Goal: Task Accomplishment & Management: Manage account settings

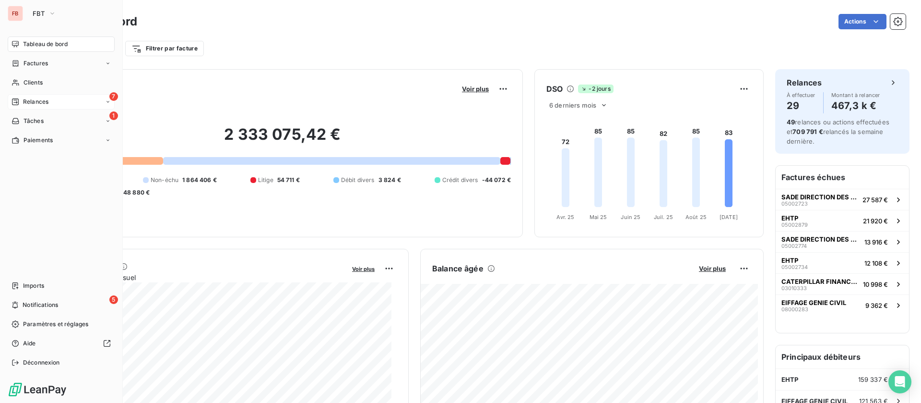
click at [26, 95] on div "7 Relances" at bounding box center [61, 101] width 107 height 15
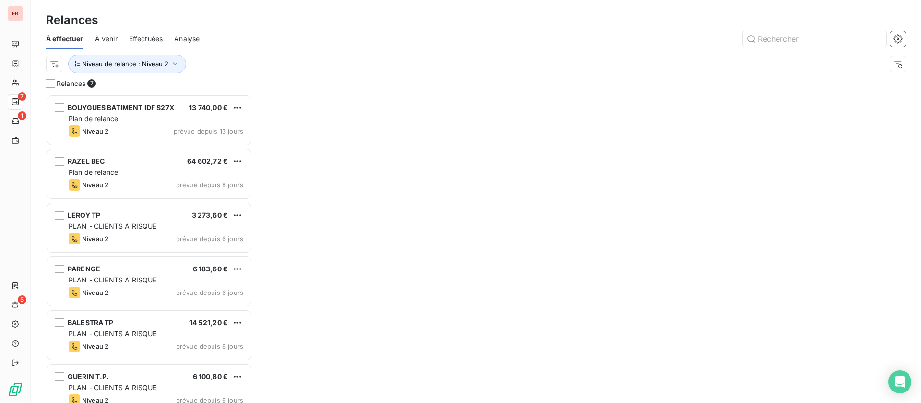
scroll to position [297, 195]
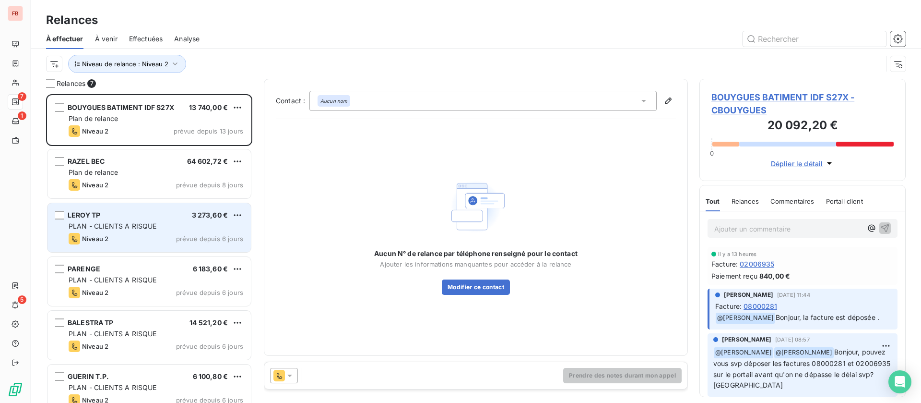
click at [168, 226] on div "PLAN - CLIENTS A RISQUE" at bounding box center [156, 226] width 175 height 10
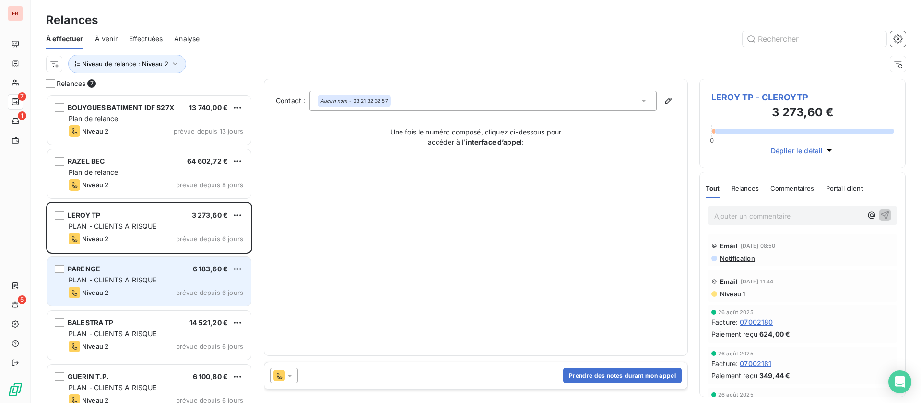
click at [130, 278] on span "PLAN - CLIENTS A RISQUE" at bounding box center [113, 279] width 88 height 8
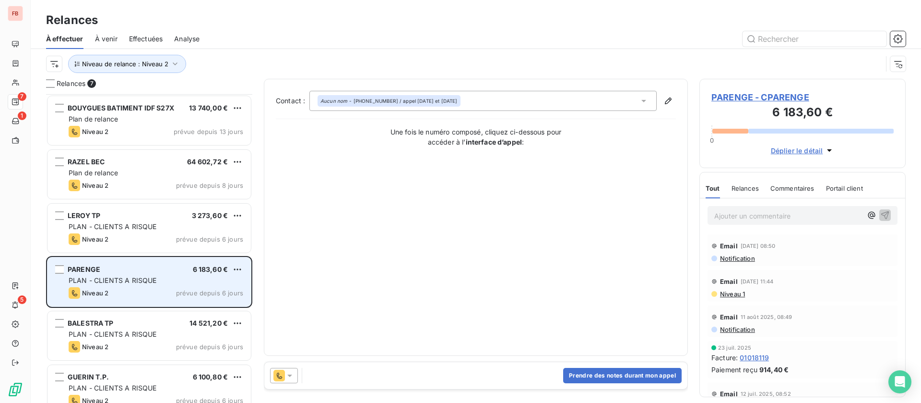
scroll to position [68, 0]
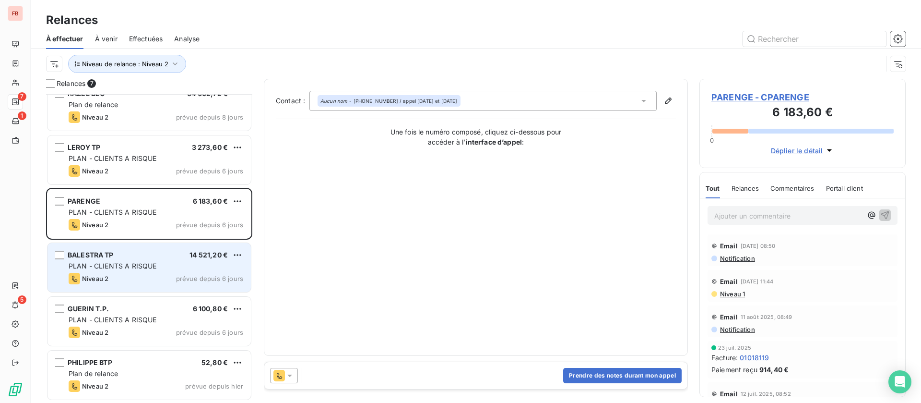
click at [132, 276] on div "Niveau 2 prévue depuis 6 jours" at bounding box center [156, 279] width 175 height 12
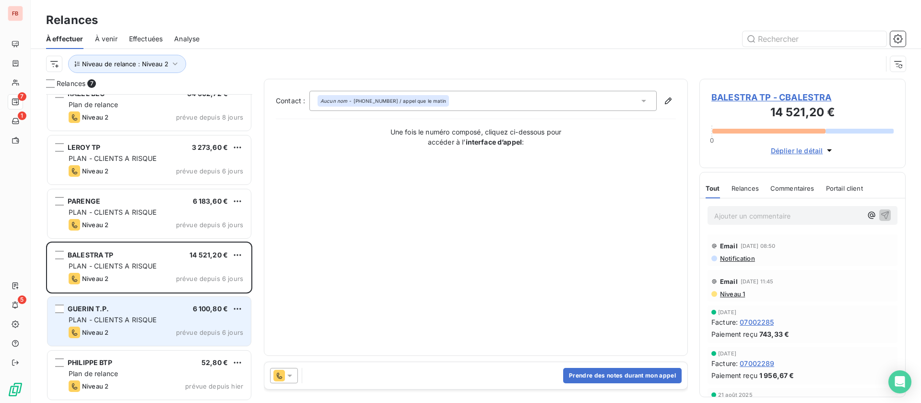
click at [162, 315] on div "PLAN - CLIENTS A RISQUE" at bounding box center [156, 320] width 175 height 10
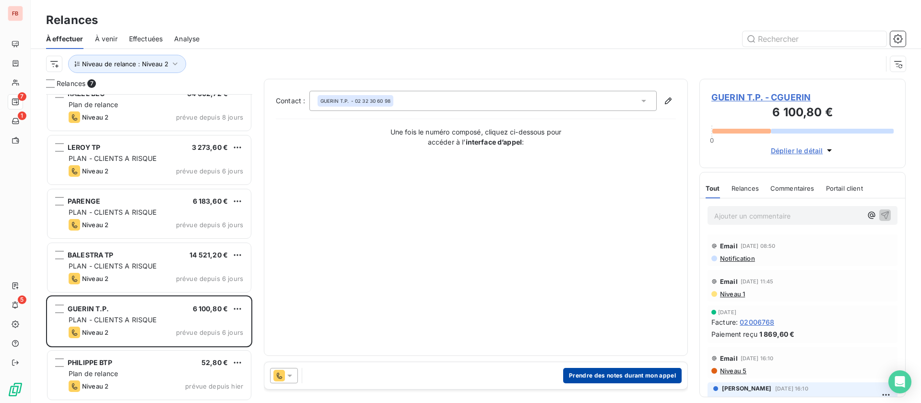
click at [615, 374] on button "Prendre des notes durant mon appel" at bounding box center [622, 375] width 119 height 15
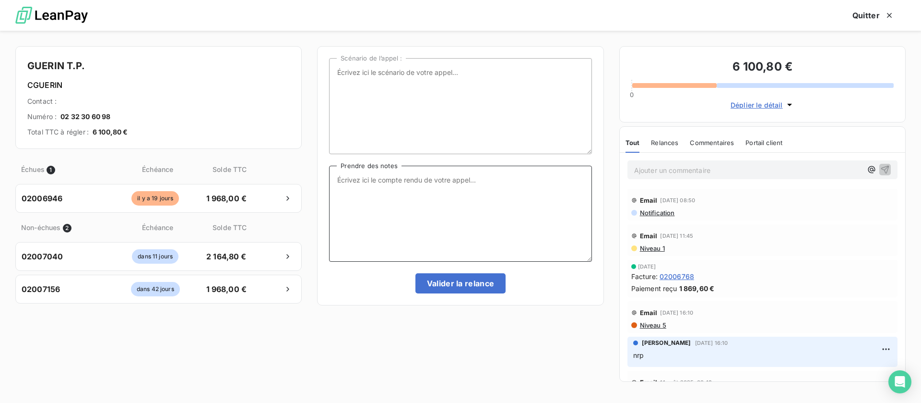
click at [430, 190] on textarea "Prendre des notes" at bounding box center [460, 214] width 262 height 96
type textarea "P"
type textarea "virement prévu pour la fin de mois beaucoup de retard dans les virements clients"
click at [443, 298] on div "Scénario de l’appel : virement prévu pour la fin de mois beaucoup de retard dan…" at bounding box center [460, 175] width 286 height 259
click at [442, 279] on button "Valider la relance" at bounding box center [461, 283] width 91 height 20
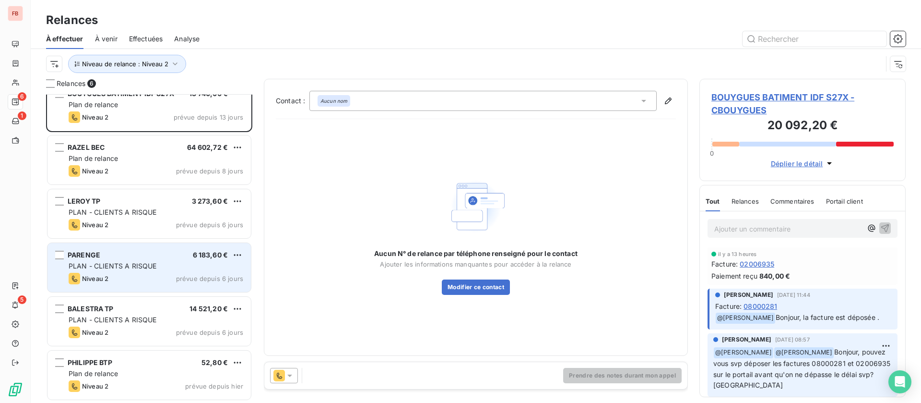
scroll to position [14, 0]
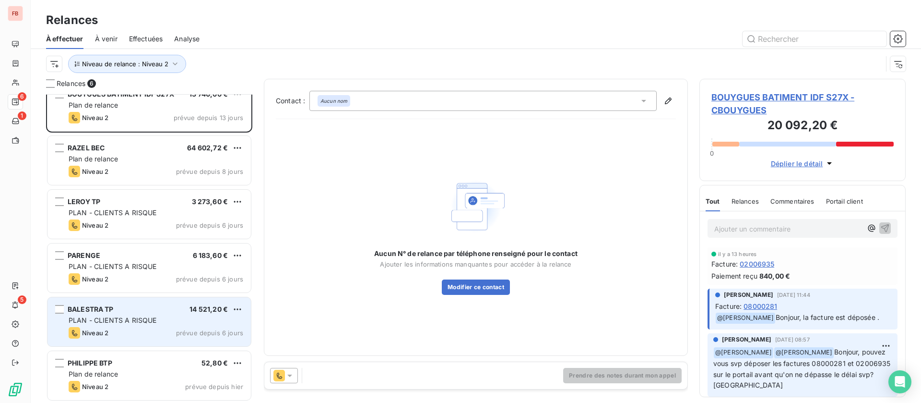
click at [164, 308] on div "BALESTRA TP 14 521,20 €" at bounding box center [156, 309] width 175 height 9
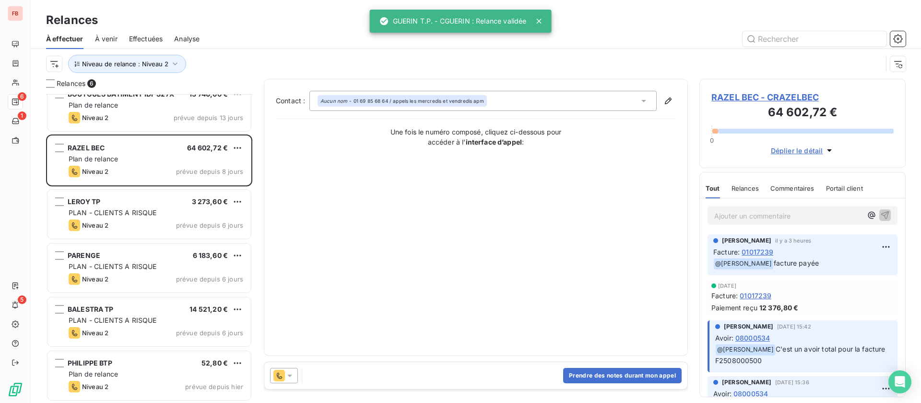
scroll to position [14, 0]
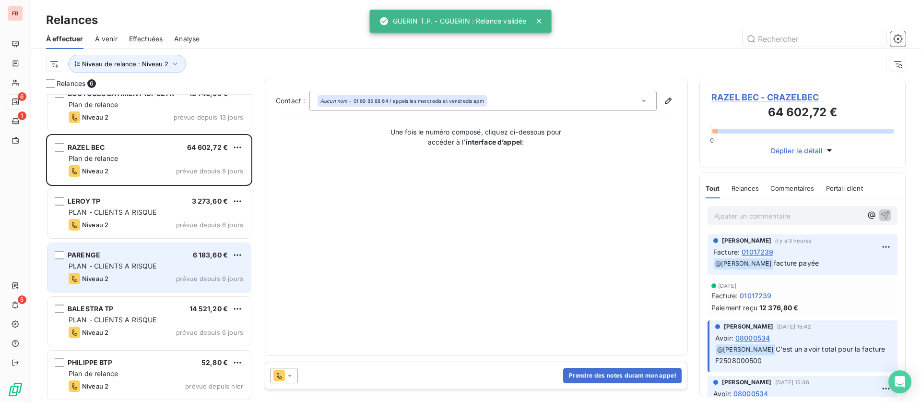
click at [158, 260] on div "PARENGE 6 183,60 € PLAN - CLIENTS A RISQUE Niveau 2 prévue depuis 6 jours" at bounding box center [149, 267] width 203 height 49
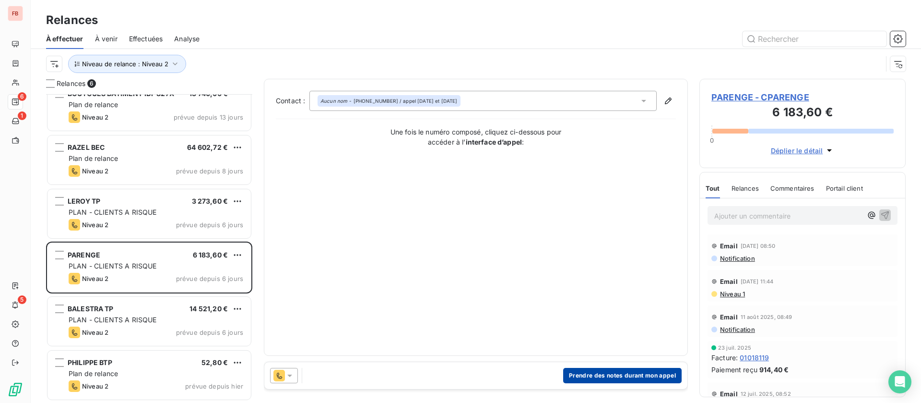
click at [622, 377] on button "Prendre des notes durant mon appel" at bounding box center [622, 375] width 119 height 15
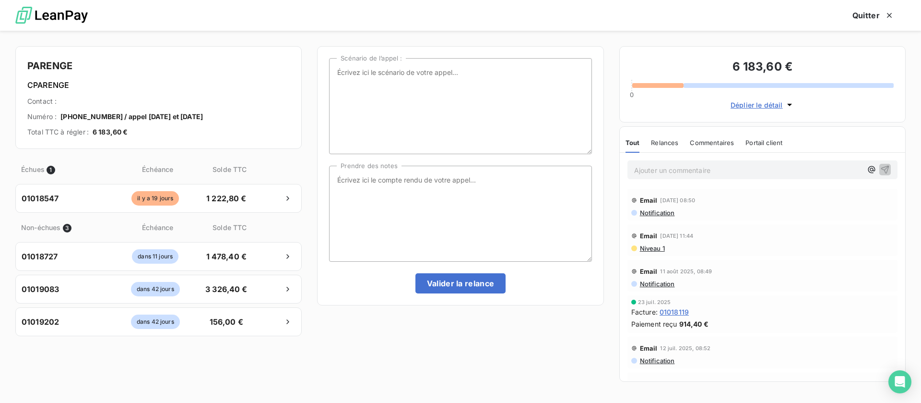
click at [655, 241] on div "Email [DATE] 11:44" at bounding box center [762, 235] width 262 height 15
click at [655, 247] on span "Niveau 1" at bounding box center [652, 248] width 26 height 8
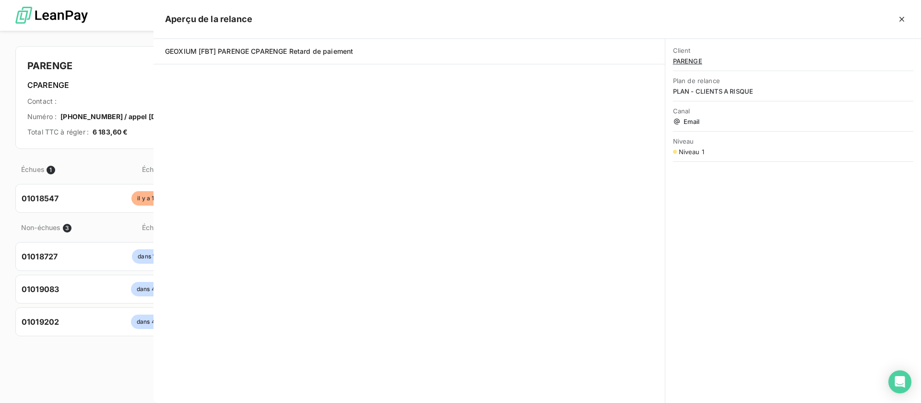
scroll to position [297, 195]
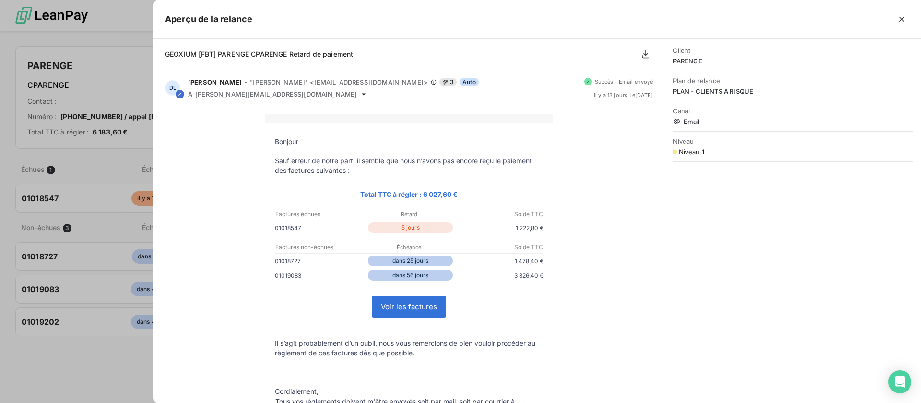
click at [901, 18] on icon "button" at bounding box center [902, 19] width 5 height 5
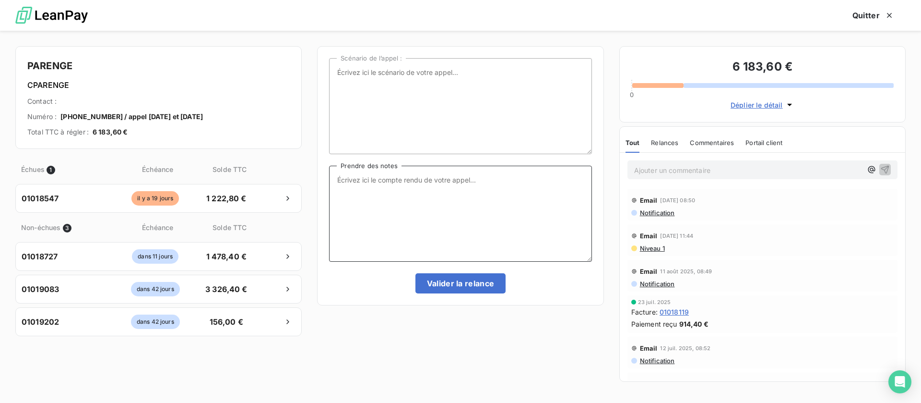
click at [473, 220] on textarea "Prendre des notes" at bounding box center [460, 214] width 262 height 96
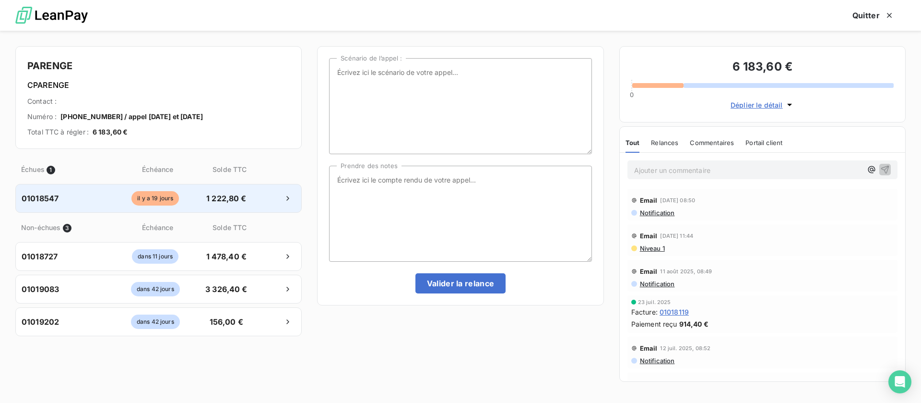
click at [158, 197] on span "il y a 19 jours" at bounding box center [155, 198] width 48 height 14
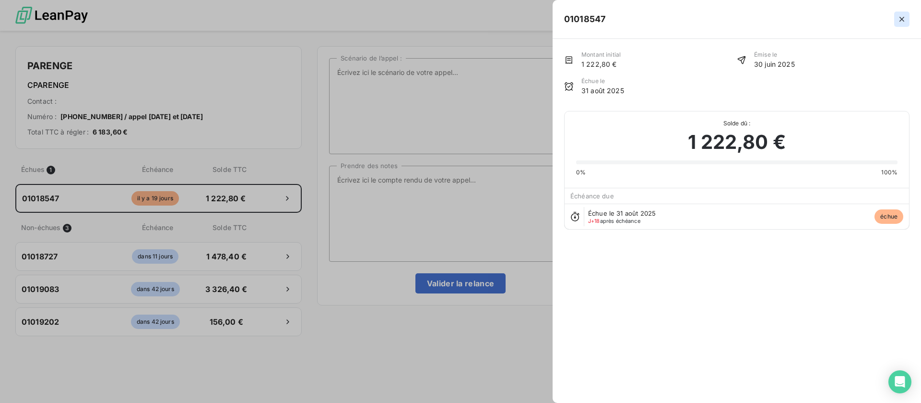
click at [904, 18] on icon "button" at bounding box center [902, 19] width 10 height 10
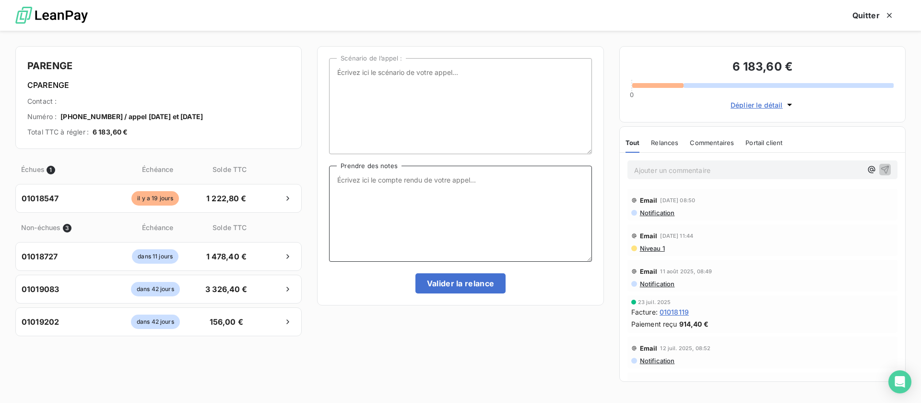
click at [546, 166] on textarea "Prendre des notes" at bounding box center [460, 214] width 262 height 96
click at [864, 13] on button "Quitter" at bounding box center [873, 15] width 65 height 20
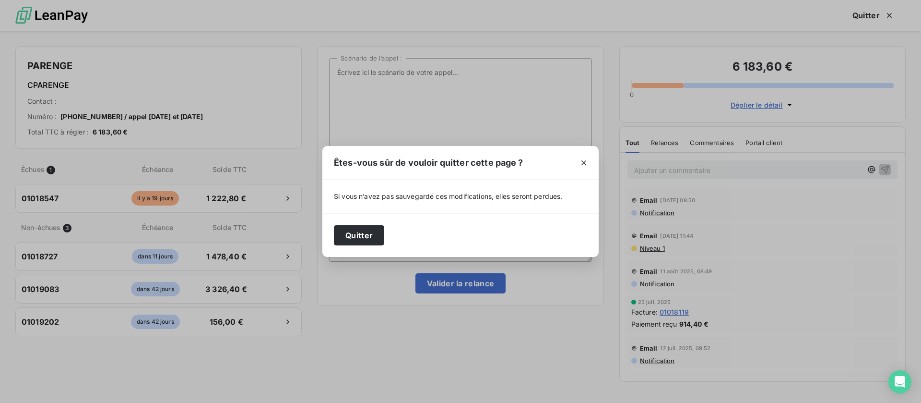
drag, startPoint x: 581, startPoint y: 159, endPoint x: 593, endPoint y: 176, distance: 20.6
click at [584, 165] on icon "button" at bounding box center [584, 163] width 10 height 10
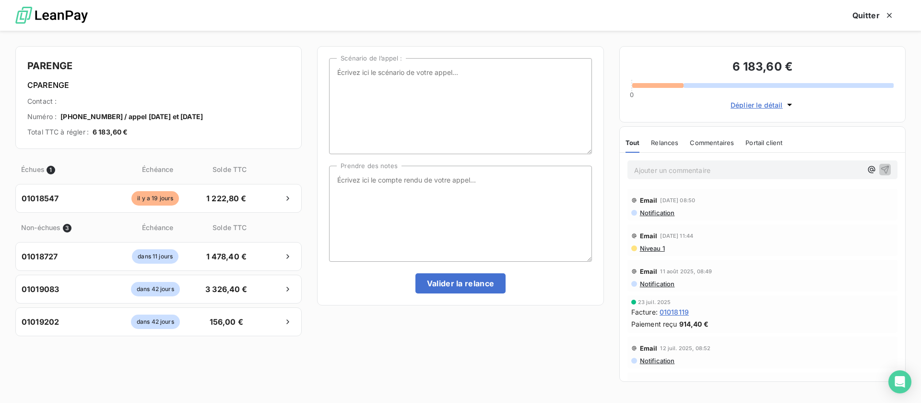
click at [657, 248] on span "Niveau 1" at bounding box center [652, 248] width 26 height 8
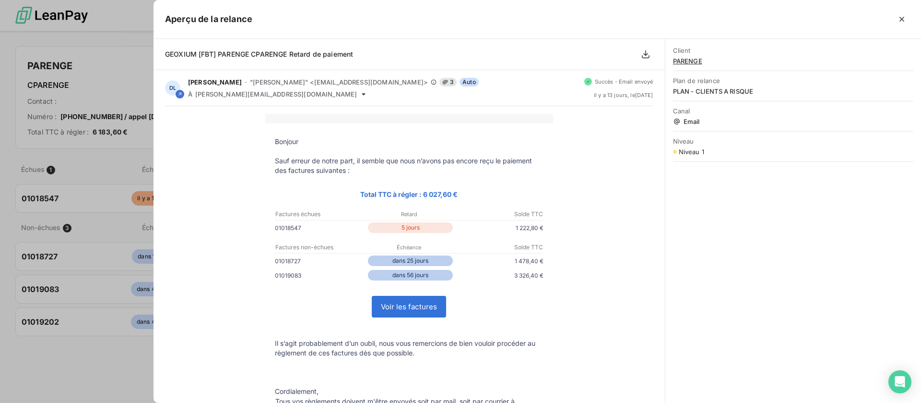
drag, startPoint x: 902, startPoint y: 16, endPoint x: 899, endPoint y: 26, distance: 10.9
click at [902, 16] on icon "button" at bounding box center [902, 19] width 10 height 10
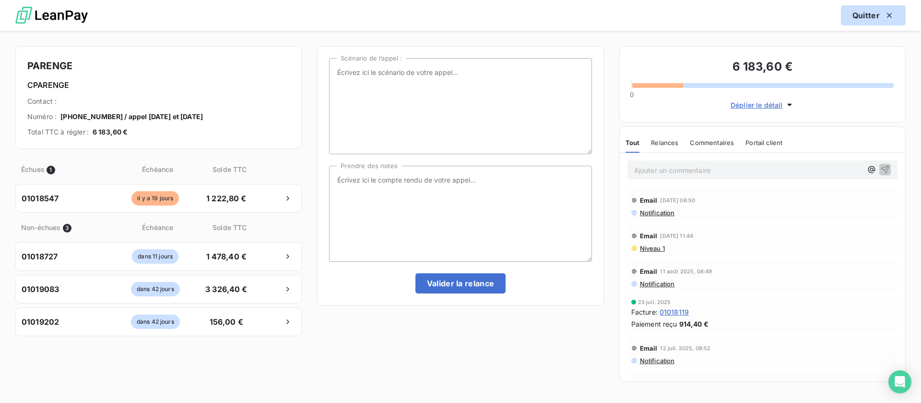
click at [856, 11] on button "Quitter" at bounding box center [873, 15] width 65 height 20
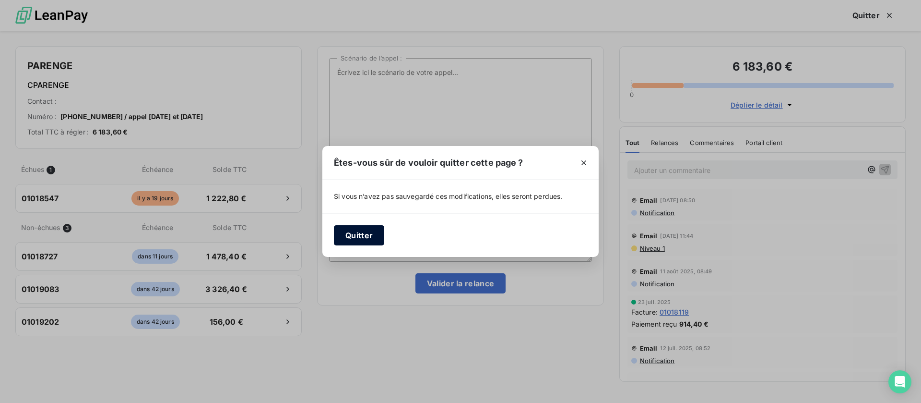
drag, startPoint x: 367, startPoint y: 236, endPoint x: 379, endPoint y: 231, distance: 13.2
click at [368, 235] on button "Quitter" at bounding box center [359, 235] width 50 height 20
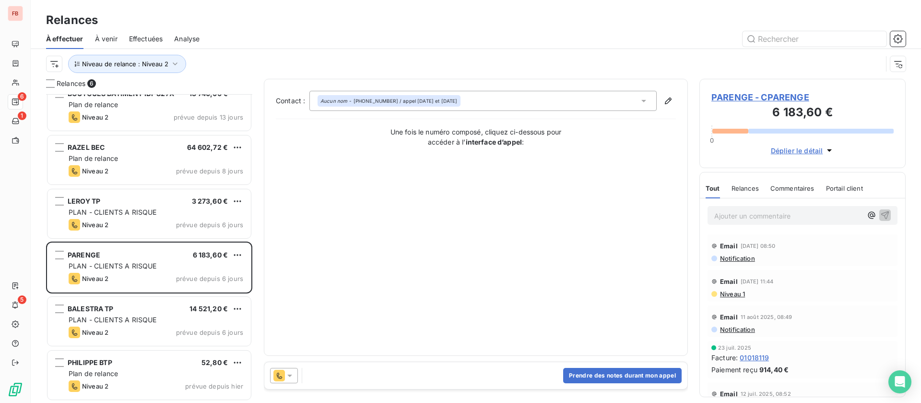
click at [771, 91] on span "PARENGE - CPARENGE" at bounding box center [803, 97] width 182 height 13
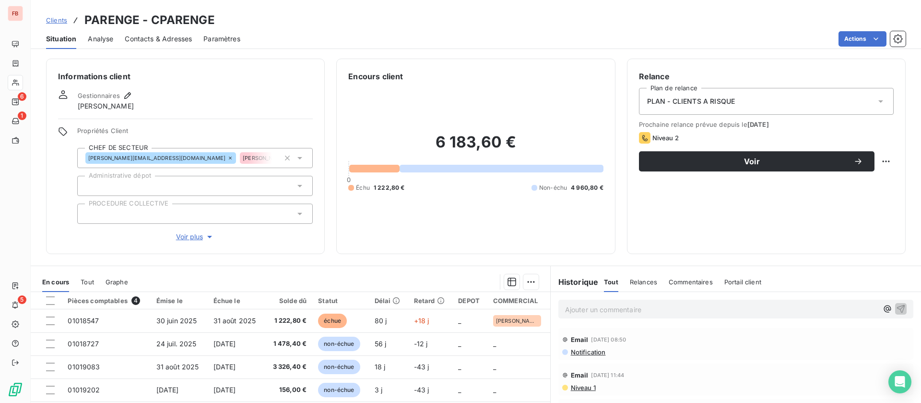
click at [144, 35] on span "Contacts & Adresses" at bounding box center [158, 39] width 67 height 10
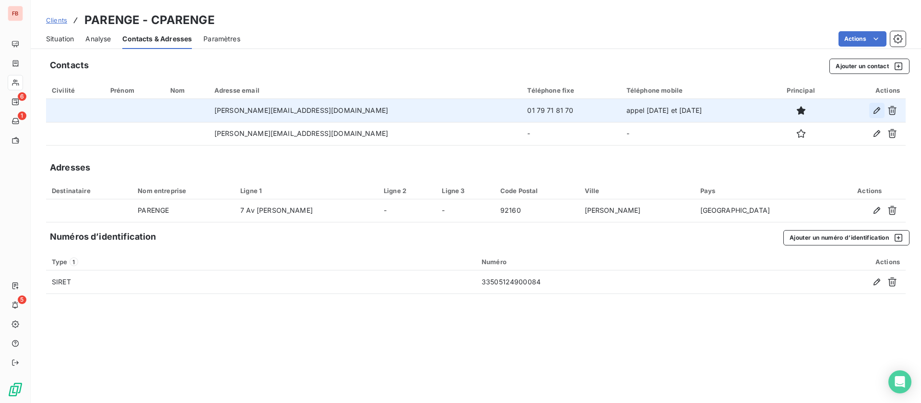
click at [880, 106] on button "button" at bounding box center [876, 110] width 15 height 15
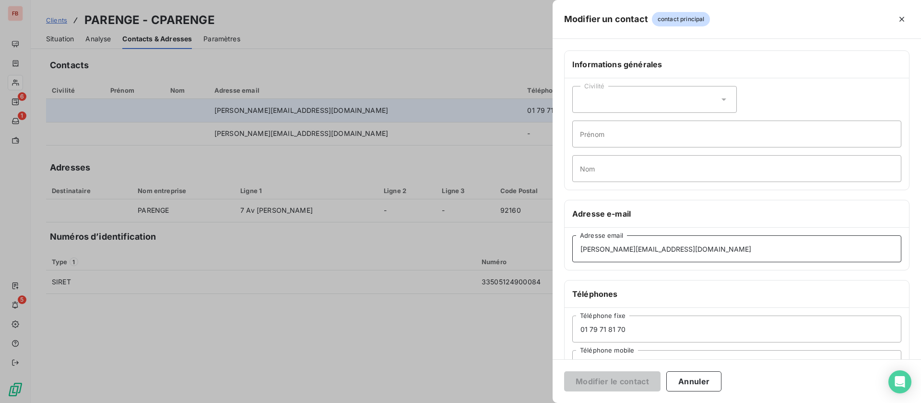
drag, startPoint x: 603, startPoint y: 245, endPoint x: 567, endPoint y: 250, distance: 36.8
click at [567, 250] on div "[PERSON_NAME][EMAIL_ADDRESS][DOMAIN_NAME] Adresse email" at bounding box center [737, 248] width 345 height 42
type input "[PERSON_NAME][EMAIL_ADDRESS][DOMAIN_NAME]"
click at [598, 378] on button "Modifier le contact" at bounding box center [612, 381] width 96 height 20
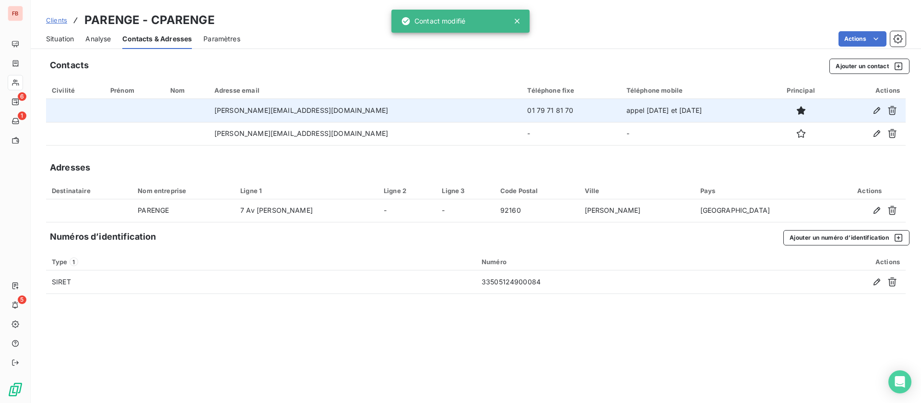
click at [62, 37] on span "Situation" at bounding box center [60, 39] width 28 height 10
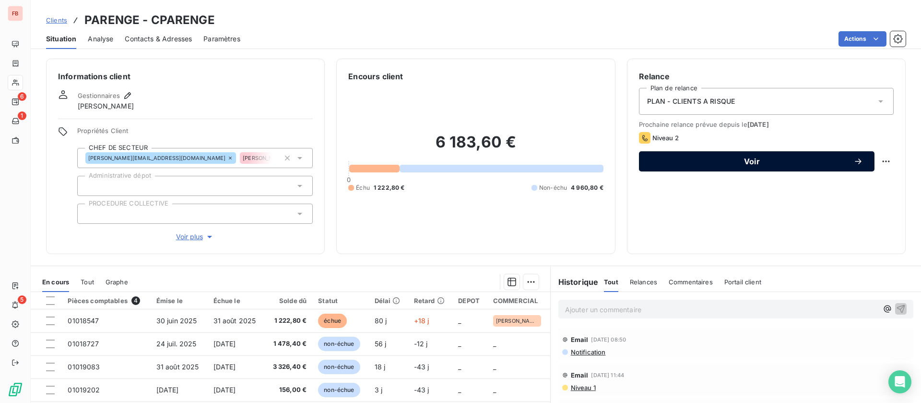
click at [743, 161] on span "Voir" at bounding box center [752, 161] width 203 height 8
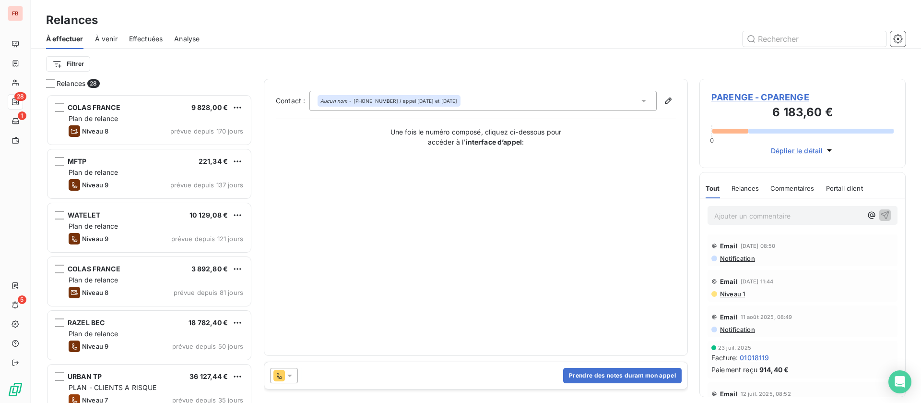
scroll to position [297, 195]
click at [616, 372] on button "Prendre des notes durant mon appel" at bounding box center [622, 375] width 119 height 15
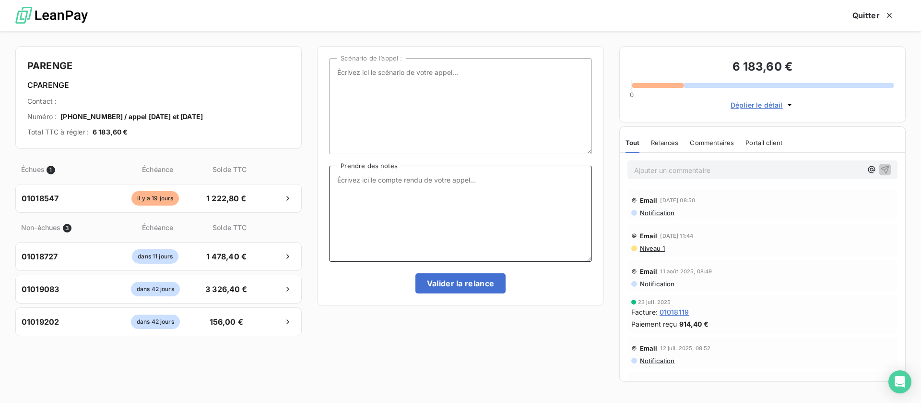
click at [440, 209] on textarea "Prendre des notes" at bounding box center [460, 214] width 262 height 96
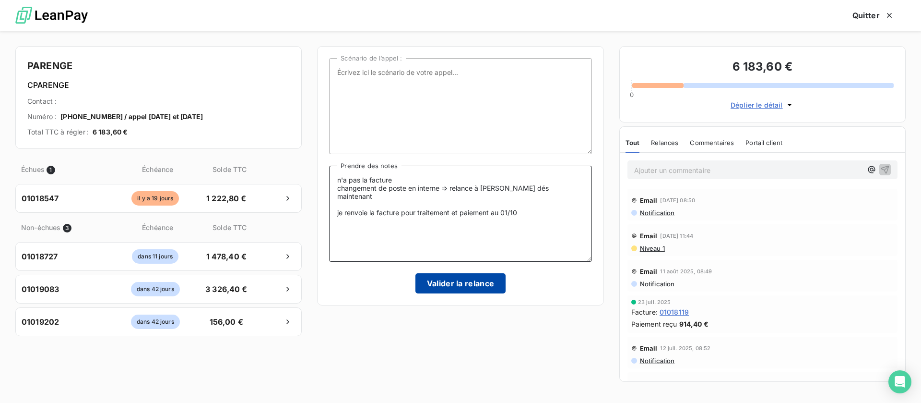
type textarea "n'a pas la facture changement de poste en interne => relance à [PERSON_NAME] dé…"
click at [464, 280] on button "Valider la relance" at bounding box center [461, 283] width 91 height 20
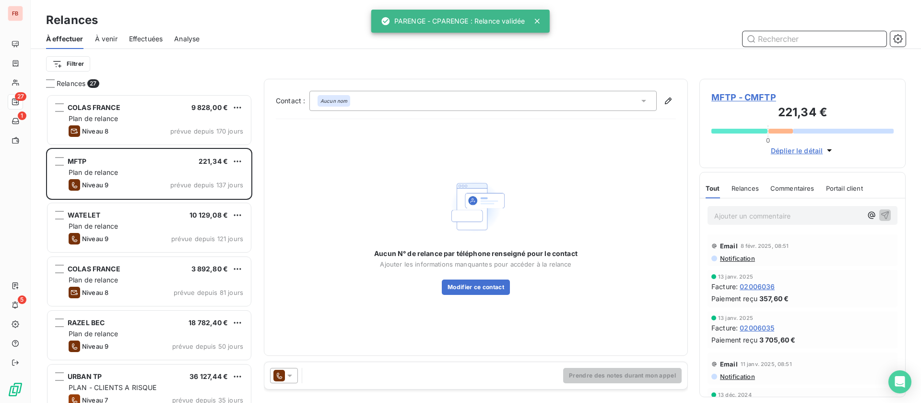
click at [157, 37] on span "Effectuées" at bounding box center [146, 39] width 34 height 10
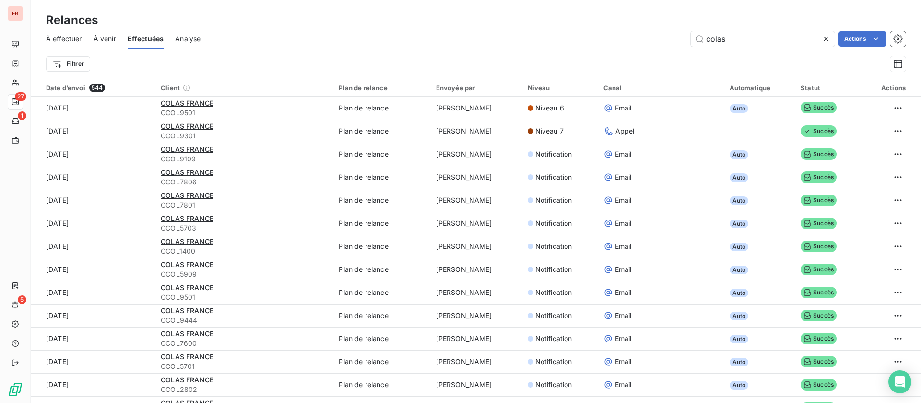
click at [826, 40] on icon at bounding box center [826, 39] width 10 height 10
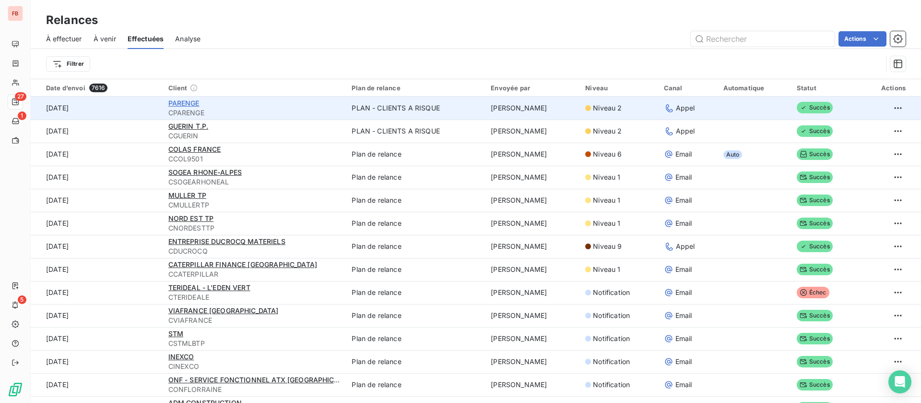
click at [176, 103] on span "PARENGE" at bounding box center [183, 103] width 31 height 8
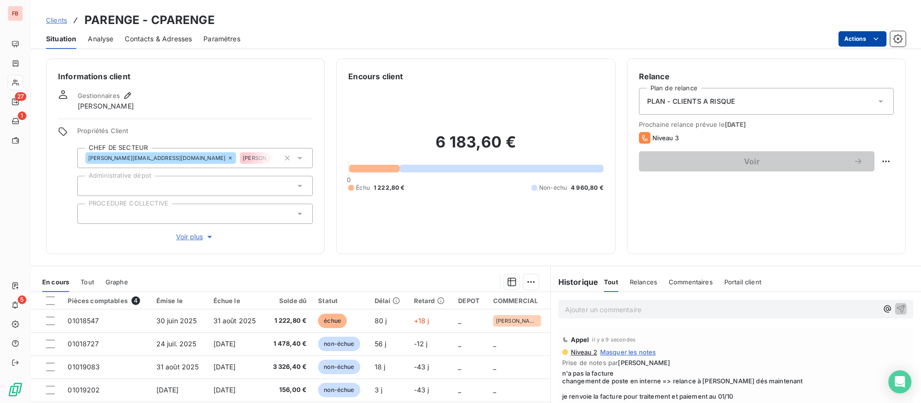
click at [869, 41] on html "FB 27 1 5 Clients PARENGE - CPARENGE Situation Analyse Contacts & Adresses Para…" at bounding box center [460, 201] width 921 height 403
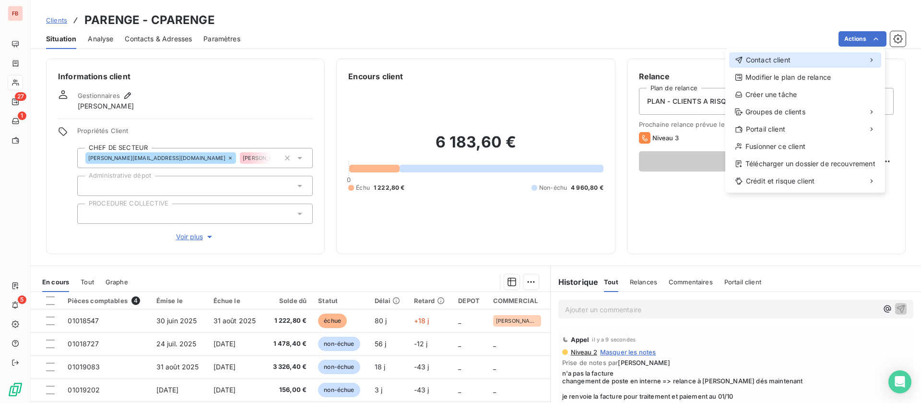
click at [771, 64] on span "Contact client" at bounding box center [768, 60] width 45 height 10
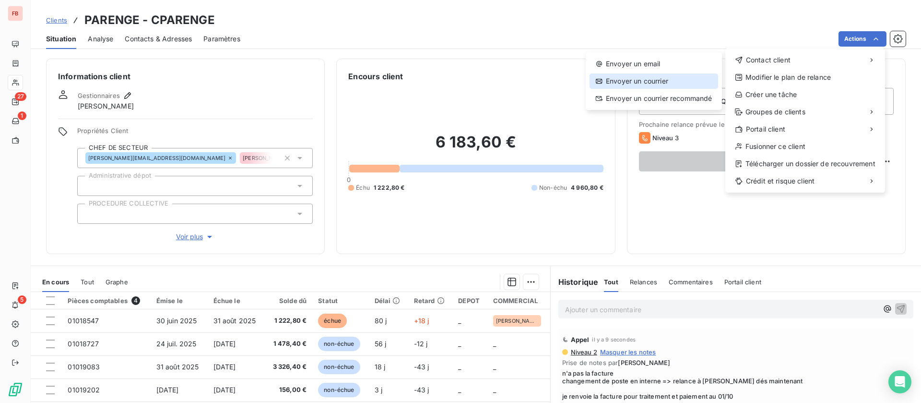
click at [629, 73] on div "Envoyer un courrier" at bounding box center [654, 80] width 129 height 15
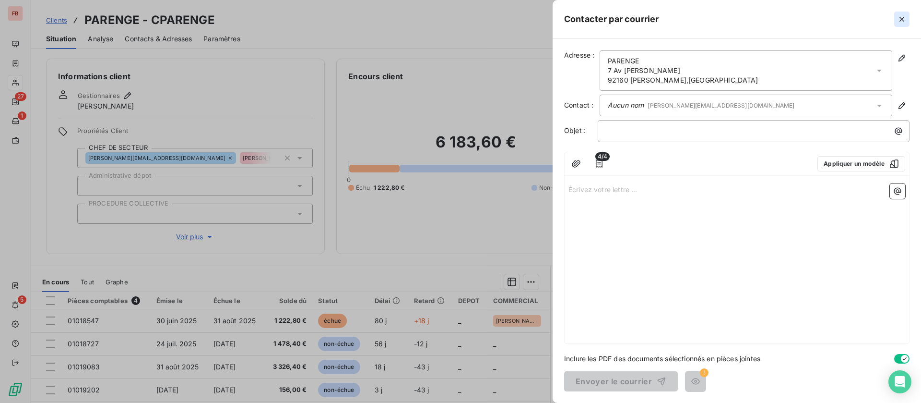
click at [898, 20] on icon "button" at bounding box center [902, 19] width 10 height 10
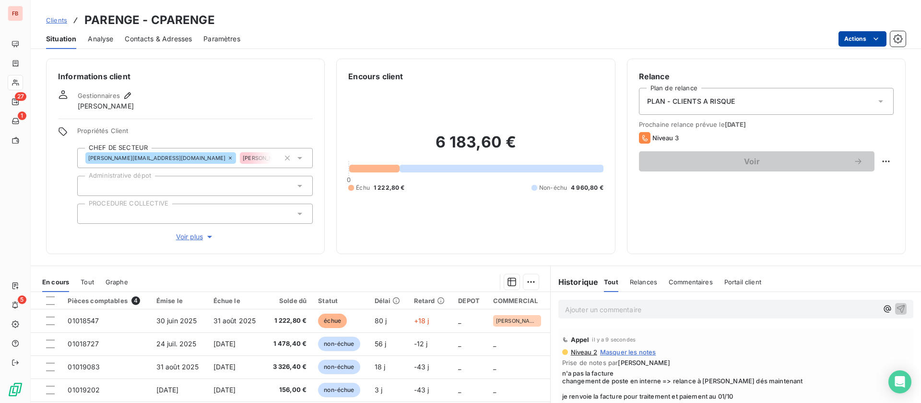
click at [868, 37] on html "FB 27 1 5 Clients PARENGE - CPARENGE Situation Analyse Contacts & Adresses Para…" at bounding box center [460, 201] width 921 height 403
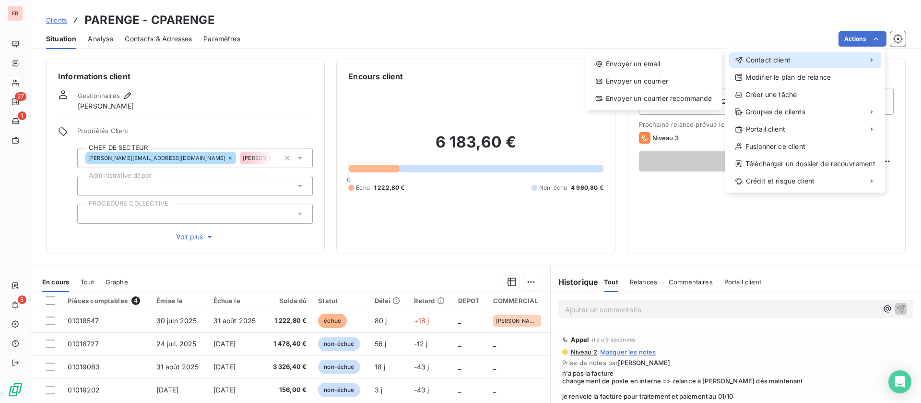
click at [766, 60] on span "Contact client" at bounding box center [768, 60] width 45 height 10
click at [624, 64] on div "Envoyer un email" at bounding box center [654, 63] width 129 height 15
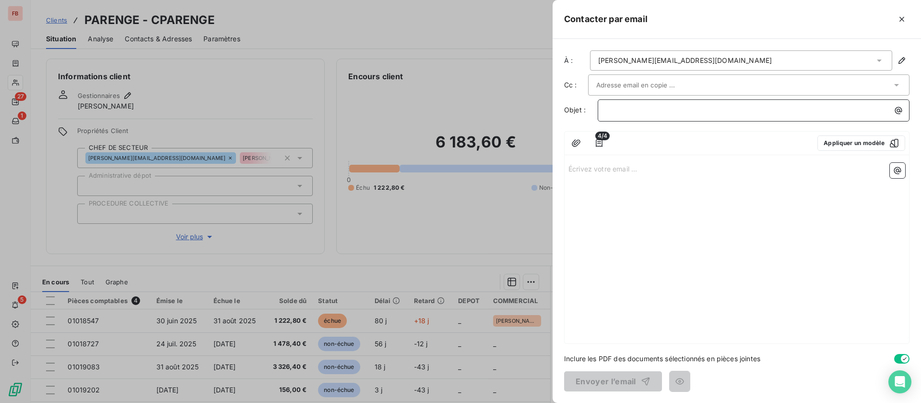
click at [710, 108] on p "﻿" at bounding box center [756, 110] width 300 height 11
click at [593, 140] on button "button" at bounding box center [599, 142] width 15 height 15
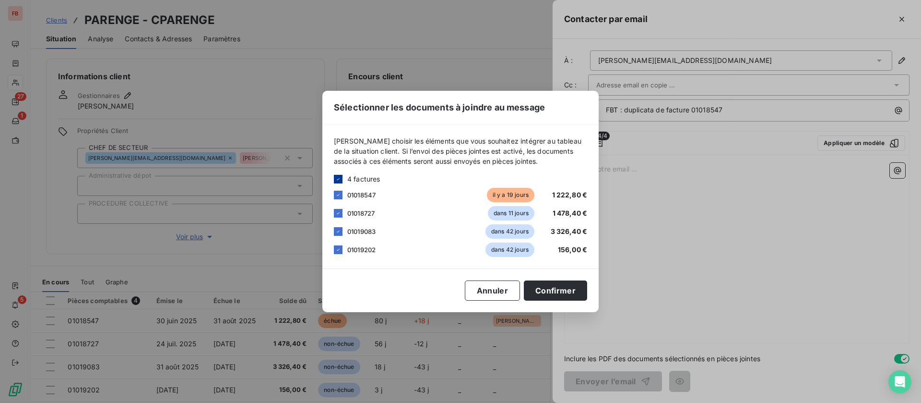
click at [339, 179] on icon at bounding box center [338, 179] width 6 height 6
click at [340, 194] on div at bounding box center [338, 194] width 9 height 9
click at [560, 294] on button "Confirmer" at bounding box center [555, 290] width 63 height 20
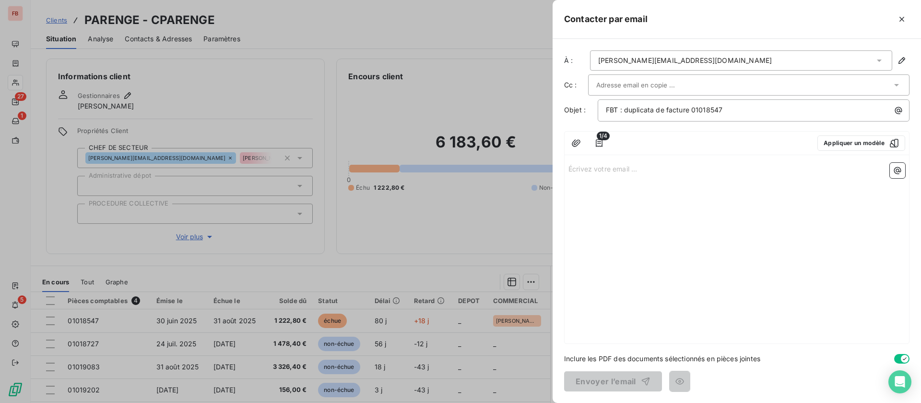
click at [615, 163] on p "Écrivez votre email ... ﻿" at bounding box center [737, 168] width 337 height 11
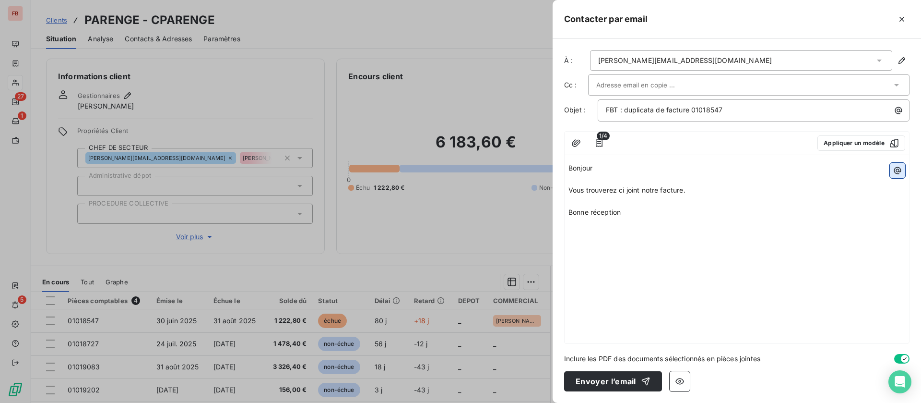
click at [900, 172] on icon "button" at bounding box center [897, 170] width 7 height 7
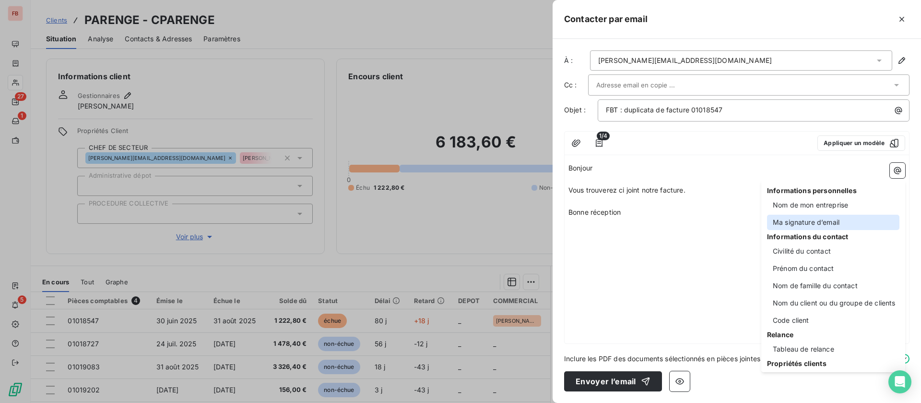
click at [794, 226] on div "Ma signature d’email" at bounding box center [833, 221] width 132 height 15
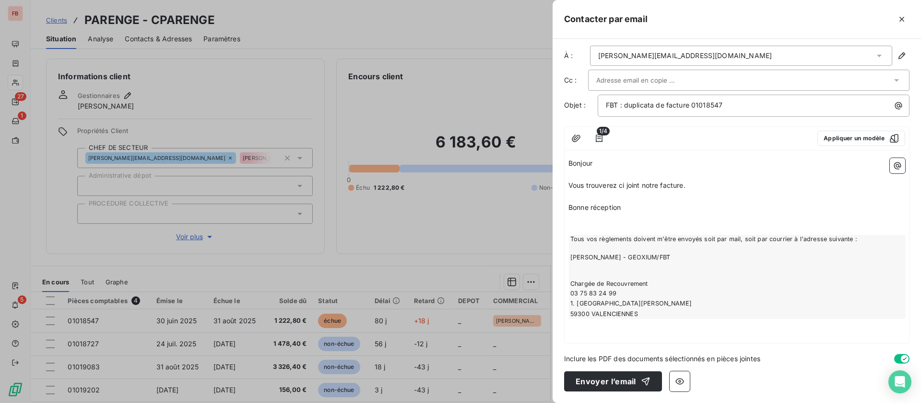
scroll to position [19, 0]
click at [618, 381] on button "Envoyer l’email" at bounding box center [613, 381] width 98 height 20
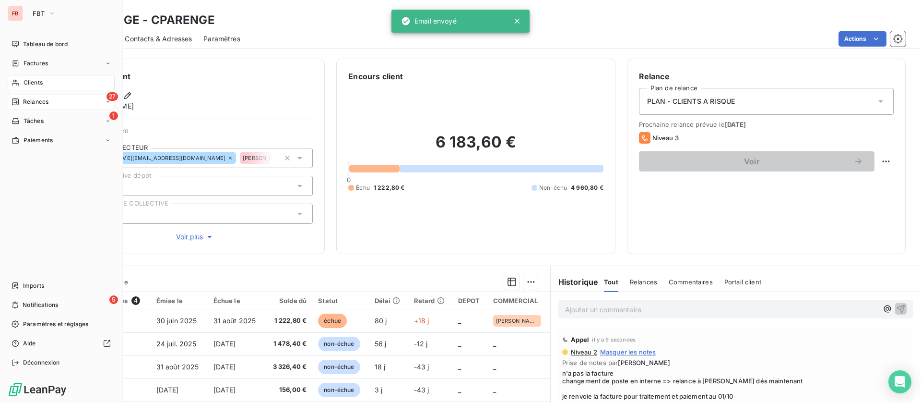
click at [56, 97] on div "27 Relances" at bounding box center [61, 101] width 107 height 15
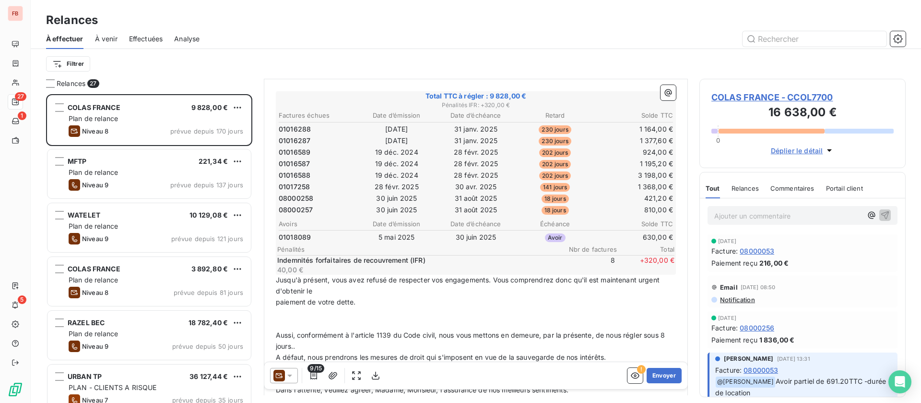
scroll to position [216, 0]
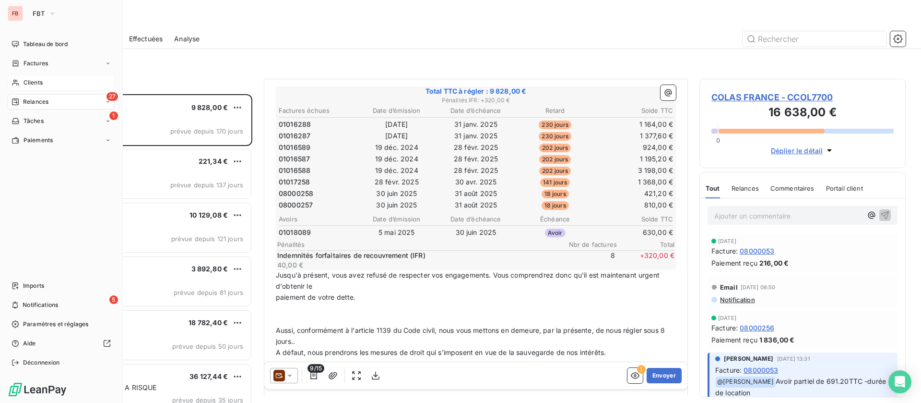
click at [34, 76] on div "Clients" at bounding box center [61, 82] width 107 height 15
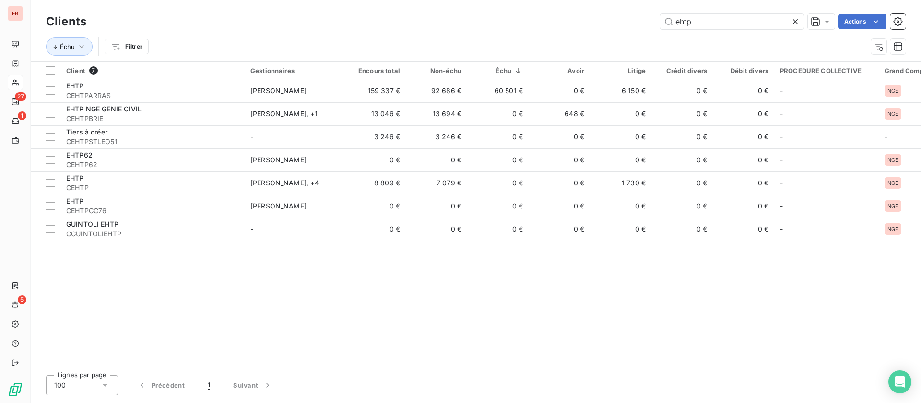
click at [797, 19] on icon at bounding box center [796, 22] width 10 height 10
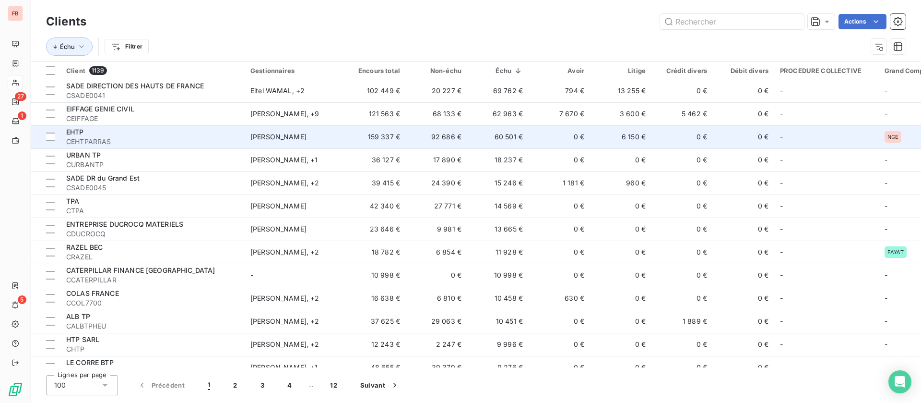
click at [543, 138] on td "0 €" at bounding box center [559, 136] width 61 height 23
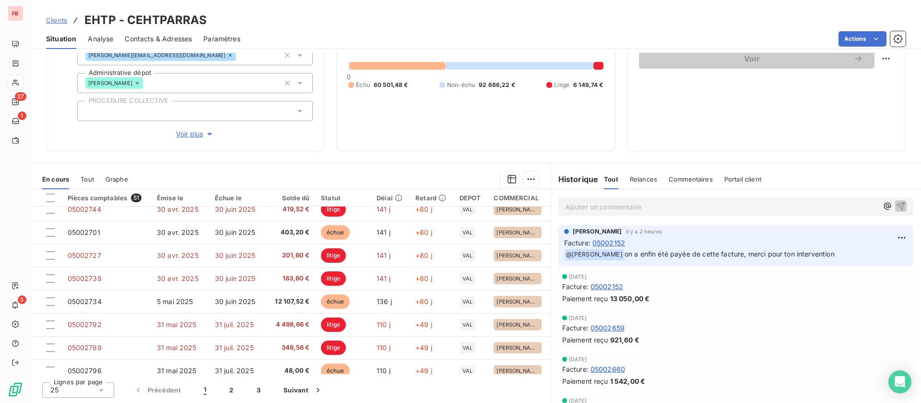
scroll to position [288, 0]
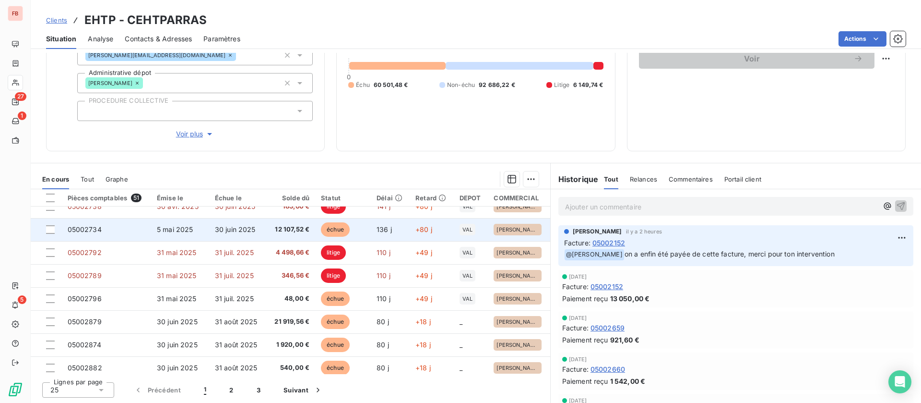
click at [209, 233] on td "30 juin 2025" at bounding box center [237, 229] width 57 height 23
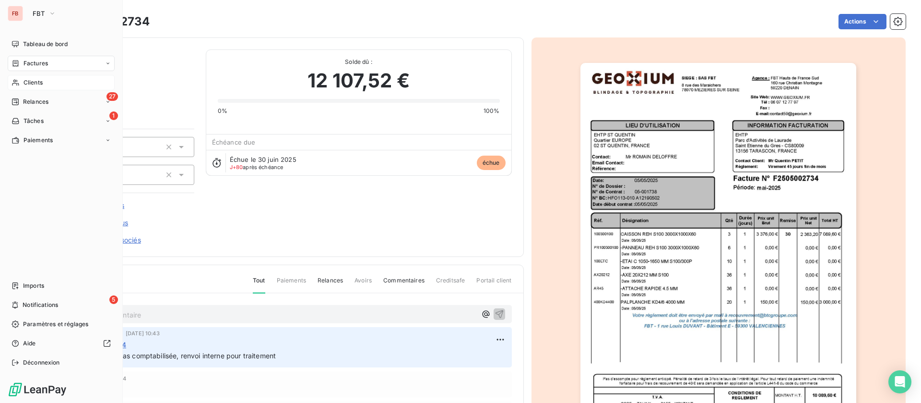
click at [9, 82] on div "Clients" at bounding box center [61, 82] width 107 height 15
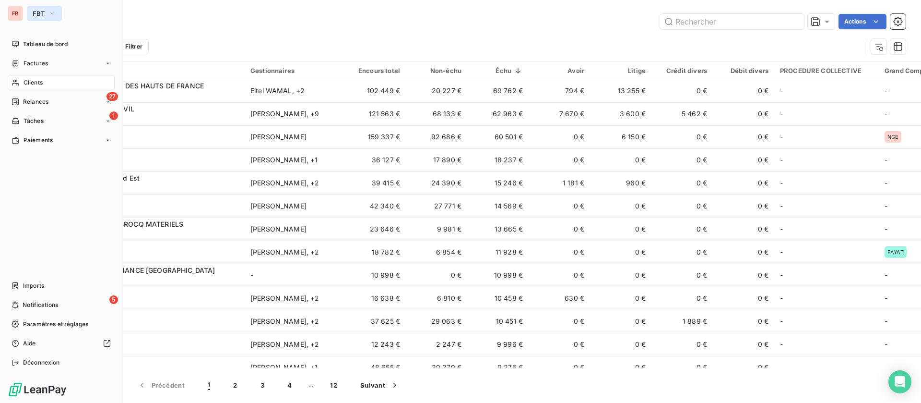
drag, startPoint x: 45, startPoint y: 12, endPoint x: 52, endPoint y: 18, distance: 9.5
click at [45, 12] on button "FBT" at bounding box center [44, 13] width 35 height 15
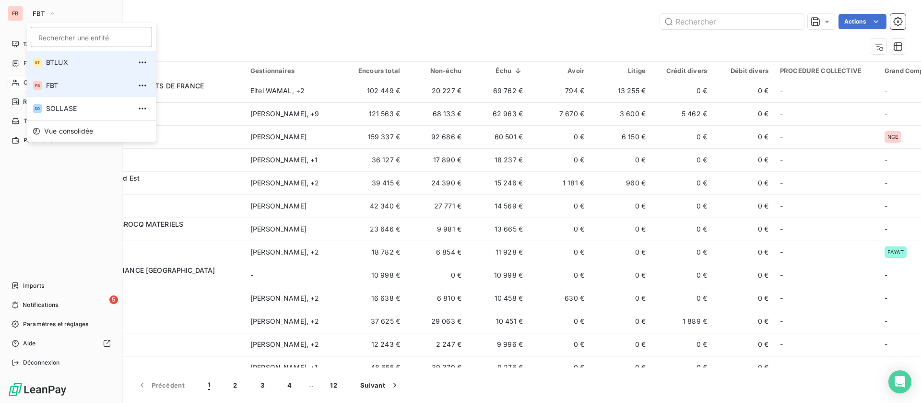
click at [71, 67] on span "BTLUX" at bounding box center [88, 63] width 85 height 10
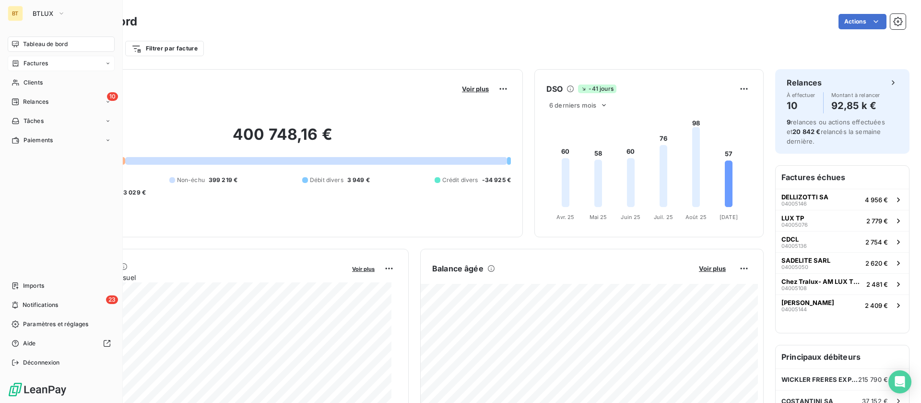
click at [35, 66] on span "Factures" at bounding box center [36, 63] width 24 height 9
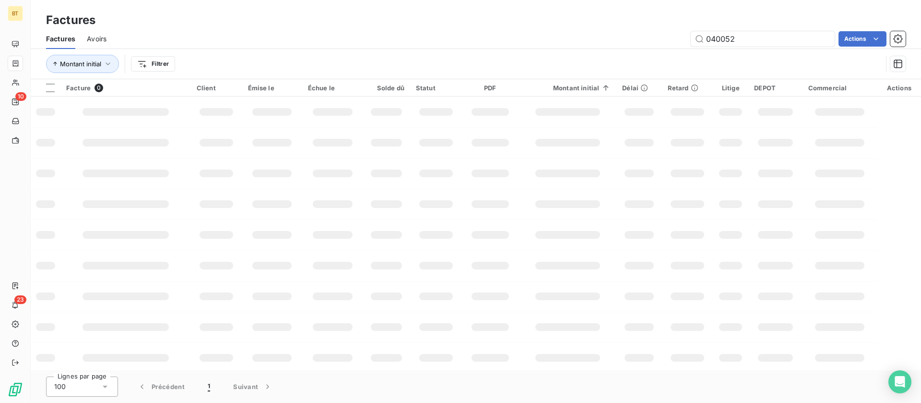
click at [761, 36] on input "040052" at bounding box center [763, 38] width 144 height 15
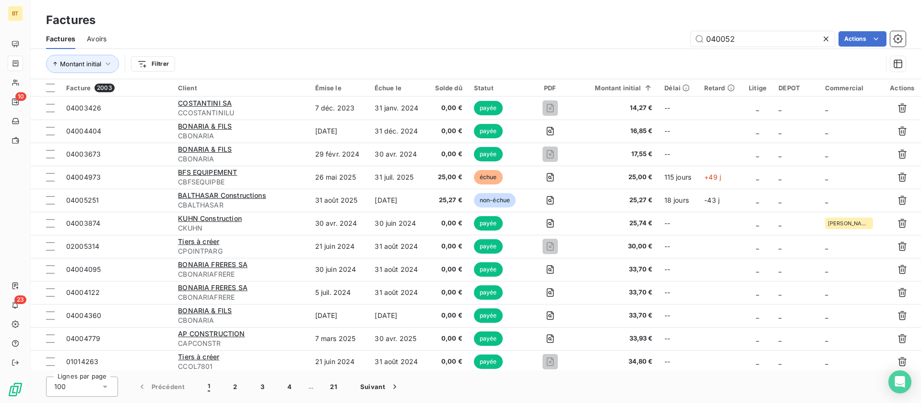
click at [412, 49] on div "Montant initial Filtrer" at bounding box center [476, 64] width 860 height 30
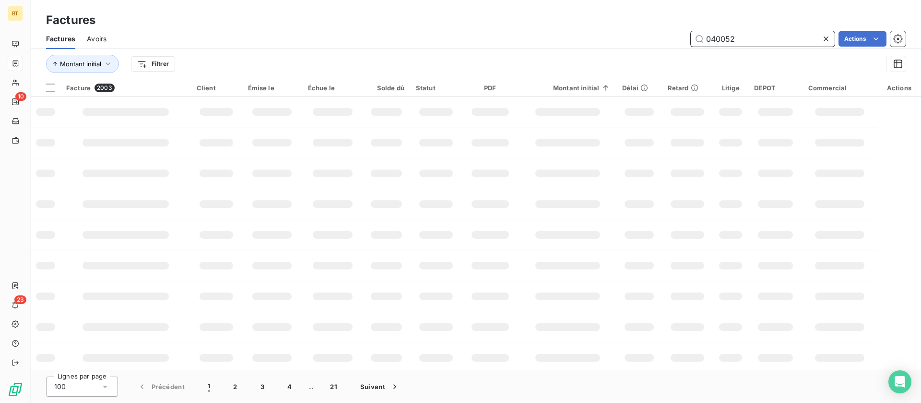
click at [757, 36] on input "040052" at bounding box center [763, 38] width 144 height 15
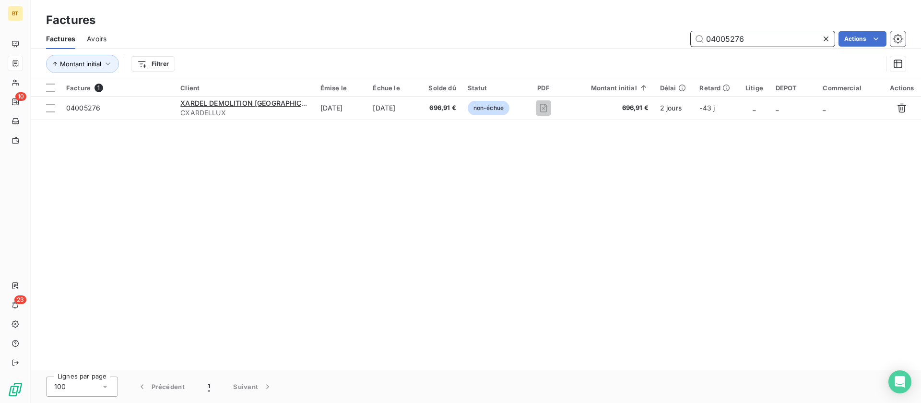
type input "04005276"
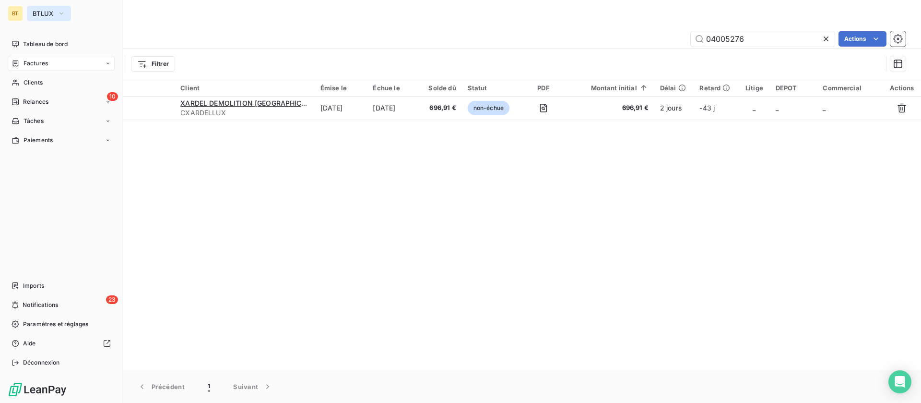
click at [46, 14] on span "BTLUX" at bounding box center [43, 14] width 21 height 8
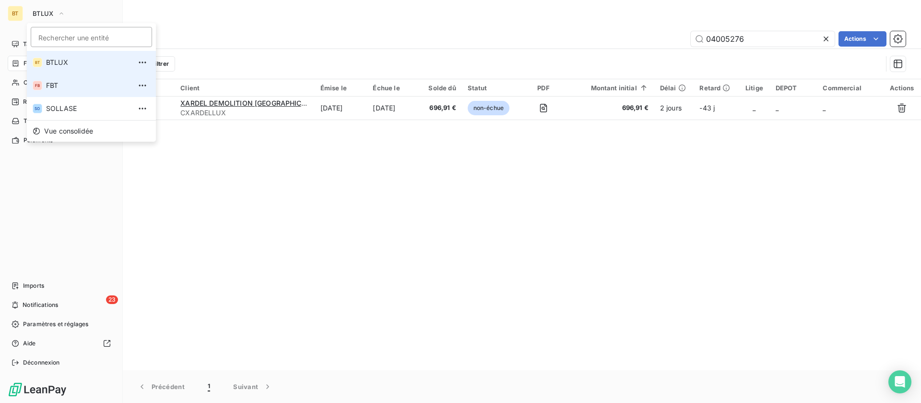
click at [56, 82] on span "FBT" at bounding box center [88, 86] width 85 height 10
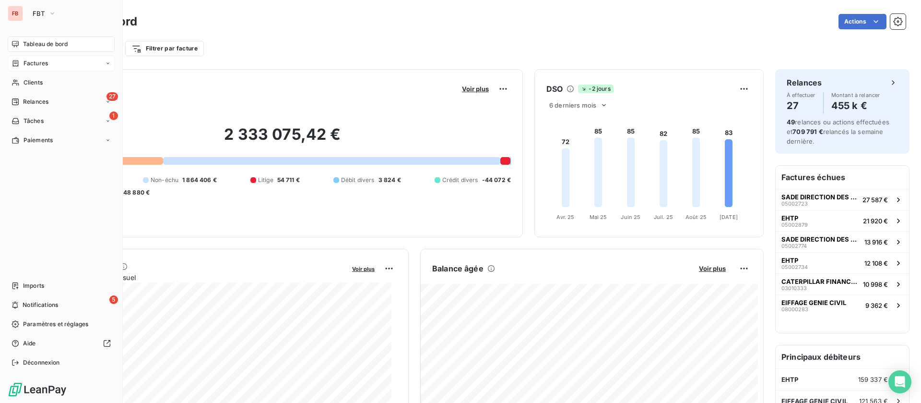
click at [47, 62] on span "Factures" at bounding box center [36, 63] width 24 height 9
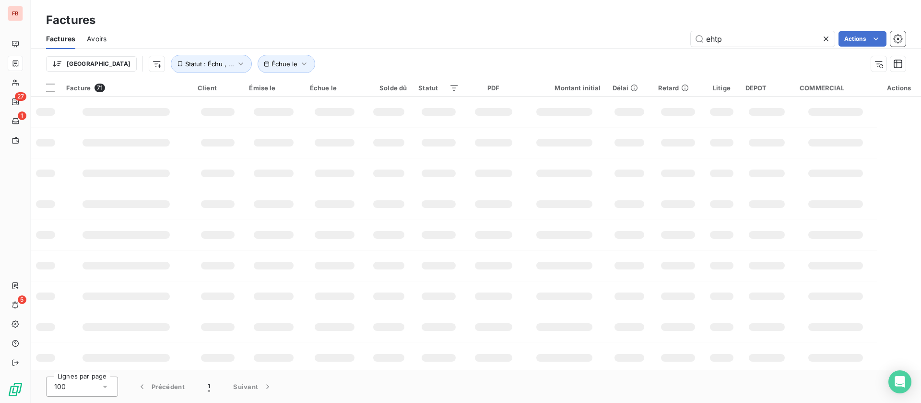
click at [630, 39] on div "ehtp Actions" at bounding box center [512, 38] width 788 height 15
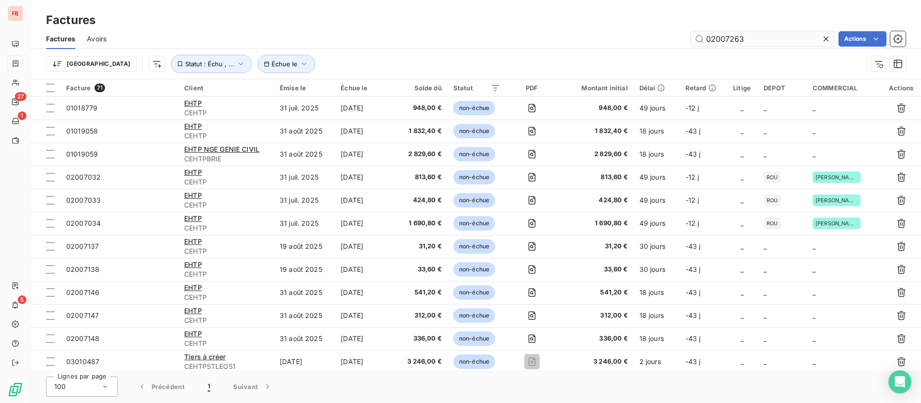
type input "02007263"
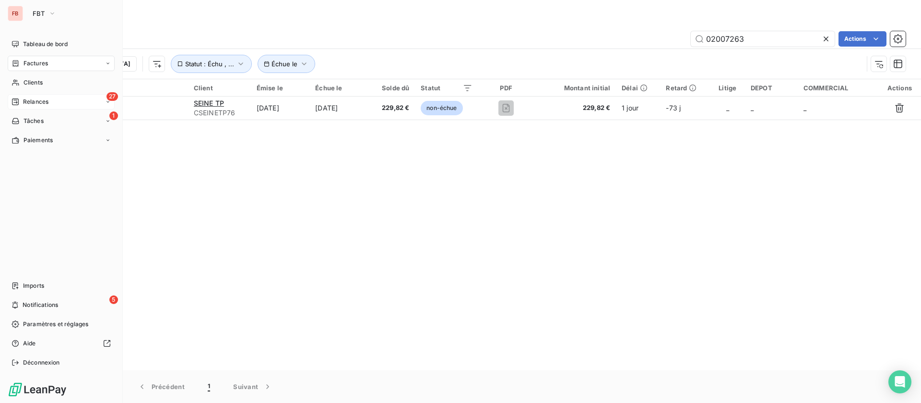
click at [23, 98] on span "Relances" at bounding box center [35, 101] width 25 height 9
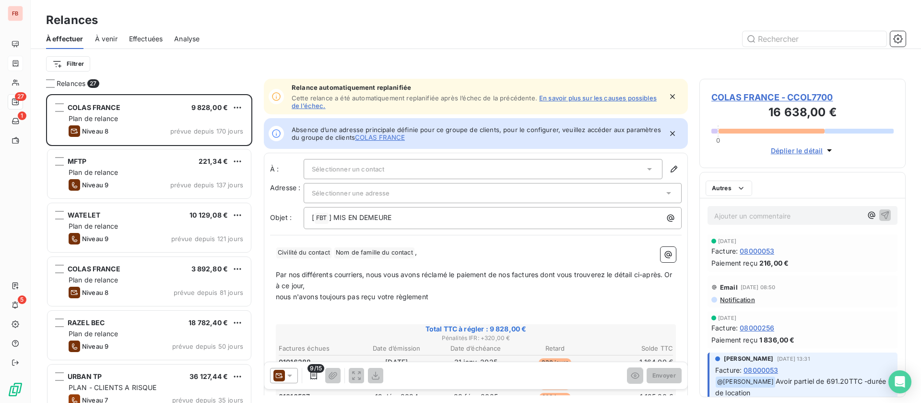
scroll to position [297, 195]
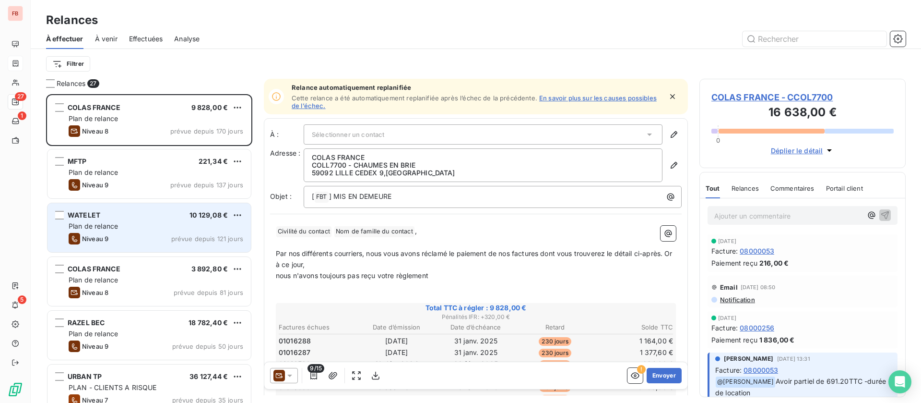
click at [143, 228] on div "Plan de relance" at bounding box center [156, 226] width 175 height 10
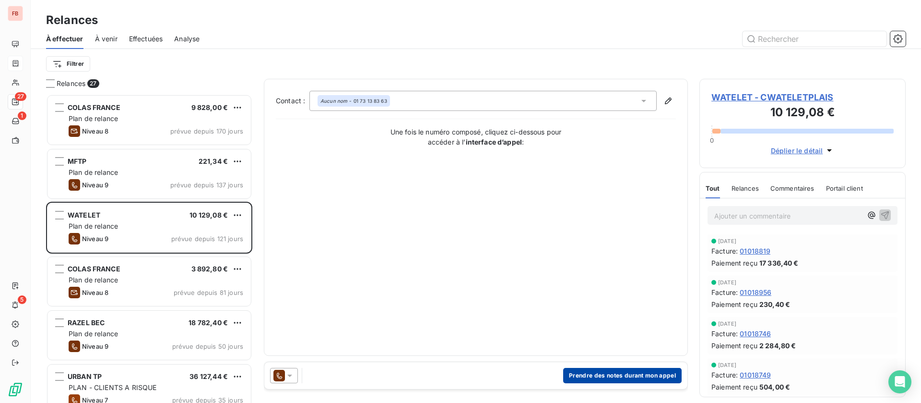
click at [602, 375] on button "Prendre des notes durant mon appel" at bounding box center [622, 375] width 119 height 15
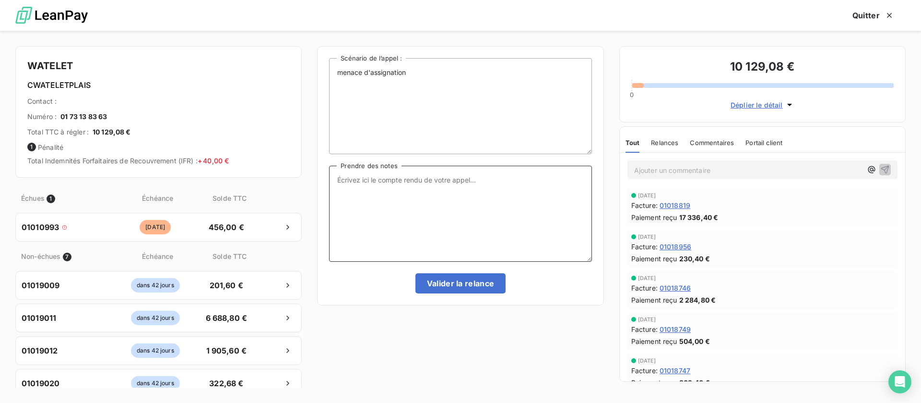
click at [446, 219] on textarea "Prendre des notes" at bounding box center [460, 214] width 262 height 96
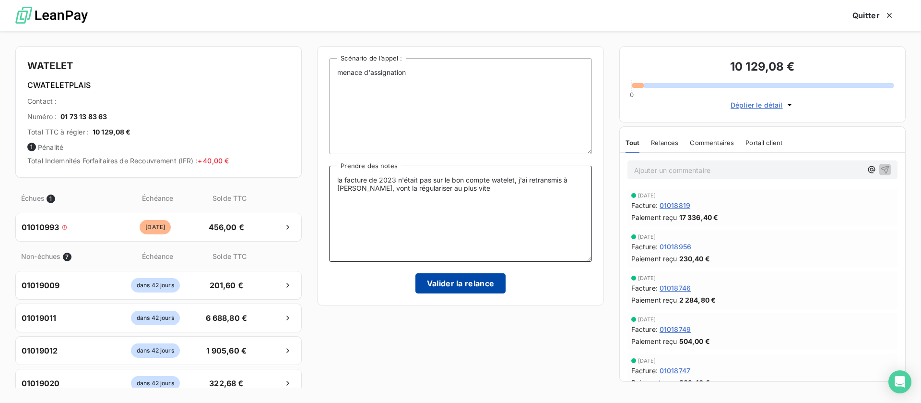
type textarea "la facture de 2023 n'était pas sur le bon compte watelet, j'ai retransmis à [PE…"
click at [489, 281] on button "Valider la relance" at bounding box center [461, 283] width 91 height 20
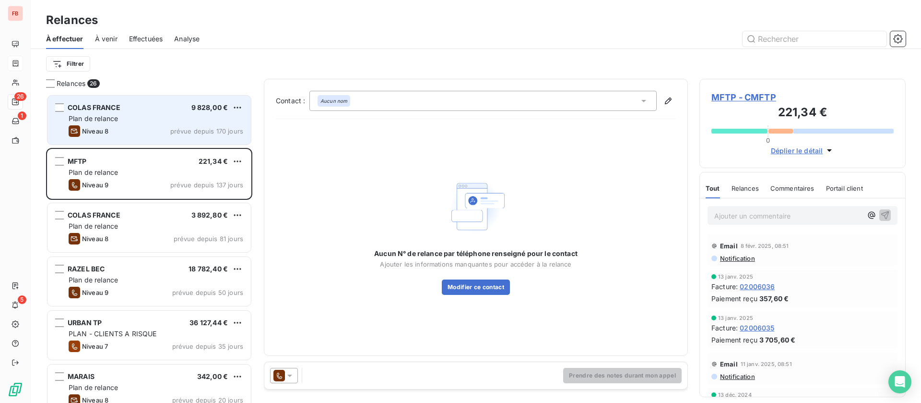
click at [133, 105] on div "COLAS FRANCE 9 828,00 €" at bounding box center [156, 107] width 175 height 9
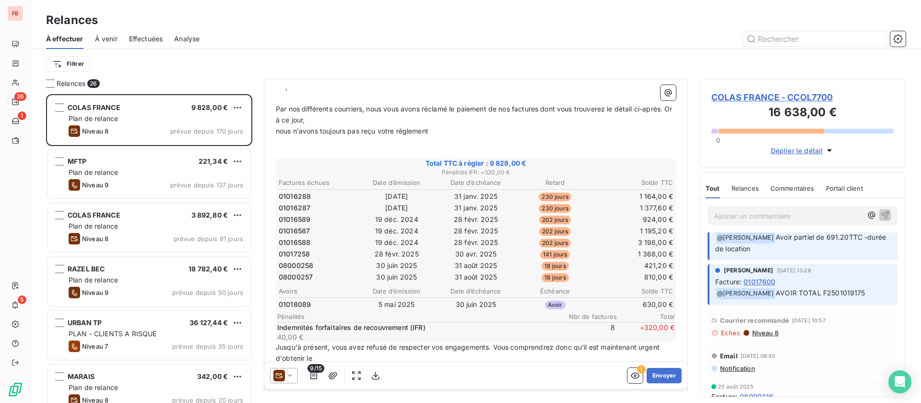
scroll to position [216, 0]
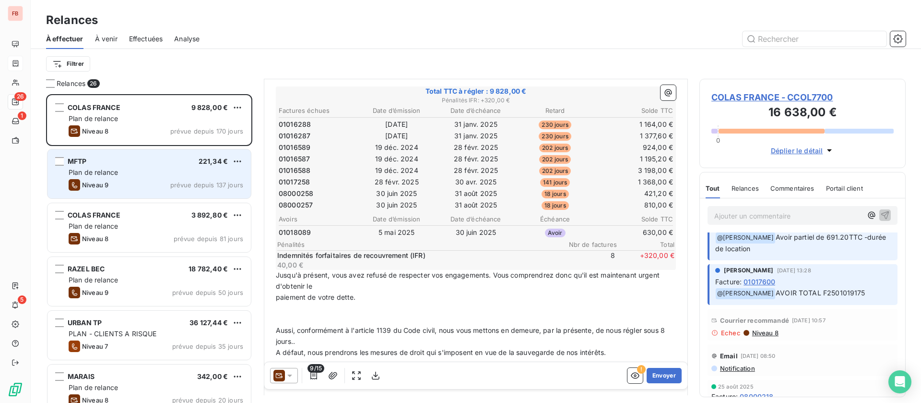
click at [100, 181] on span "Niveau 9" at bounding box center [95, 185] width 26 height 8
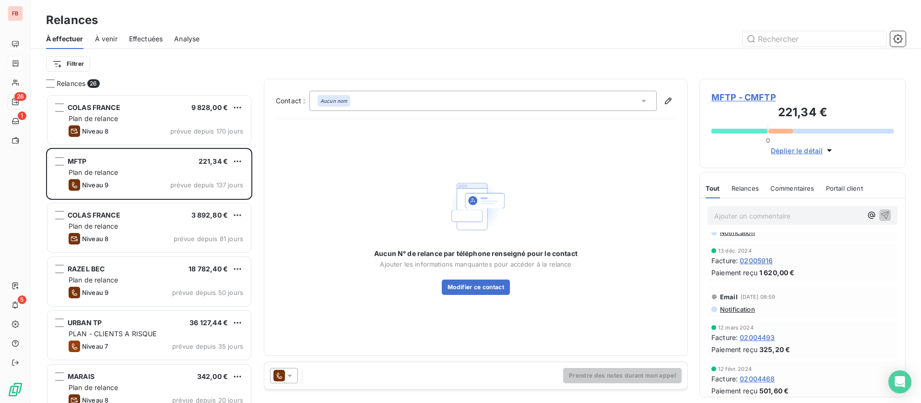
click at [742, 95] on span "MFTP - CMFTP" at bounding box center [803, 97] width 182 height 13
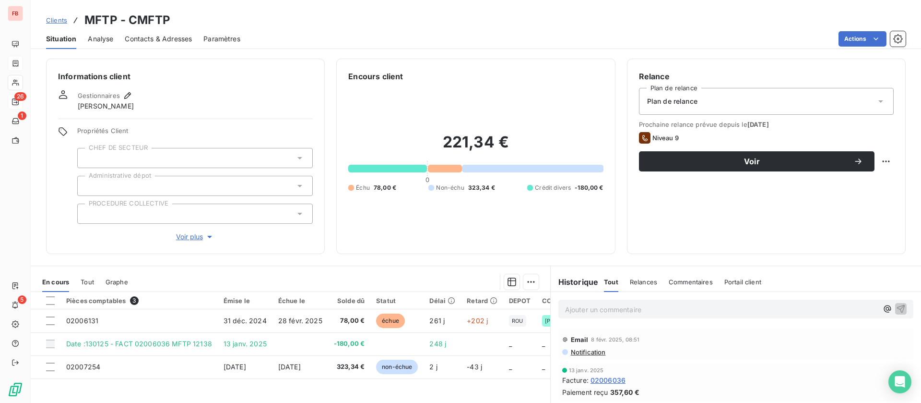
click at [188, 39] on span "Contacts & Adresses" at bounding box center [158, 39] width 67 height 10
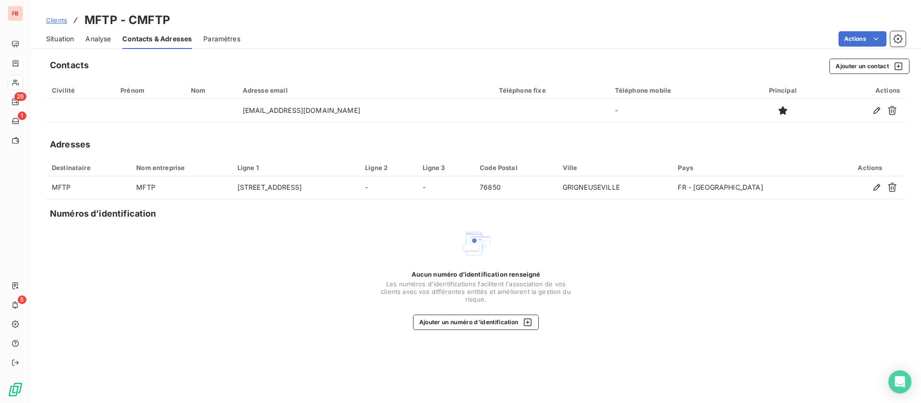
click at [65, 32] on div "Situation" at bounding box center [60, 39] width 28 height 20
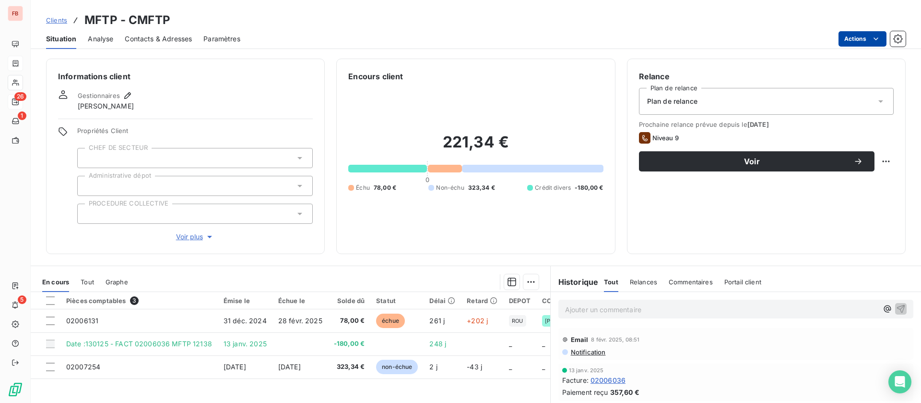
click at [867, 35] on html "FB 26 1 5 Clients MFTP - CMFTP Situation Analyse Contacts & Adresses Paramètres…" at bounding box center [460, 201] width 921 height 403
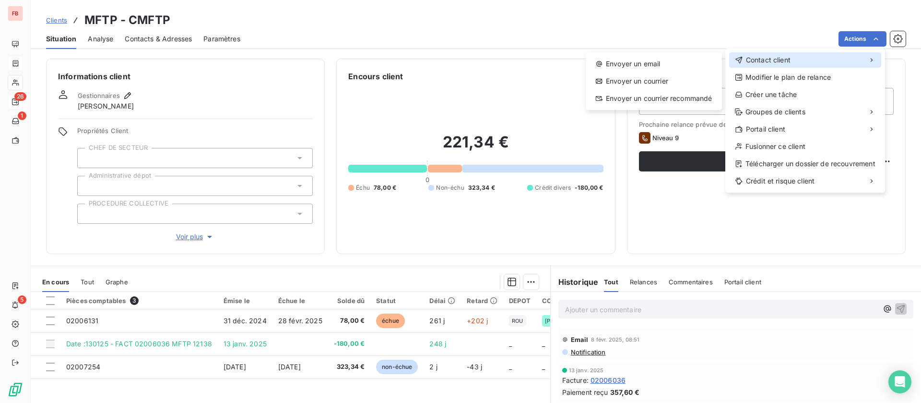
click at [796, 58] on div "Contact client" at bounding box center [805, 59] width 152 height 15
click at [642, 68] on div "Envoyer un email" at bounding box center [654, 63] width 129 height 15
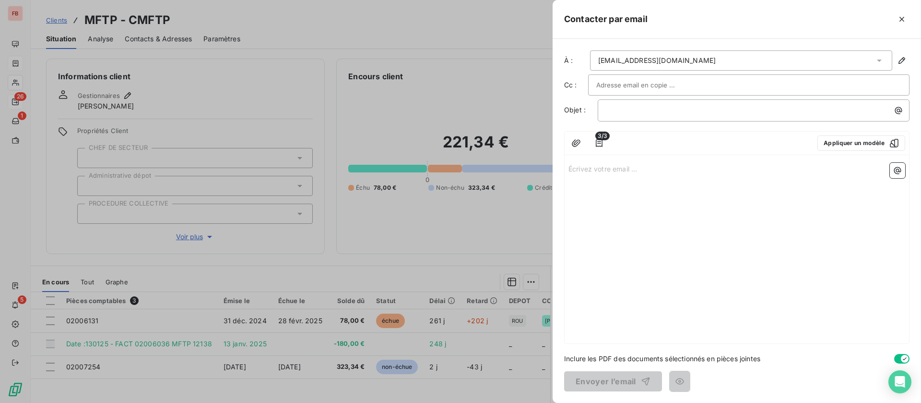
click at [631, 116] on div "﻿" at bounding box center [754, 110] width 312 height 22
click at [633, 113] on p "﻿" at bounding box center [756, 110] width 300 height 11
click at [724, 103] on div "FBT : etat de compte" at bounding box center [753, 109] width 305 height 13
click at [703, 177] on div "Écrivez votre email ... ﻿" at bounding box center [737, 251] width 345 height 184
click at [630, 173] on p "Écrivez votre email ... ﻿" at bounding box center [737, 168] width 337 height 11
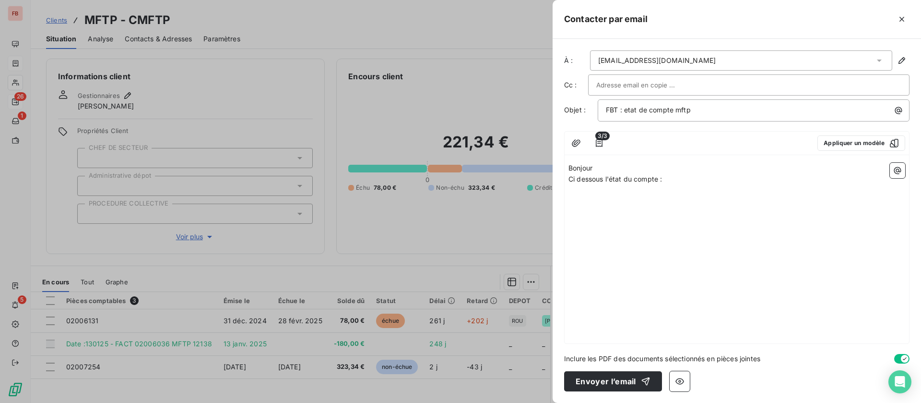
click at [896, 178] on p "Ci dessous l'état du compte :" at bounding box center [737, 179] width 337 height 11
click at [898, 171] on icon "button" at bounding box center [898, 171] width 10 height 10
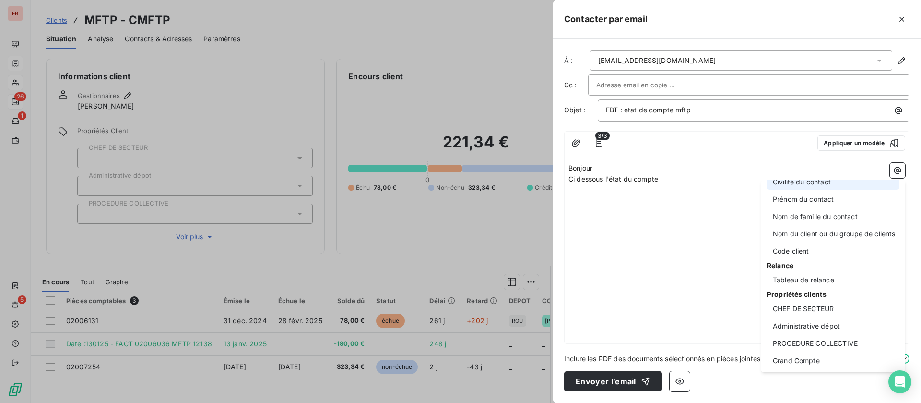
scroll to position [72, 0]
click at [815, 272] on div "Tableau de relance" at bounding box center [833, 276] width 132 height 15
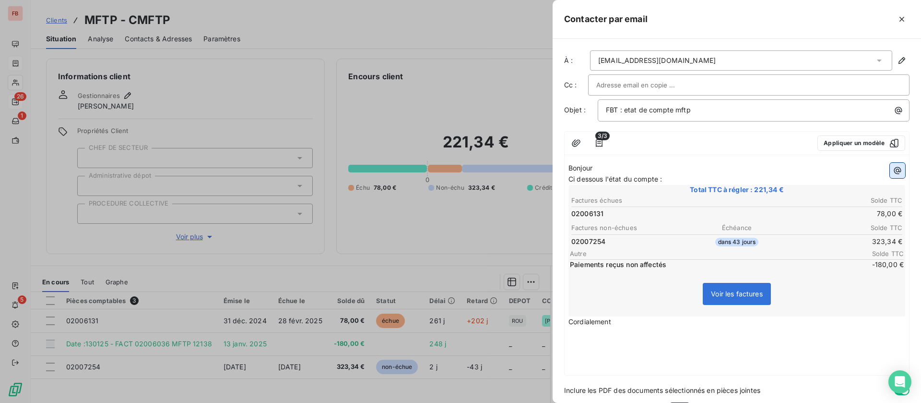
click at [893, 172] on icon "button" at bounding box center [898, 171] width 10 height 10
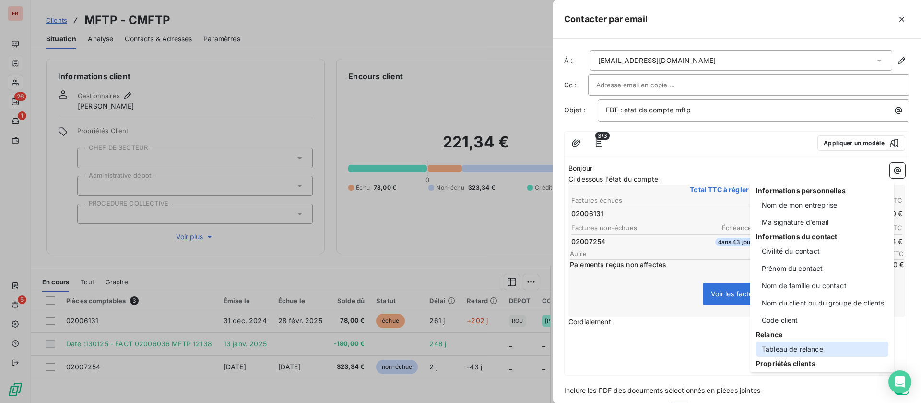
click at [783, 347] on div "Tableau de relance" at bounding box center [822, 348] width 132 height 15
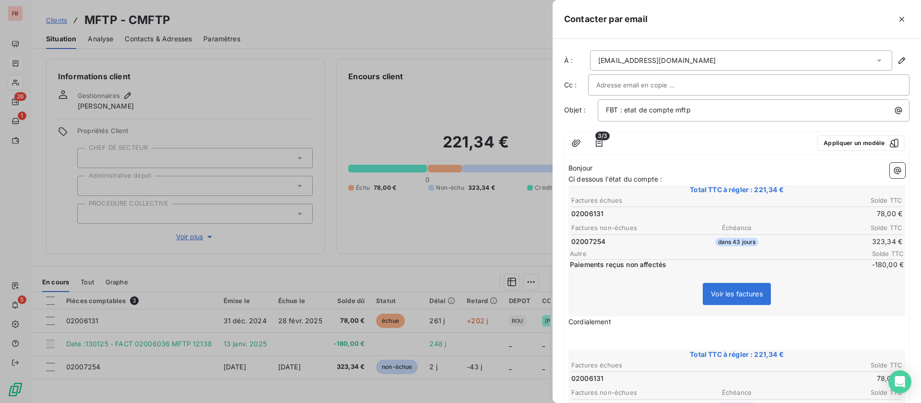
click at [760, 359] on table "Factures échues Solde TTC 02006131 78,00 €" at bounding box center [737, 372] width 334 height 26
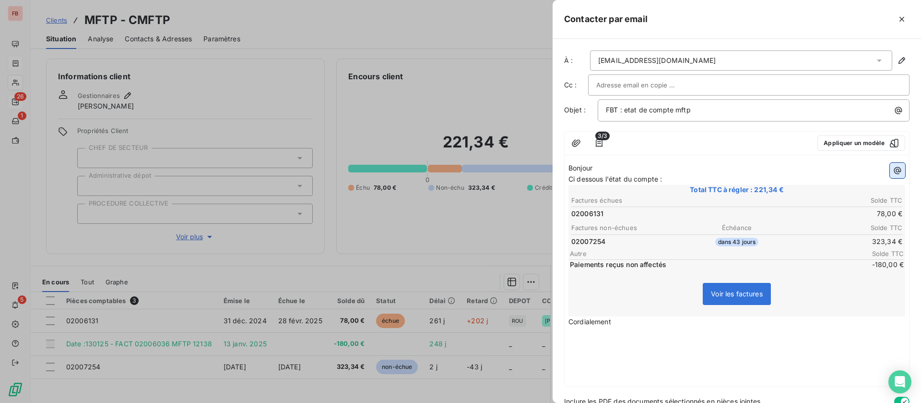
click at [893, 173] on icon "button" at bounding box center [898, 171] width 10 height 10
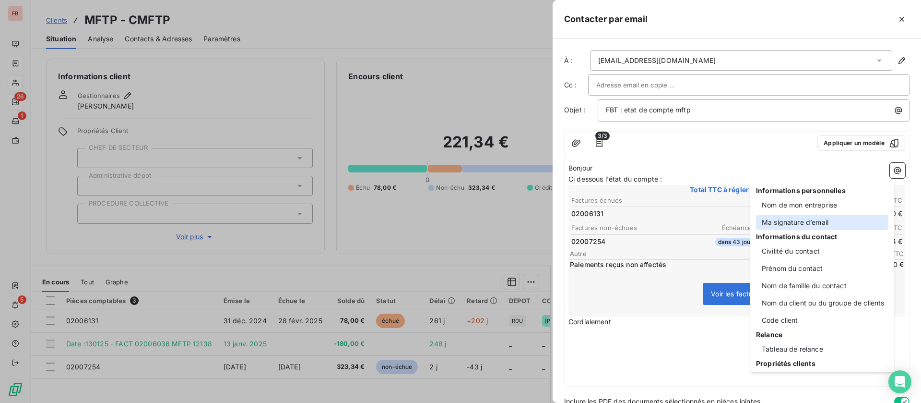
click at [801, 224] on div "Ma signature d’email" at bounding box center [822, 221] width 132 height 15
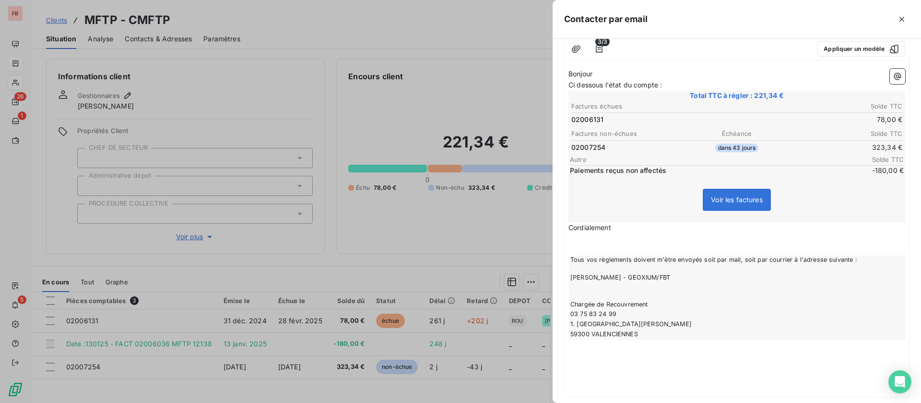
scroll to position [162, 0]
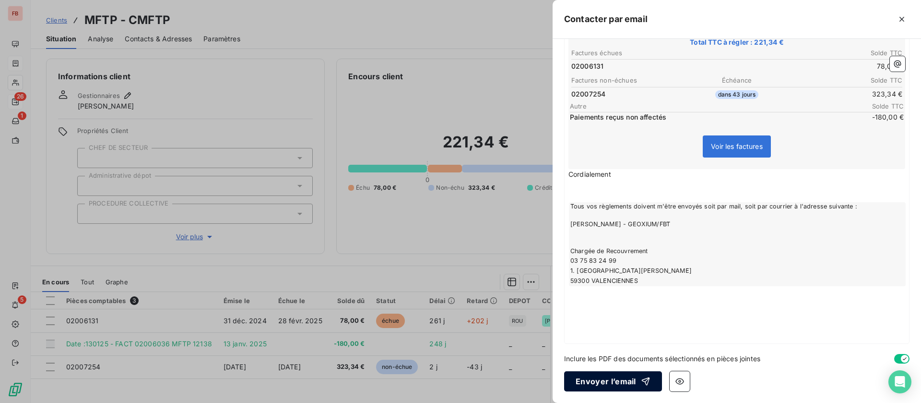
click at [617, 380] on button "Envoyer l’email" at bounding box center [613, 381] width 98 height 20
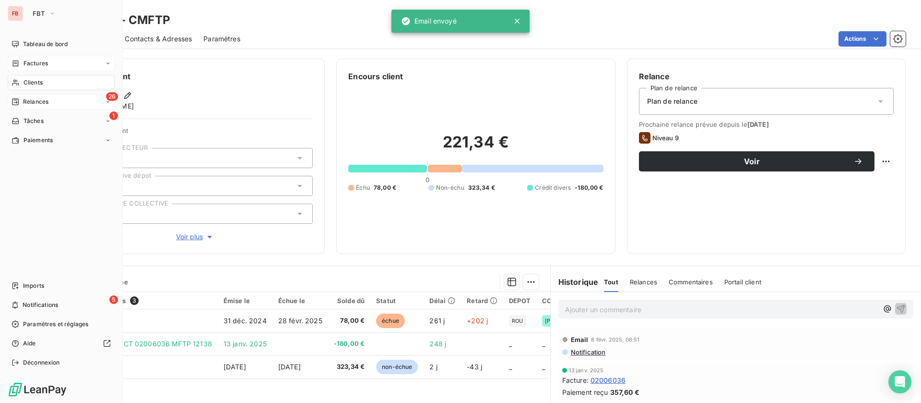
click at [36, 79] on span "Clients" at bounding box center [33, 82] width 19 height 9
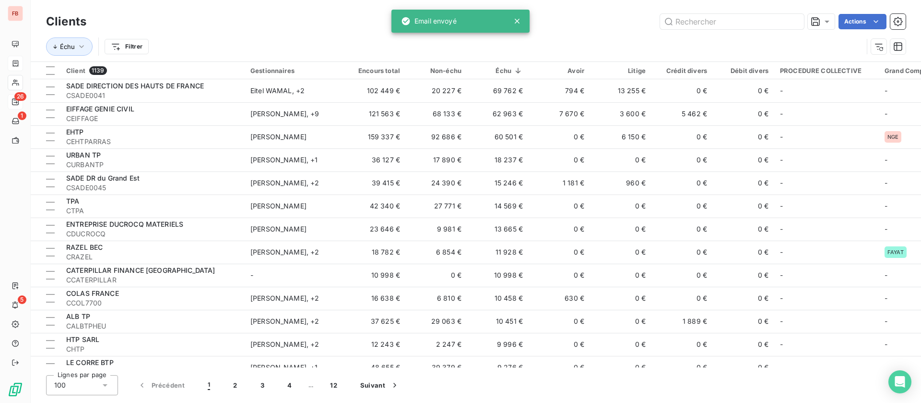
click at [28, 102] on div "FB 26 1 5" at bounding box center [15, 201] width 31 height 403
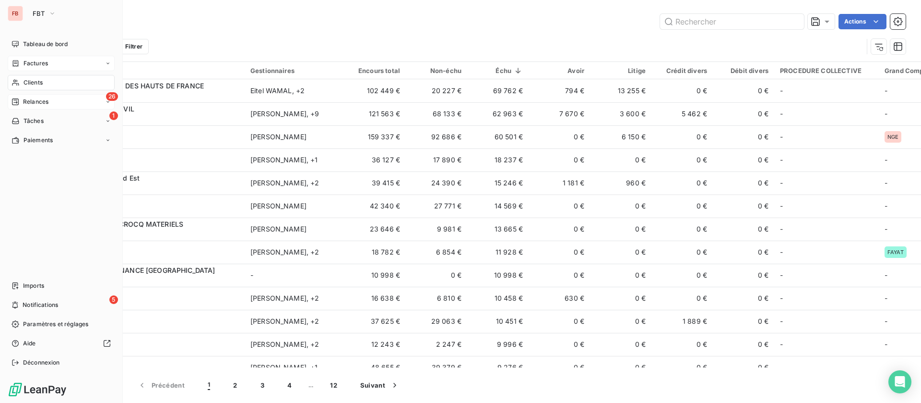
click at [43, 100] on span "Relances" at bounding box center [35, 101] width 25 height 9
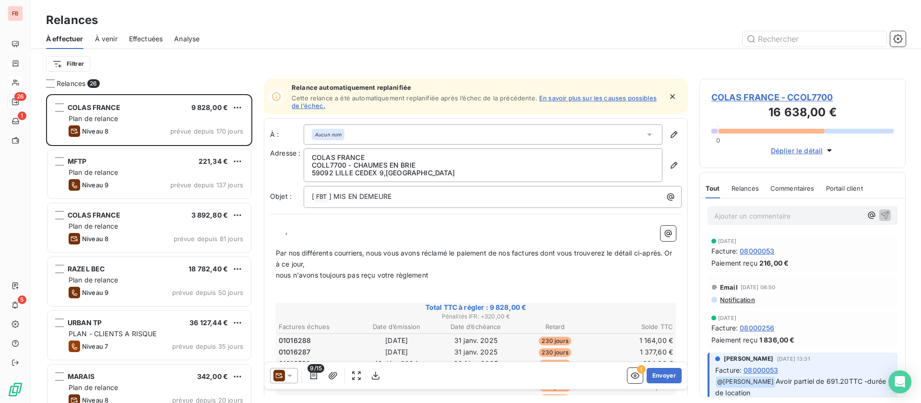
scroll to position [297, 195]
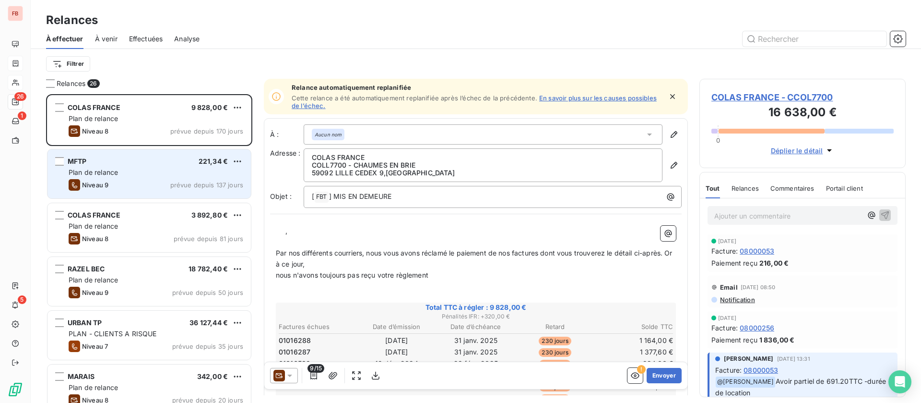
click at [131, 172] on div "Plan de relance" at bounding box center [156, 172] width 175 height 10
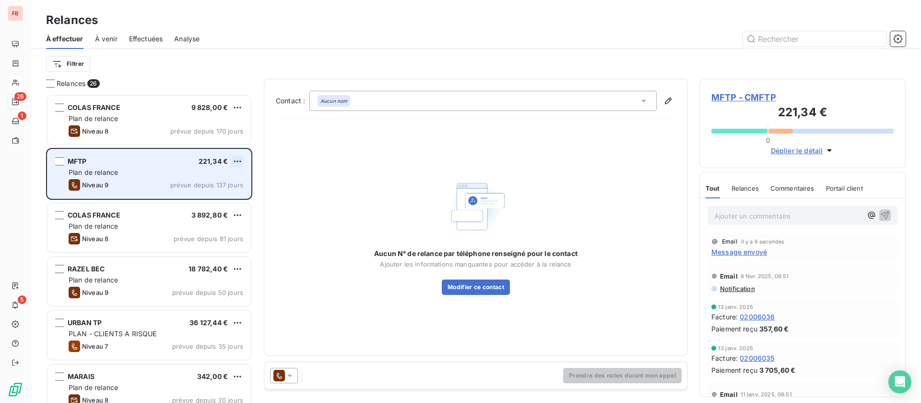
click at [237, 161] on html "FB 26 1 5 Relances À effectuer À venir Effectuées Analyse Filtrer Relances 26 C…" at bounding box center [460, 201] width 921 height 403
click at [209, 180] on div "Replanifier cette action" at bounding box center [196, 180] width 86 height 15
select select "8"
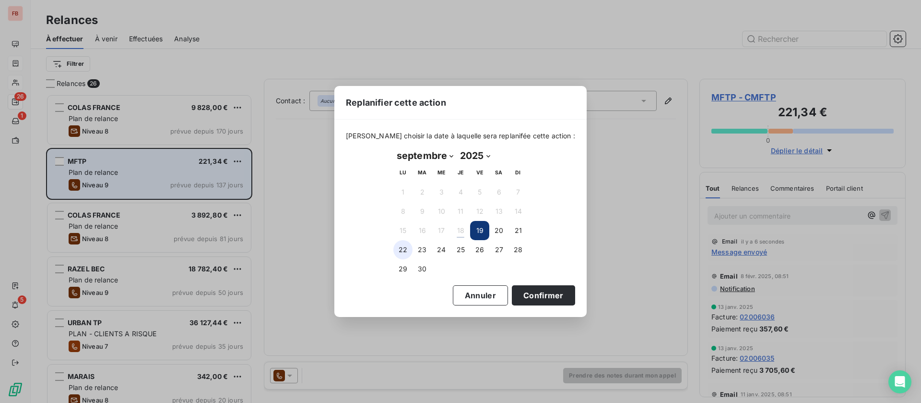
click at [396, 247] on button "22" at bounding box center [402, 249] width 19 height 19
drag, startPoint x: 523, startPoint y: 294, endPoint x: 488, endPoint y: 293, distance: 35.0
click at [523, 294] on button "Confirmer" at bounding box center [543, 295] width 63 height 20
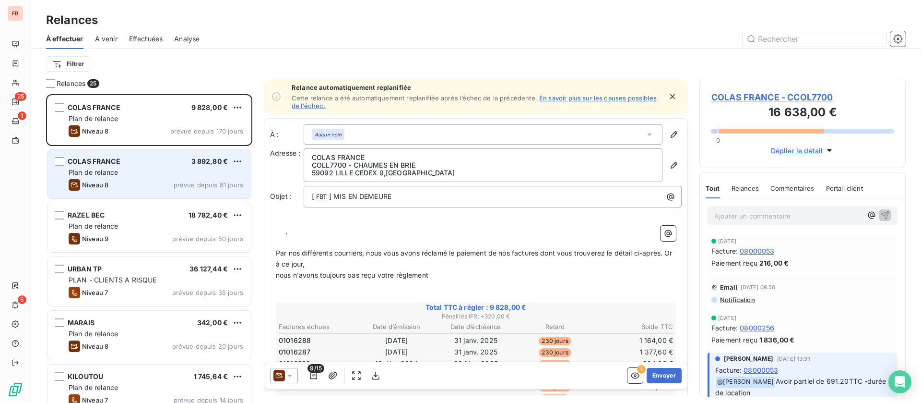
click at [131, 172] on div "Plan de relance" at bounding box center [156, 172] width 175 height 10
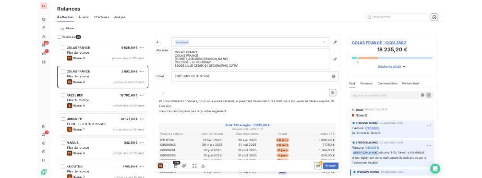
scroll to position [144, 0]
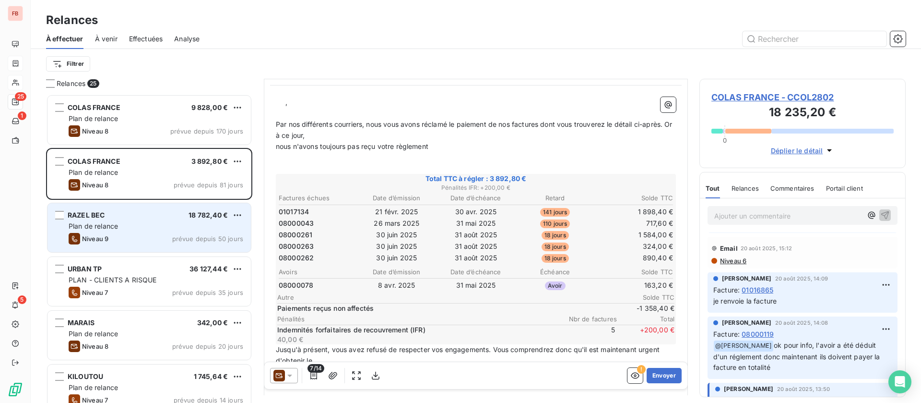
click at [145, 233] on div "Niveau 9 prévue depuis 50 jours" at bounding box center [156, 239] width 175 height 12
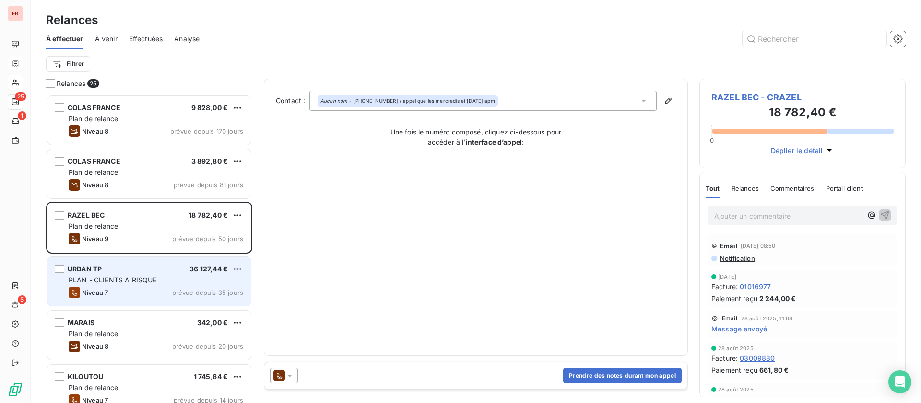
click at [143, 284] on div "PLAN - CLIENTS A RISQUE" at bounding box center [156, 280] width 175 height 10
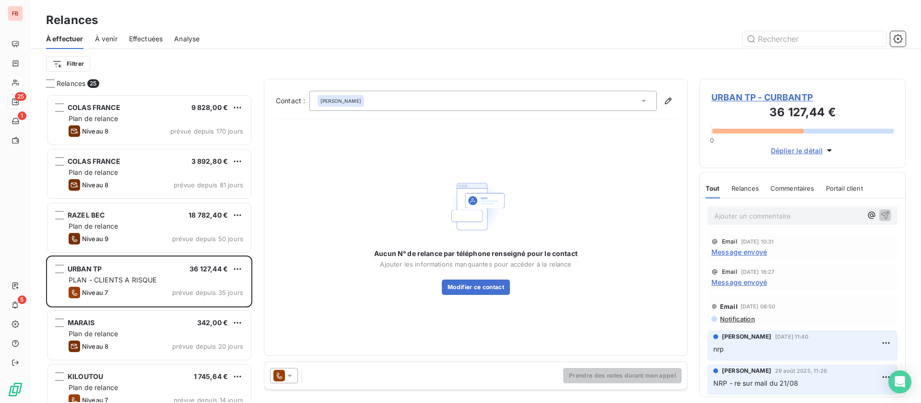
scroll to position [297, 195]
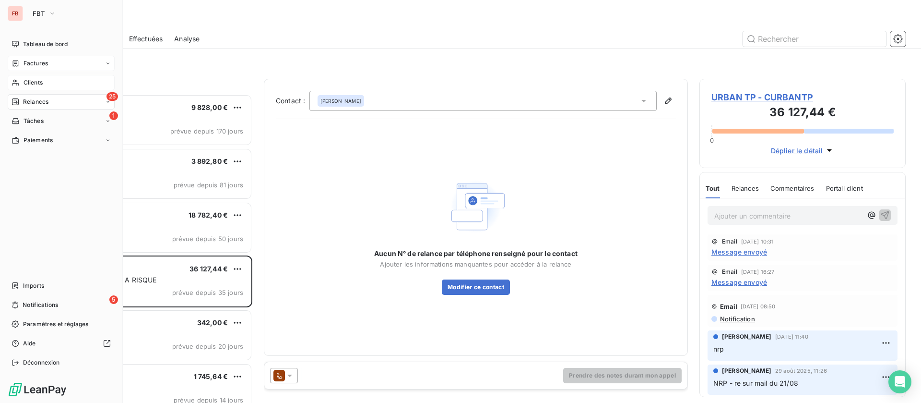
click at [43, 78] on div "Clients" at bounding box center [61, 82] width 107 height 15
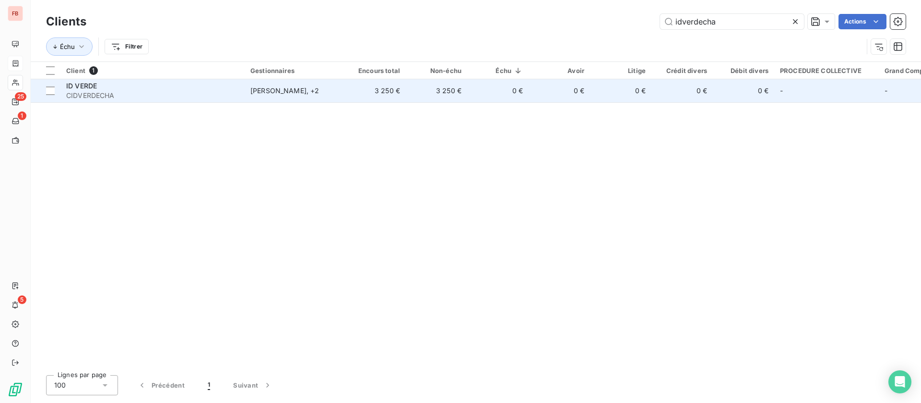
type input "idverdecha"
click at [133, 93] on span "CIDVERDECHA" at bounding box center [152, 96] width 173 height 10
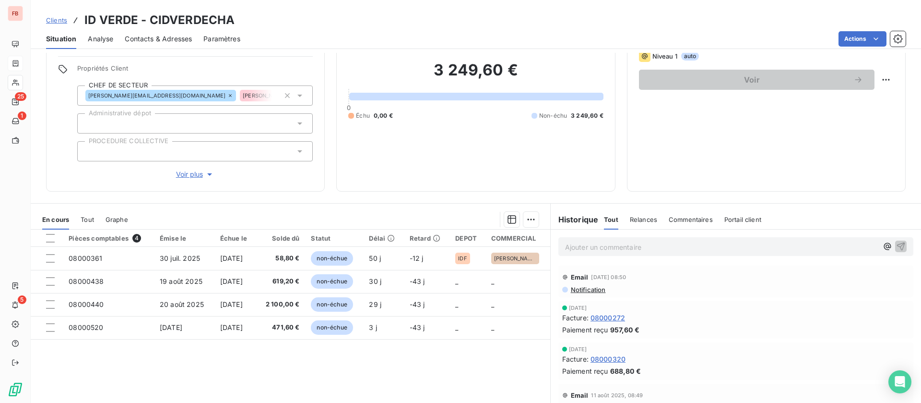
scroll to position [122, 0]
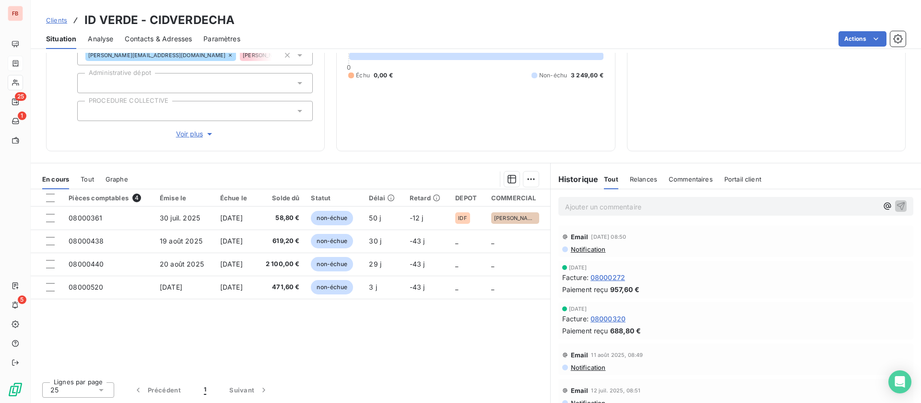
click at [602, 204] on p "Ajouter un commentaire ﻿" at bounding box center [721, 207] width 313 height 12
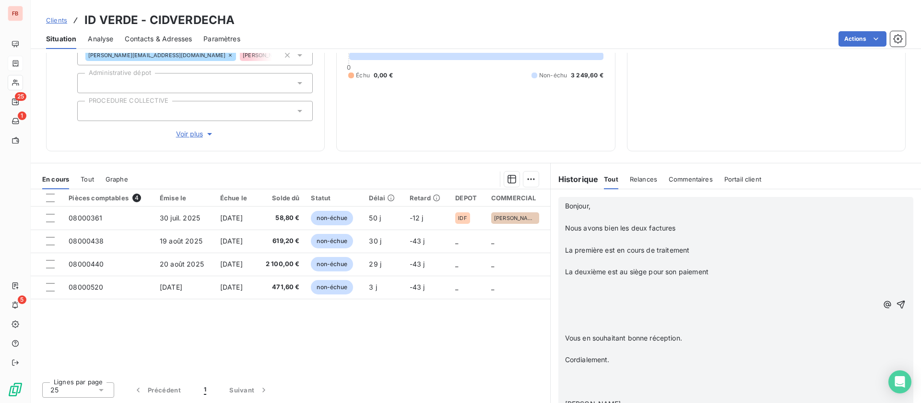
click at [592, 216] on p "﻿" at bounding box center [721, 217] width 313 height 11
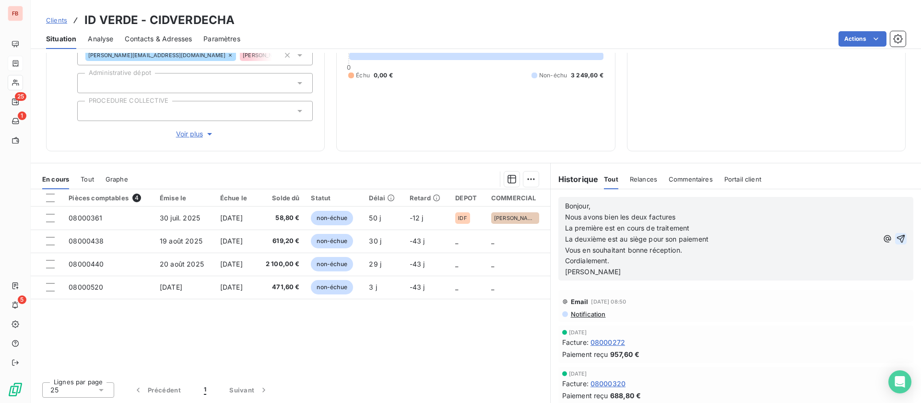
click at [896, 237] on icon "button" at bounding box center [901, 239] width 10 height 10
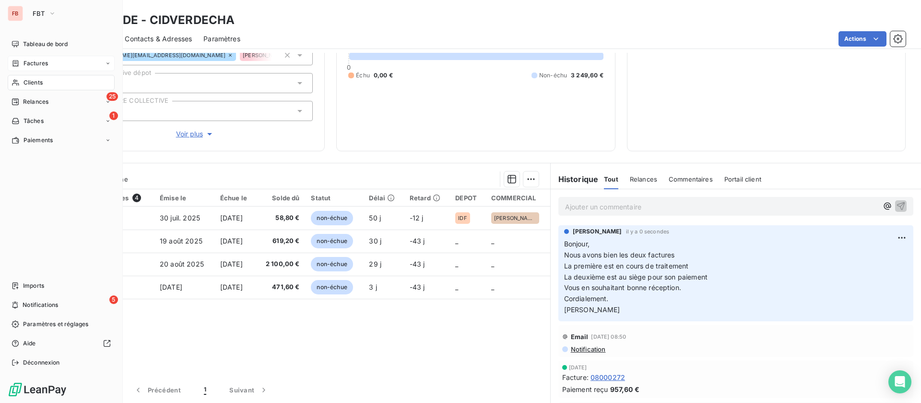
click at [29, 82] on span "Clients" at bounding box center [33, 82] width 19 height 9
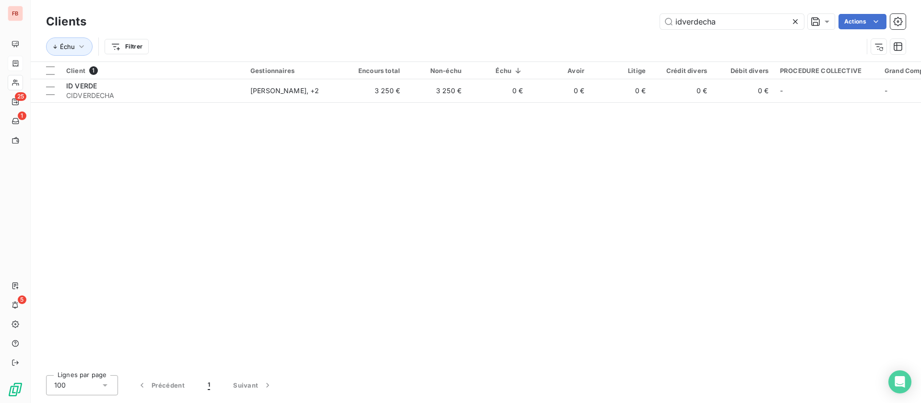
drag, startPoint x: 738, startPoint y: 13, endPoint x: 588, endPoint y: 8, distance: 149.8
click at [588, 8] on div "Clients idverdecha Actions Échu Filtrer" at bounding box center [476, 30] width 891 height 61
click at [793, 21] on icon at bounding box center [796, 22] width 10 height 10
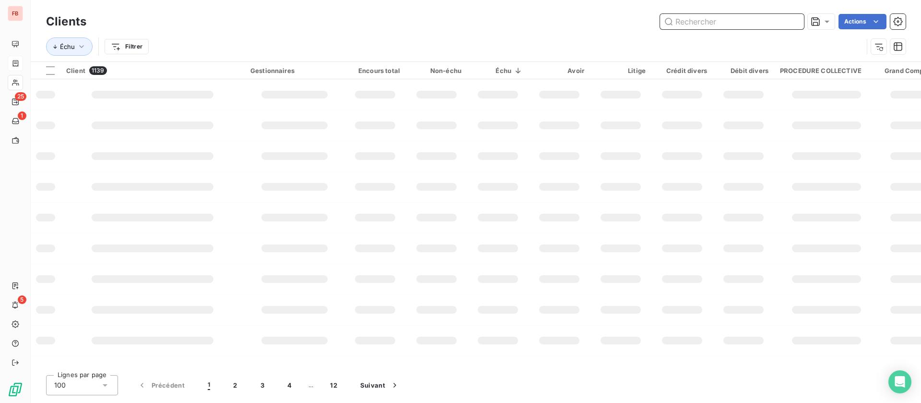
click at [725, 18] on input "text" at bounding box center [732, 21] width 144 height 15
type input "ccol9501"
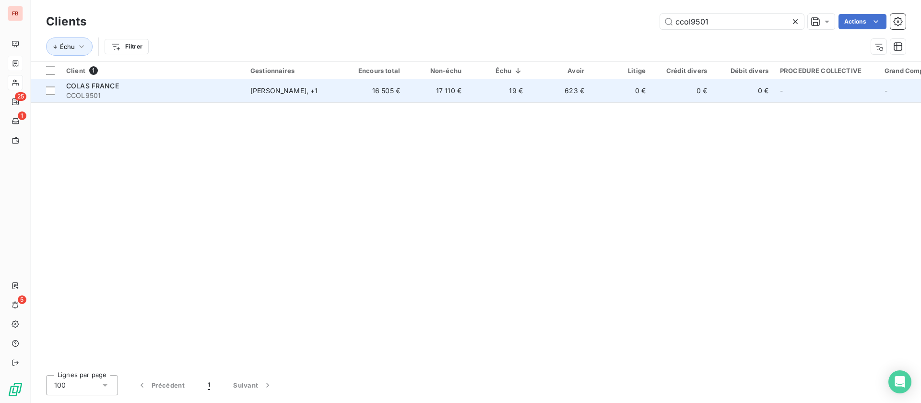
click at [155, 89] on div "COLAS FRANCE" at bounding box center [152, 86] width 173 height 10
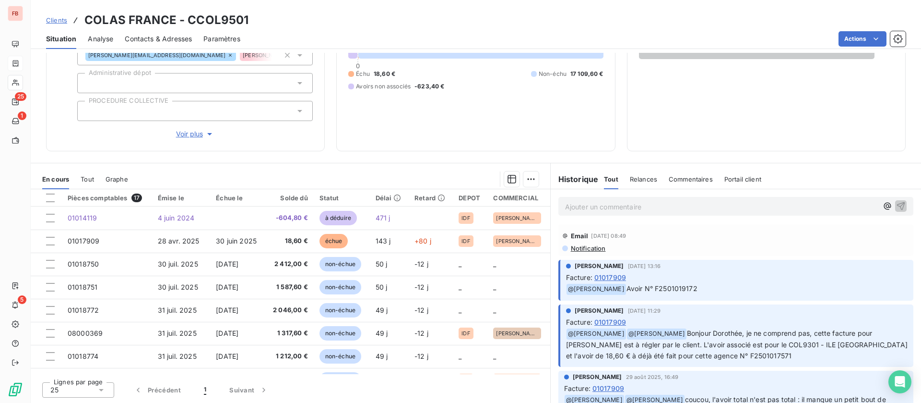
click at [591, 202] on p "Ajouter un commentaire ﻿" at bounding box center [721, 207] width 313 height 12
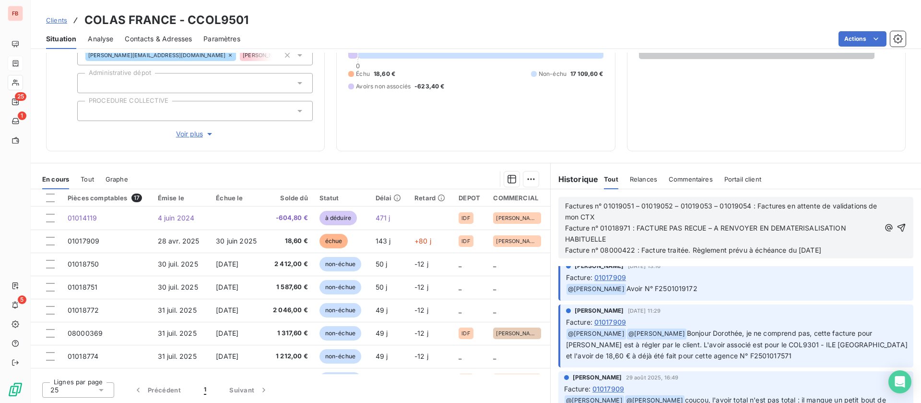
click at [628, 239] on p "Facture n° 01018971 : FACTURE PAS RECUE – A RENVOYER EN DEMATERISALISATION HABI…" at bounding box center [722, 234] width 315 height 22
click at [897, 229] on icon "button" at bounding box center [902, 228] width 10 height 10
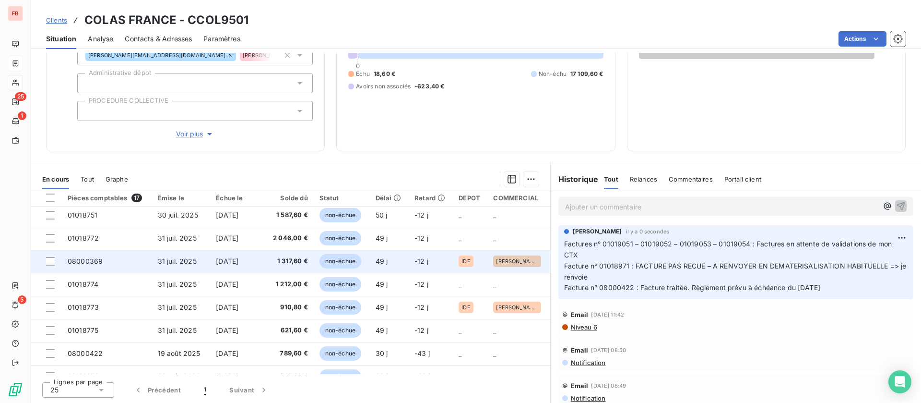
scroll to position [0, 0]
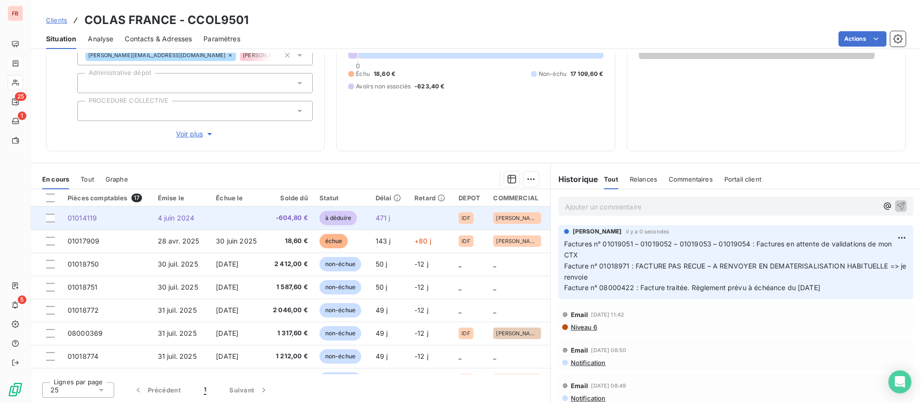
click at [248, 217] on td at bounding box center [237, 217] width 55 height 23
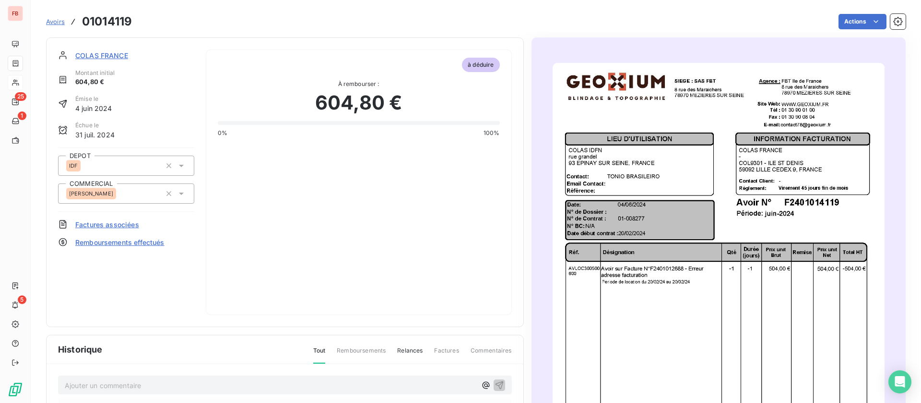
click at [98, 52] on span "COLAS FRANCE" at bounding box center [101, 55] width 53 height 10
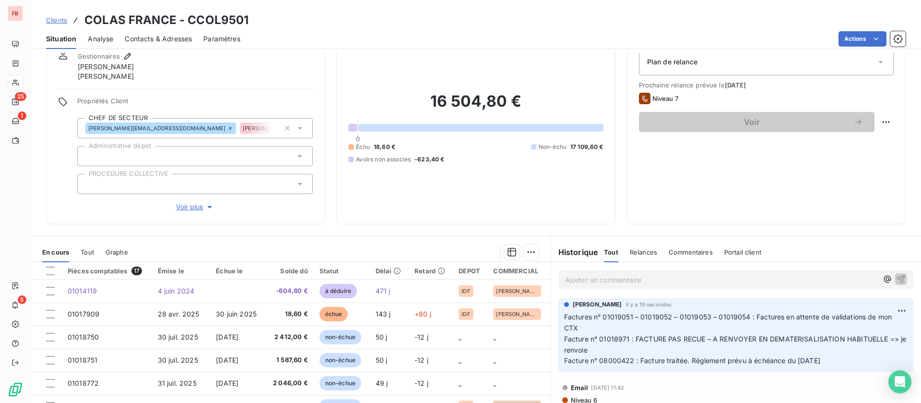
scroll to position [112, 0]
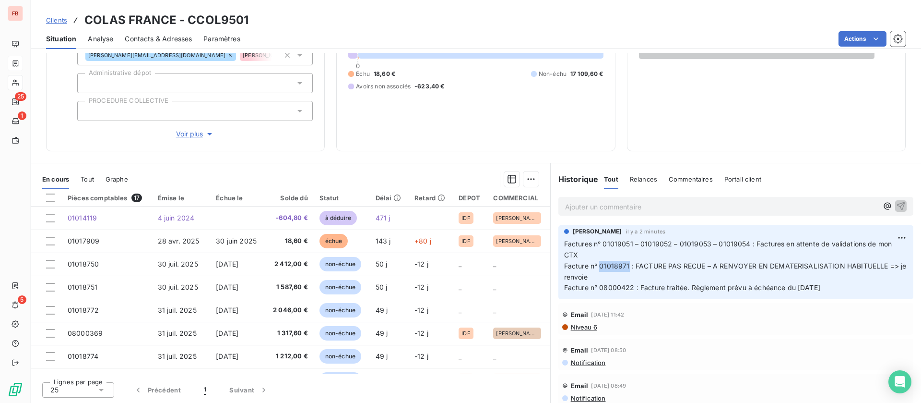
drag, startPoint x: 594, startPoint y: 263, endPoint x: 622, endPoint y: 262, distance: 28.9
click at [622, 262] on span "Facture n° 01018971 : FACTURE PAS RECUE – A RENVOYER EN DEMATERISALISATION HABI…" at bounding box center [736, 271] width 345 height 19
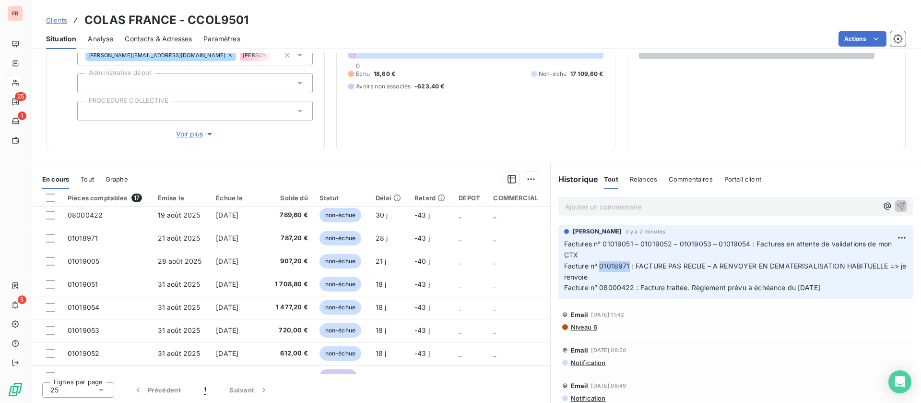
scroll to position [216, 0]
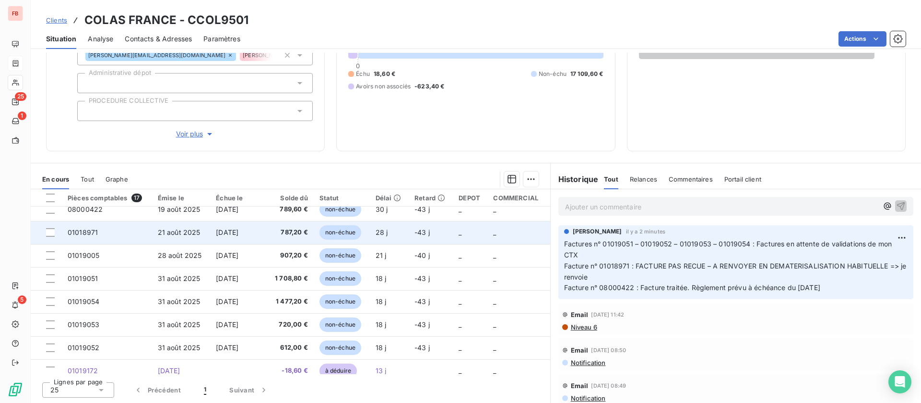
click at [126, 233] on td "01018971" at bounding box center [107, 232] width 90 height 23
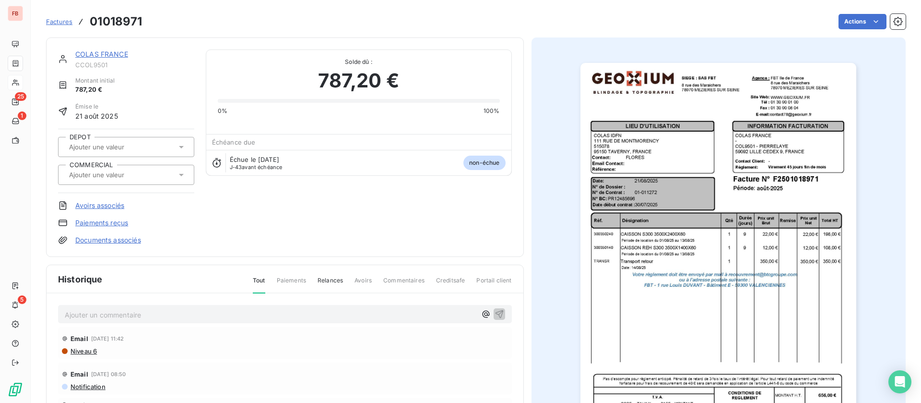
click at [766, 195] on img "button" at bounding box center [719, 258] width 276 height 391
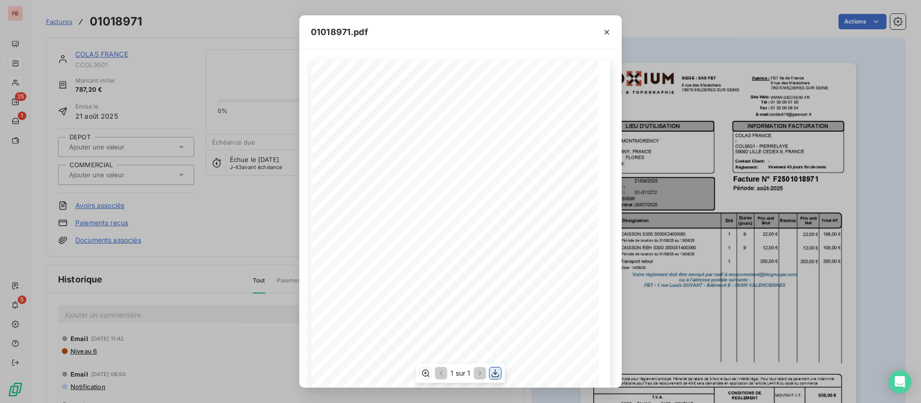
click at [497, 371] on icon "button" at bounding box center [496, 373] width 10 height 10
drag, startPoint x: 611, startPoint y: 34, endPoint x: 409, endPoint y: 33, distance: 202.0
click at [611, 34] on icon "button" at bounding box center [607, 32] width 10 height 10
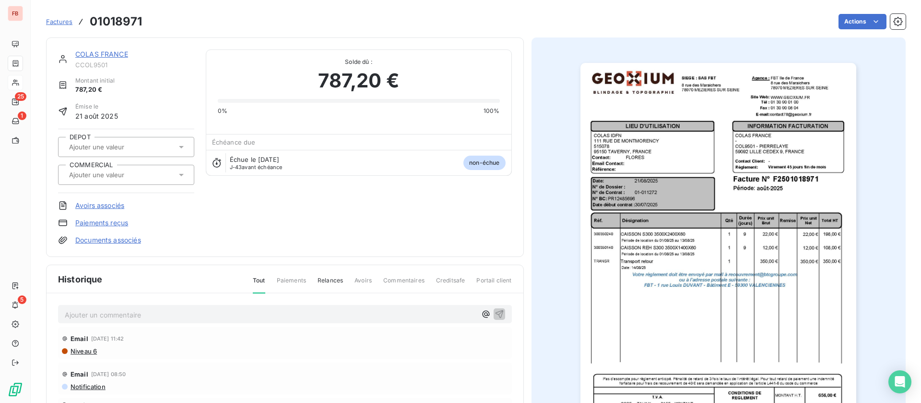
click at [98, 52] on link "COLAS FRANCE" at bounding box center [101, 54] width 53 height 8
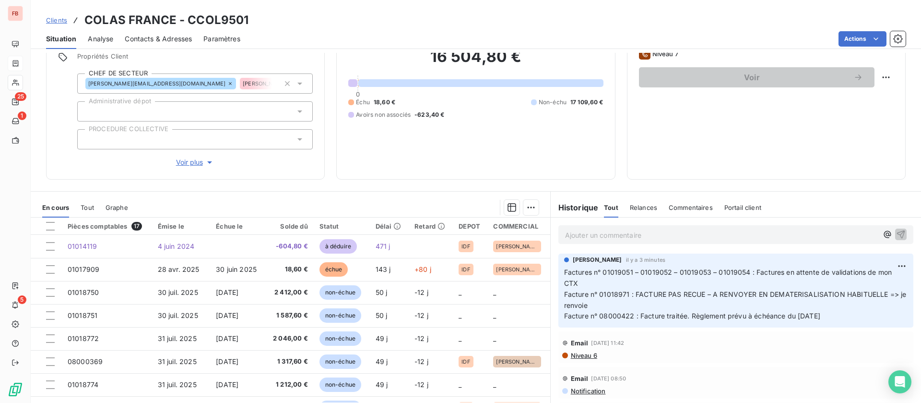
scroll to position [112, 0]
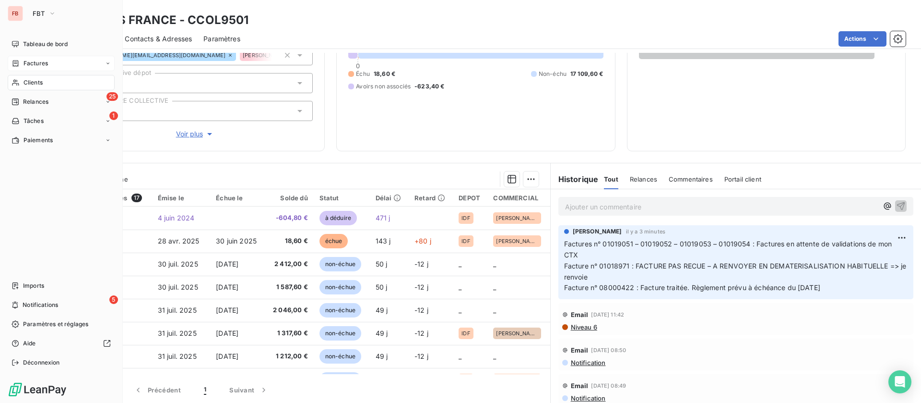
click at [49, 81] on div "Clients" at bounding box center [61, 82] width 107 height 15
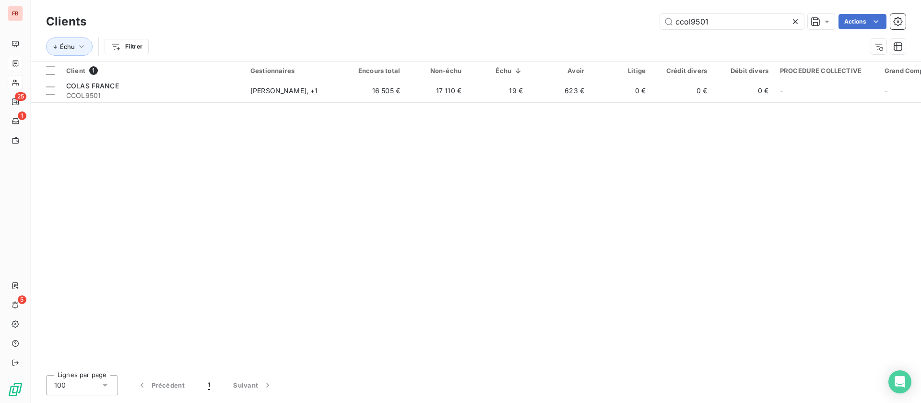
drag, startPoint x: 648, startPoint y: 12, endPoint x: 588, endPoint y: 12, distance: 60.5
click at [588, 12] on div "Clients ccol9501 Actions" at bounding box center [476, 22] width 860 height 20
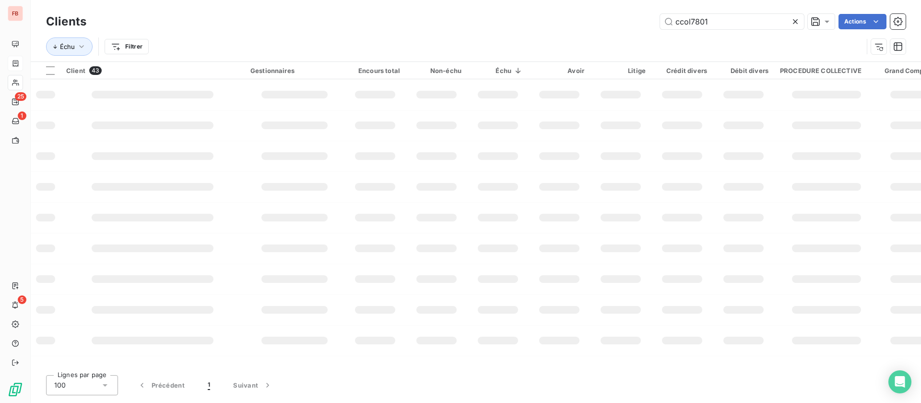
type input "ccol7801"
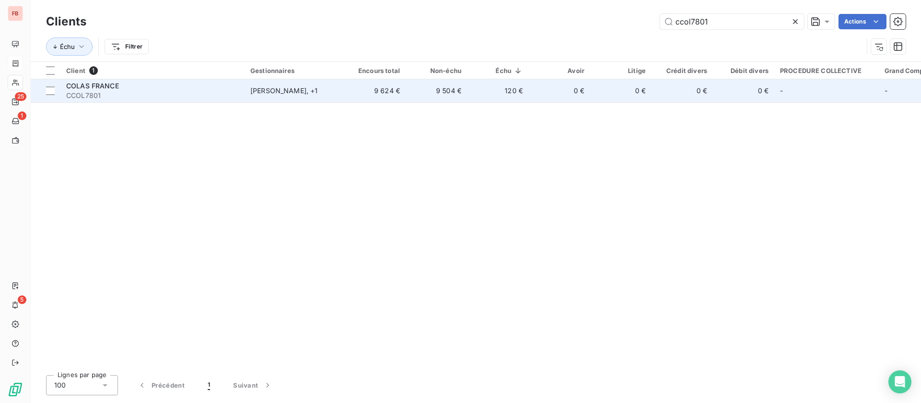
click at [162, 93] on span "CCOL7801" at bounding box center [152, 96] width 173 height 10
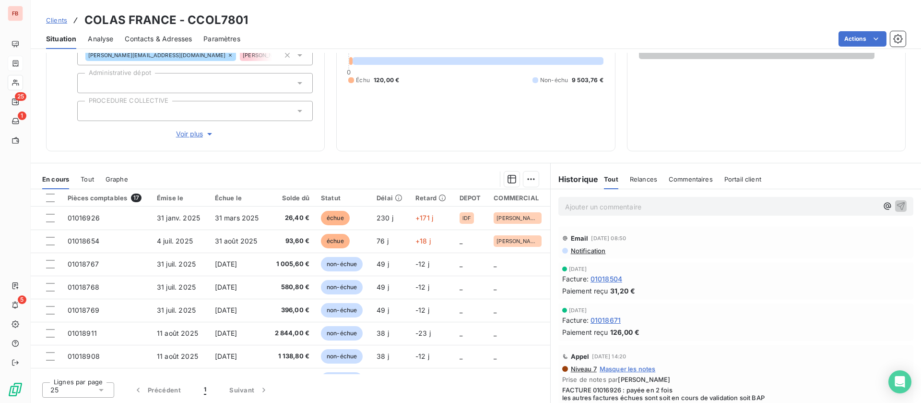
scroll to position [144, 0]
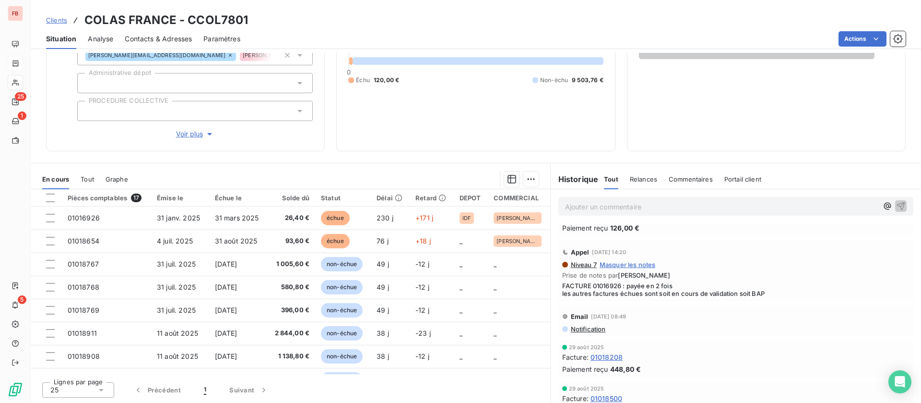
click at [164, 39] on span "Contacts & Adresses" at bounding box center [158, 39] width 67 height 10
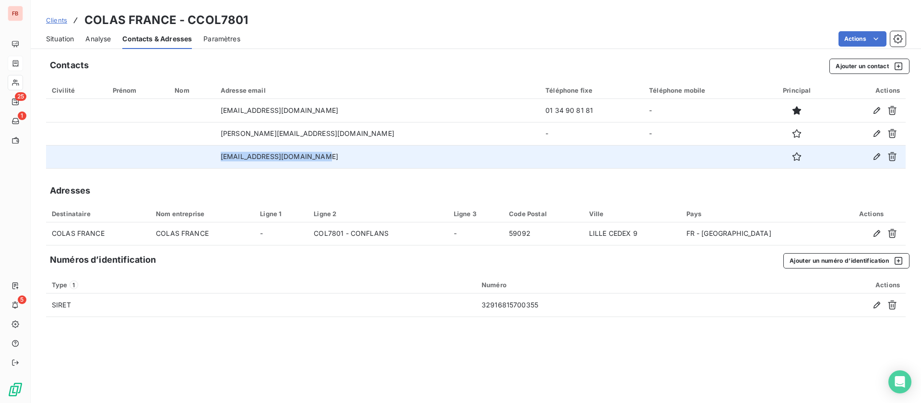
drag, startPoint x: 345, startPoint y: 160, endPoint x: 242, endPoint y: 153, distance: 103.4
click at [242, 152] on tr "[EMAIL_ADDRESS][DOMAIN_NAME]" at bounding box center [476, 156] width 860 height 23
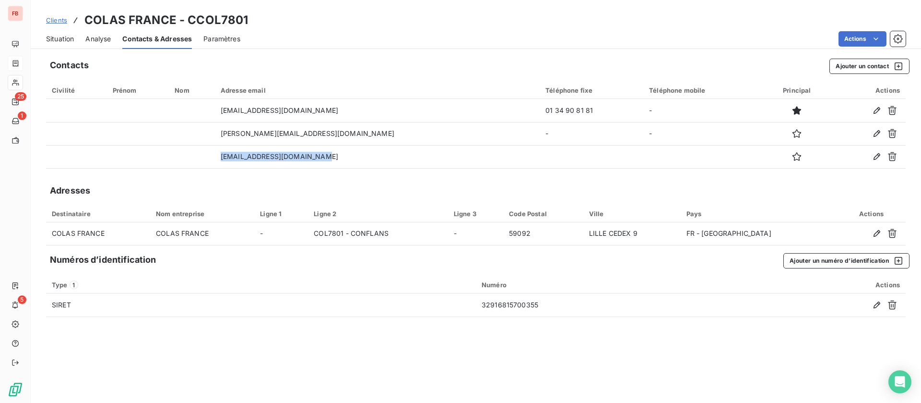
click at [55, 37] on span "Situation" at bounding box center [60, 39] width 28 height 10
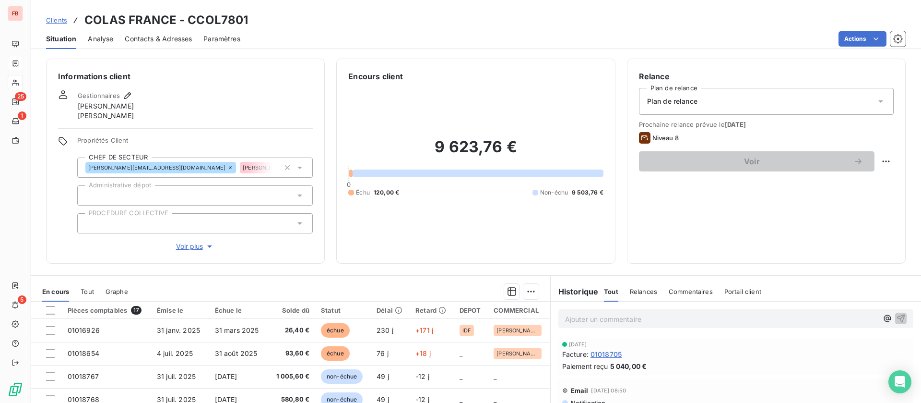
click at [140, 41] on span "Contacts & Adresses" at bounding box center [158, 39] width 67 height 10
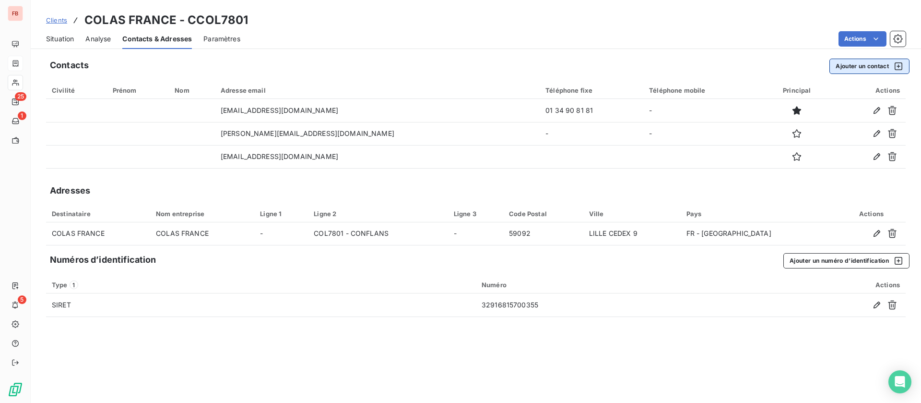
click at [852, 72] on button "Ajouter un contact" at bounding box center [870, 66] width 80 height 15
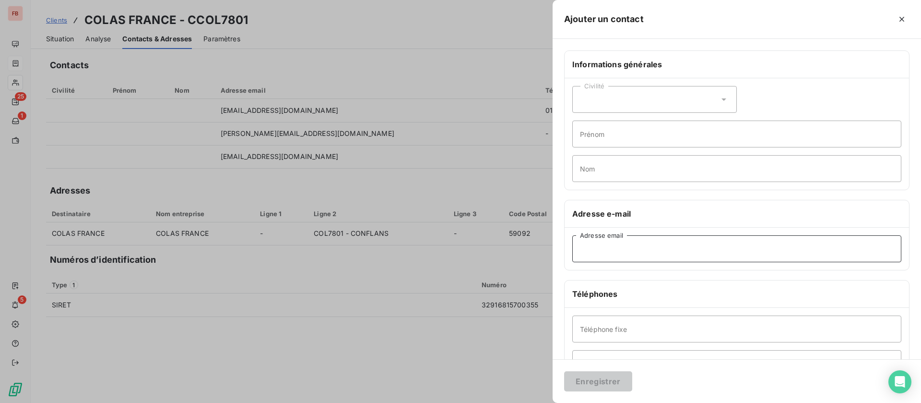
click at [619, 249] on input "Adresse email" at bounding box center [736, 248] width 329 height 27
paste input "[EMAIL_ADDRESS][DOMAIN_NAME]"
type input "[EMAIL_ADDRESS][DOMAIN_NAME]"
click at [591, 380] on button "Enregistrer" at bounding box center [598, 381] width 68 height 20
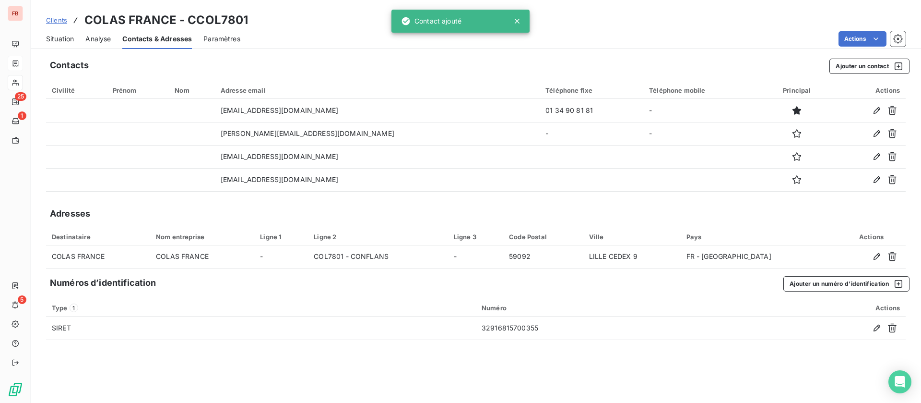
click at [59, 36] on span "Situation" at bounding box center [60, 39] width 28 height 10
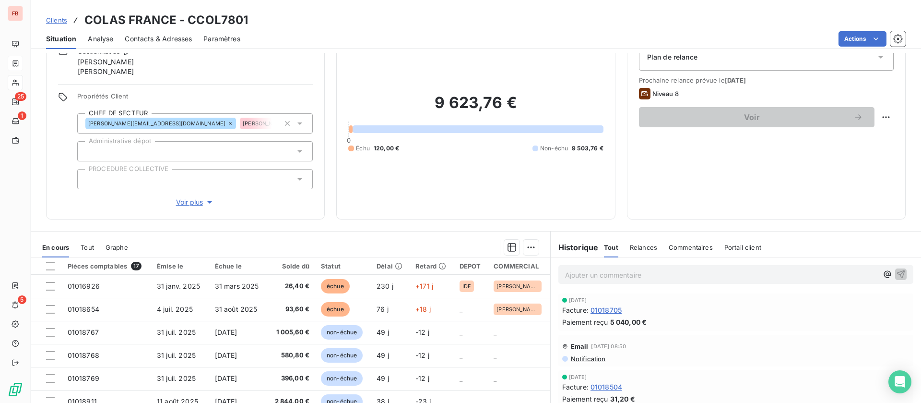
scroll to position [0, 0]
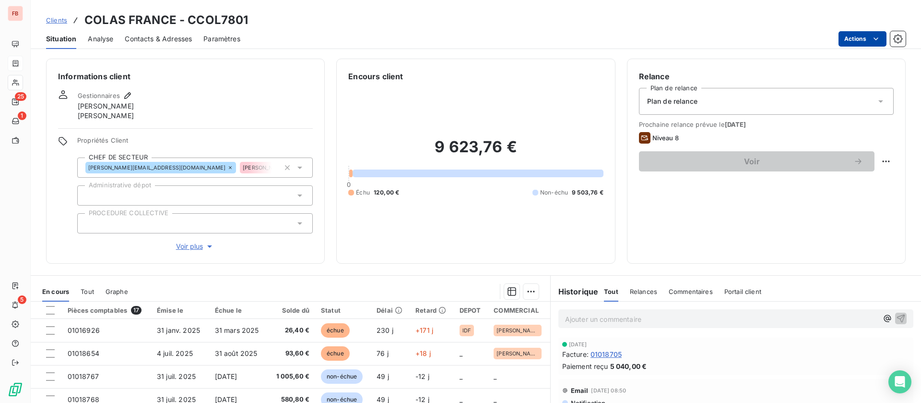
click at [878, 33] on html "FB 25 1 5 Clients COLAS [GEOGRAPHIC_DATA] - CCOL7801 Situation Analyse Contacts…" at bounding box center [460, 201] width 921 height 403
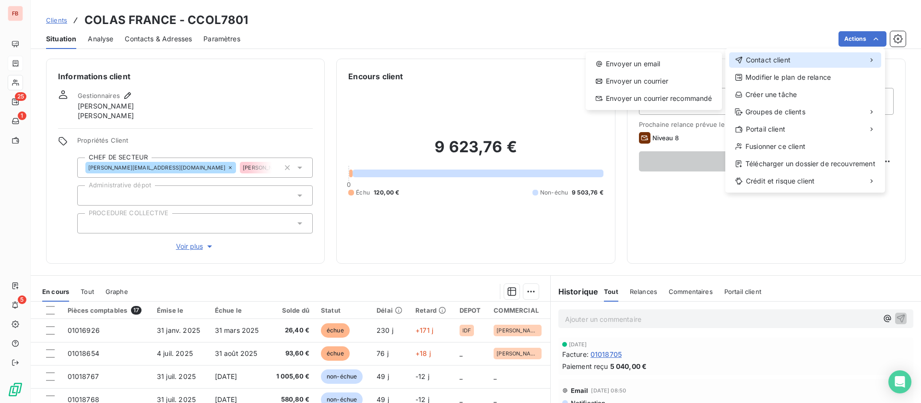
click at [775, 57] on span "Contact client" at bounding box center [768, 60] width 45 height 10
click at [645, 63] on div "Envoyer un email" at bounding box center [654, 63] width 129 height 15
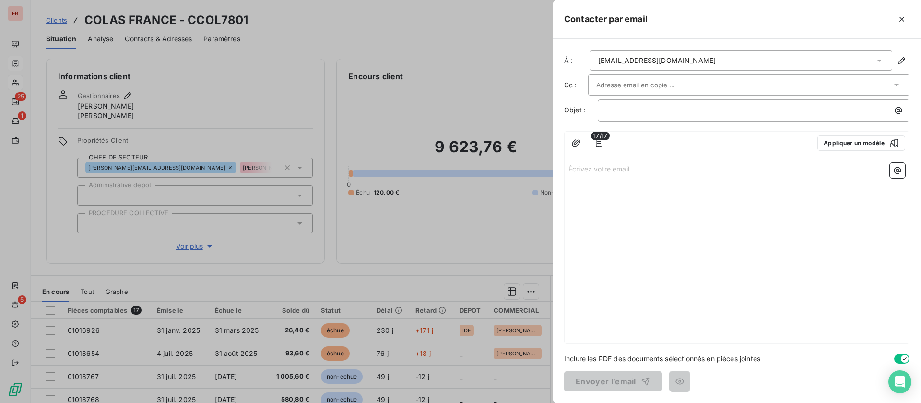
click at [718, 60] on div "[EMAIL_ADDRESS][DOMAIN_NAME]" at bounding box center [741, 60] width 302 height 20
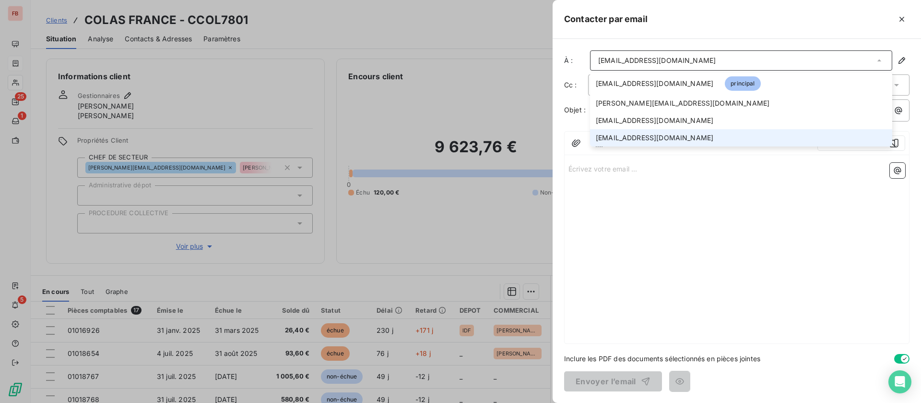
click at [649, 135] on span "[EMAIL_ADDRESS][DOMAIN_NAME]" at bounding box center [655, 138] width 118 height 10
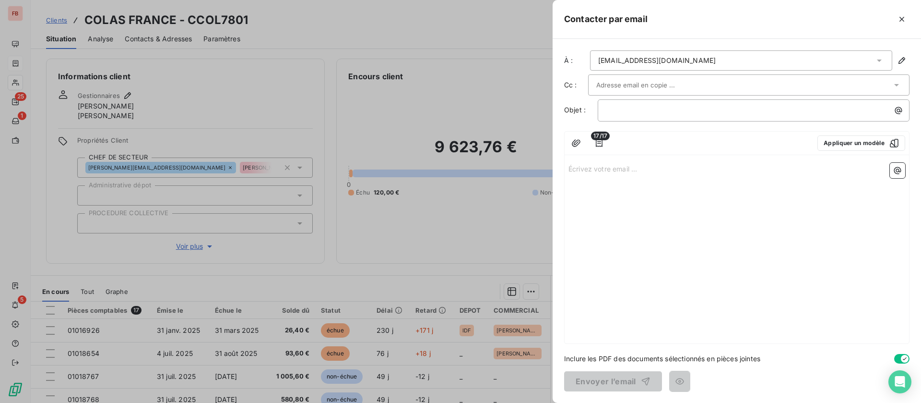
click at [658, 85] on input "text" at bounding box center [647, 85] width 103 height 14
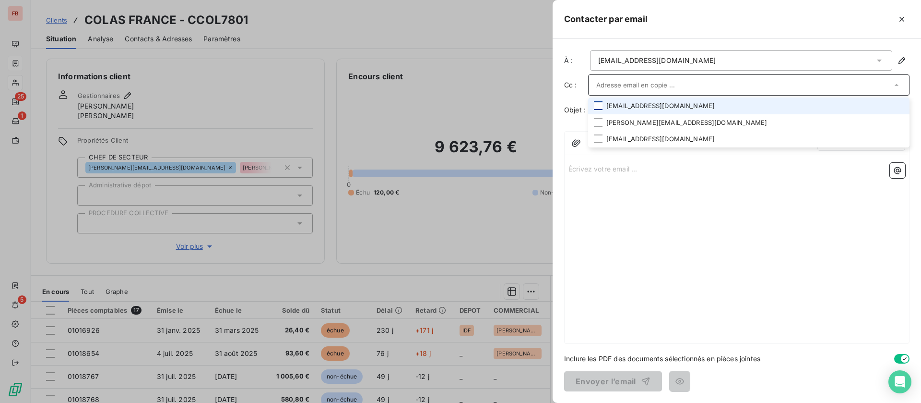
click at [594, 104] on li "[EMAIL_ADDRESS][DOMAIN_NAME]" at bounding box center [748, 105] width 321 height 17
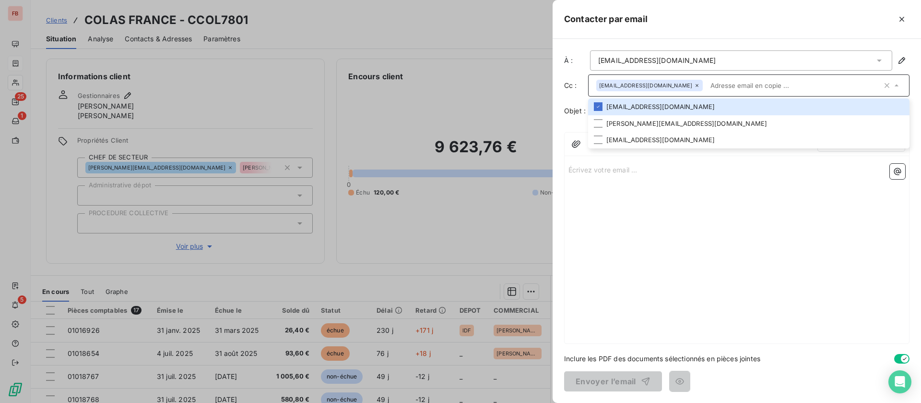
click at [605, 191] on div "Écrivez votre email ... ﻿" at bounding box center [737, 251] width 345 height 183
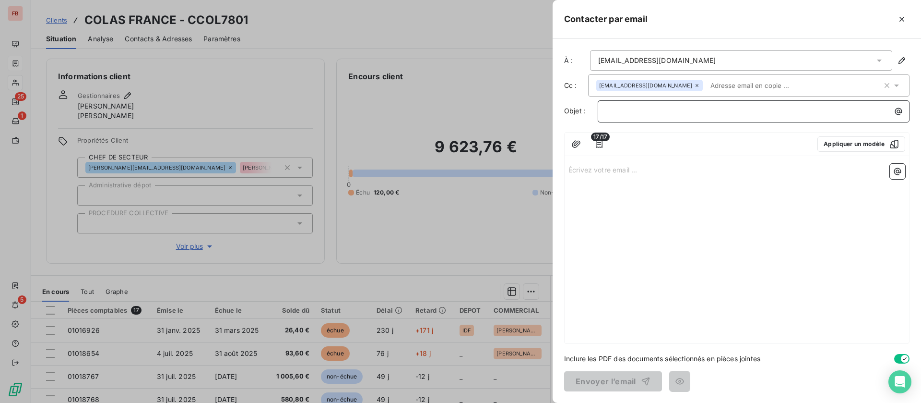
drag, startPoint x: 646, startPoint y: 109, endPoint x: 644, endPoint y: 115, distance: 6.1
click at [647, 109] on p "﻿" at bounding box center [756, 111] width 300 height 11
click at [831, 137] on button "Appliquer un modèle" at bounding box center [862, 143] width 88 height 15
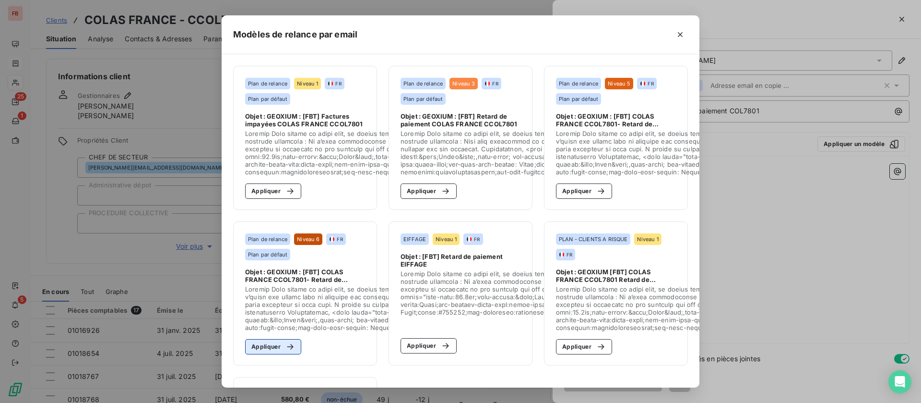
click at [257, 343] on button "Appliquer" at bounding box center [273, 346] width 56 height 15
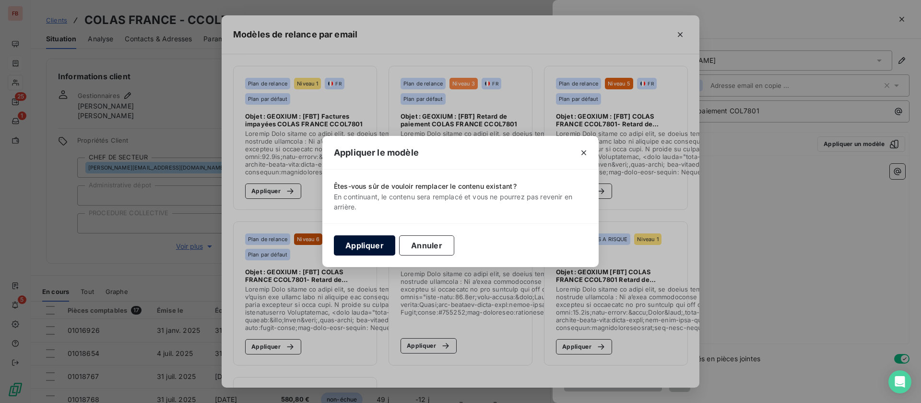
click at [368, 243] on button "Appliquer" at bounding box center [364, 245] width 61 height 20
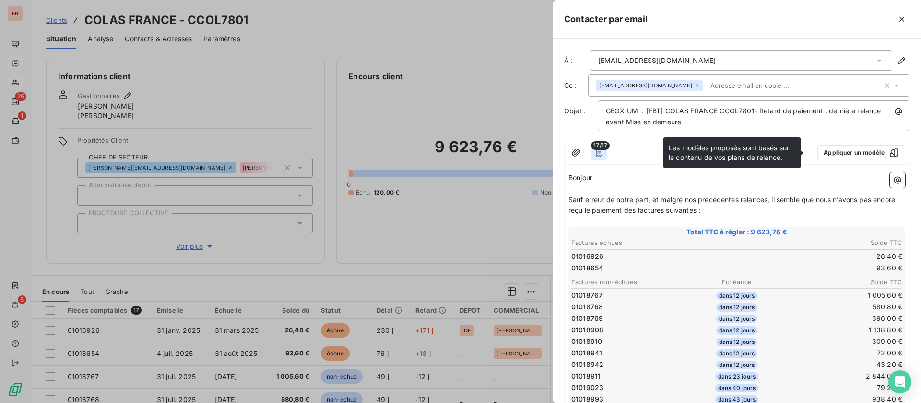
click at [598, 150] on div "17/17" at bounding box center [599, 152] width 15 height 15
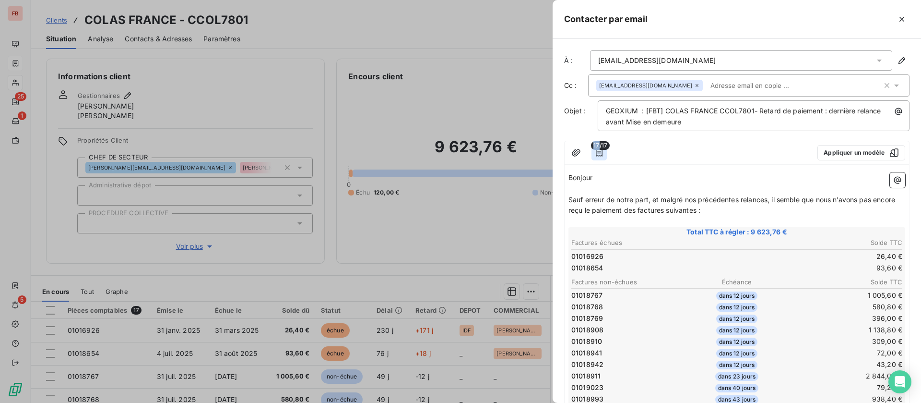
click at [604, 158] on button "button" at bounding box center [599, 152] width 15 height 15
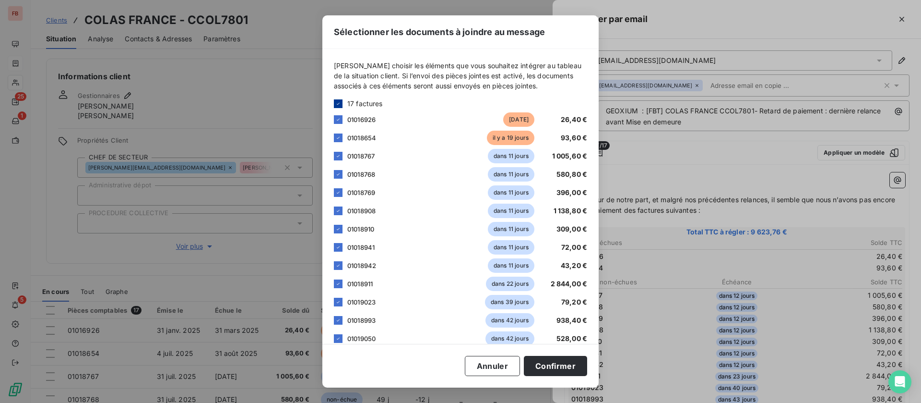
click at [340, 102] on icon at bounding box center [338, 104] width 6 height 6
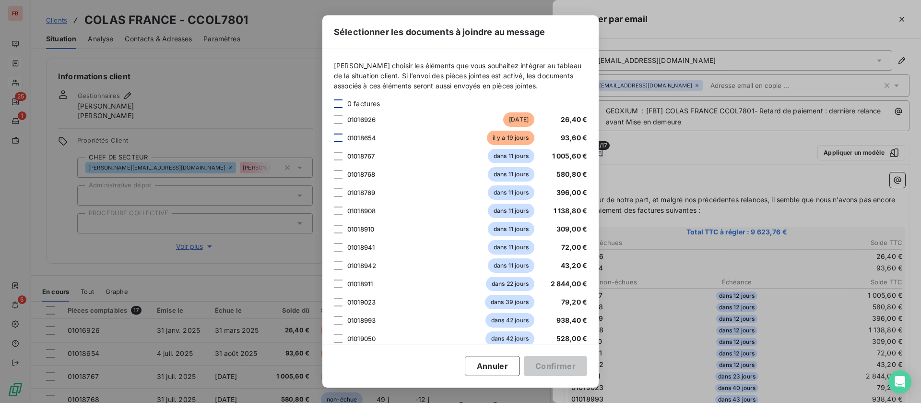
drag, startPoint x: 337, startPoint y: 120, endPoint x: 338, endPoint y: 134, distance: 14.4
click at [337, 122] on div at bounding box center [338, 119] width 9 height 9
click at [339, 136] on div at bounding box center [338, 137] width 9 height 9
click at [565, 372] on button "Confirmer" at bounding box center [555, 366] width 63 height 20
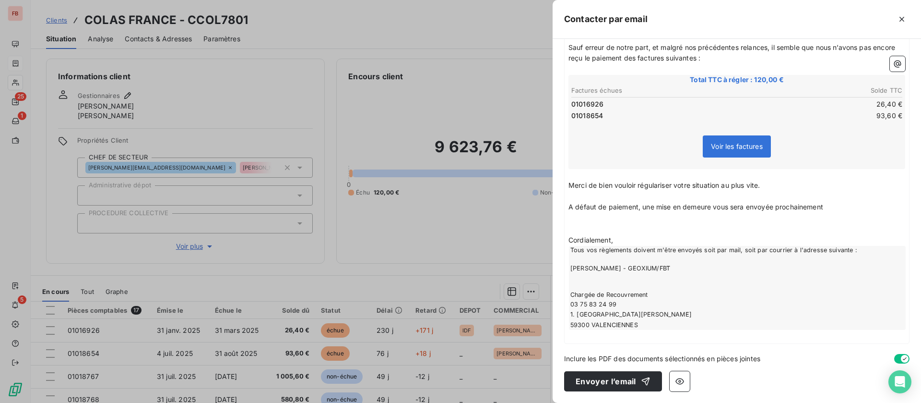
scroll to position [166, 0]
click at [597, 382] on button "Envoyer l’email" at bounding box center [613, 381] width 98 height 20
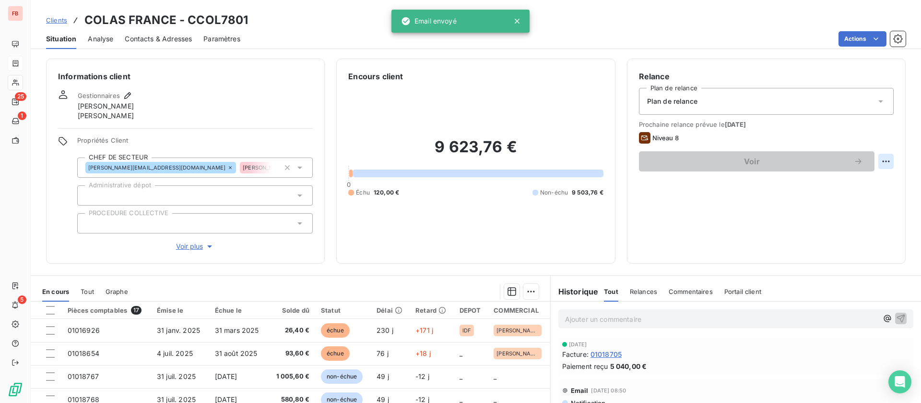
click at [878, 163] on html "FB 25 1 5 Clients COLAS [GEOGRAPHIC_DATA] - CCOL7801 Situation Analyse Contacts…" at bounding box center [460, 201] width 921 height 403
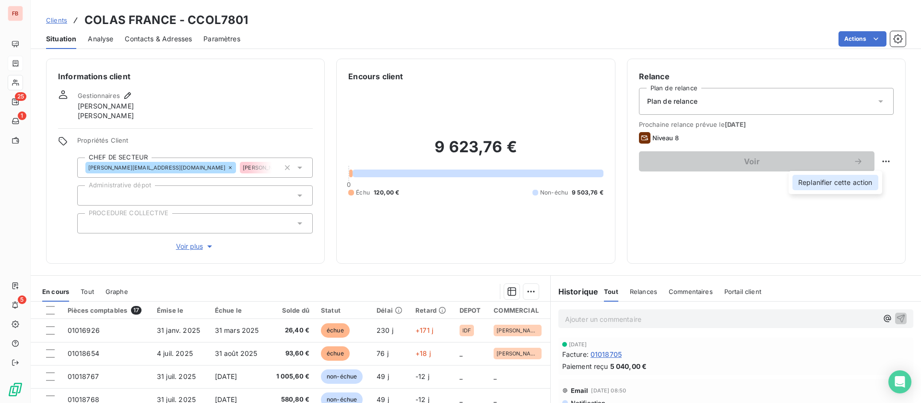
click at [851, 178] on div "Replanifier cette action" at bounding box center [836, 182] width 86 height 15
select select "8"
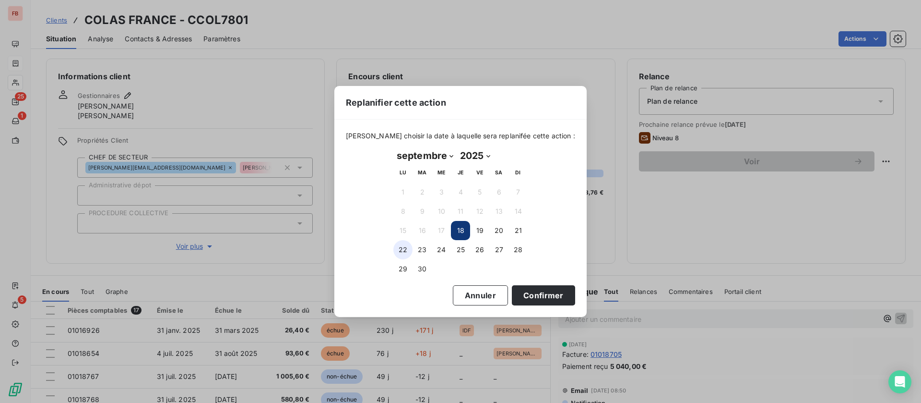
click at [402, 249] on button "22" at bounding box center [402, 249] width 19 height 19
click at [538, 294] on button "Confirmer" at bounding box center [543, 295] width 63 height 20
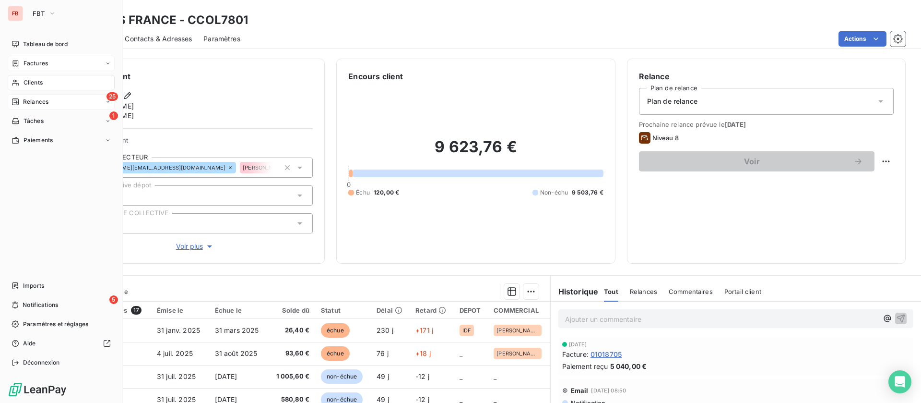
click at [36, 98] on span "Relances" at bounding box center [35, 101] width 25 height 9
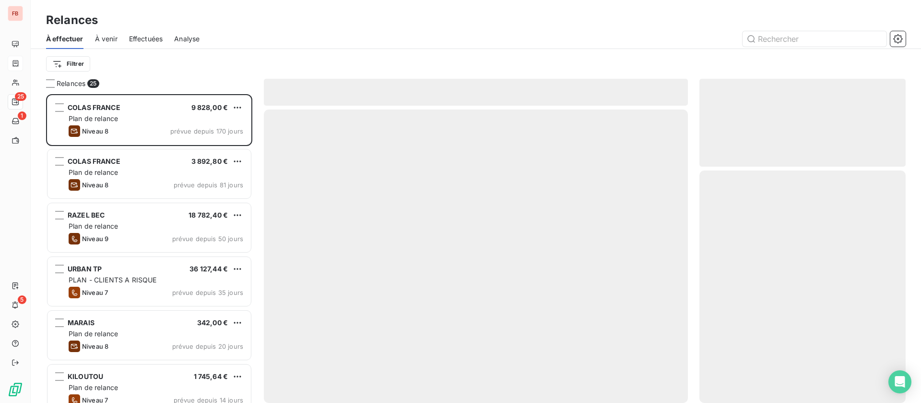
scroll to position [297, 195]
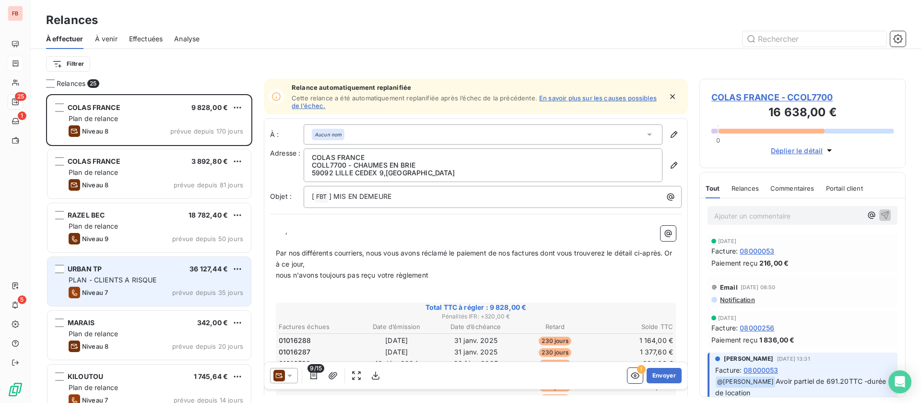
click at [147, 269] on div "URBAN TP 36 127,44 €" at bounding box center [156, 268] width 175 height 9
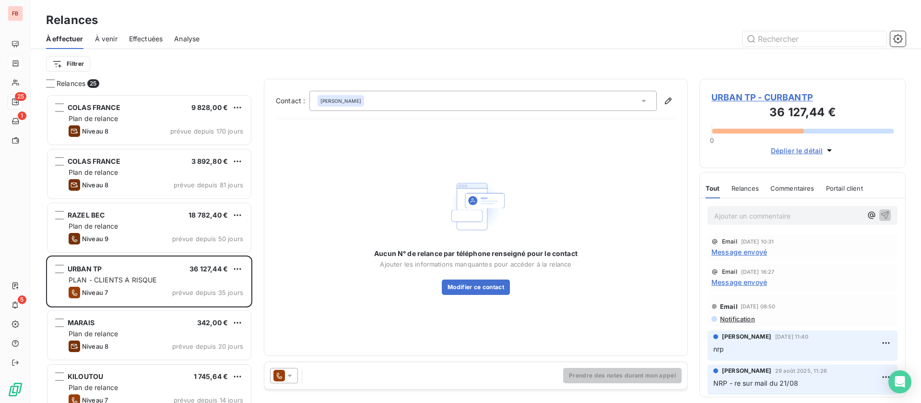
click at [758, 216] on p "Ajouter un commentaire ﻿" at bounding box center [788, 216] width 148 height 12
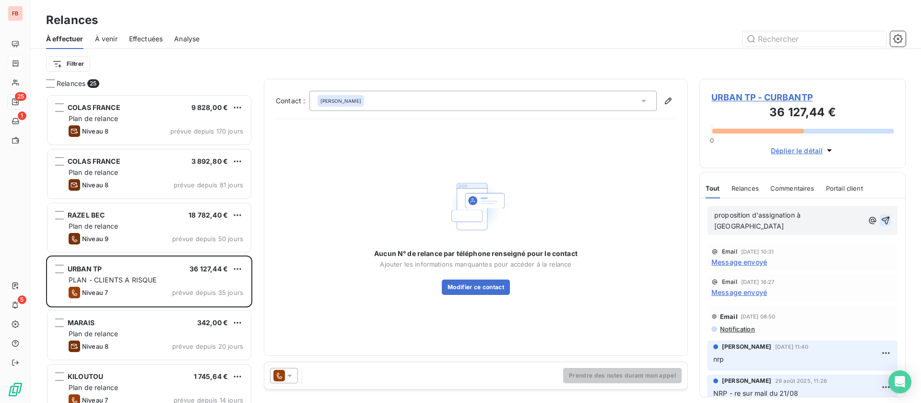
click at [881, 215] on icon "button" at bounding box center [886, 220] width 10 height 10
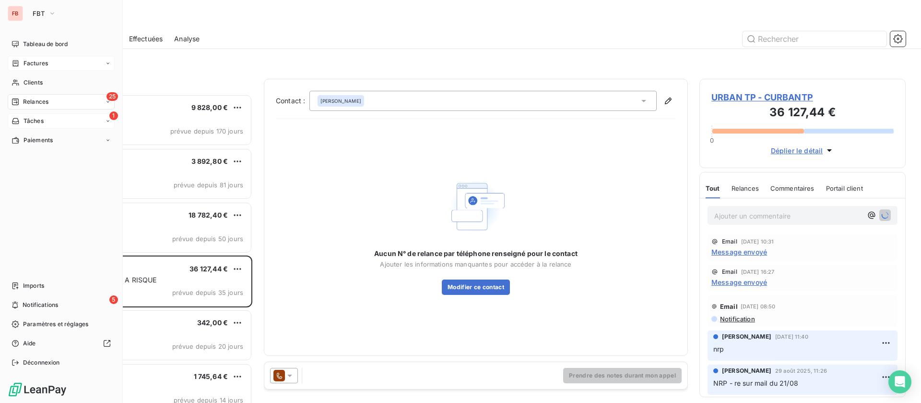
click at [18, 121] on icon at bounding box center [15, 121] width 7 height 6
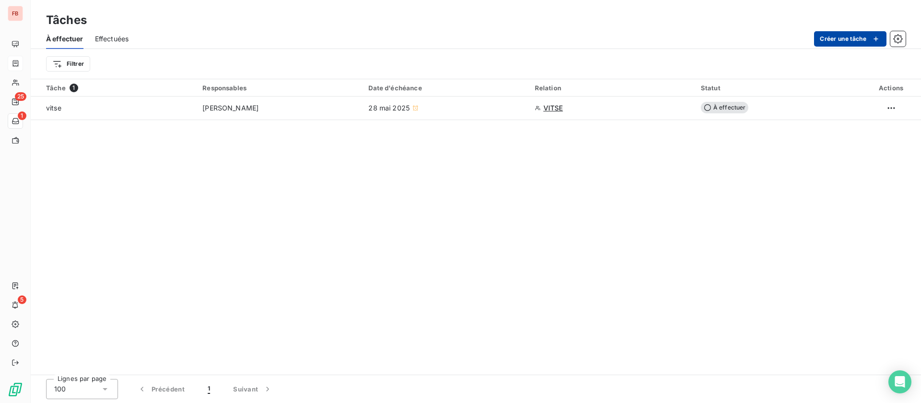
click at [852, 36] on button "Créer une tâche" at bounding box center [850, 38] width 72 height 15
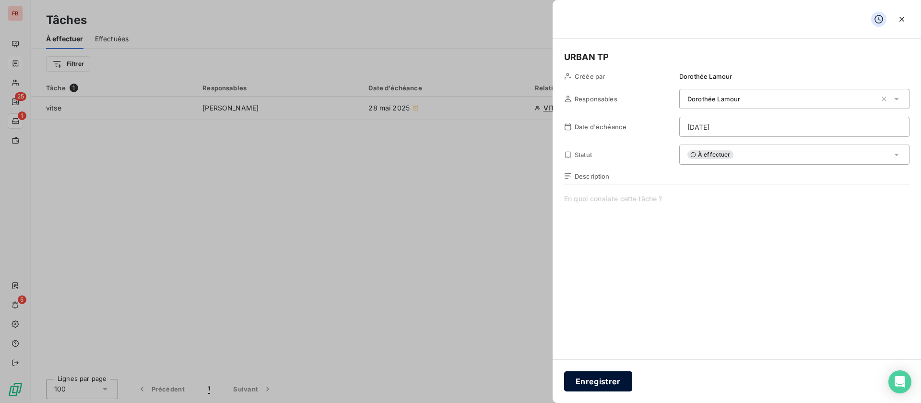
click at [605, 380] on button "Enregistrer" at bounding box center [598, 381] width 68 height 20
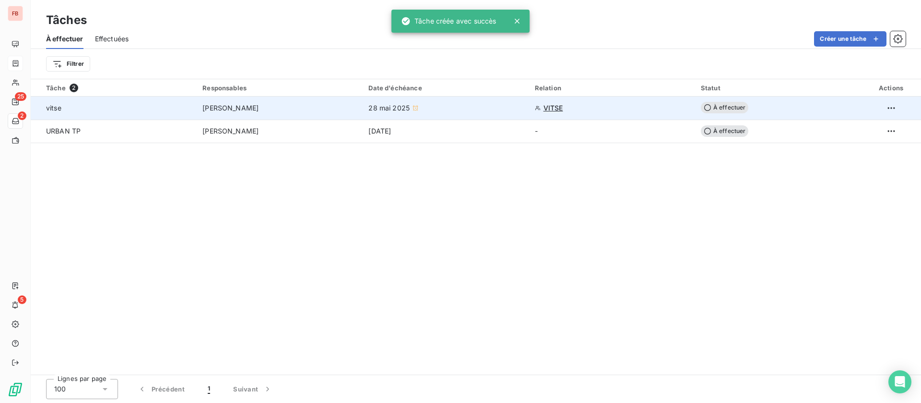
click at [120, 104] on div "vitse" at bounding box center [118, 108] width 145 height 10
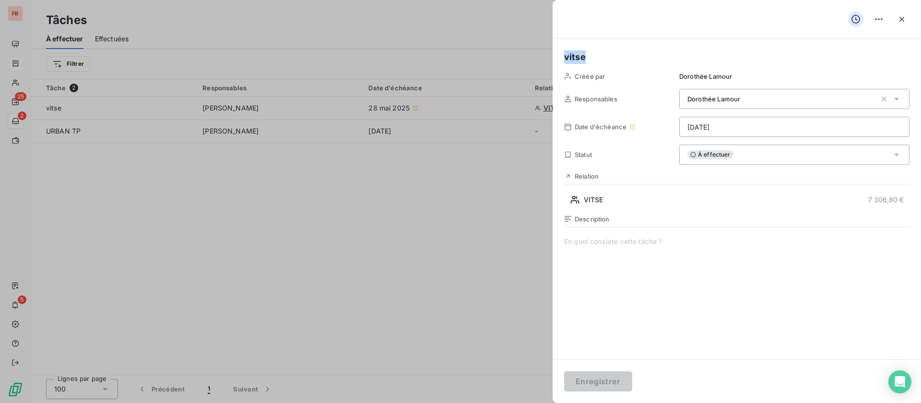
drag, startPoint x: 584, startPoint y: 56, endPoint x: 522, endPoint y: 45, distance: 63.3
click at [518, 402] on div "vitse Créée par [PERSON_NAME] Responsables [PERSON_NAME] Date d'échéance [DATE]…" at bounding box center [460, 403] width 921 height 0
click at [602, 374] on button "Enregistrer" at bounding box center [598, 381] width 68 height 20
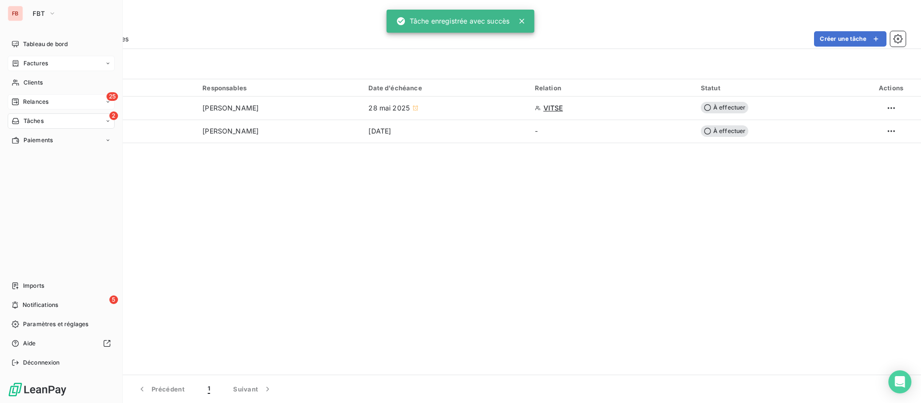
click at [18, 100] on icon at bounding box center [15, 101] width 7 height 7
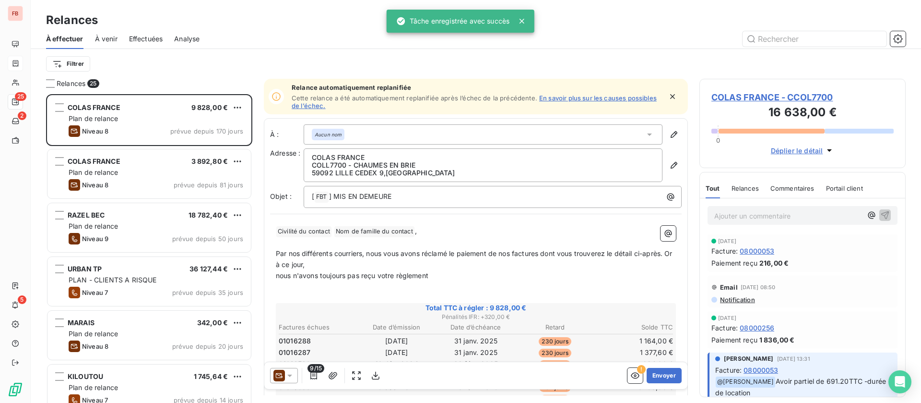
scroll to position [297, 195]
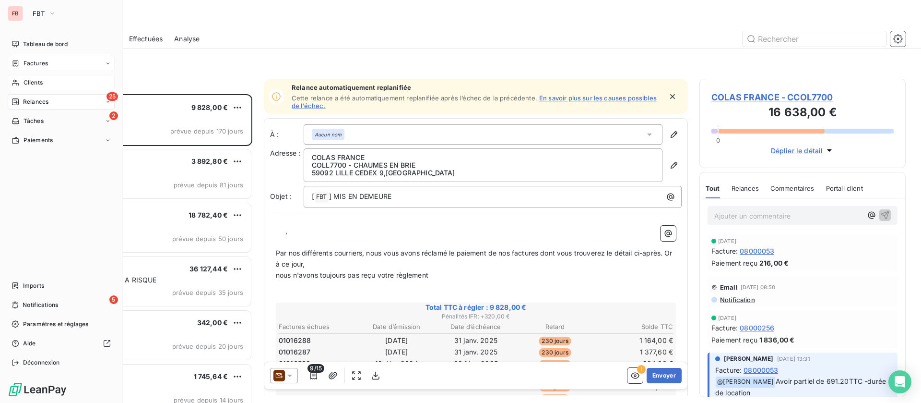
drag, startPoint x: 37, startPoint y: 84, endPoint x: 70, endPoint y: 83, distance: 33.1
click at [37, 84] on span "Clients" at bounding box center [33, 82] width 19 height 9
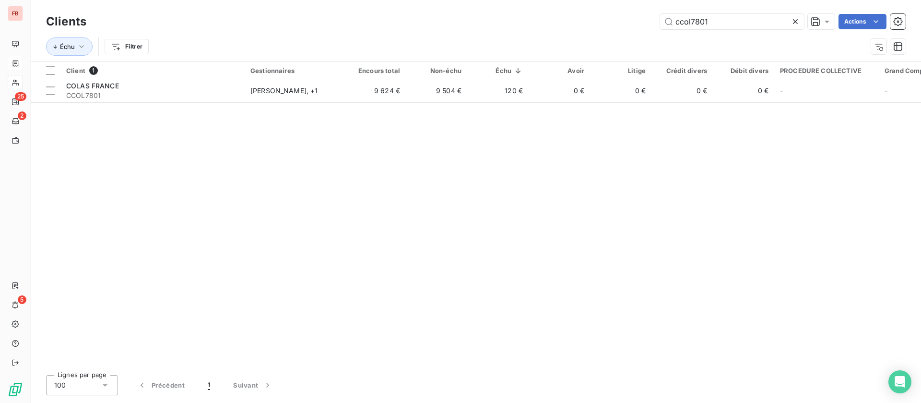
drag, startPoint x: 666, startPoint y: 18, endPoint x: 513, endPoint y: 16, distance: 152.6
click at [513, 16] on div "ccol7801 Actions" at bounding box center [502, 21] width 808 height 15
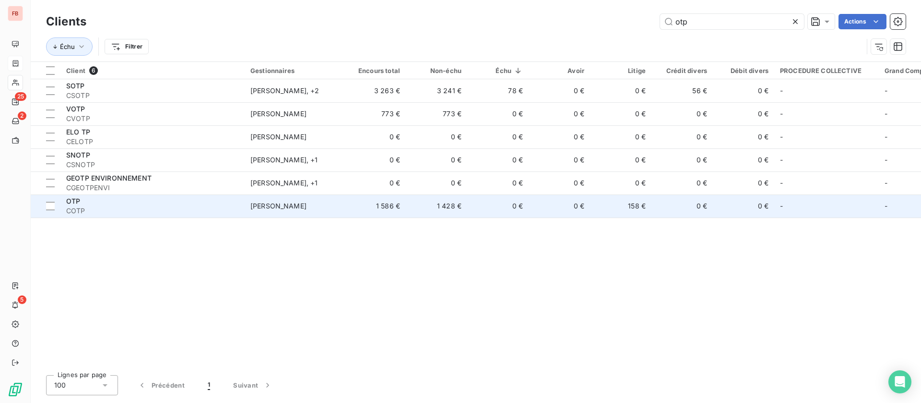
type input "otp"
click at [460, 208] on td "1 428 €" at bounding box center [436, 205] width 61 height 23
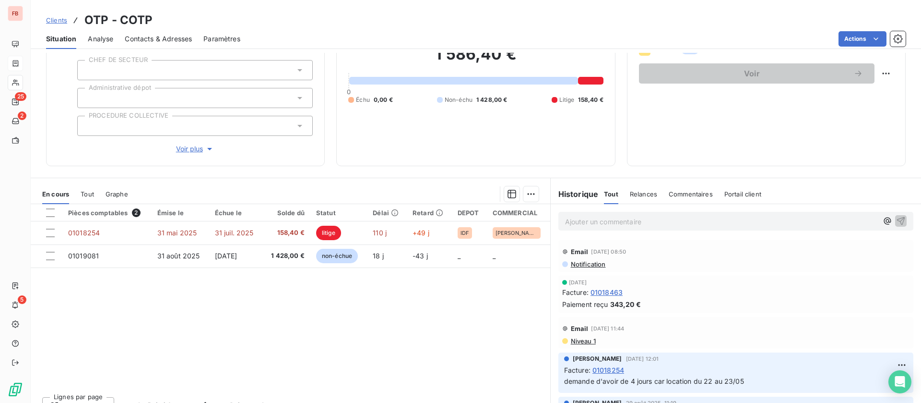
scroll to position [103, 0]
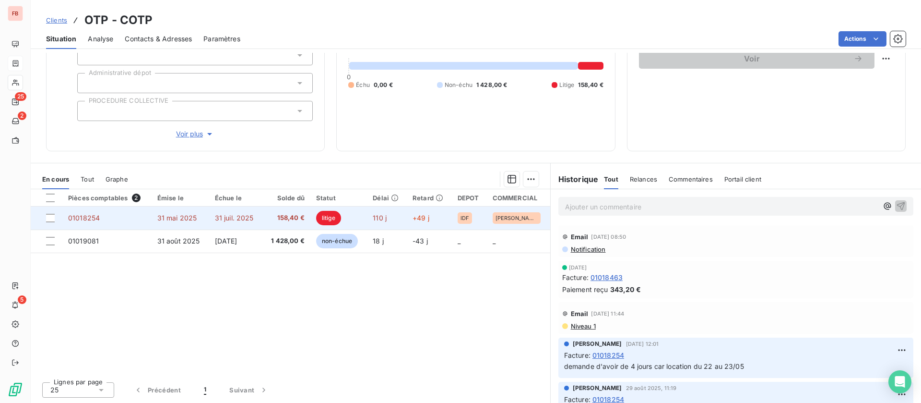
click at [227, 214] on span "31 juil. 2025" at bounding box center [234, 218] width 39 height 8
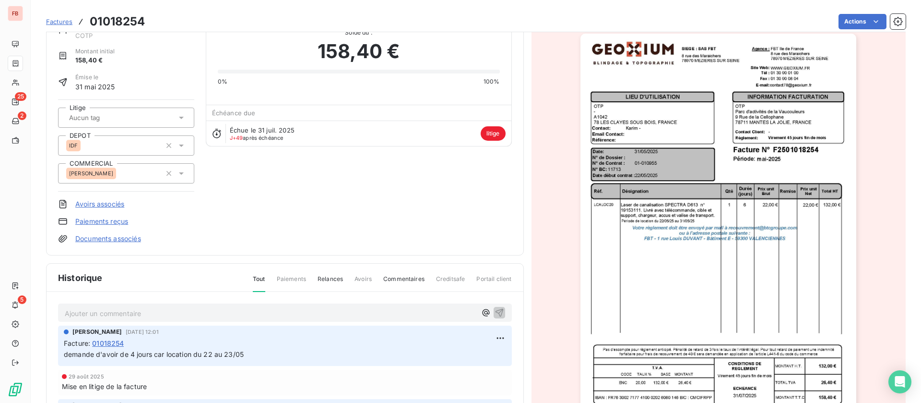
scroll to position [72, 0]
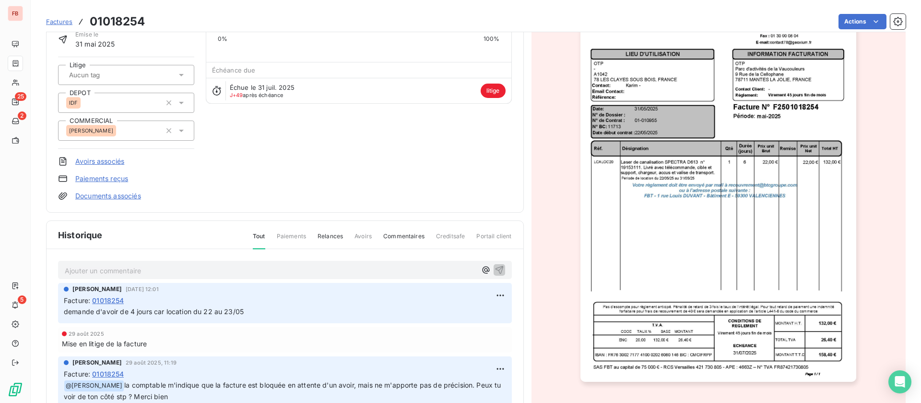
click at [154, 273] on p "Ajouter un commentaire ﻿" at bounding box center [271, 270] width 412 height 12
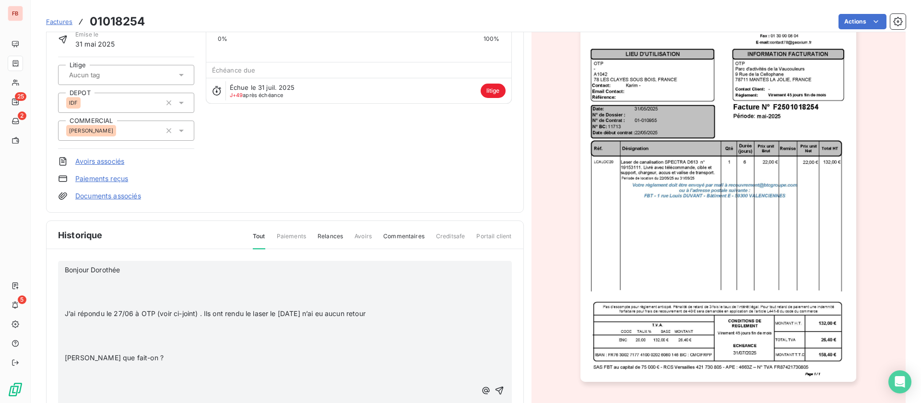
click at [122, 287] on p at bounding box center [271, 291] width 412 height 11
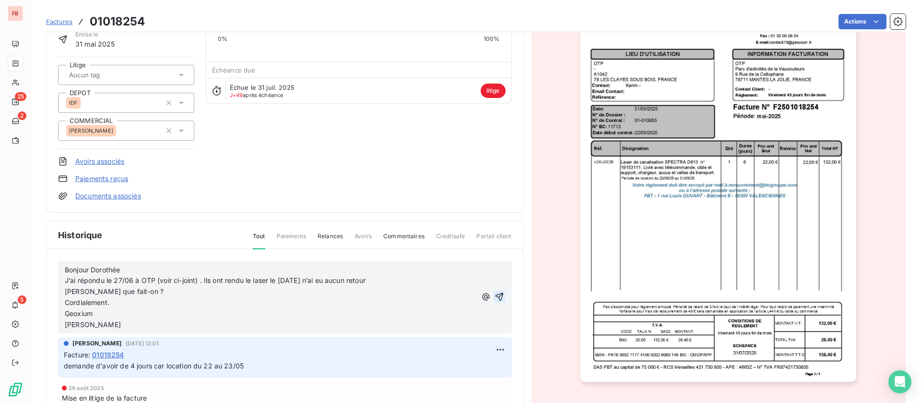
click at [495, 297] on icon "button" at bounding box center [500, 297] width 10 height 10
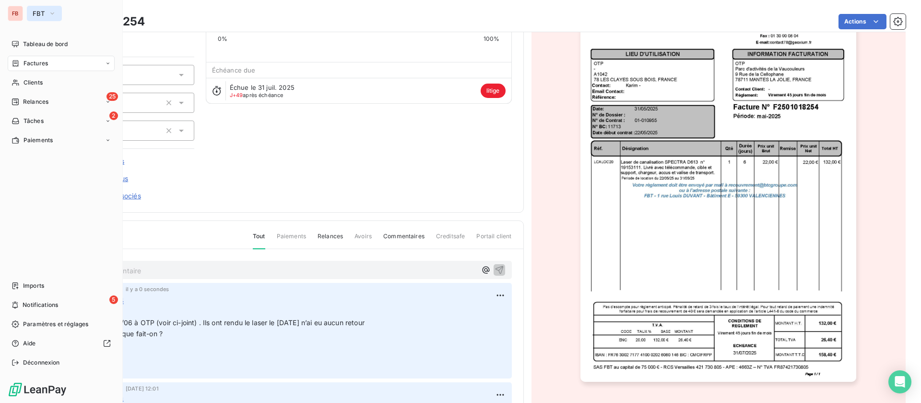
click at [50, 13] on icon "button" at bounding box center [52, 14] width 8 height 10
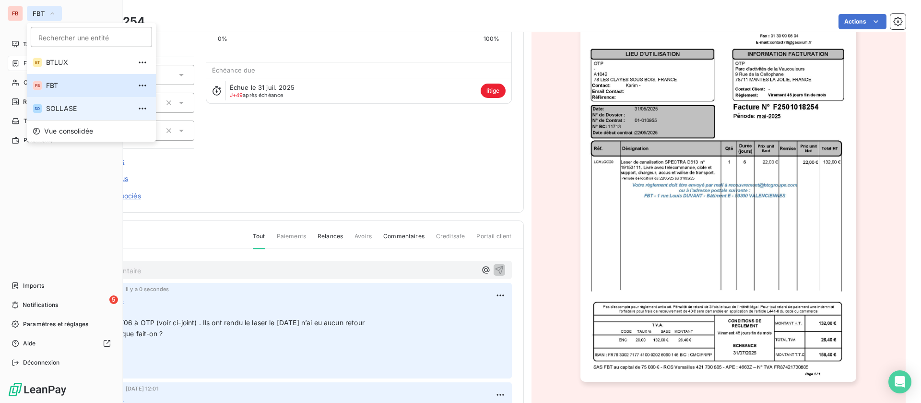
click at [70, 108] on span "SOLLASE" at bounding box center [88, 109] width 85 height 10
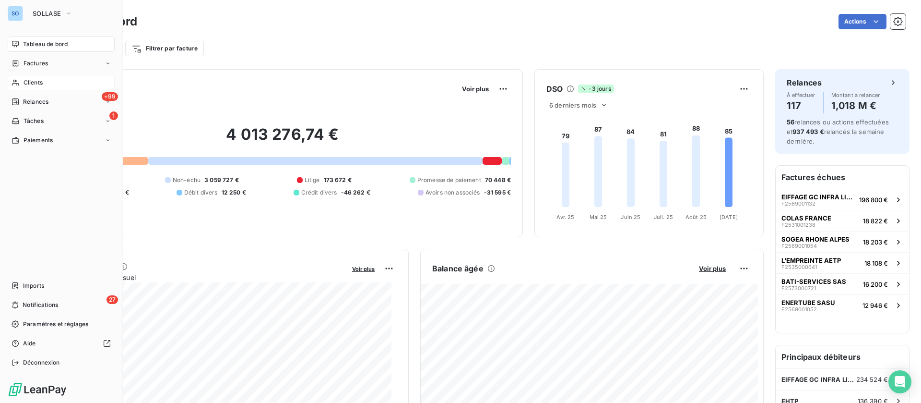
click at [28, 80] on span "Clients" at bounding box center [33, 82] width 19 height 9
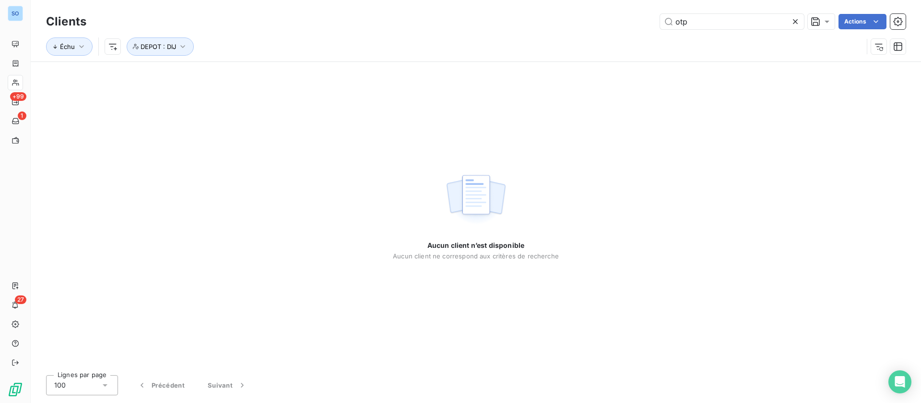
drag, startPoint x: 700, startPoint y: 24, endPoint x: 623, endPoint y: 21, distance: 76.9
click at [623, 21] on div "otp Actions" at bounding box center [502, 21] width 808 height 15
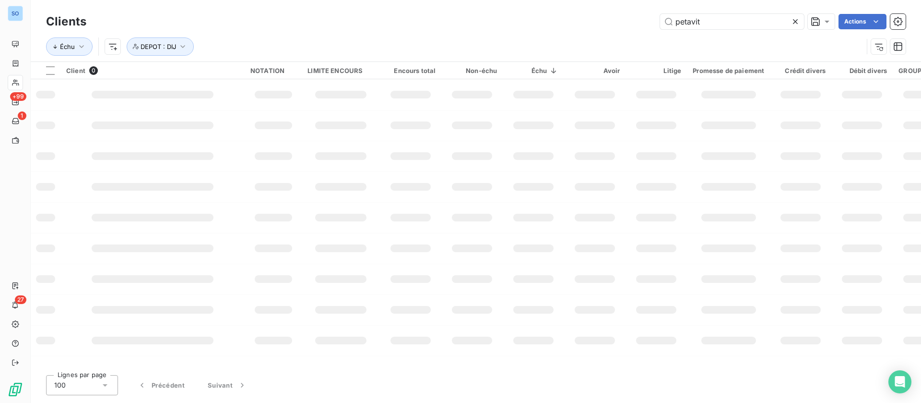
type input "petavit"
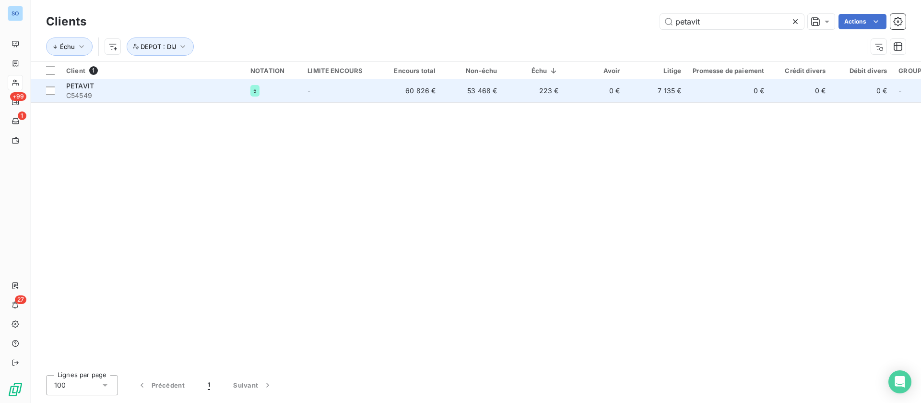
click at [310, 96] on td "-" at bounding box center [341, 90] width 78 height 23
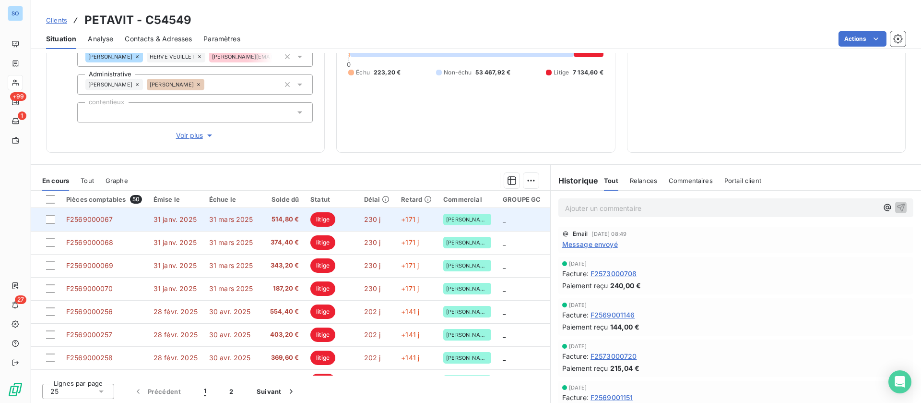
scroll to position [131, 0]
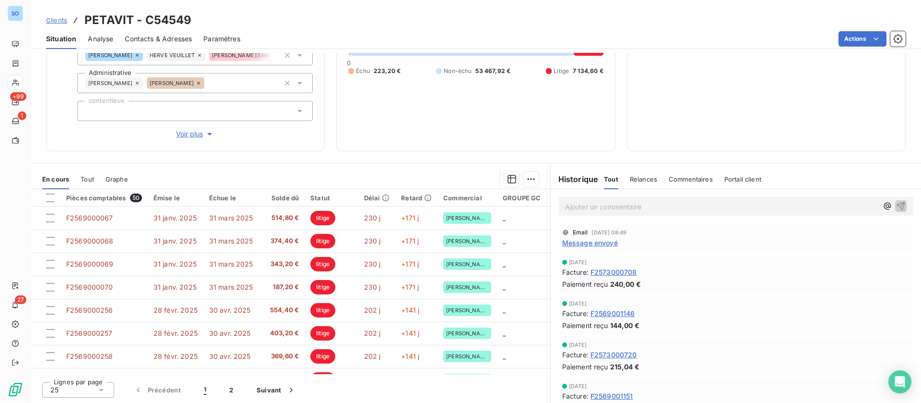
click at [619, 203] on p "Ajouter un commentaire ﻿" at bounding box center [721, 207] width 313 height 12
drag, startPoint x: 619, startPoint y: 203, endPoint x: 594, endPoint y: 204, distance: 25.9
click at [594, 204] on p "LITIGES /" at bounding box center [721, 206] width 313 height 11
click at [605, 202] on p "LITIGES /" at bounding box center [721, 206] width 313 height 11
click at [578, 212] on p "LITIGES :" at bounding box center [721, 206] width 313 height 11
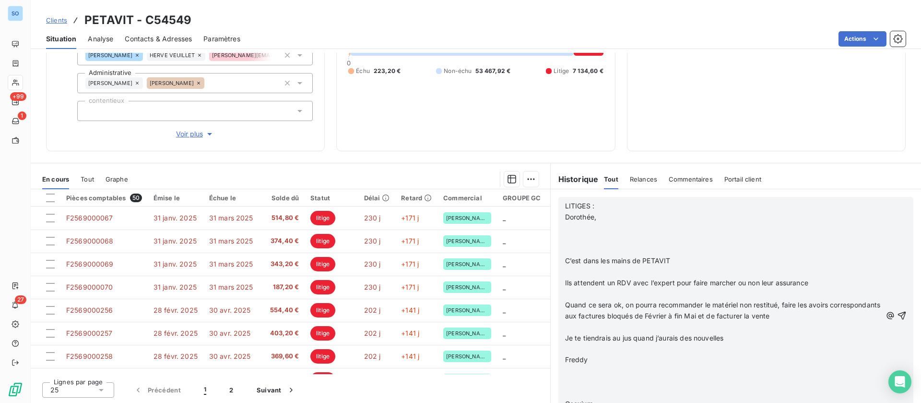
click at [586, 229] on p "﻿" at bounding box center [723, 228] width 317 height 11
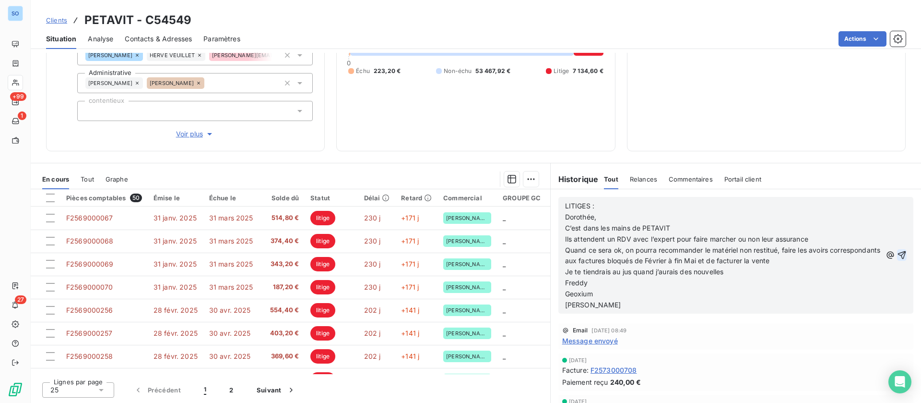
click at [898, 253] on icon "button" at bounding box center [902, 255] width 8 height 8
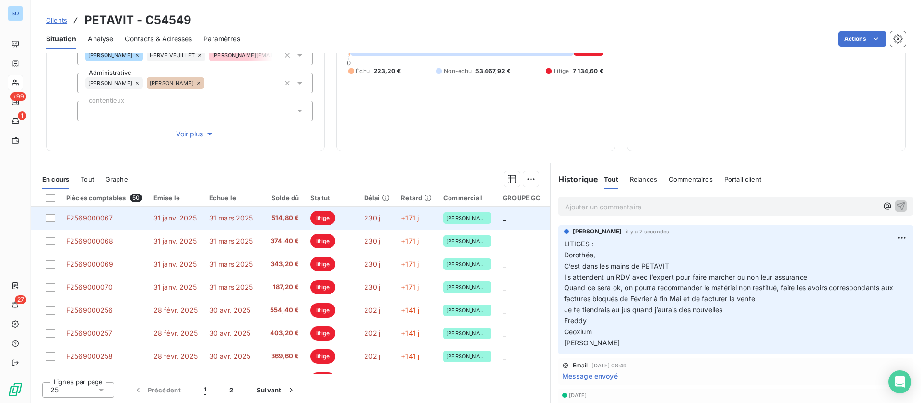
click at [240, 219] on span "31 mars 2025" at bounding box center [231, 218] width 44 height 8
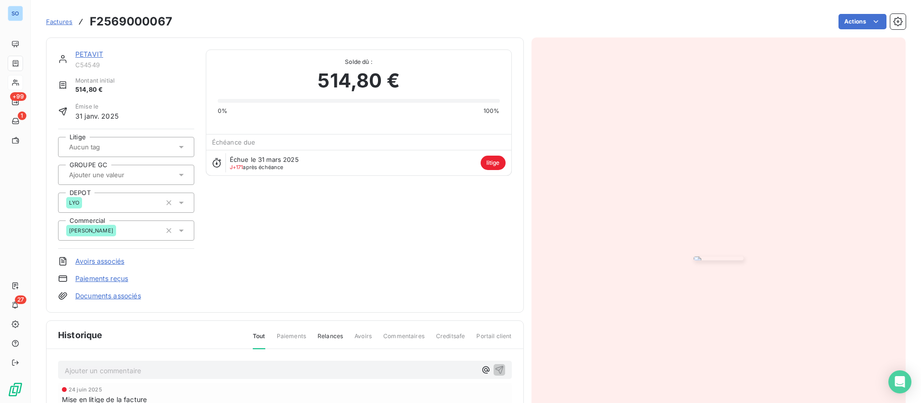
click at [89, 58] on link "PETAVIT" at bounding box center [89, 54] width 28 height 8
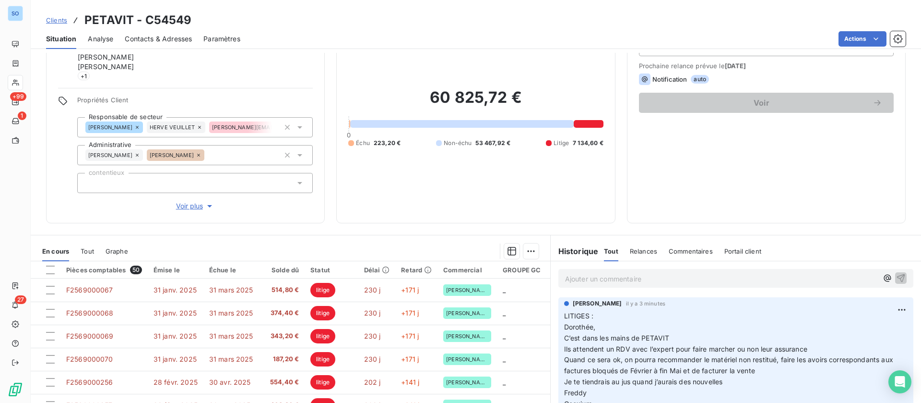
scroll to position [131, 0]
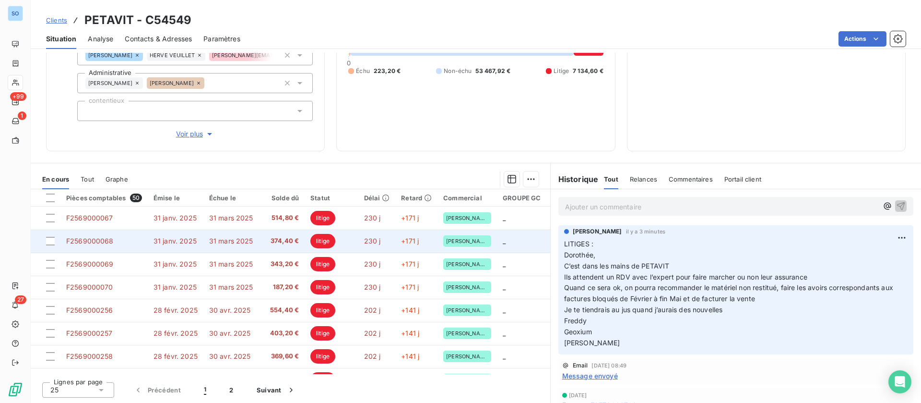
click at [233, 242] on span "31 mars 2025" at bounding box center [231, 241] width 44 height 8
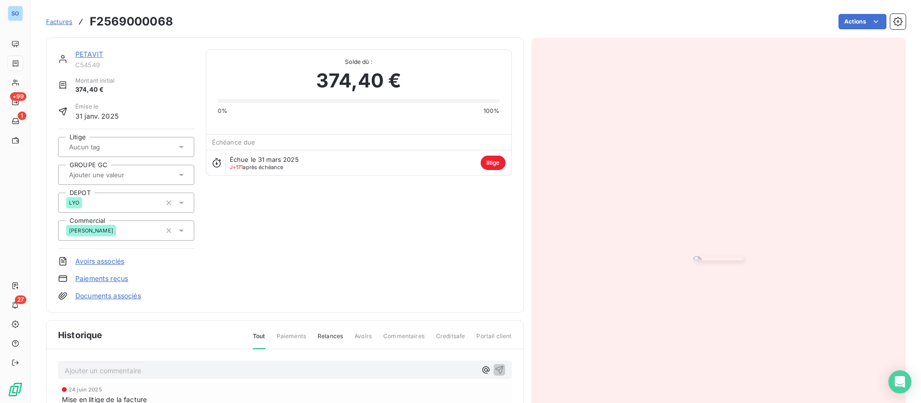
click at [85, 53] on link "PETAVIT" at bounding box center [89, 54] width 28 height 8
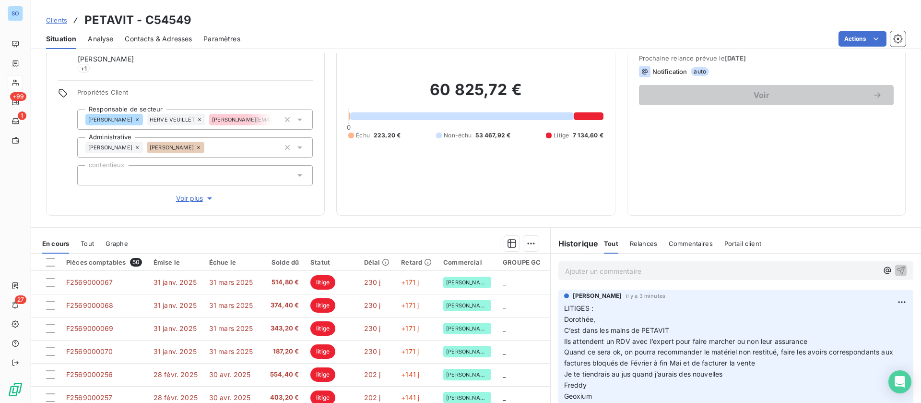
scroll to position [131, 0]
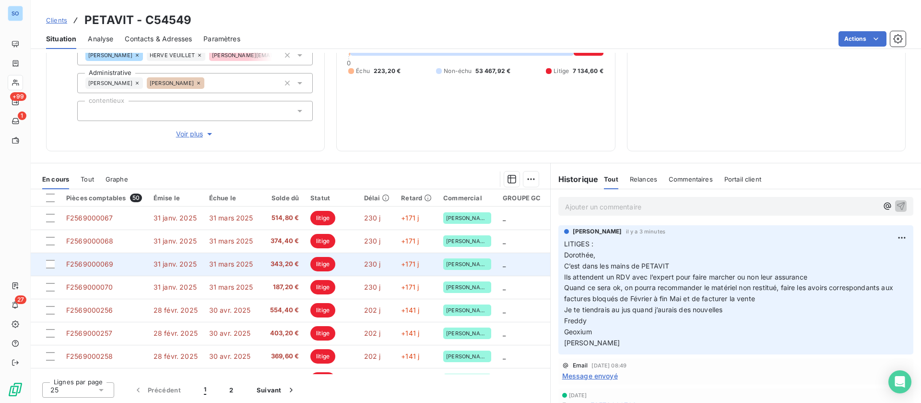
click at [229, 263] on span "31 mars 2025" at bounding box center [231, 264] width 44 height 8
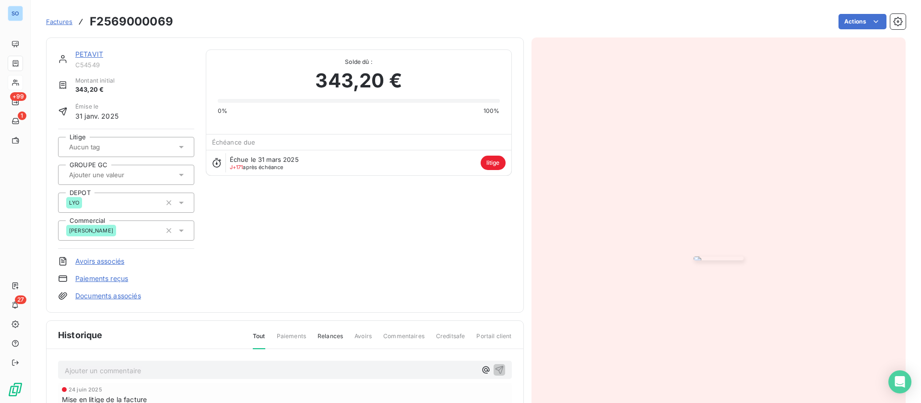
click at [88, 52] on link "PETAVIT" at bounding box center [89, 54] width 28 height 8
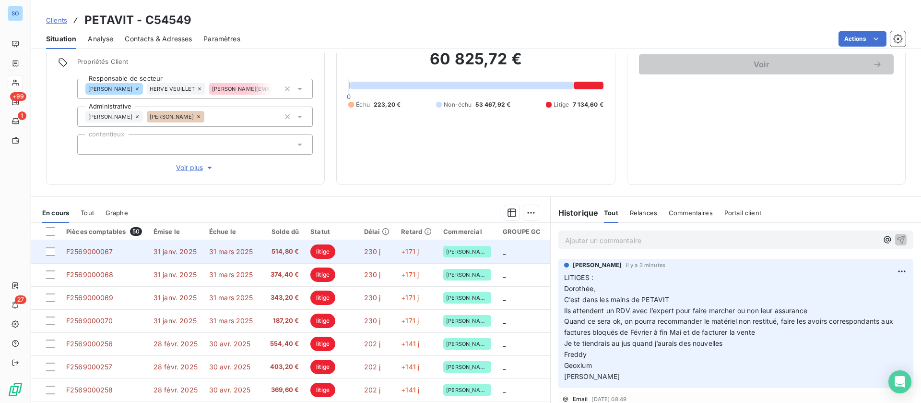
scroll to position [131, 0]
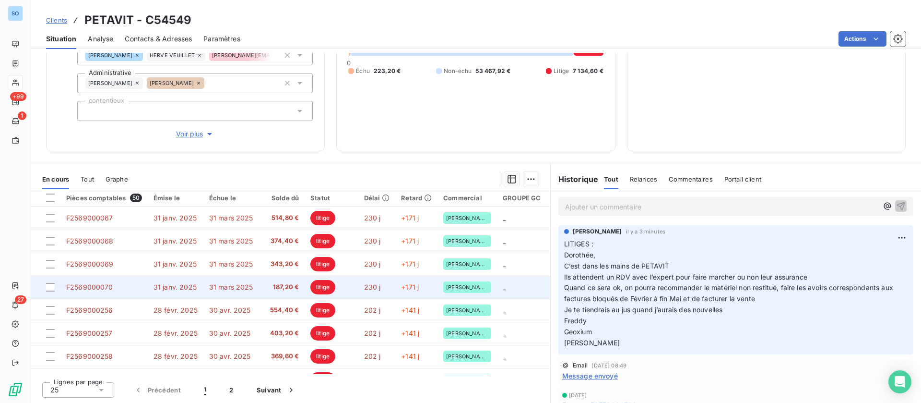
click at [226, 290] on span "31 mars 2025" at bounding box center [231, 287] width 44 height 8
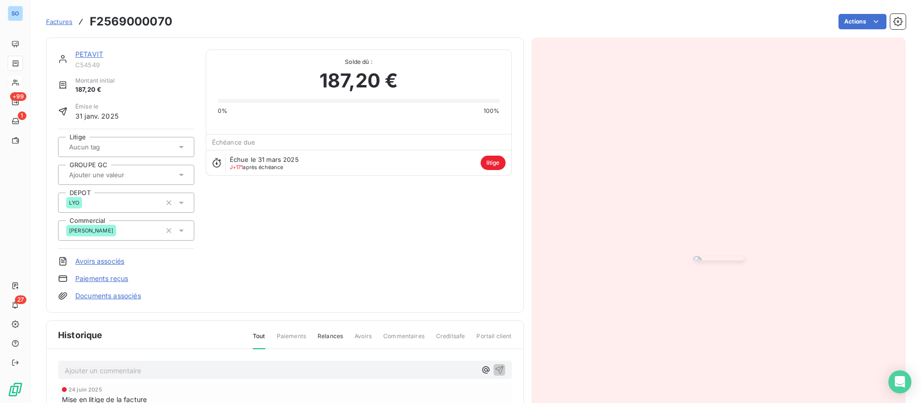
click at [95, 54] on link "PETAVIT" at bounding box center [89, 54] width 28 height 8
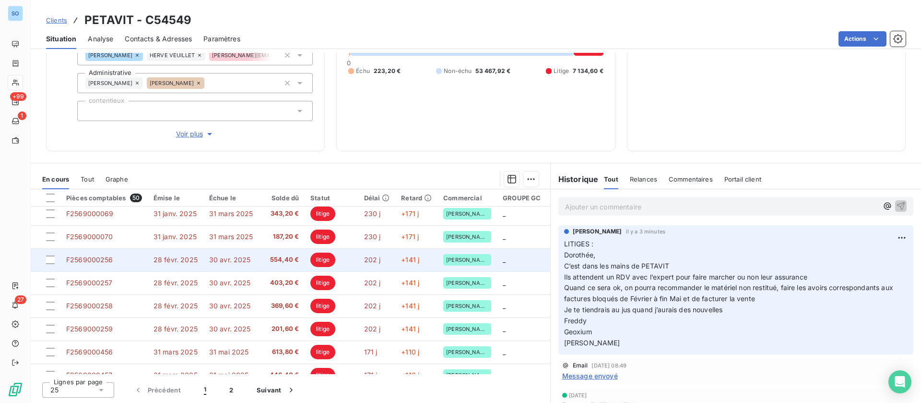
scroll to position [72, 0]
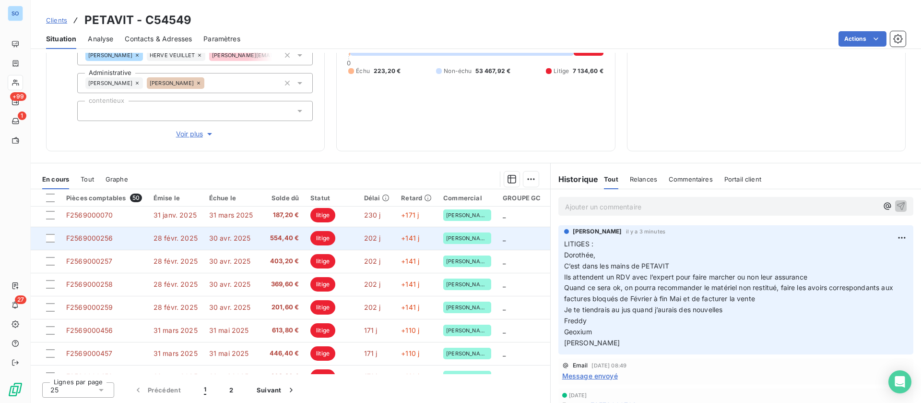
click at [236, 242] on td "30 avr. 2025" at bounding box center [231, 237] width 56 height 23
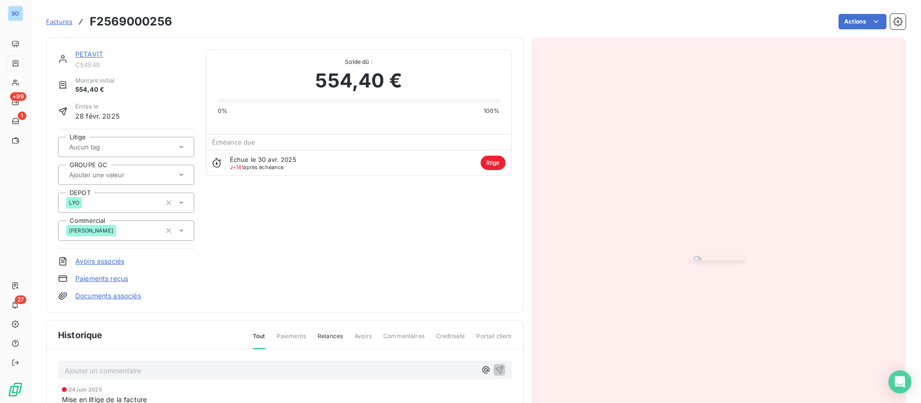
click at [93, 52] on link "PETAVIT" at bounding box center [89, 54] width 28 height 8
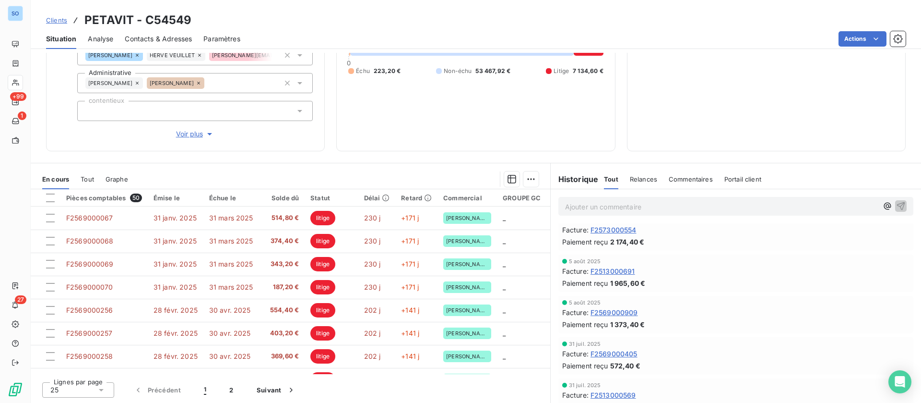
scroll to position [1583, 0]
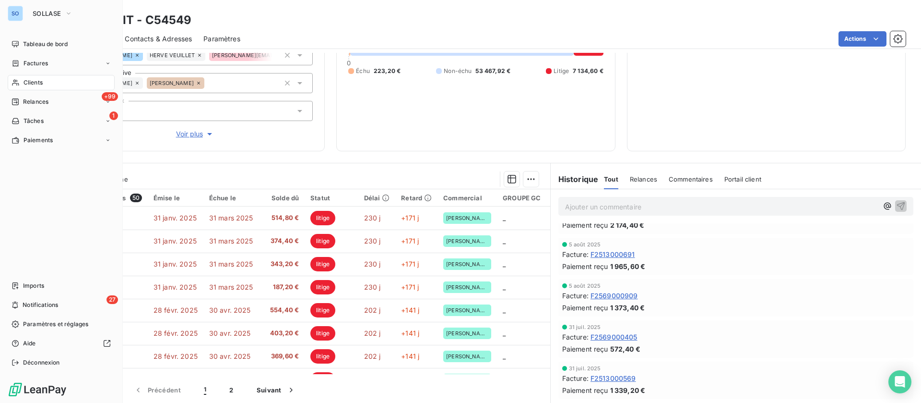
click at [39, 72] on nav "Tableau de bord Factures Clients +99 Relances 1 Tâches Paiements" at bounding box center [61, 91] width 107 height 111
click at [23, 97] on div "Relances" at bounding box center [30, 101] width 37 height 9
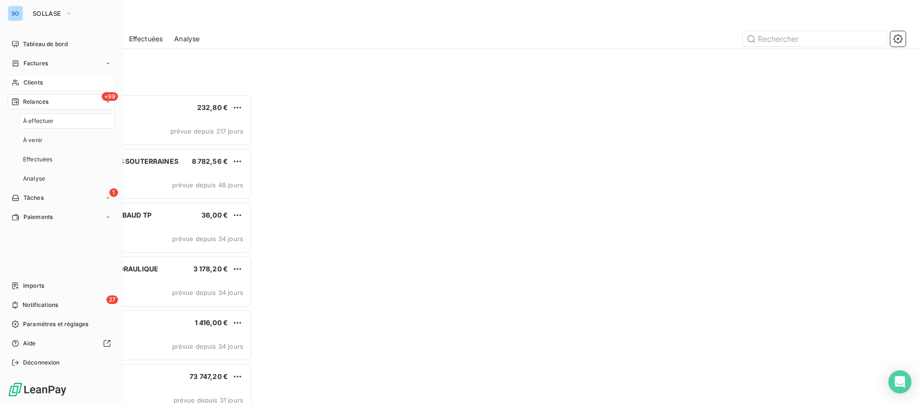
scroll to position [12, 12]
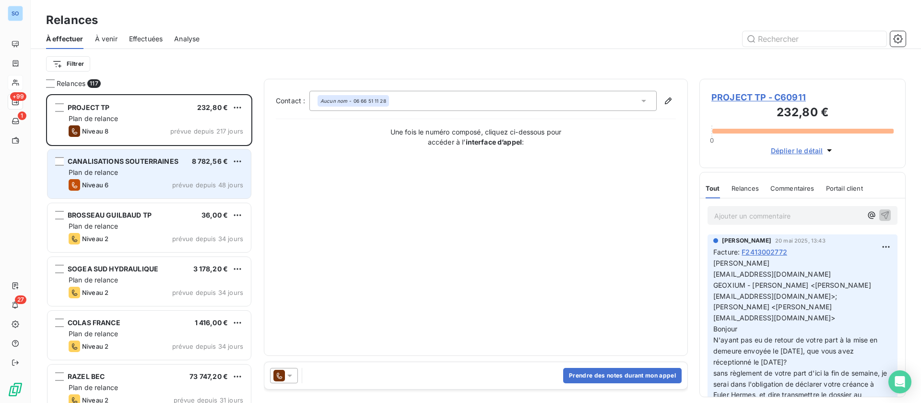
click at [168, 180] on div "Niveau 6 prévue depuis 48 jours" at bounding box center [156, 185] width 175 height 12
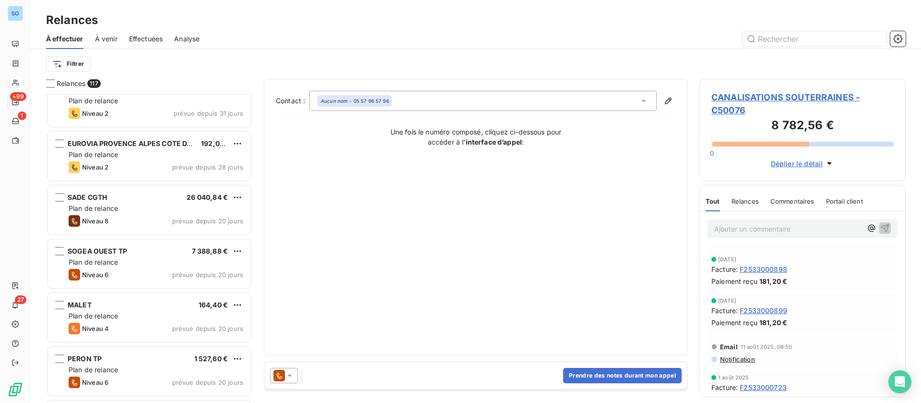
scroll to position [288, 0]
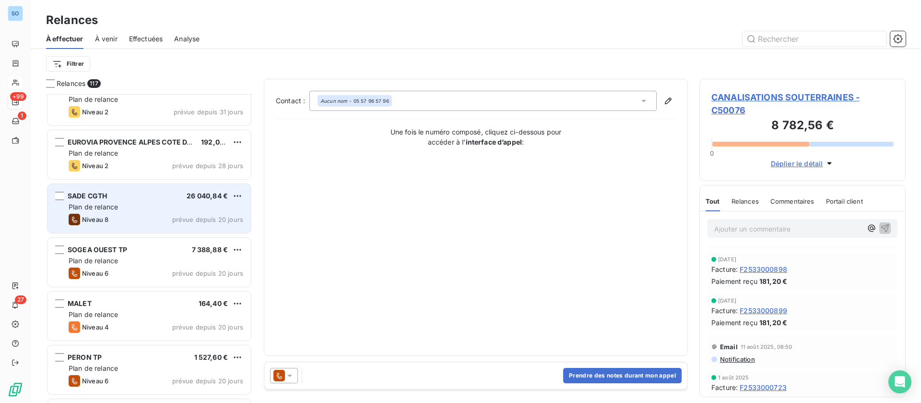
click at [154, 209] on div "Plan de relance" at bounding box center [156, 207] width 175 height 10
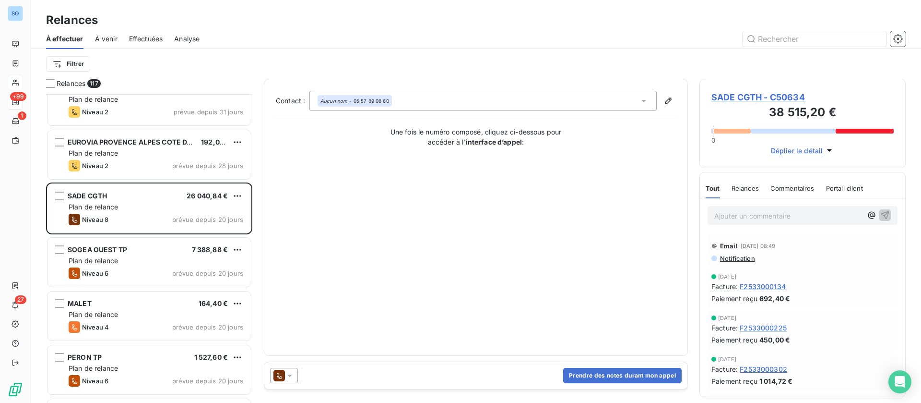
click at [744, 97] on span "SADE CGTH - C50634" at bounding box center [803, 97] width 182 height 13
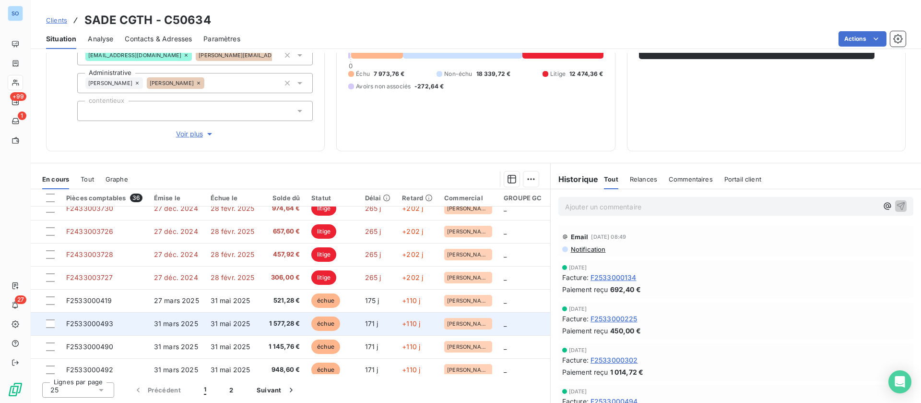
scroll to position [216, 0]
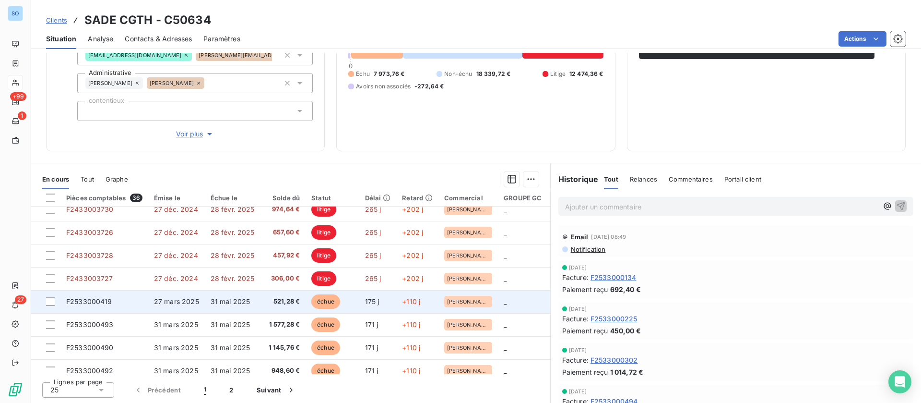
click at [254, 293] on td "31 mai 2025" at bounding box center [233, 301] width 56 height 23
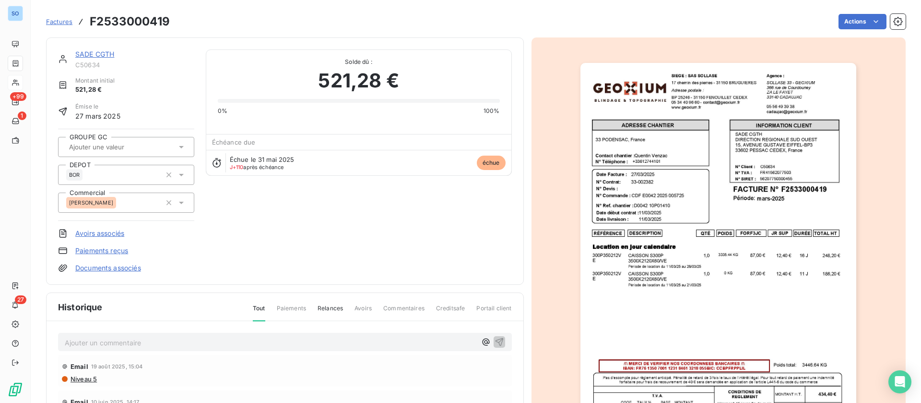
click at [101, 54] on link "SADE CGTH" at bounding box center [94, 54] width 39 height 8
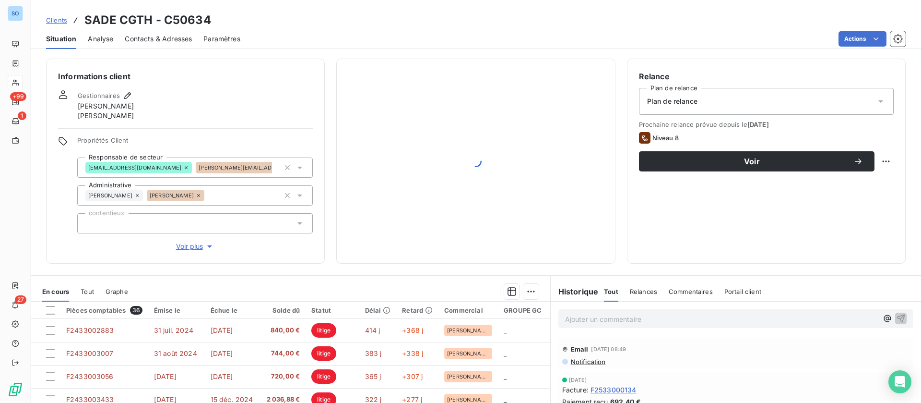
click at [187, 38] on span "Contacts & Adresses" at bounding box center [158, 39] width 67 height 10
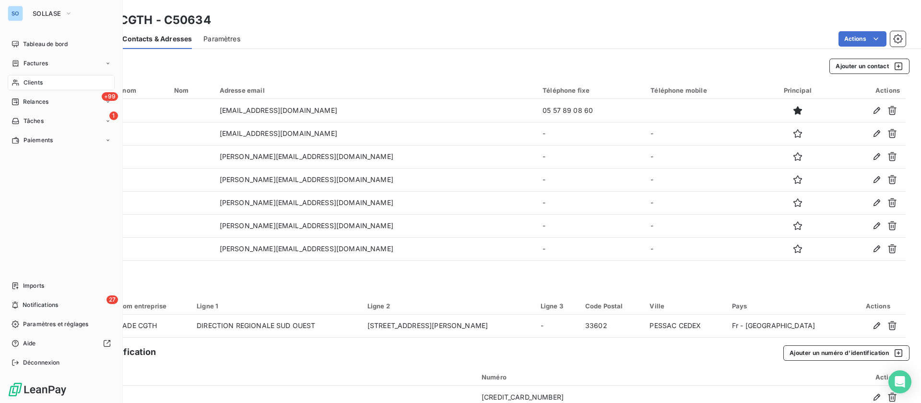
click at [33, 84] on span "Clients" at bounding box center [33, 82] width 19 height 9
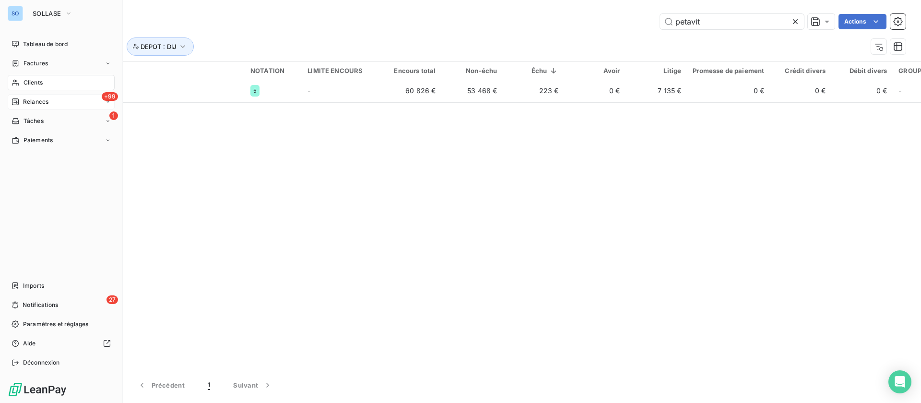
click at [31, 100] on span "Relances" at bounding box center [35, 101] width 25 height 9
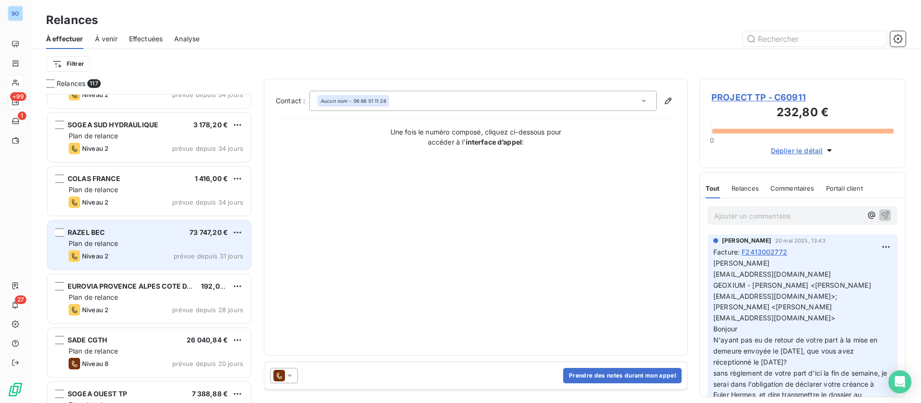
scroll to position [72, 0]
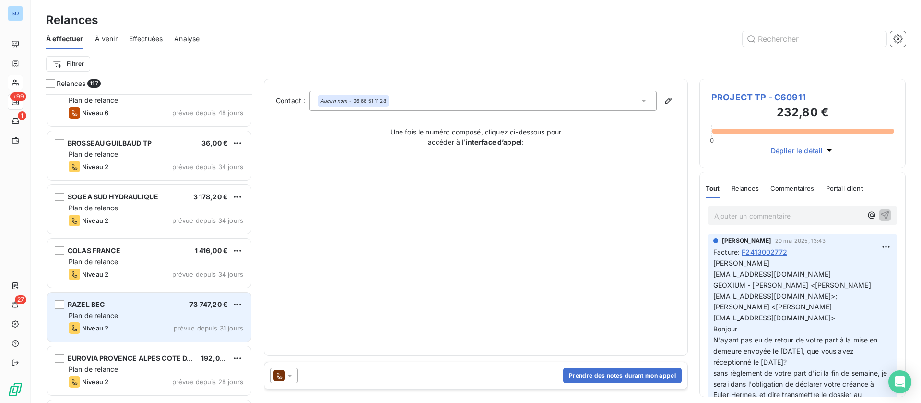
click at [177, 220] on span "prévue depuis 34 jours" at bounding box center [207, 220] width 71 height 8
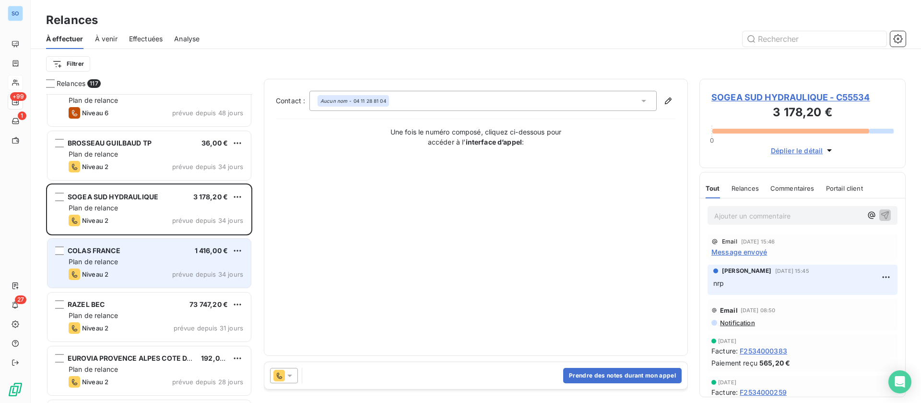
click at [166, 256] on div "COLAS FRANCE 1 416,00 € Plan de relance Niveau 2 prévue depuis 34 jours" at bounding box center [149, 262] width 203 height 49
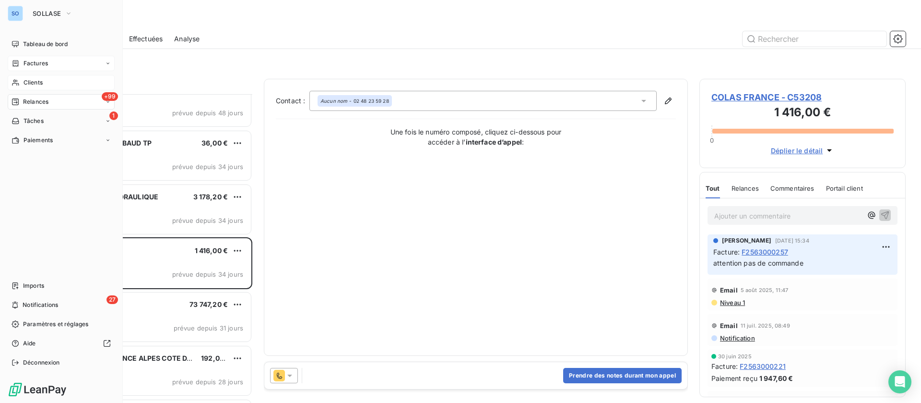
click at [29, 62] on span "Factures" at bounding box center [36, 63] width 24 height 9
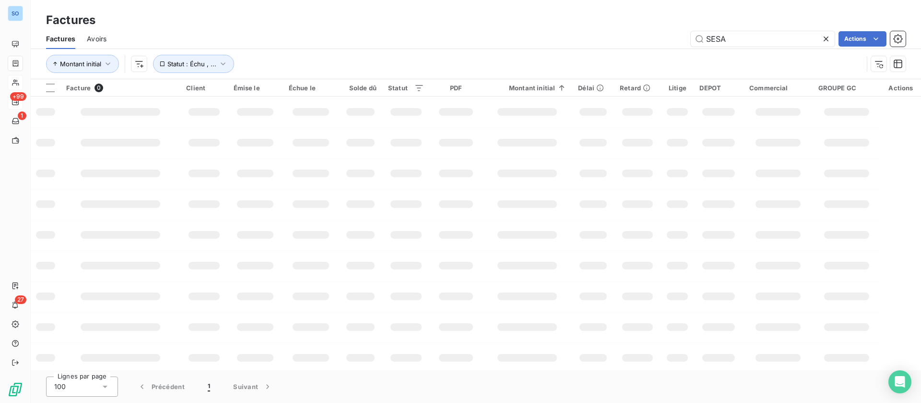
drag, startPoint x: 610, startPoint y: 37, endPoint x: 586, endPoint y: 40, distance: 23.7
click at [586, 40] on div "SESA Actions" at bounding box center [512, 38] width 788 height 15
type input "f2533000742"
click at [755, 40] on input "f2533000742" at bounding box center [763, 38] width 144 height 15
click at [764, 35] on input "f2533000742" at bounding box center [763, 38] width 144 height 15
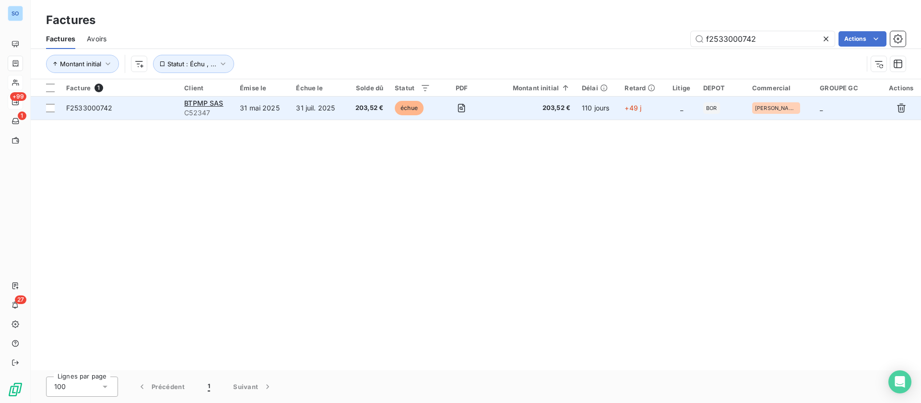
click at [242, 107] on td "31 mai 2025" at bounding box center [262, 107] width 56 height 23
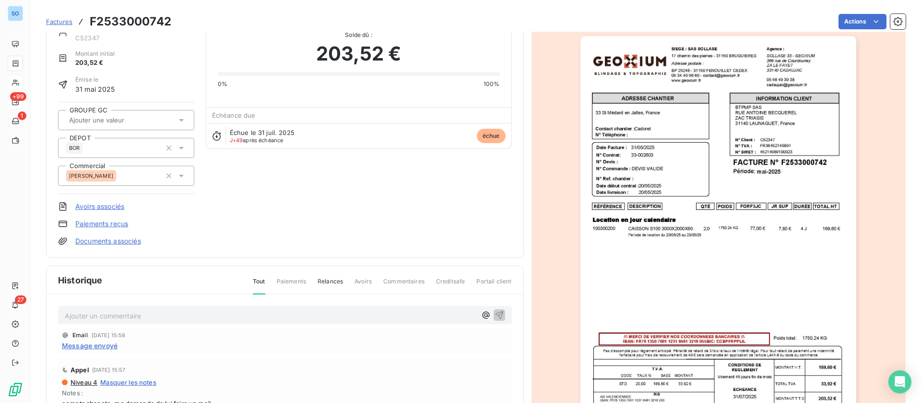
scroll to position [129, 0]
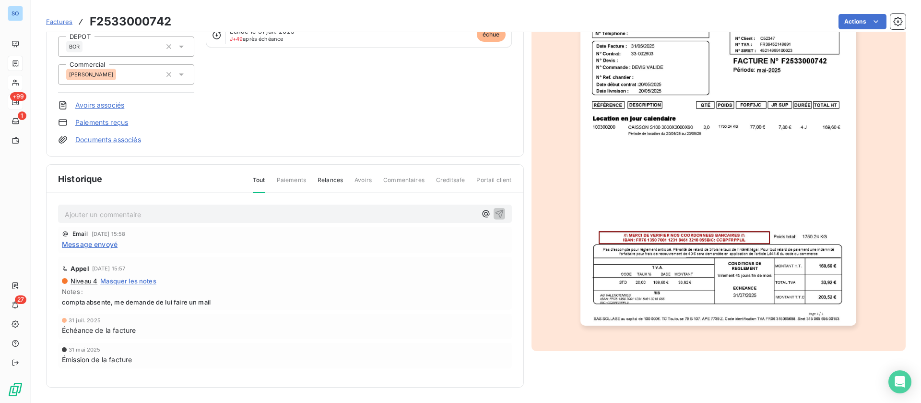
click at [715, 221] on img "button" at bounding box center [719, 130] width 276 height 391
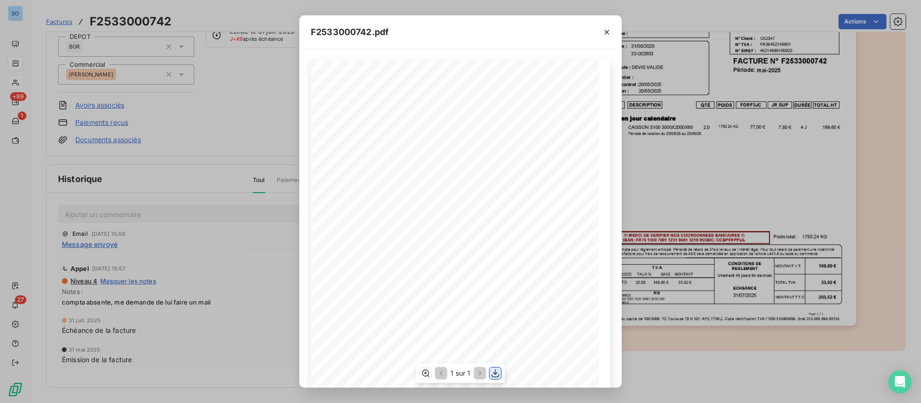
click at [497, 370] on icon "button" at bounding box center [496, 373] width 10 height 10
click at [608, 32] on icon "button" at bounding box center [607, 32] width 10 height 10
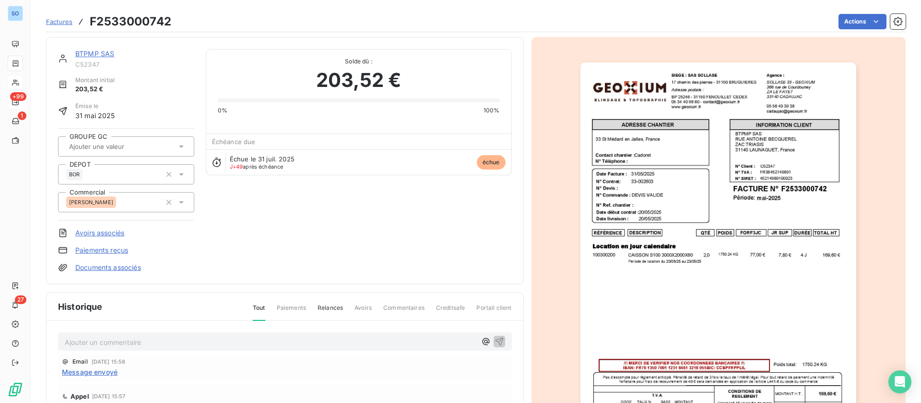
scroll to position [0, 0]
click at [145, 342] on p "Ajouter un commentaire ﻿" at bounding box center [271, 342] width 412 height 12
click at [495, 341] on icon "button" at bounding box center [499, 341] width 8 height 8
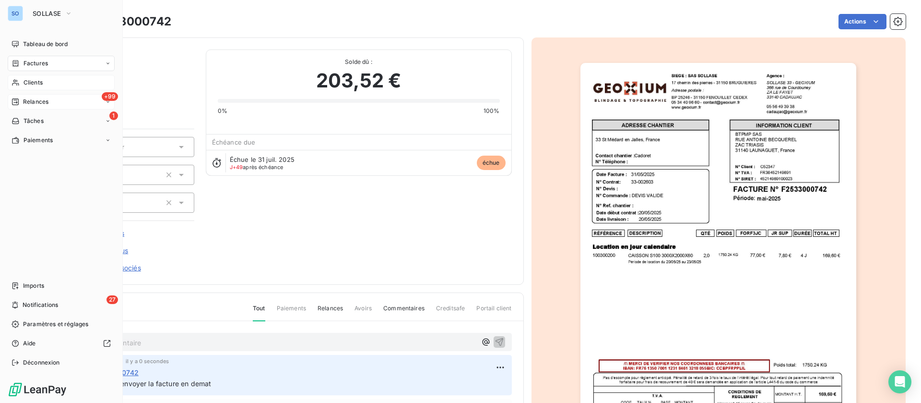
click at [27, 81] on span "Clients" at bounding box center [33, 82] width 19 height 9
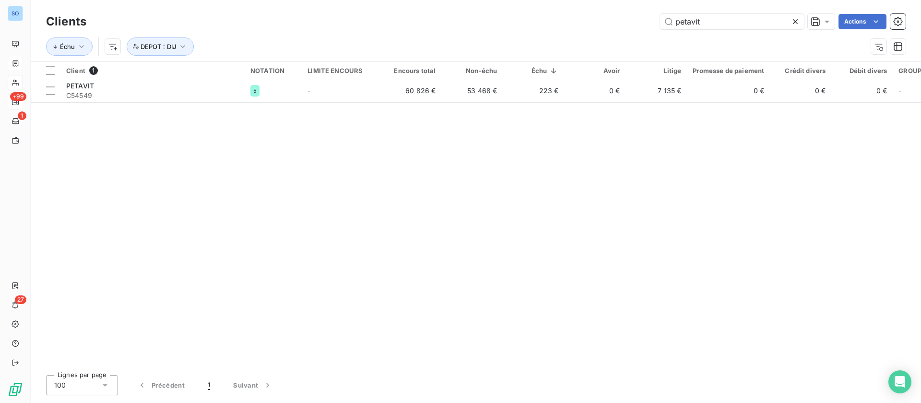
drag, startPoint x: 736, startPoint y: 22, endPoint x: 536, endPoint y: 18, distance: 199.6
click at [536, 18] on div "petavit Actions" at bounding box center [502, 21] width 808 height 15
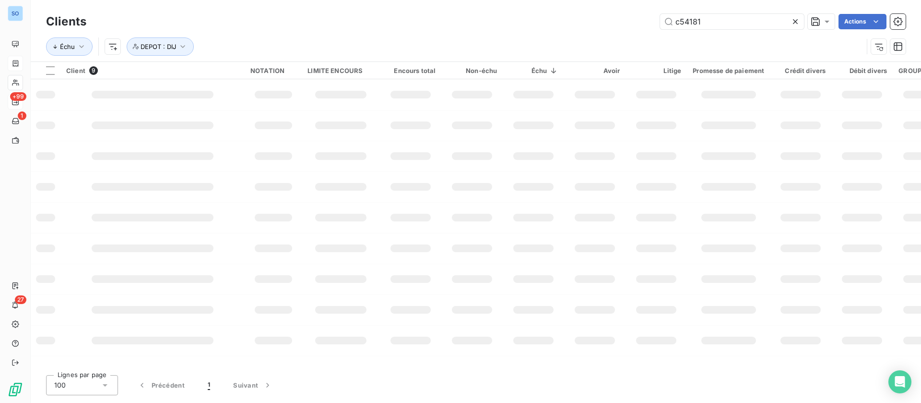
type input "c54181"
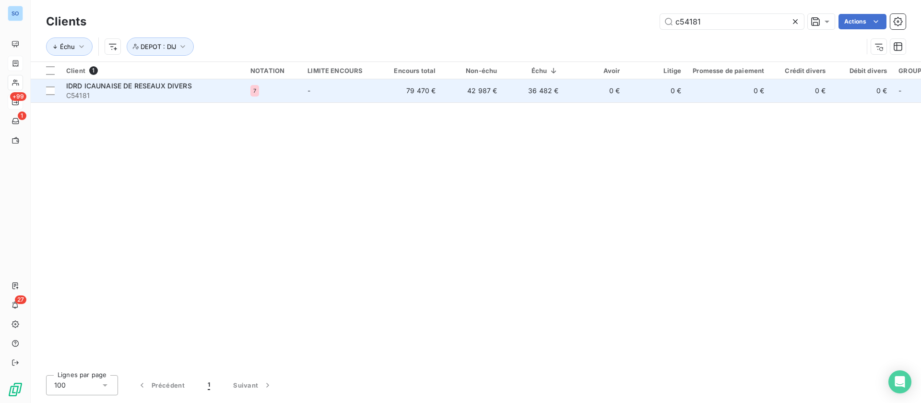
click at [361, 95] on td "-" at bounding box center [341, 90] width 78 height 23
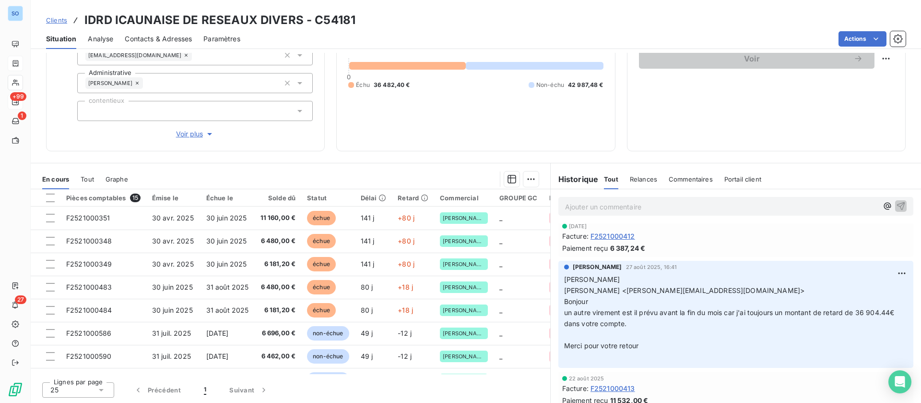
scroll to position [288, 0]
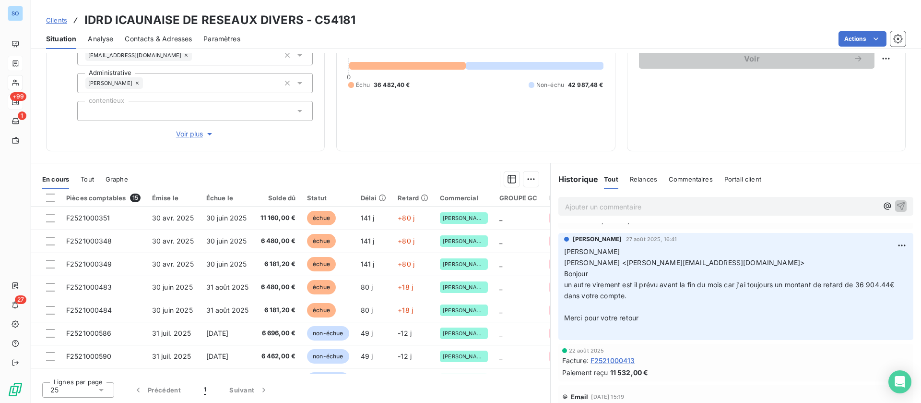
click at [630, 177] on span "Relances" at bounding box center [643, 179] width 27 height 8
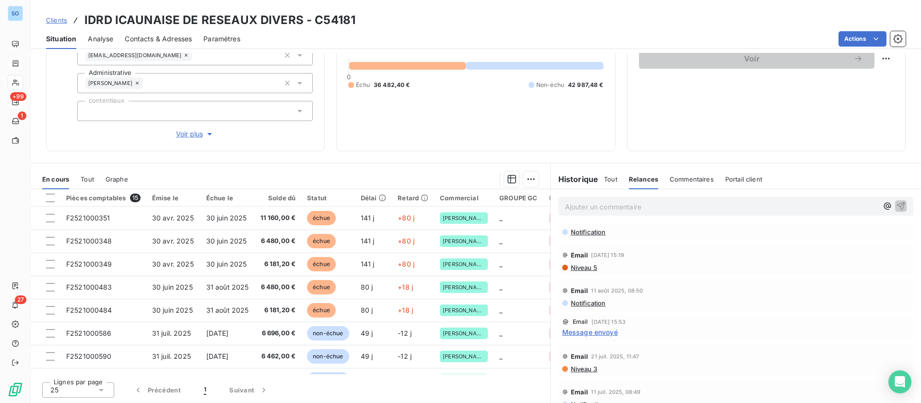
scroll to position [72, 0]
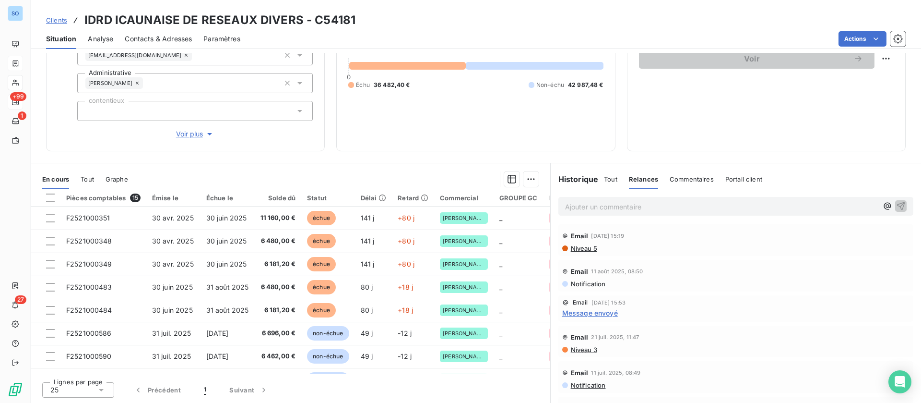
click at [581, 250] on span "Niveau 5" at bounding box center [583, 248] width 27 height 8
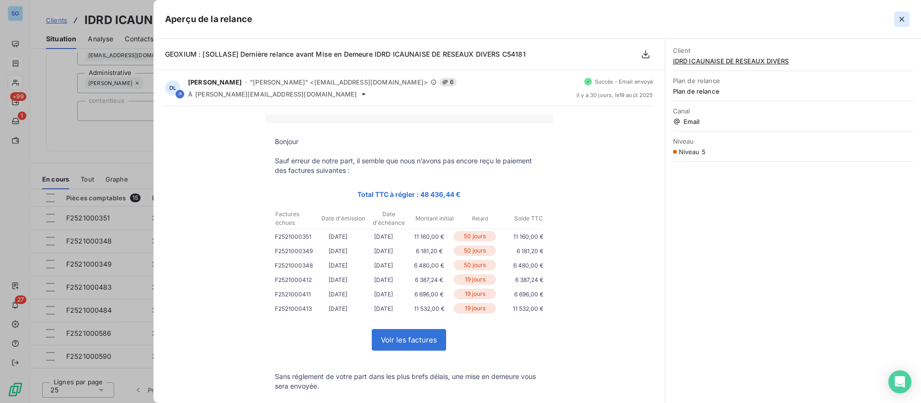
click at [902, 18] on icon "button" at bounding box center [902, 19] width 10 height 10
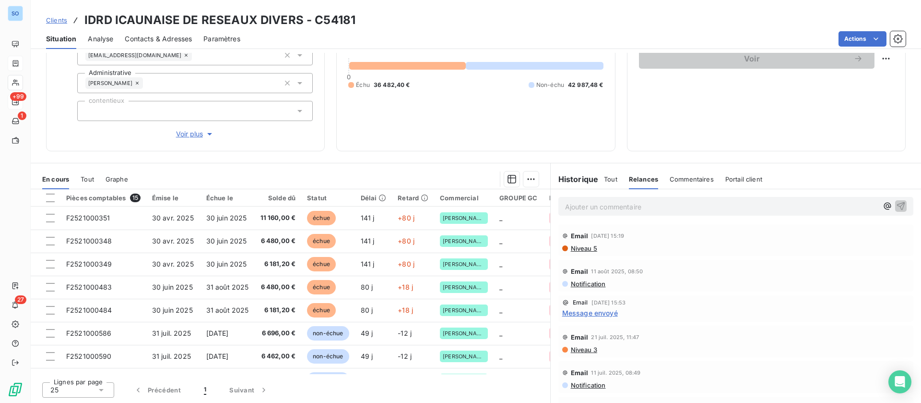
click at [591, 310] on span "Message envoyé" at bounding box center [590, 313] width 56 height 10
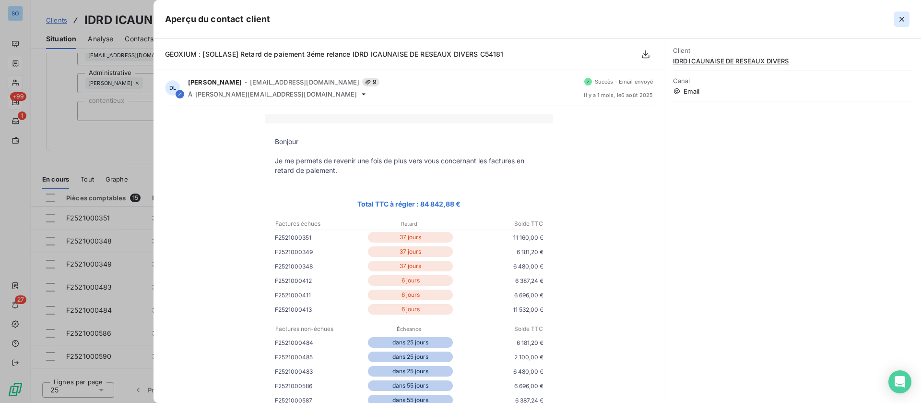
click at [906, 17] on icon "button" at bounding box center [902, 19] width 10 height 10
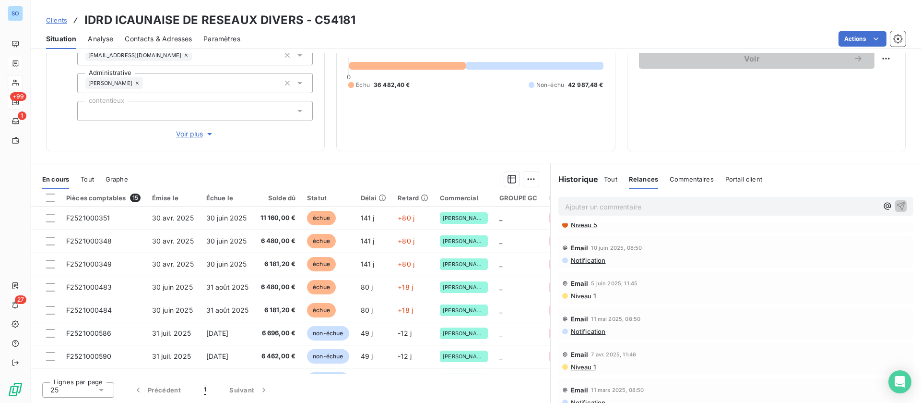
scroll to position [288, 0]
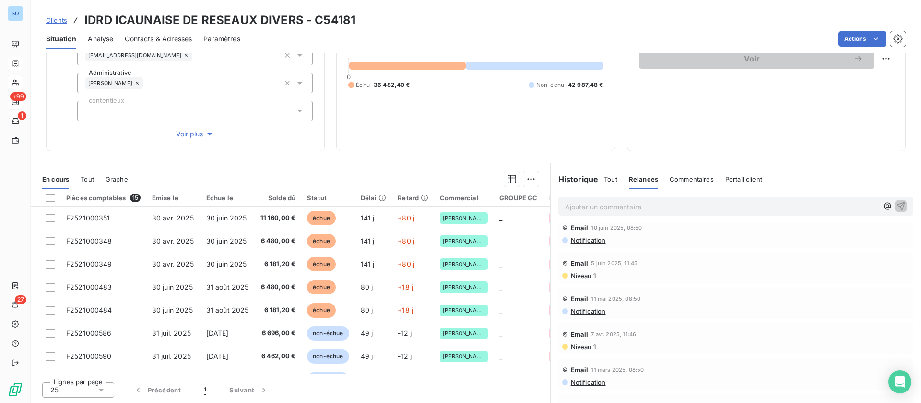
click at [579, 350] on span "Niveau 1" at bounding box center [583, 347] width 26 height 8
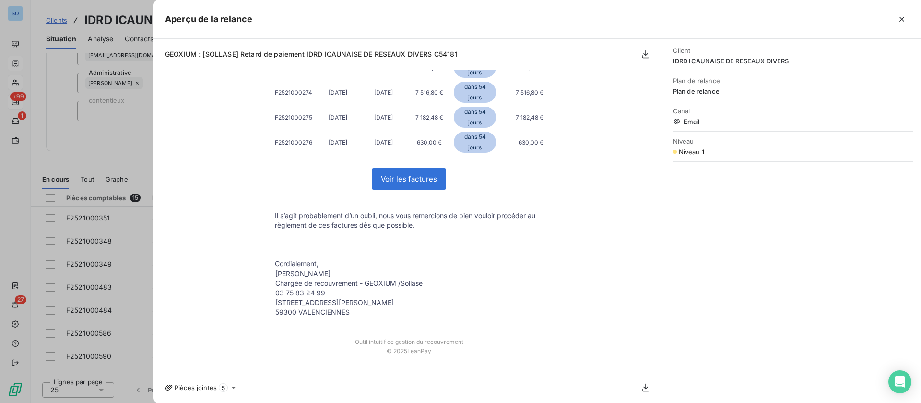
scroll to position [0, 0]
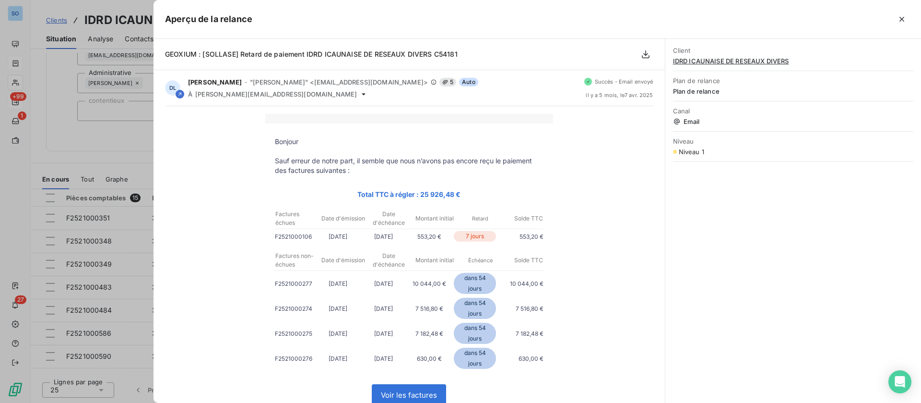
click at [899, 17] on icon "button" at bounding box center [902, 19] width 10 height 10
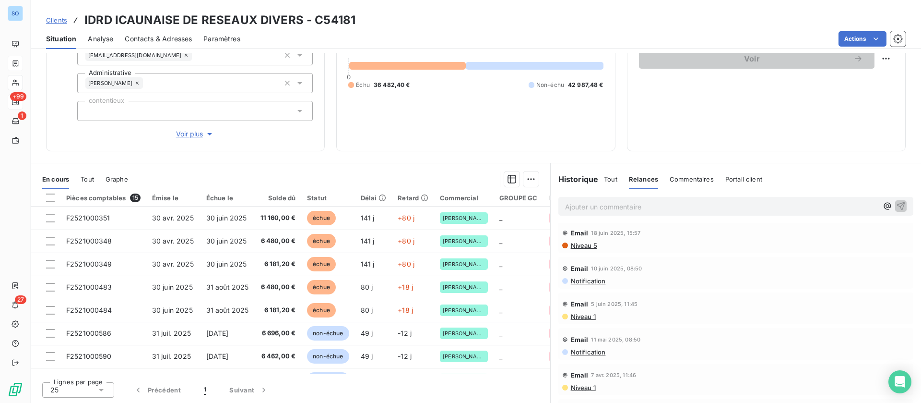
scroll to position [216, 0]
click at [587, 384] on span "Notification" at bounding box center [588, 383] width 36 height 8
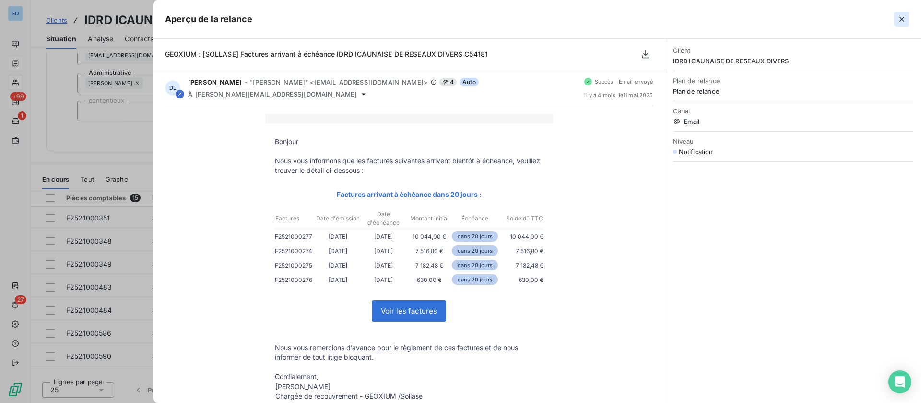
click at [905, 17] on icon "button" at bounding box center [902, 19] width 10 height 10
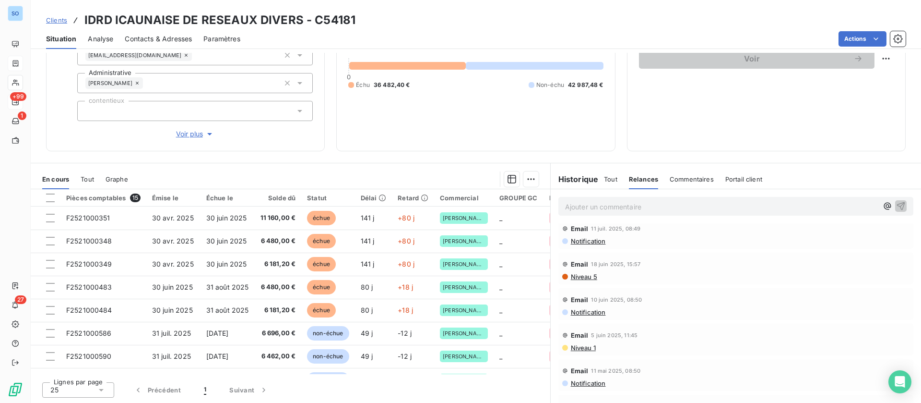
scroll to position [288, 0]
click at [595, 312] on span "Notification" at bounding box center [588, 311] width 36 height 8
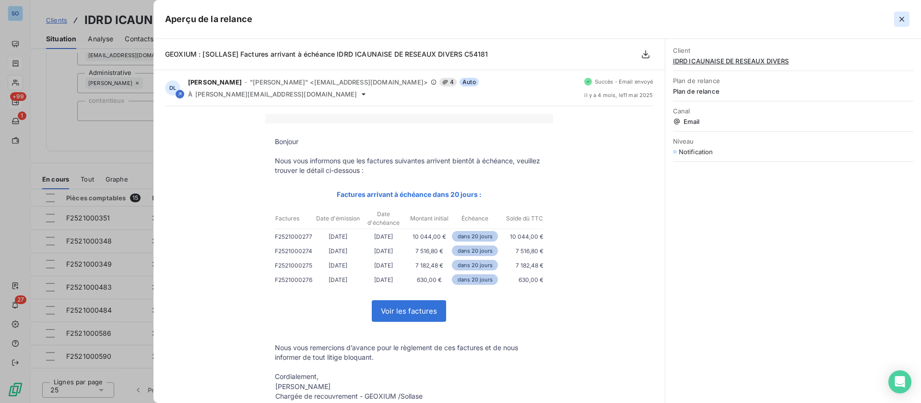
click at [902, 20] on icon "button" at bounding box center [902, 19] width 10 height 10
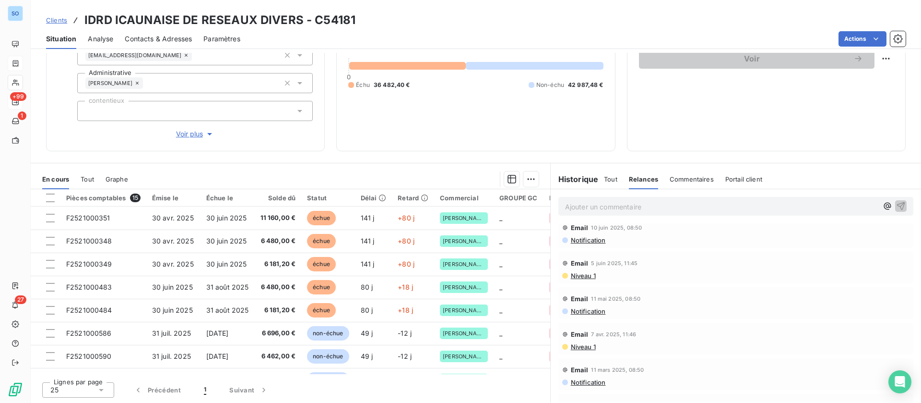
click at [577, 275] on span "Niveau 1" at bounding box center [583, 276] width 26 height 8
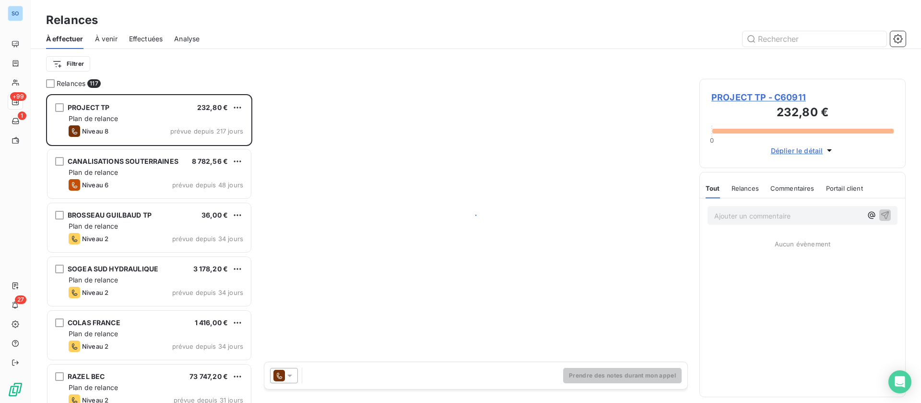
scroll to position [297, 195]
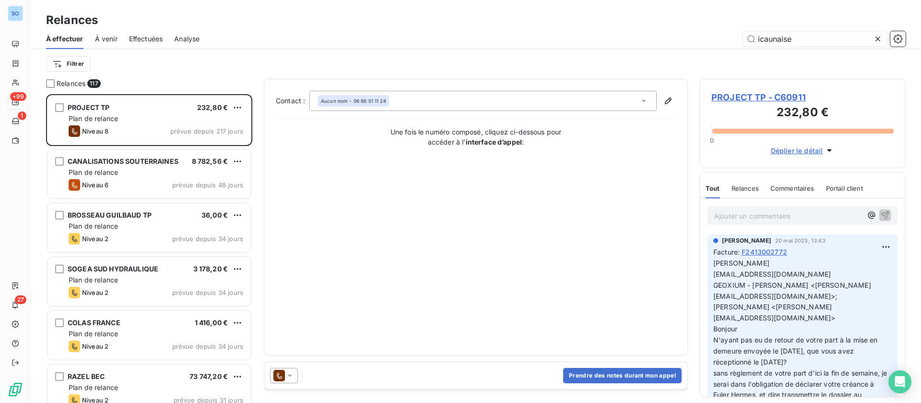
type input "icaunaise"
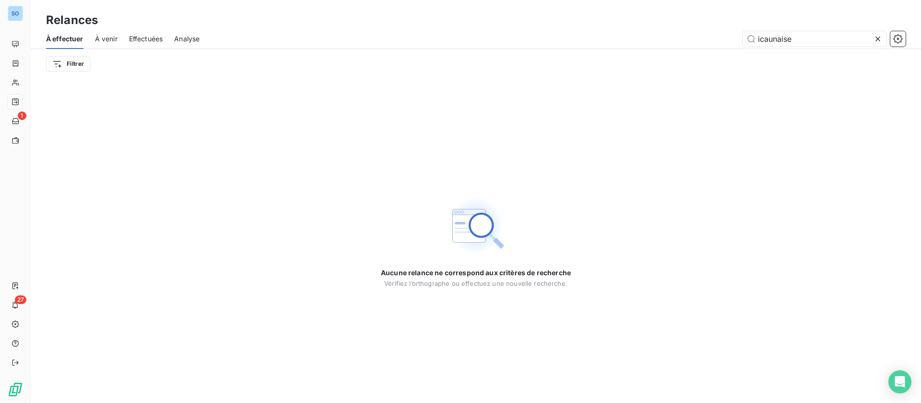
drag, startPoint x: 158, startPoint y: 36, endPoint x: 135, endPoint y: 42, distance: 23.7
click at [158, 37] on span "Effectuées" at bounding box center [146, 39] width 34 height 10
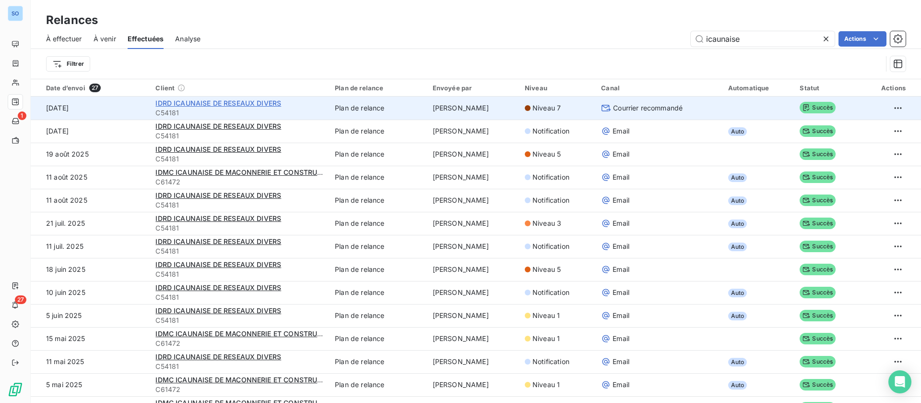
type input "icaunaise"
click at [215, 105] on span "IDRD ICAUNAISE DE RESEAUX DIVERS" at bounding box center [218, 103] width 126 height 8
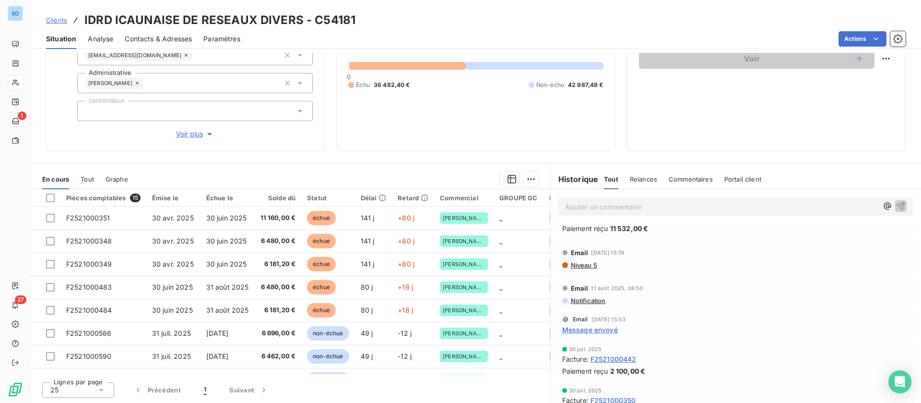
scroll to position [504, 0]
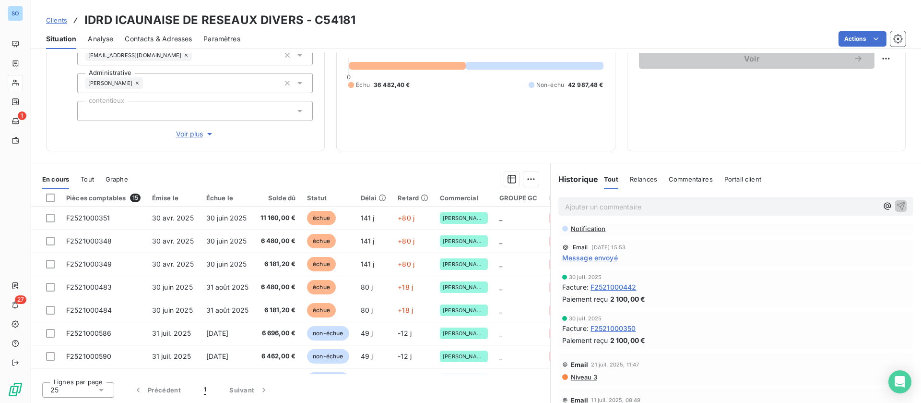
click at [644, 176] on span "Relances" at bounding box center [643, 179] width 27 height 8
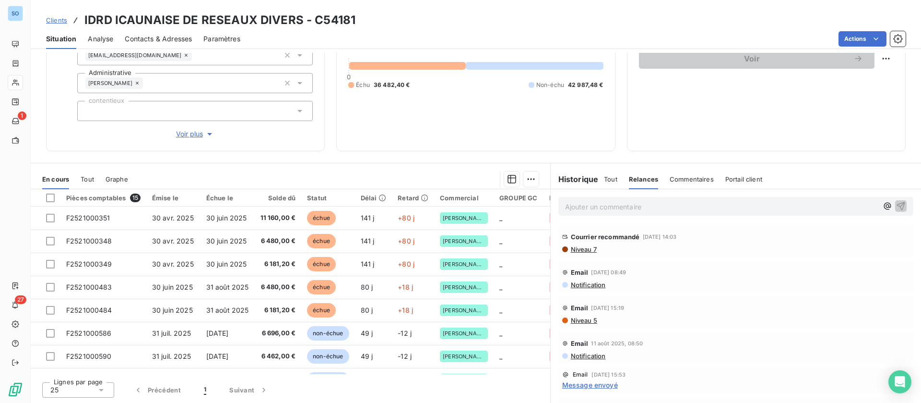
scroll to position [72, 0]
click at [586, 310] on span "Message envoyé" at bounding box center [590, 313] width 56 height 10
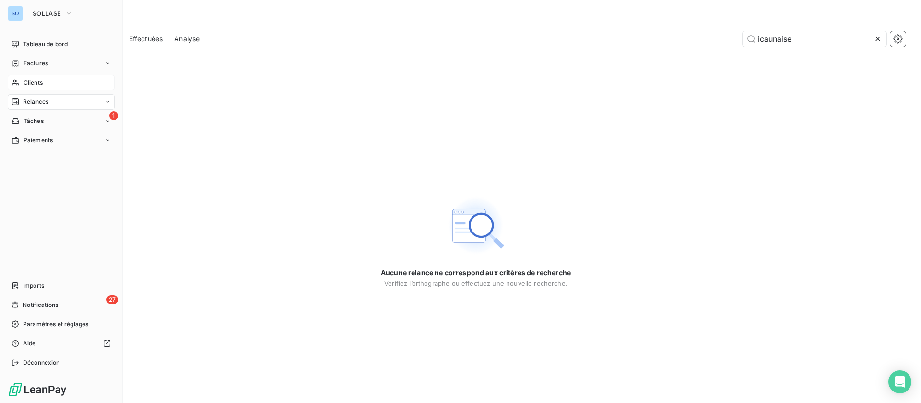
click at [36, 77] on div "Clients" at bounding box center [61, 82] width 107 height 15
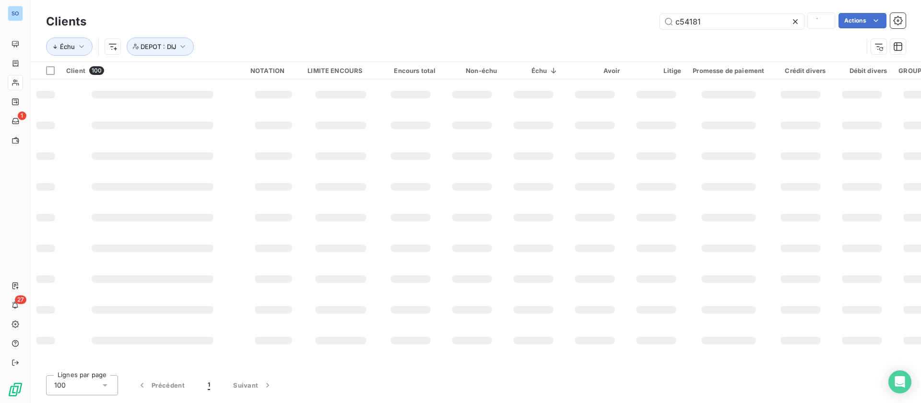
click at [798, 36] on div "Échu DEPOT : DIJ" at bounding box center [476, 47] width 860 height 30
click at [734, 21] on input "text" at bounding box center [732, 21] width 144 height 15
type input "icaunaise"
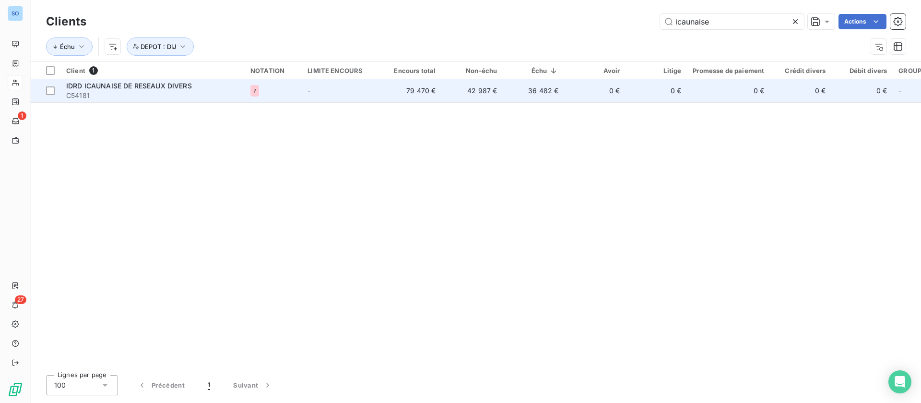
click at [95, 92] on span "C54181" at bounding box center [152, 96] width 173 height 10
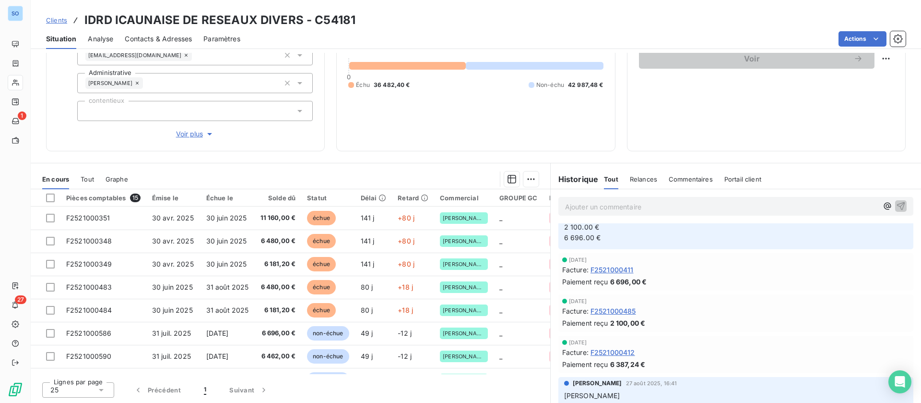
scroll to position [72, 0]
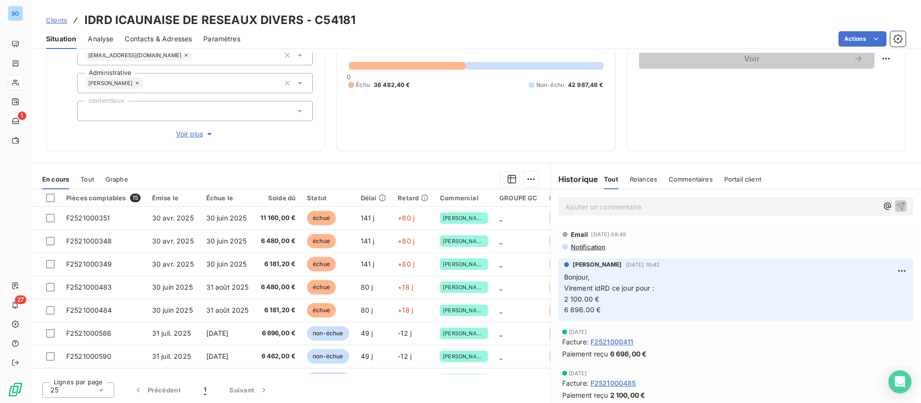
click at [645, 179] on span "Relances" at bounding box center [643, 179] width 27 height 8
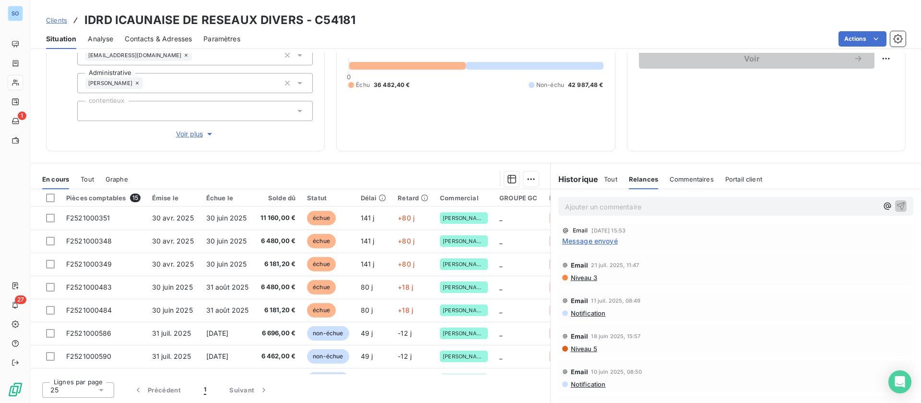
scroll to position [216, 0]
click at [588, 379] on span "Notification" at bounding box center [588, 383] width 36 height 8
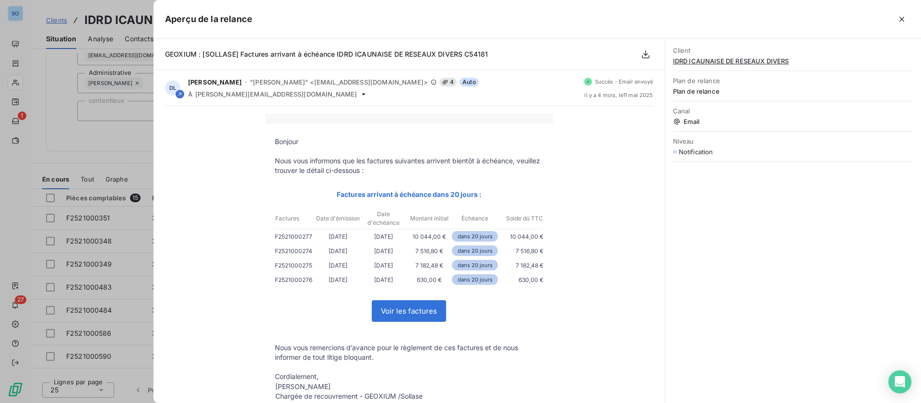
click at [123, 149] on div at bounding box center [460, 201] width 921 height 403
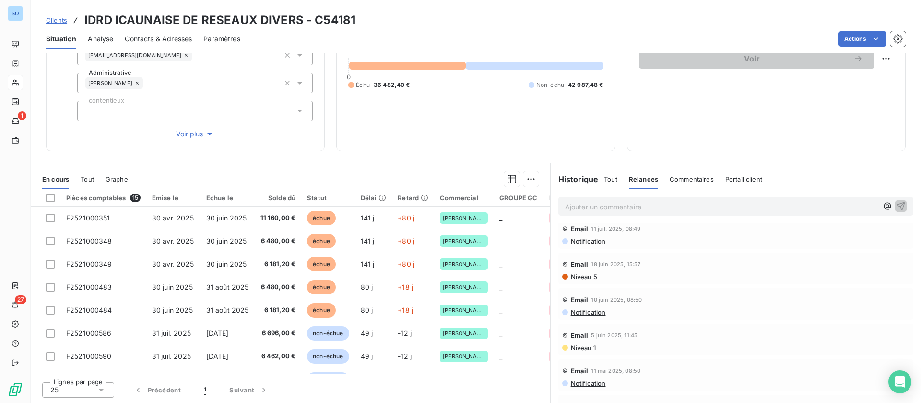
click at [570, 346] on span "Niveau 1" at bounding box center [583, 348] width 26 height 8
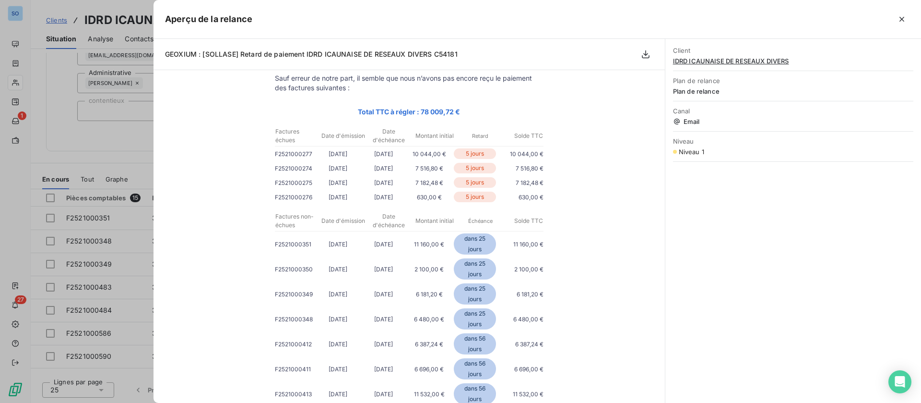
scroll to position [144, 0]
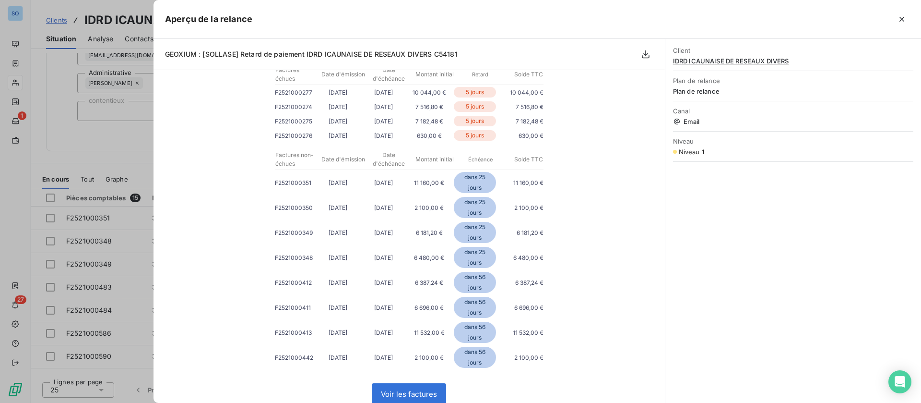
click at [114, 162] on div at bounding box center [460, 201] width 921 height 403
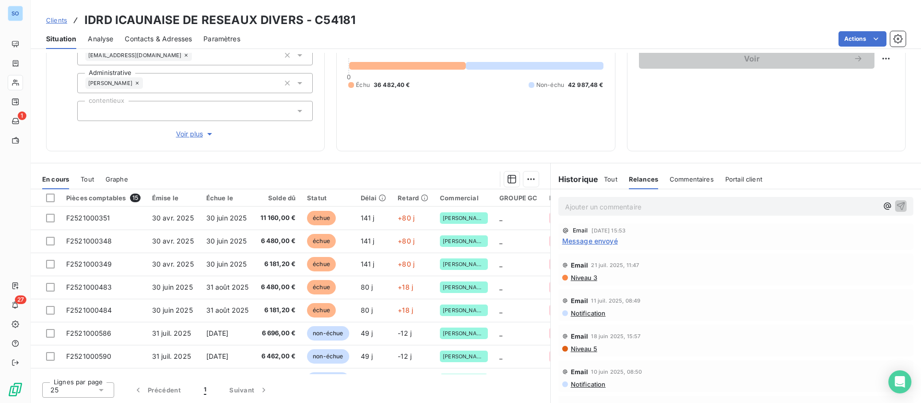
click at [597, 241] on span "Message envoyé" at bounding box center [590, 241] width 56 height 10
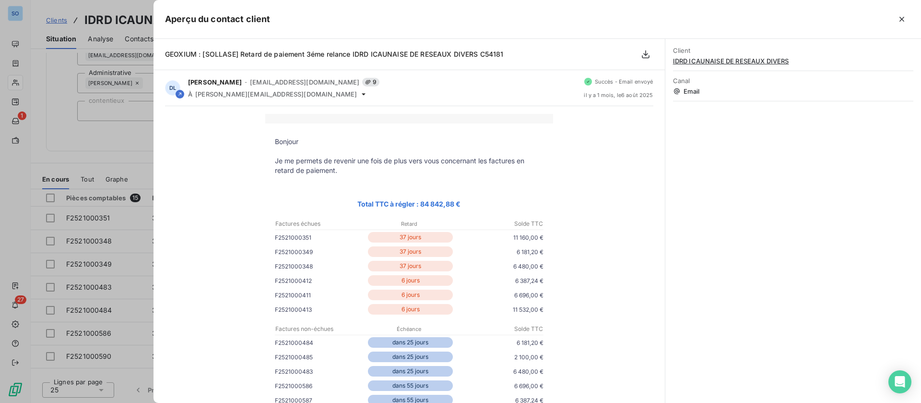
drag, startPoint x: 97, startPoint y: 140, endPoint x: 105, endPoint y: 141, distance: 7.2
click at [97, 141] on div at bounding box center [460, 201] width 921 height 403
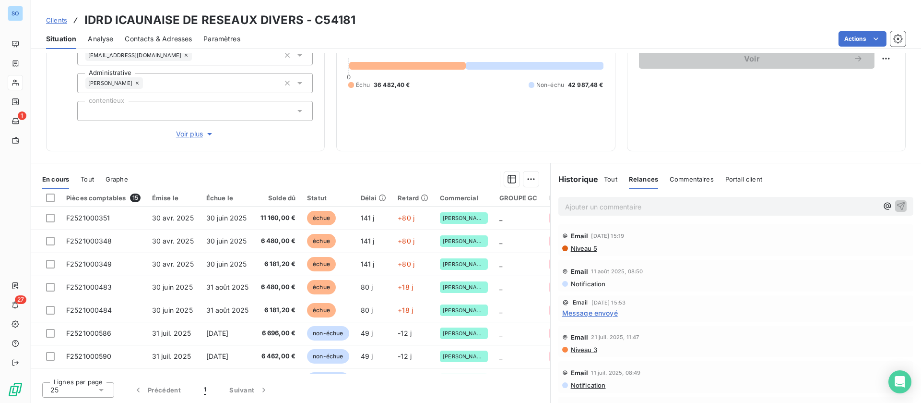
scroll to position [0, 0]
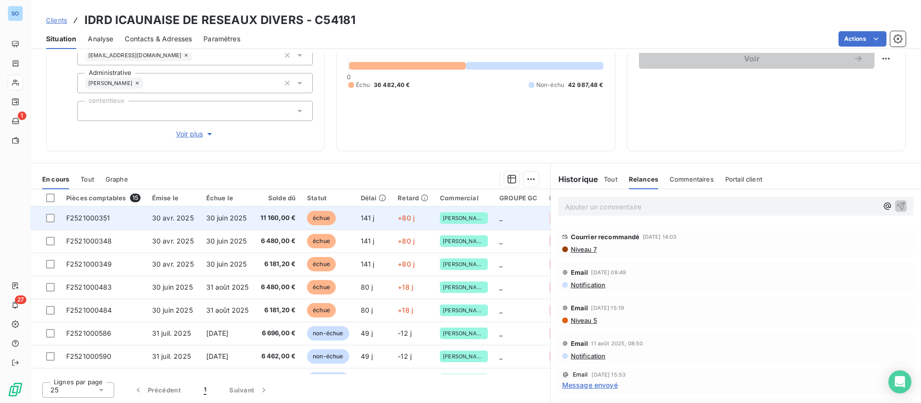
click at [261, 216] on td "11 160,00 €" at bounding box center [278, 217] width 47 height 23
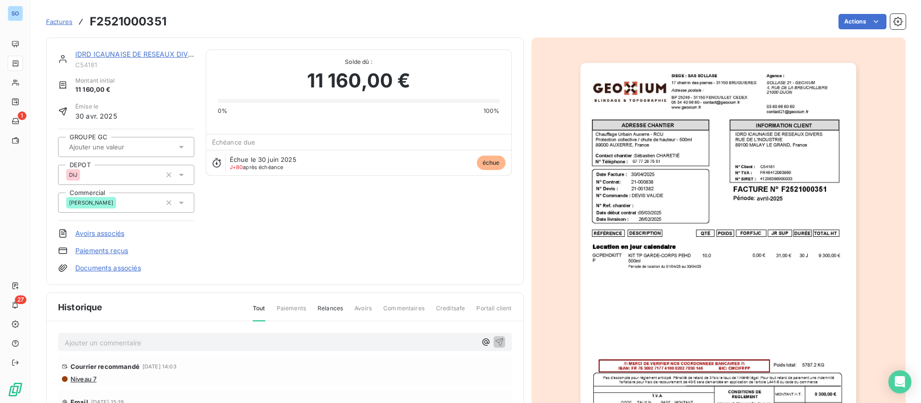
click at [729, 331] on img "button" at bounding box center [719, 258] width 276 height 391
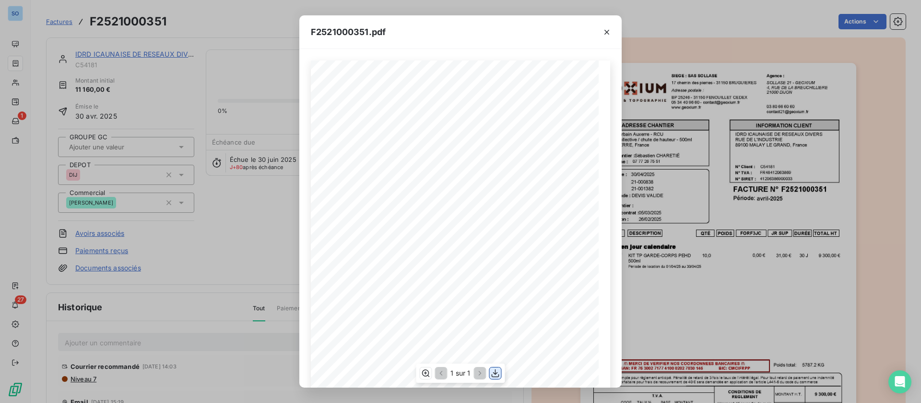
click at [499, 372] on icon "button" at bounding box center [496, 373] width 10 height 10
click at [106, 54] on div "F2521000351.pdf QTÉ RÉFÉRENCE TOTAL HT FORF3JC POIDS JR SUP DURÉE DESCRIPTION L…" at bounding box center [460, 201] width 921 height 403
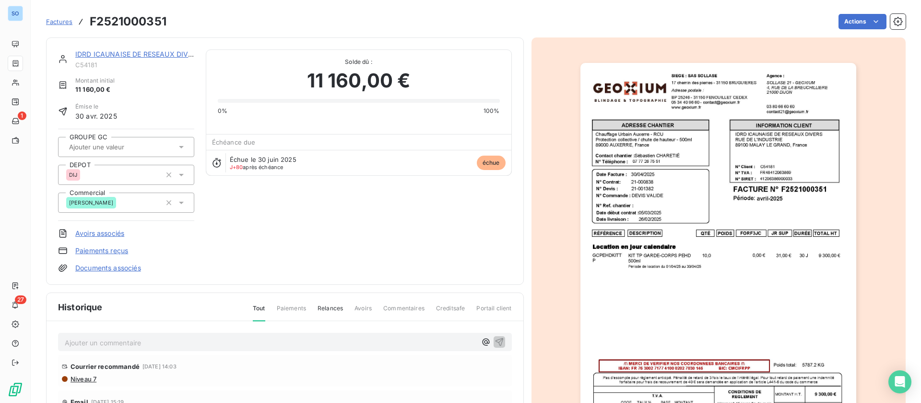
drag, startPoint x: 125, startPoint y: 49, endPoint x: 121, endPoint y: 53, distance: 5.4
click at [123, 50] on div "IDRD ICAUNAISE DE RESEAUX DIVERS" at bounding box center [134, 54] width 119 height 10
click at [113, 50] on link "IDRD ICAUNAISE DE RESEAUX DIVERS" at bounding box center [138, 54] width 126 height 8
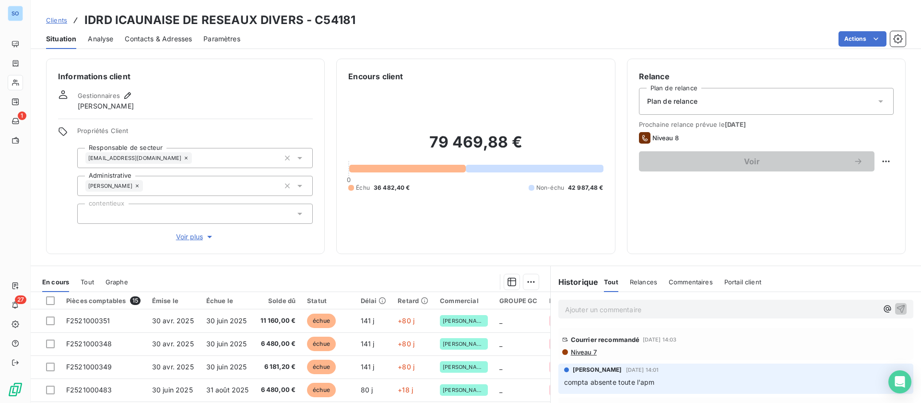
scroll to position [72, 0]
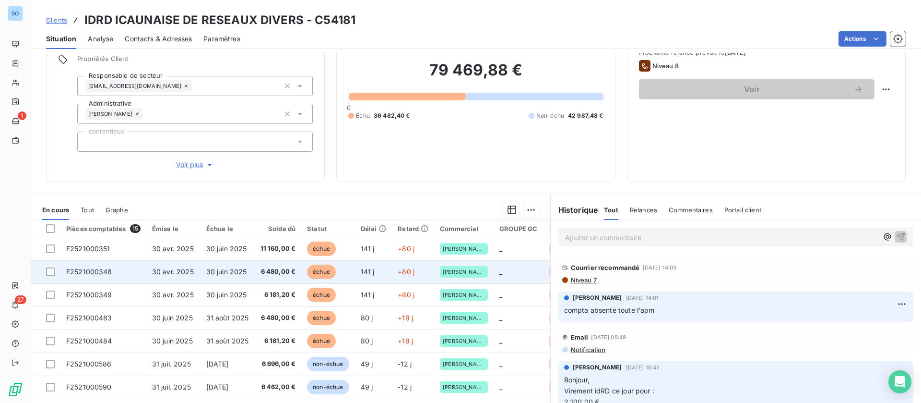
click at [136, 273] on td "F2521000348" at bounding box center [103, 271] width 86 height 23
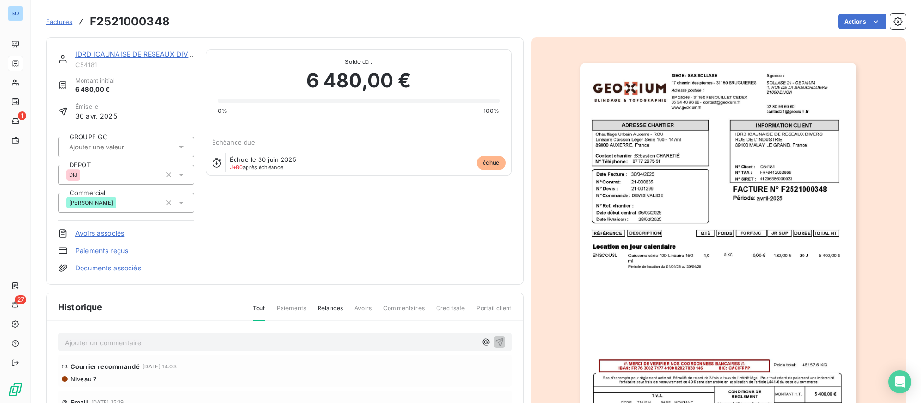
click at [786, 172] on img "button" at bounding box center [719, 258] width 276 height 391
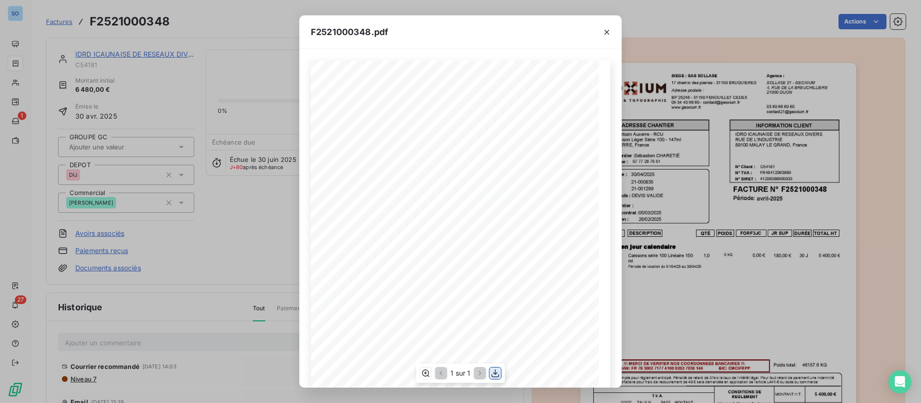
click at [495, 374] on icon "button" at bounding box center [496, 373] width 10 height 10
click at [153, 88] on div "F2521000348.pdf QTÉ RÉFÉRENCE TOTAL HT FORF3JC POIDS JR SUP DURÉE DESCRIPTION L…" at bounding box center [460, 201] width 921 height 403
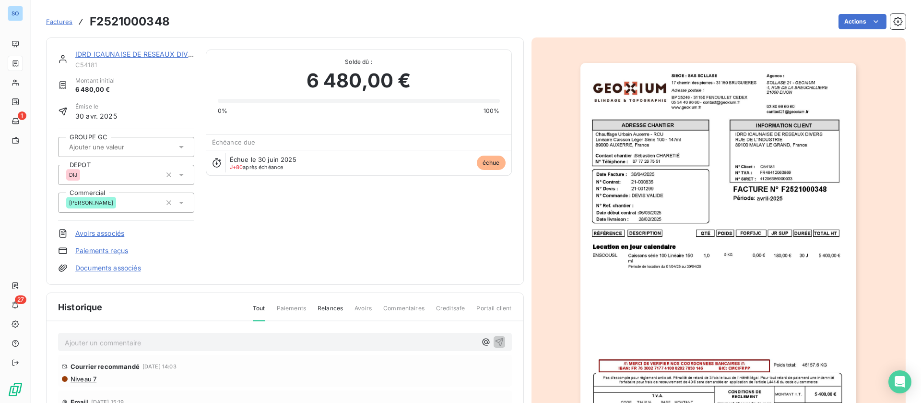
click at [137, 51] on link "IDRD ICAUNAISE DE RESEAUX DIVERS" at bounding box center [138, 54] width 126 height 8
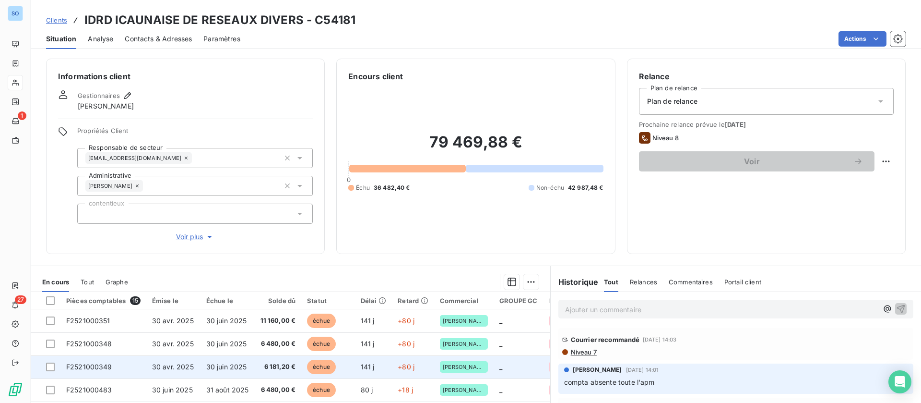
click at [175, 363] on span "30 avr. 2025" at bounding box center [173, 366] width 42 height 8
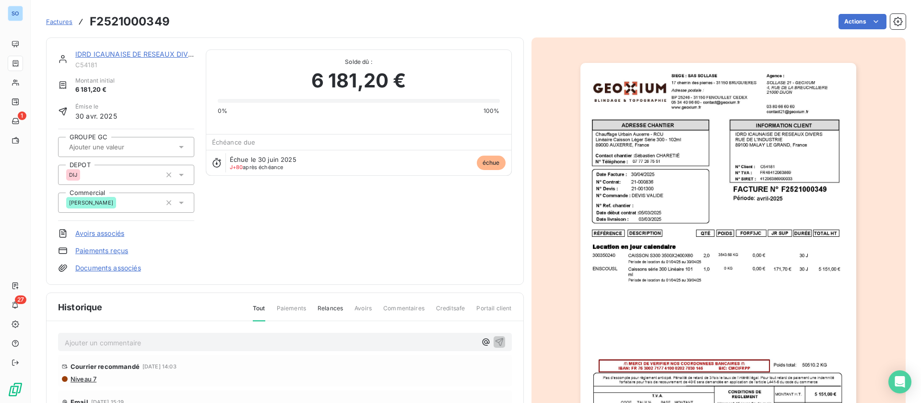
click at [741, 319] on img "button" at bounding box center [719, 258] width 276 height 391
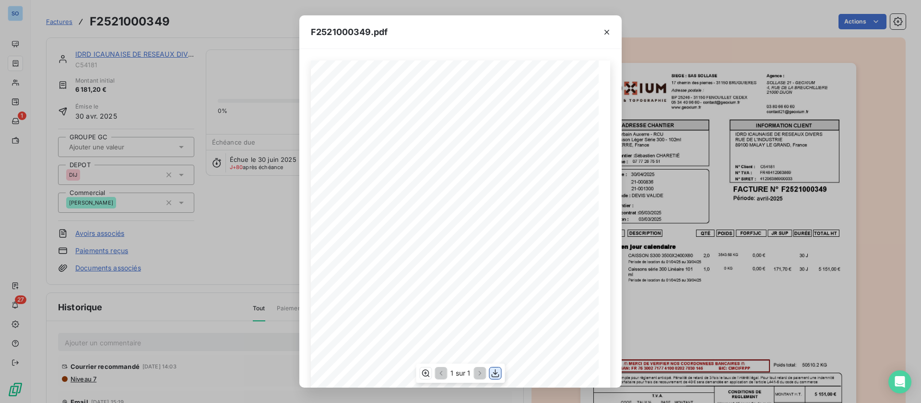
click at [497, 375] on icon "button" at bounding box center [496, 373] width 10 height 10
click at [124, 58] on div "F2521000349.pdf QTÉ RÉFÉRENCE TOTAL HT FORF3JC POIDS JR SUP DURÉE DESCRIPTION L…" at bounding box center [460, 201] width 921 height 403
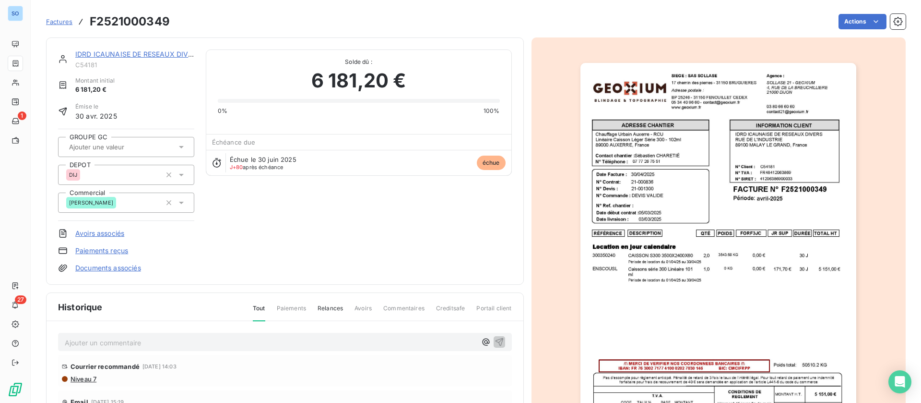
click at [103, 53] on link "IDRD ICAUNAISE DE RESEAUX DIVERS" at bounding box center [138, 54] width 126 height 8
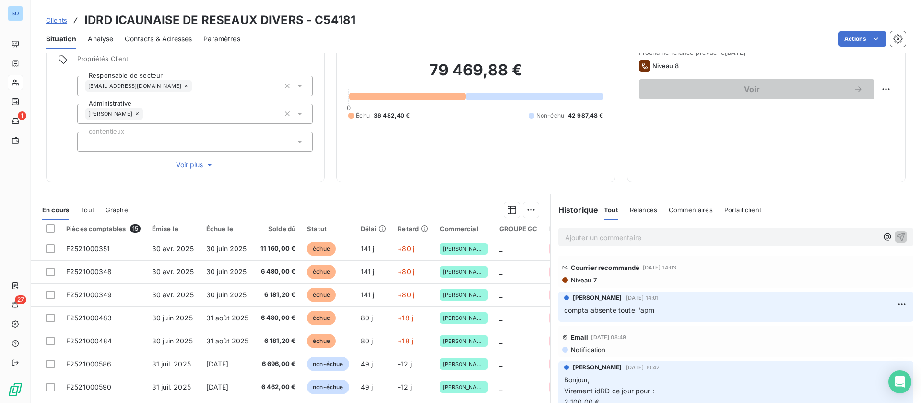
scroll to position [72, 0]
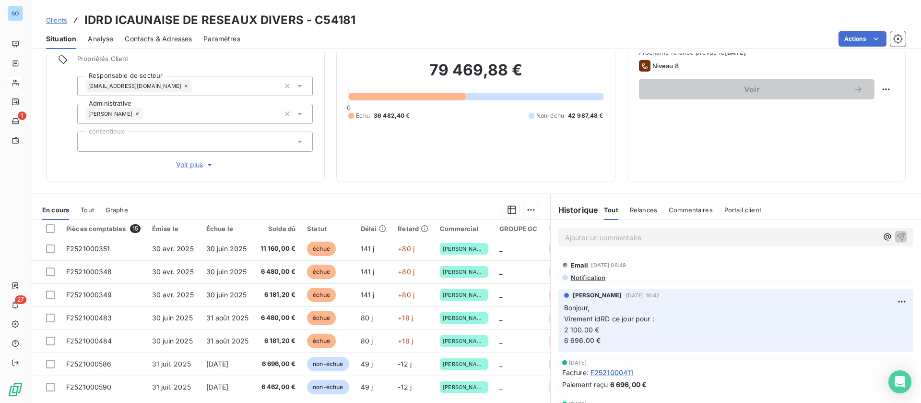
click at [598, 238] on p "Ajouter un commentaire ﻿" at bounding box center [721, 237] width 313 height 12
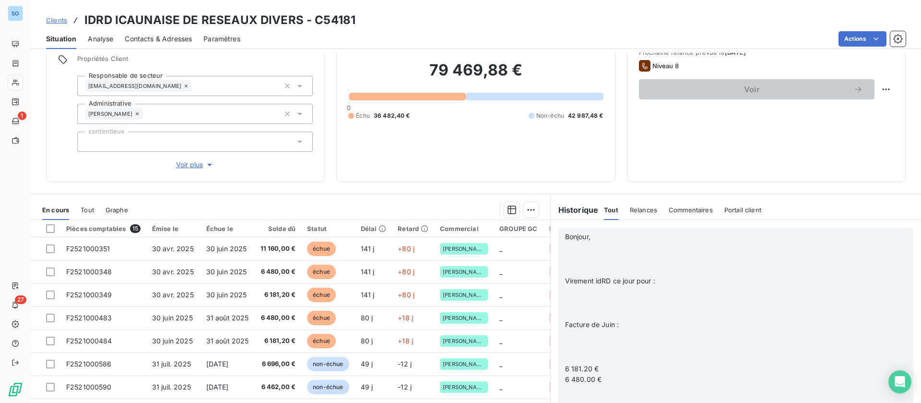
scroll to position [532, 0]
click at [595, 250] on p "﻿" at bounding box center [723, 247] width 317 height 11
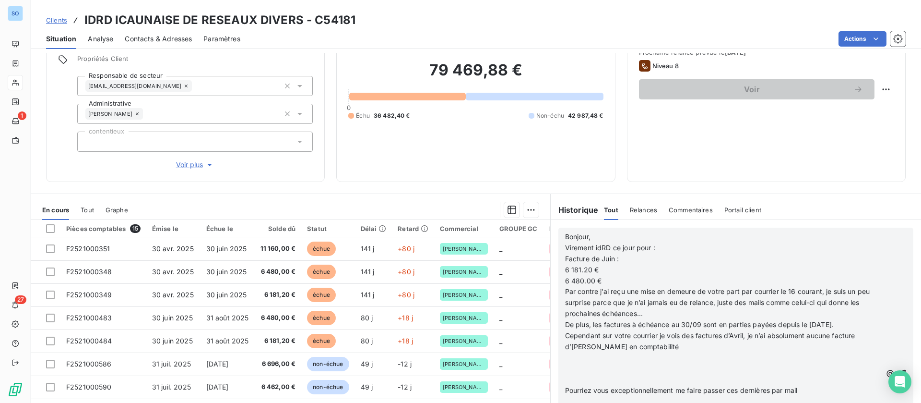
scroll to position [561, 0]
click at [582, 359] on p "﻿" at bounding box center [723, 357] width 317 height 11
click at [898, 340] on icon "button" at bounding box center [902, 340] width 8 height 8
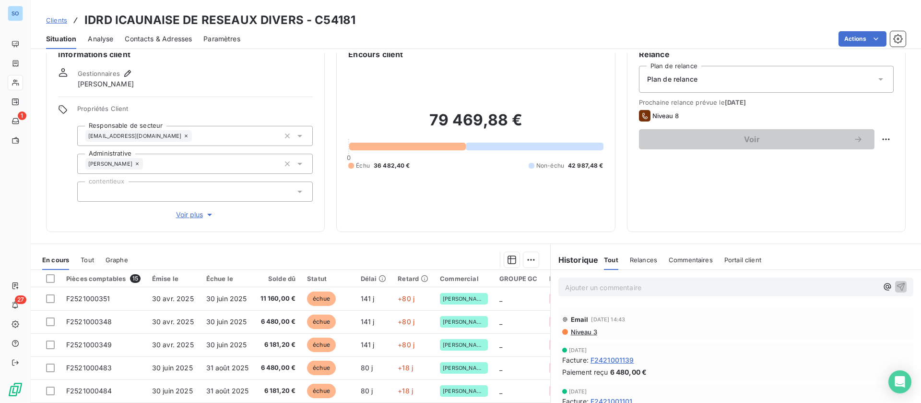
scroll to position [0, 0]
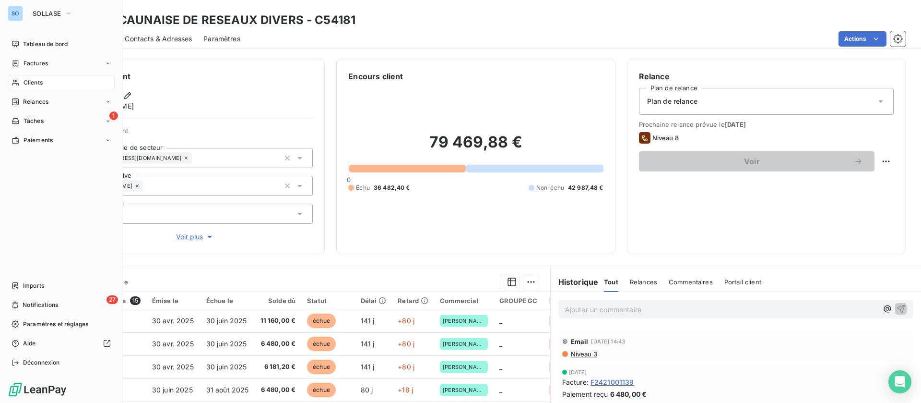
click at [44, 76] on div "Clients" at bounding box center [61, 82] width 107 height 15
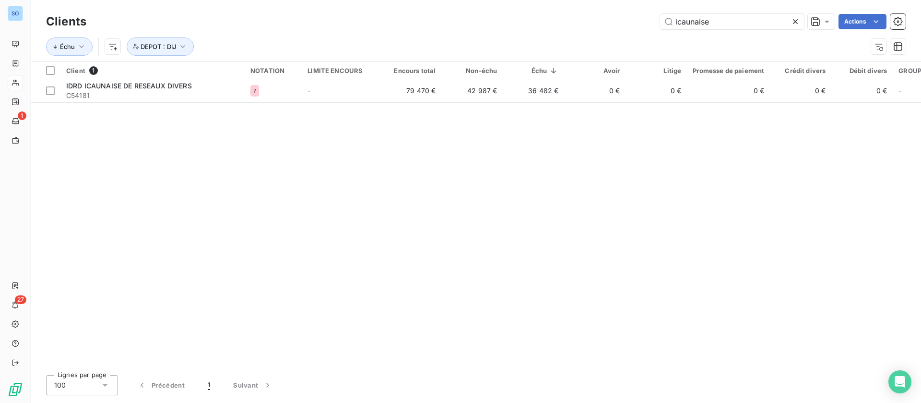
drag, startPoint x: 623, startPoint y: 12, endPoint x: 610, endPoint y: 12, distance: 13.0
click at [610, 12] on div "Clients icaunaise Actions" at bounding box center [476, 22] width 860 height 20
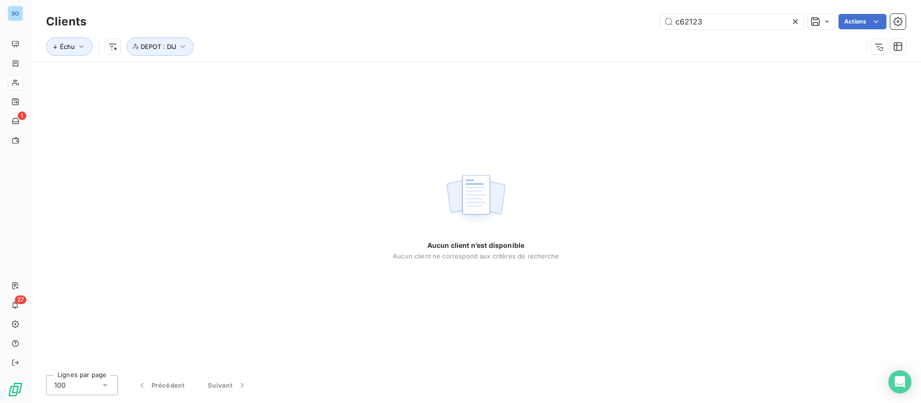
type input "c62123"
click at [164, 46] on span "DEPOT : DIJ" at bounding box center [159, 47] width 36 height 8
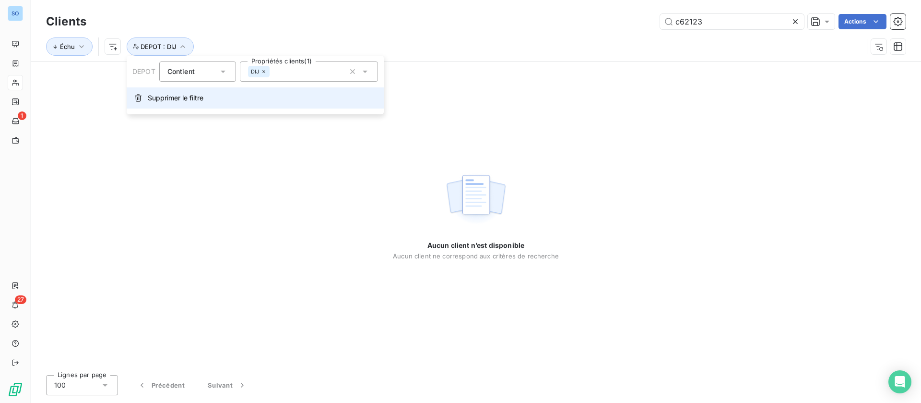
click at [159, 92] on button "Supprimer le filtre" at bounding box center [255, 97] width 257 height 21
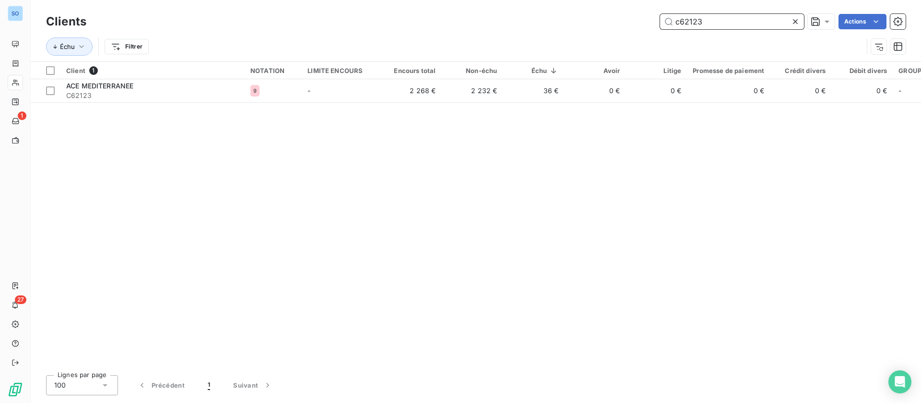
click at [731, 24] on input "c62123" at bounding box center [732, 21] width 144 height 15
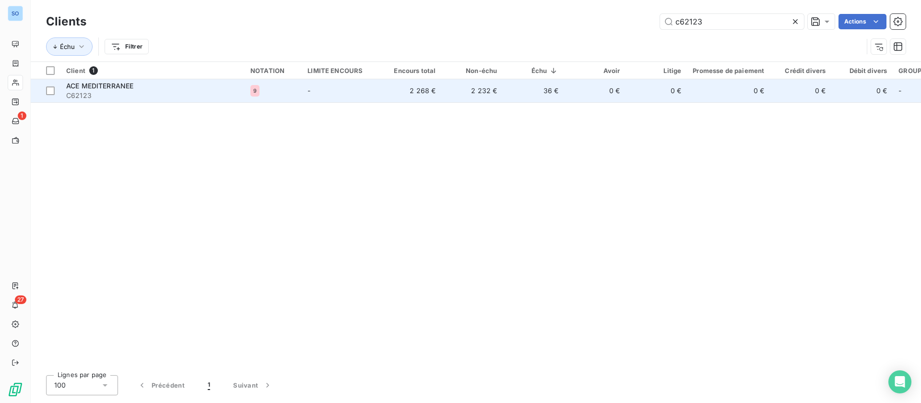
click at [172, 86] on div "ACE MEDITERRANEE" at bounding box center [152, 86] width 173 height 10
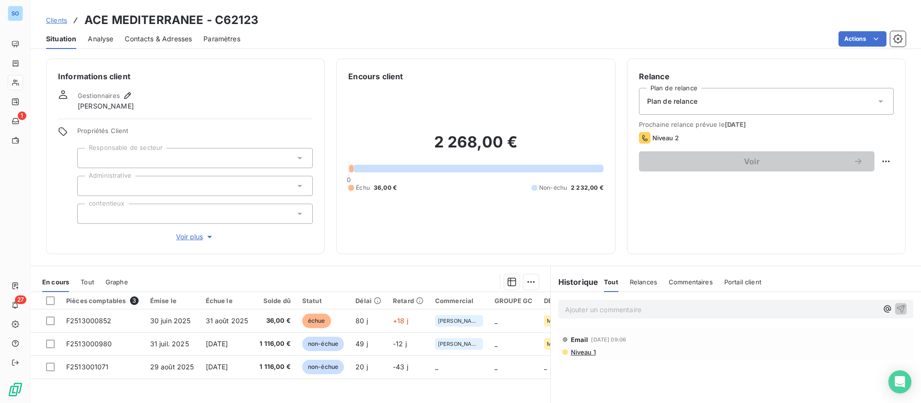
click at [595, 312] on p "Ajouter un commentaire ﻿" at bounding box center [721, 309] width 313 height 12
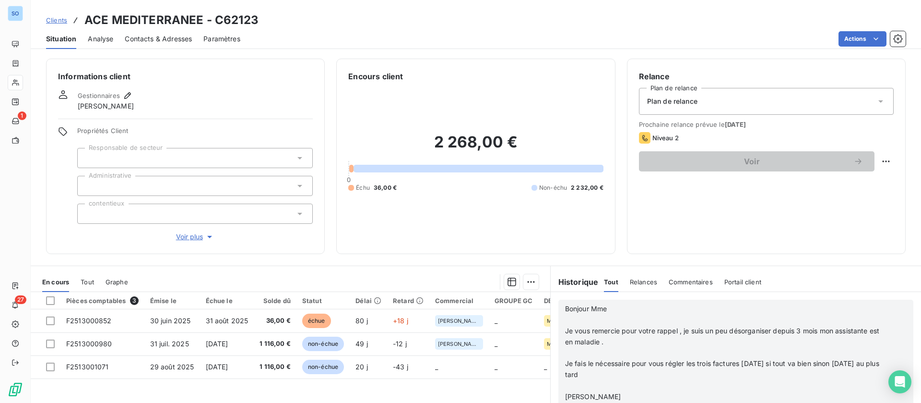
click at [595, 319] on p "﻿" at bounding box center [723, 319] width 316 height 11
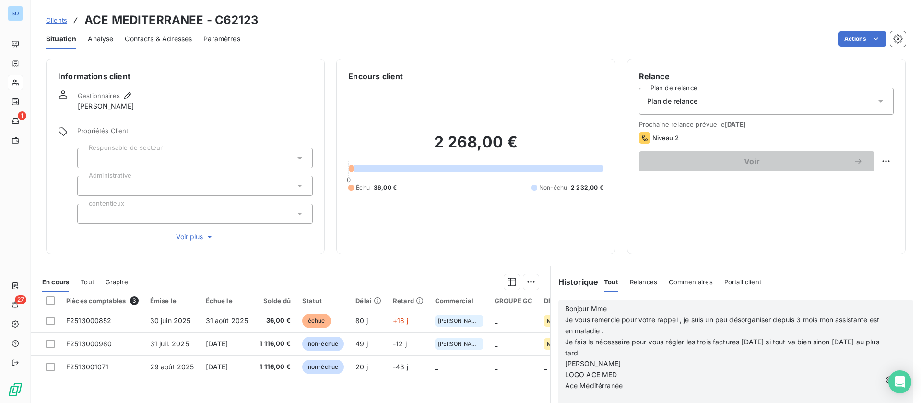
scroll to position [103, 0]
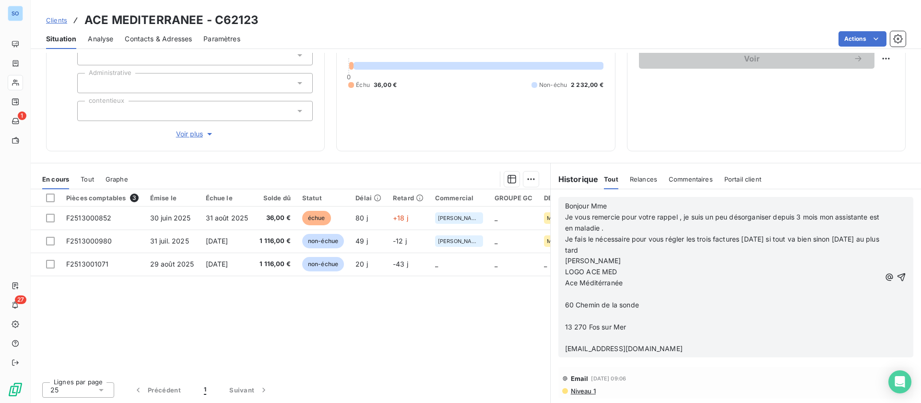
click at [603, 293] on p "﻿" at bounding box center [723, 293] width 316 height 11
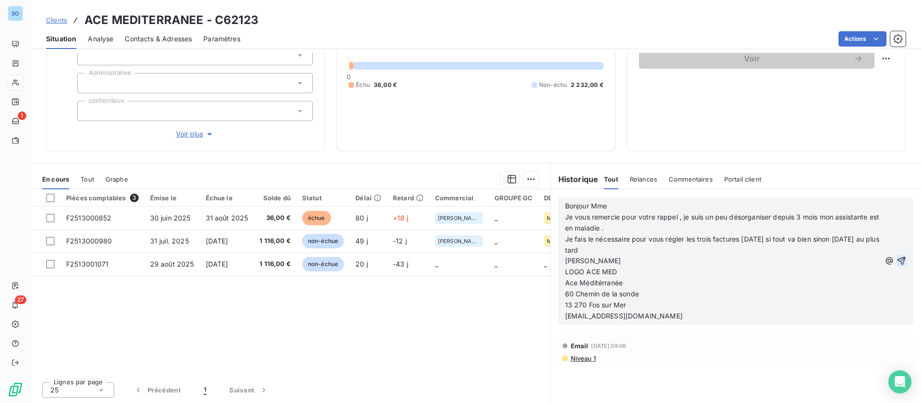
click at [898, 260] on icon "button" at bounding box center [902, 260] width 8 height 8
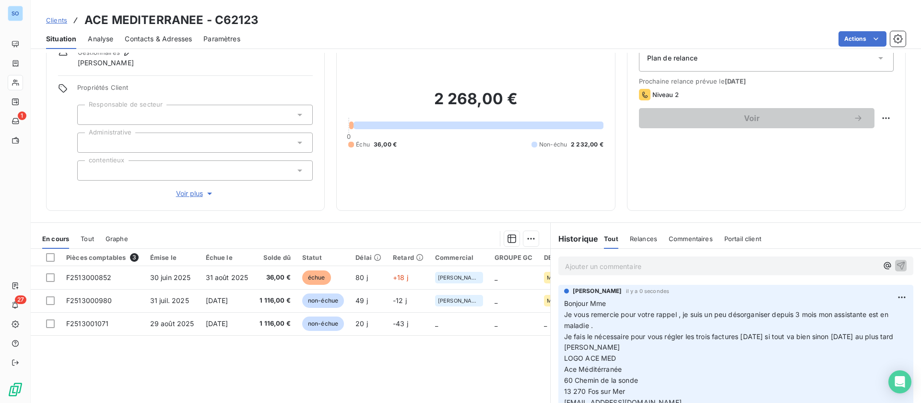
scroll to position [0, 0]
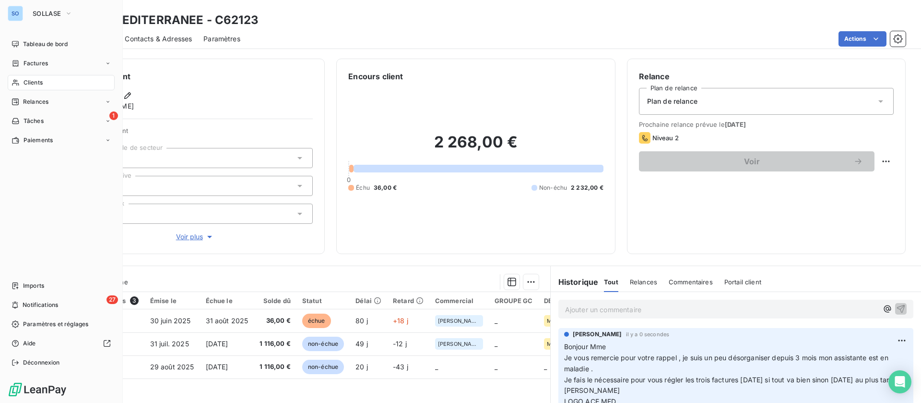
click at [22, 88] on div "Clients" at bounding box center [61, 82] width 107 height 15
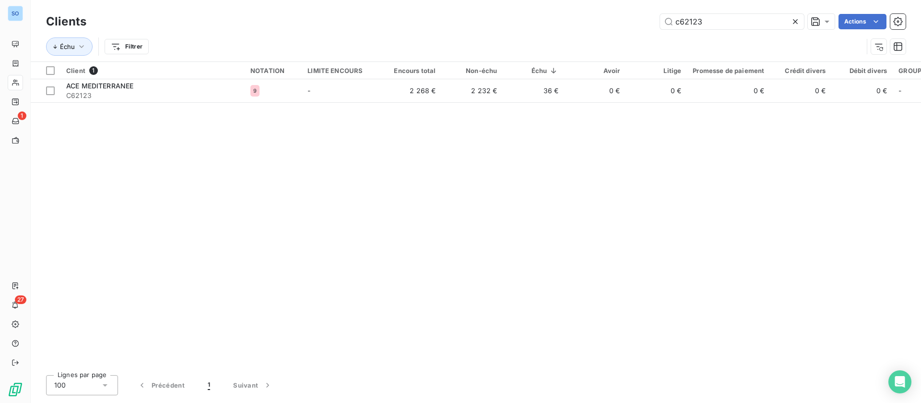
drag, startPoint x: 667, startPoint y: 17, endPoint x: 607, endPoint y: 14, distance: 59.5
click at [607, 14] on div "c62123 Actions" at bounding box center [502, 21] width 808 height 15
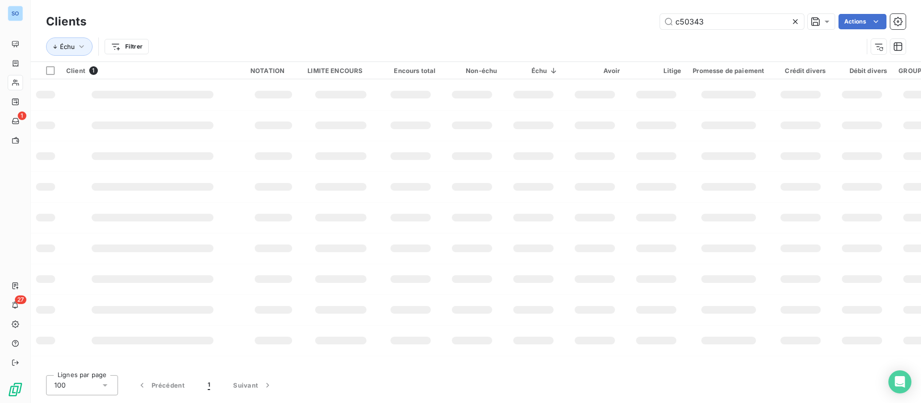
type input "c50343"
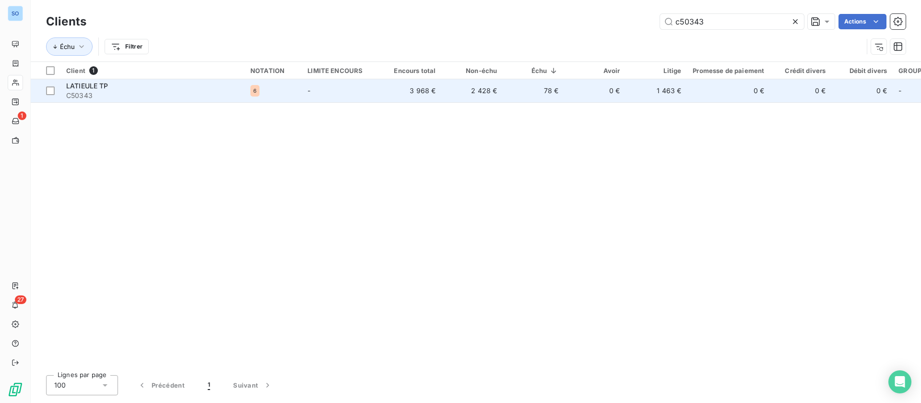
click at [365, 92] on td "-" at bounding box center [341, 90] width 78 height 23
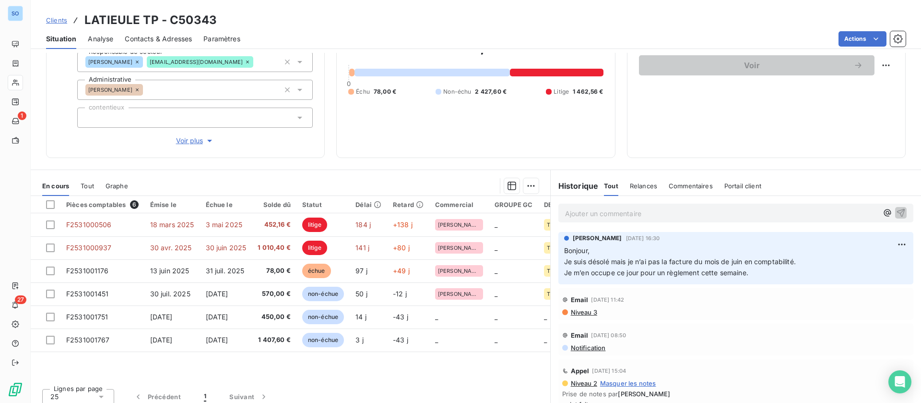
scroll to position [103, 0]
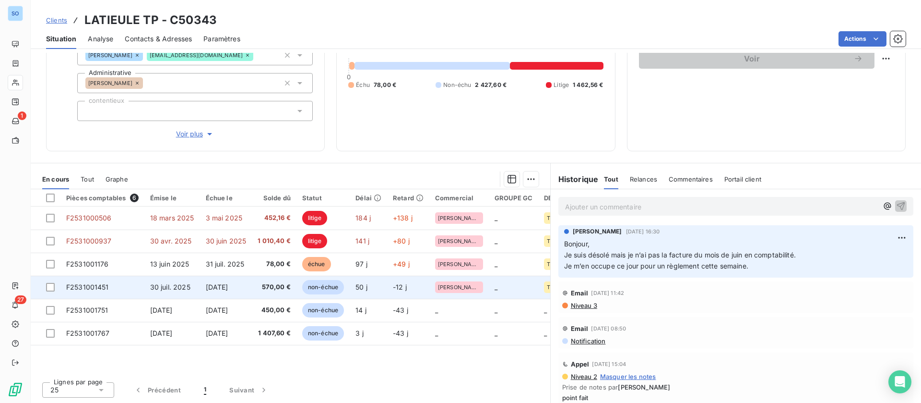
click at [176, 289] on span "30 juil. 2025" at bounding box center [170, 287] width 40 height 8
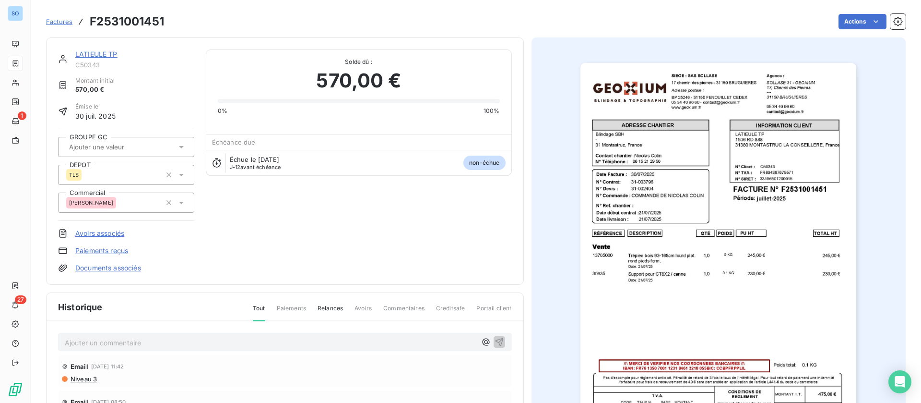
click at [118, 344] on p "Ajouter un commentaire ﻿" at bounding box center [271, 342] width 412 height 12
click at [495, 339] on icon "button" at bounding box center [500, 341] width 10 height 10
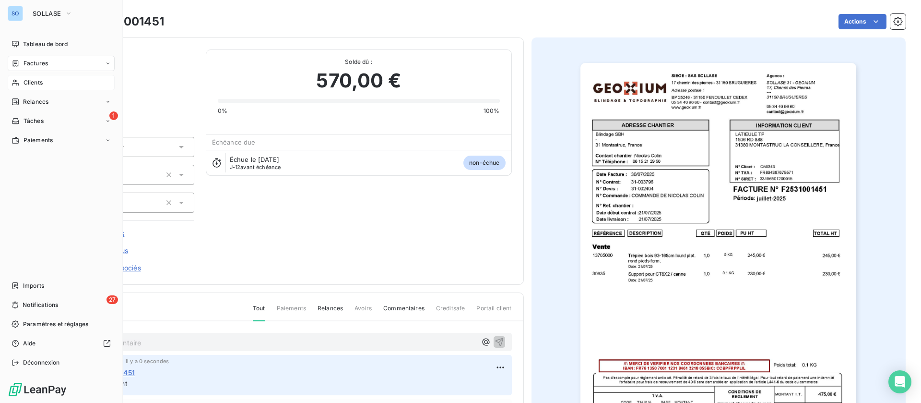
click at [29, 78] on span "Clients" at bounding box center [33, 82] width 19 height 9
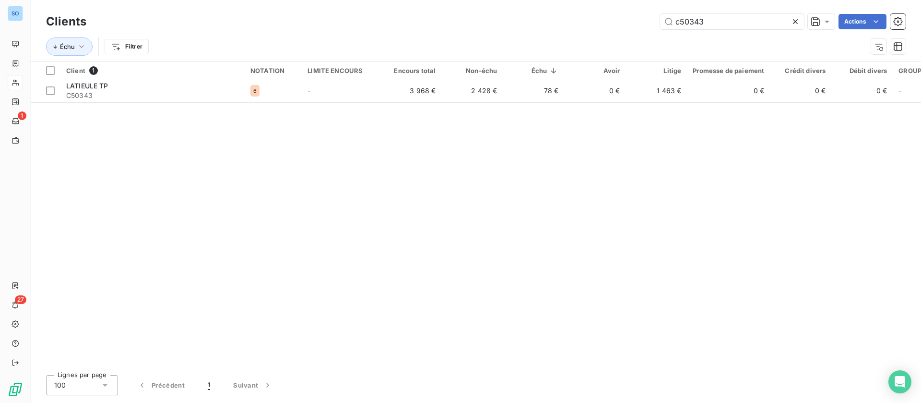
drag, startPoint x: 718, startPoint y: 25, endPoint x: 558, endPoint y: 11, distance: 160.4
click at [558, 12] on div "Clients c50343 Actions" at bounding box center [476, 22] width 860 height 20
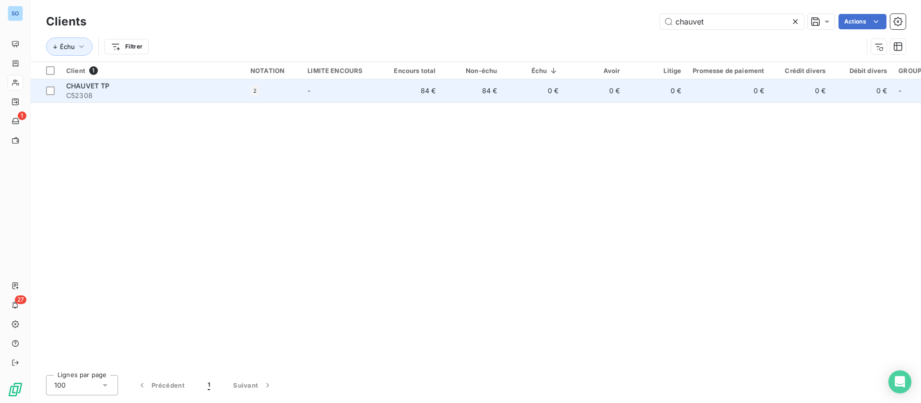
type input "chauvet"
click at [306, 93] on td "-" at bounding box center [341, 90] width 78 height 23
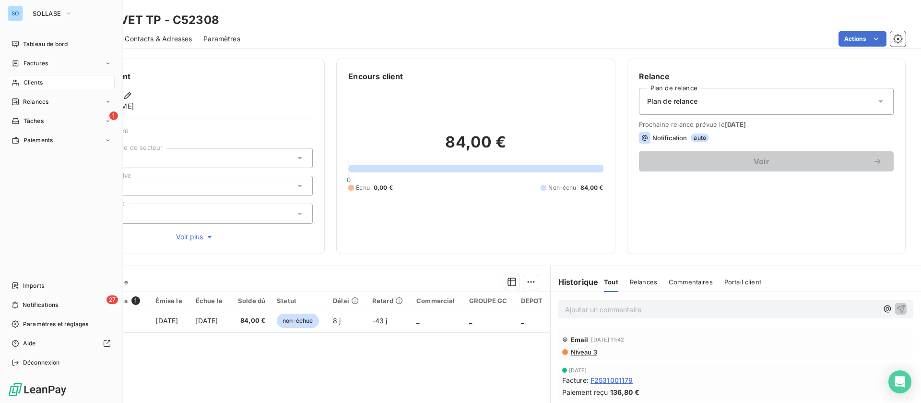
click at [31, 83] on span "Clients" at bounding box center [33, 82] width 19 height 9
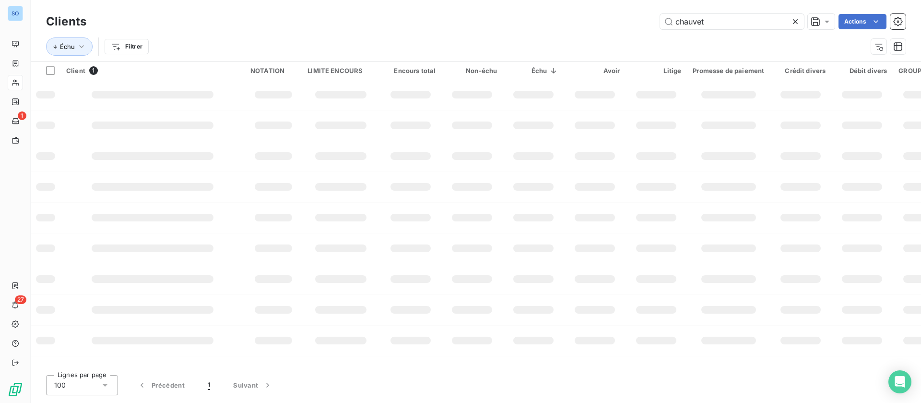
drag, startPoint x: 728, startPoint y: 26, endPoint x: 588, endPoint y: 27, distance: 139.6
click at [588, 27] on div "chauvet Actions" at bounding box center [502, 21] width 808 height 15
type input "guintoli"
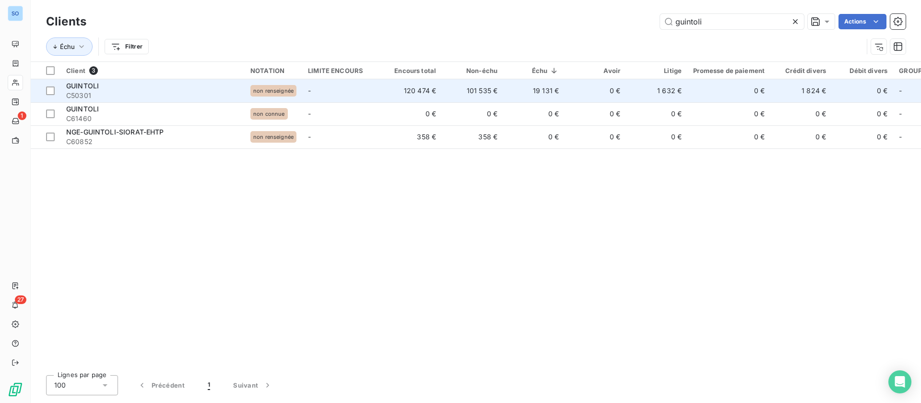
click at [356, 86] on td "-" at bounding box center [341, 90] width 78 height 23
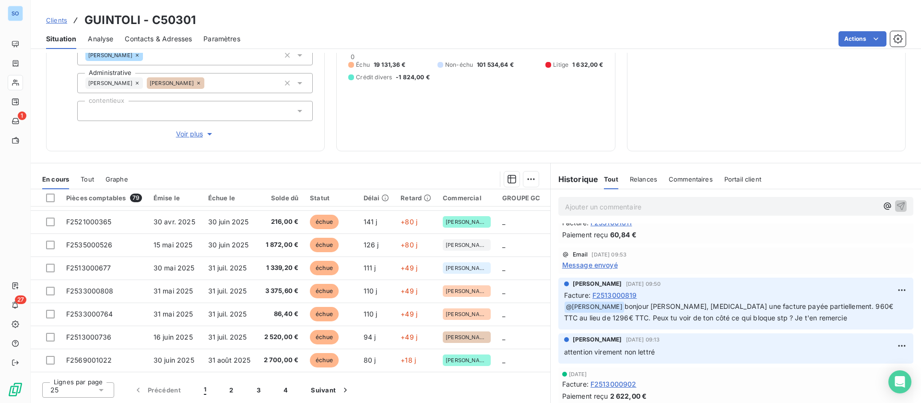
scroll to position [216, 0]
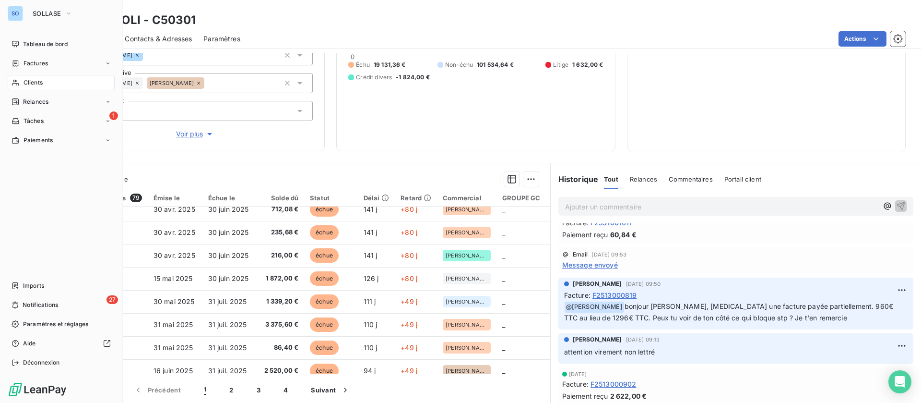
click at [30, 83] on span "Clients" at bounding box center [33, 82] width 19 height 9
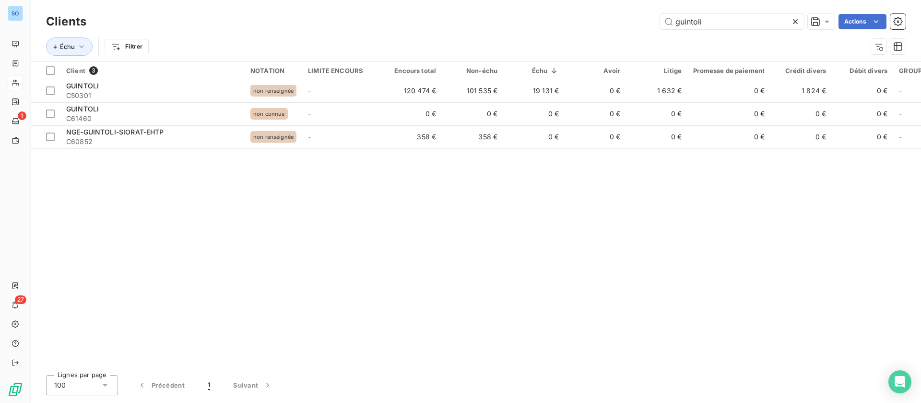
drag, startPoint x: 646, startPoint y: 11, endPoint x: 578, endPoint y: 4, distance: 68.4
click at [588, 8] on div "Clients guintoli Actions Échu Filtrer" at bounding box center [476, 30] width 891 height 61
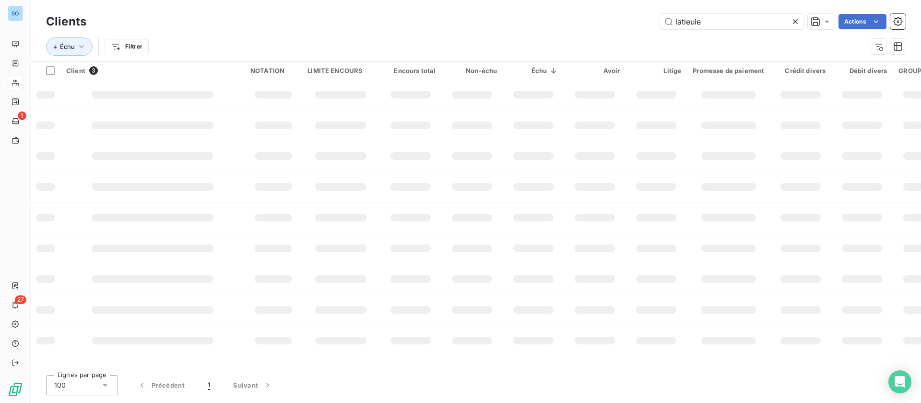
type input "latieule"
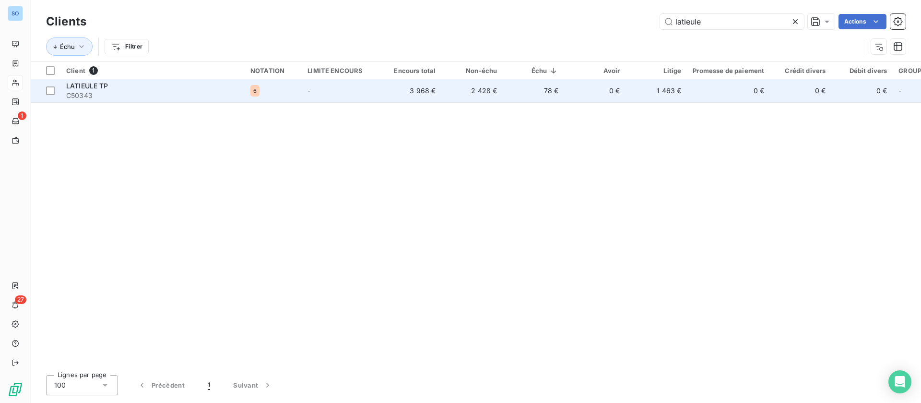
click at [431, 93] on td "3 968 €" at bounding box center [410, 90] width 61 height 23
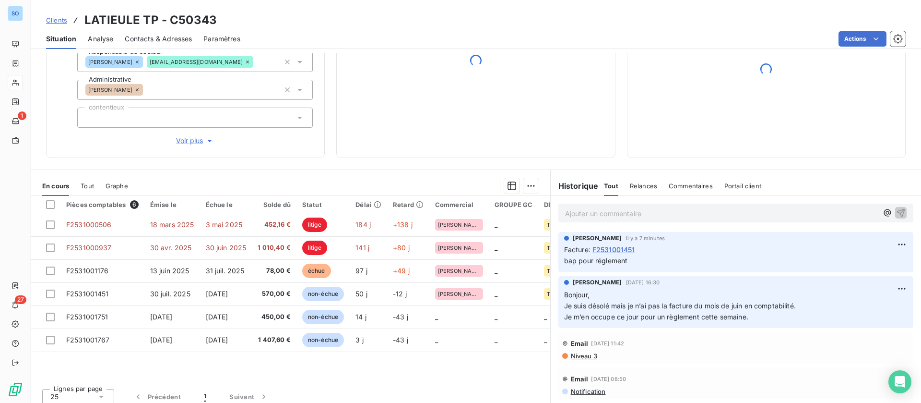
scroll to position [103, 0]
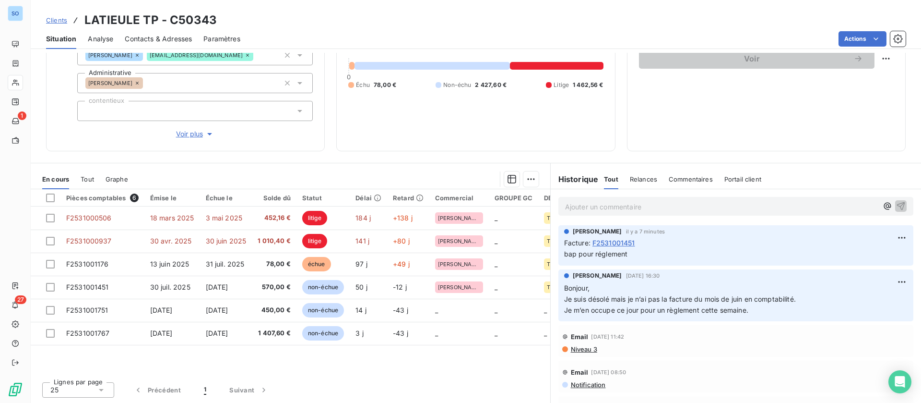
click at [627, 211] on p "Ajouter un commentaire ﻿" at bounding box center [721, 207] width 313 height 12
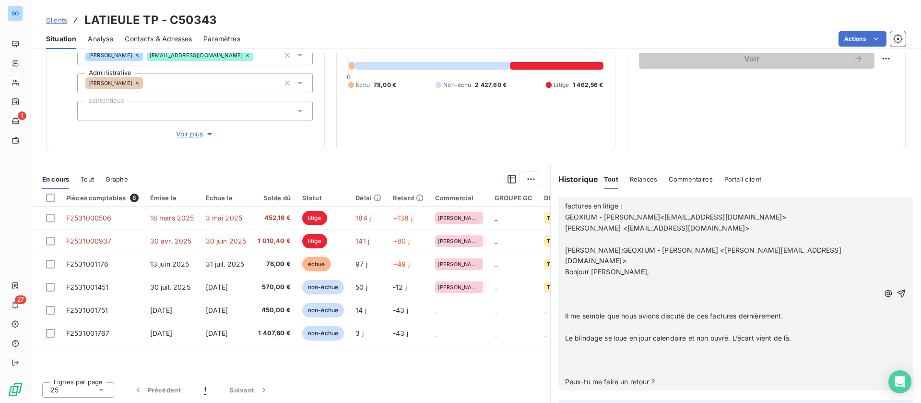
click at [587, 277] on p "﻿" at bounding box center [722, 282] width 315 height 11
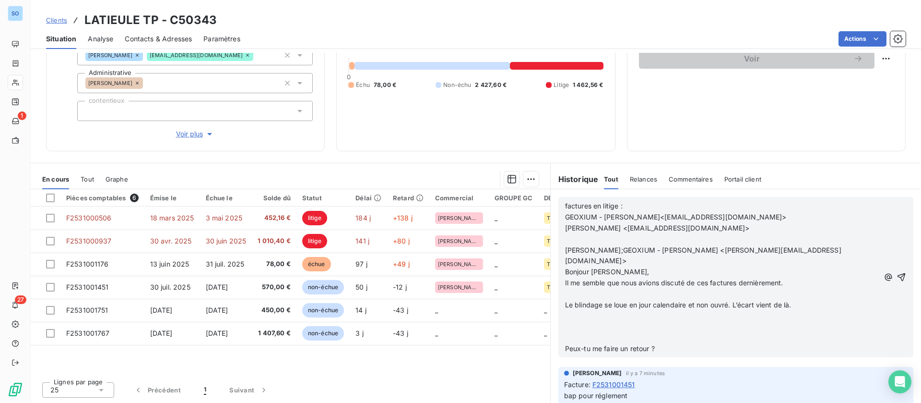
click at [593, 288] on p "﻿" at bounding box center [722, 293] width 315 height 11
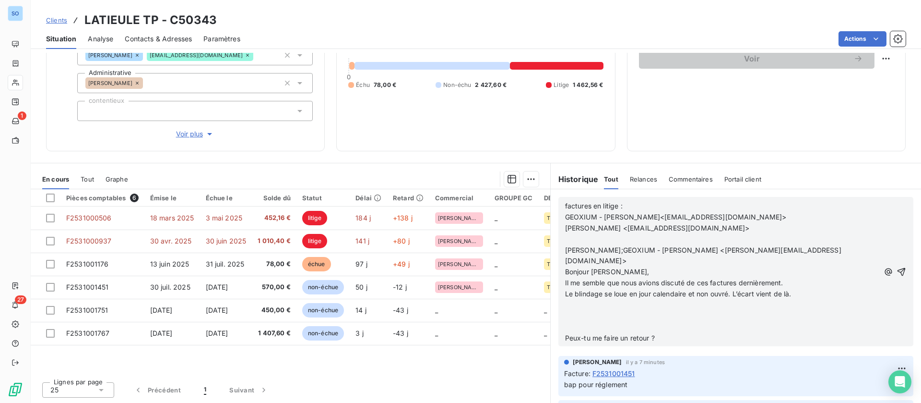
click at [589, 299] on p "﻿" at bounding box center [722, 304] width 315 height 11
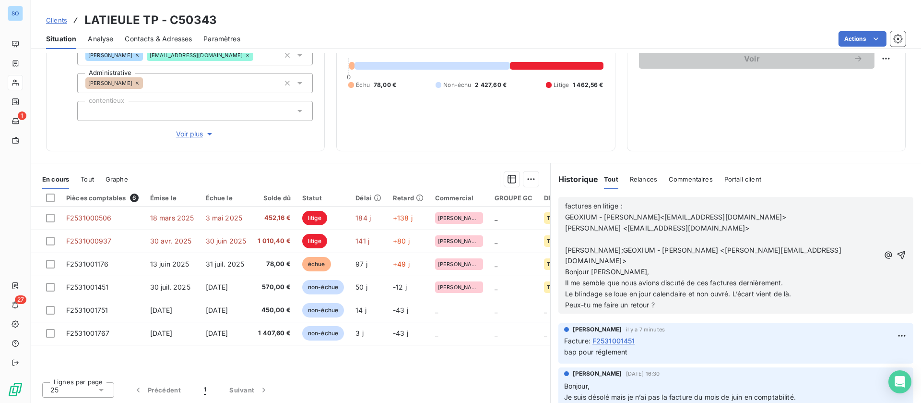
click at [585, 235] on p "​" at bounding box center [722, 239] width 315 height 11
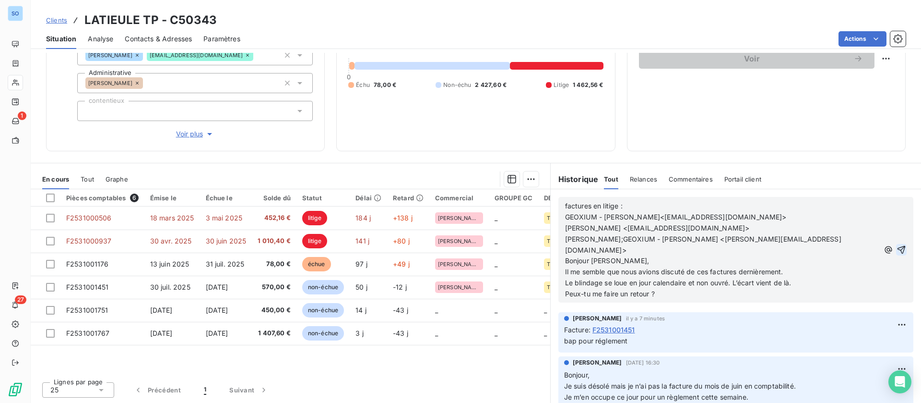
click at [897, 246] on icon "button" at bounding box center [901, 250] width 8 height 8
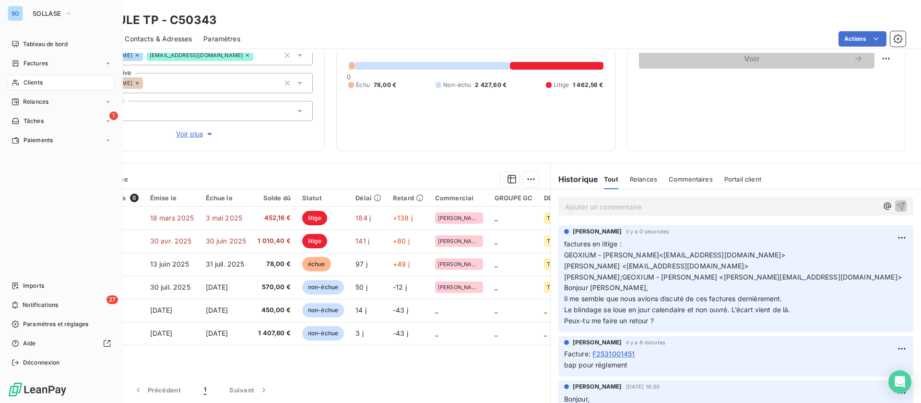
click at [35, 86] on span "Clients" at bounding box center [33, 82] width 19 height 9
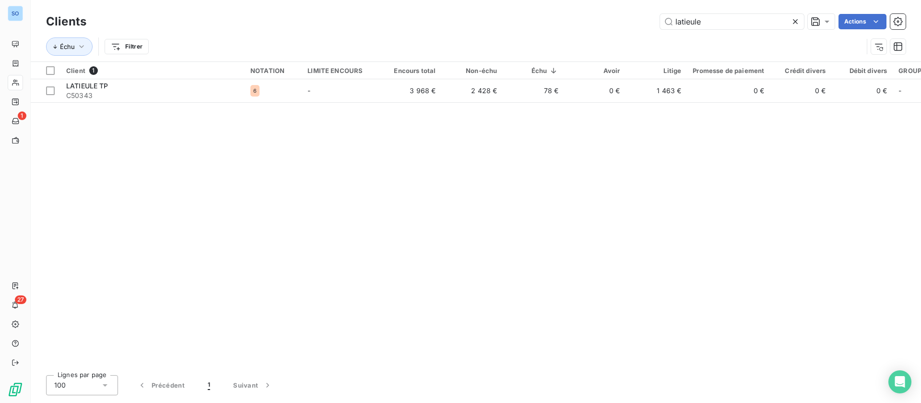
drag, startPoint x: 660, startPoint y: 14, endPoint x: 628, endPoint y: 14, distance: 32.6
click at [628, 14] on div "latieule Actions" at bounding box center [502, 21] width 808 height 15
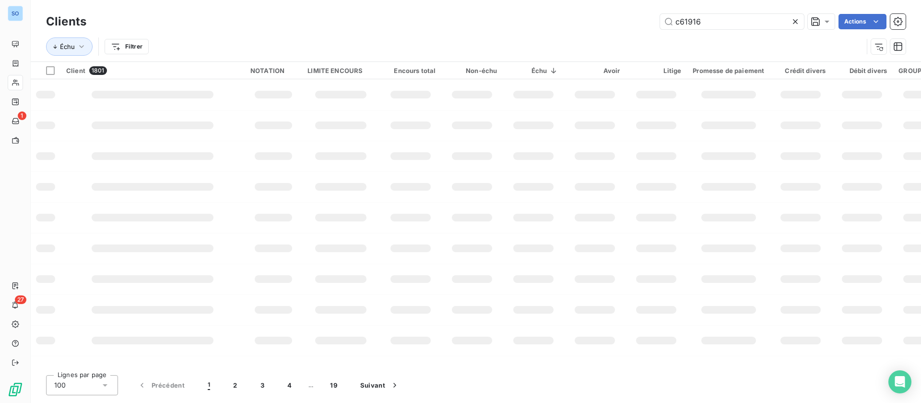
type input "c61916"
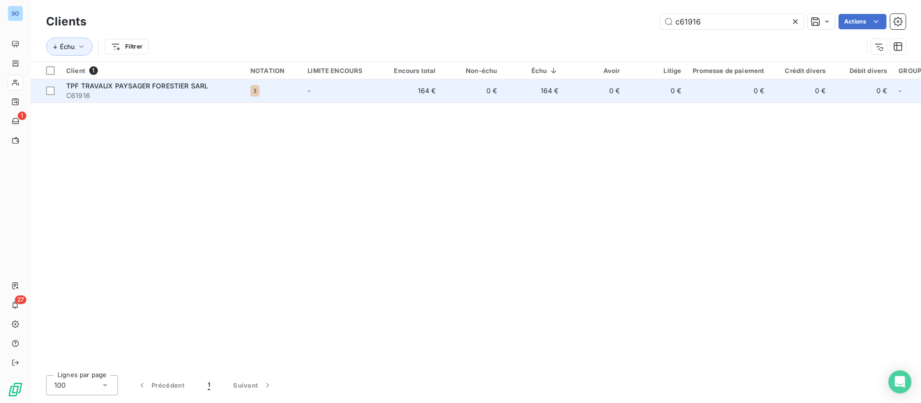
click at [125, 86] on span "TPF TRAVAUX PAYSAGER FORESTIER SARL" at bounding box center [137, 86] width 142 height 8
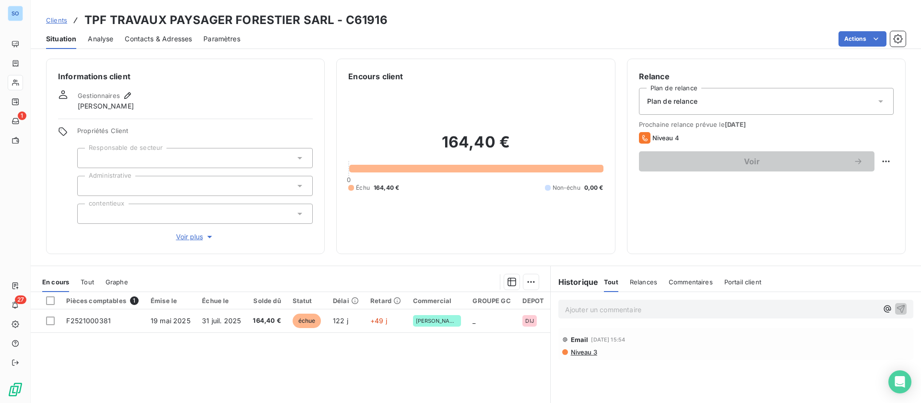
click at [588, 307] on p "Ajouter un commentaire ﻿" at bounding box center [721, 309] width 313 height 12
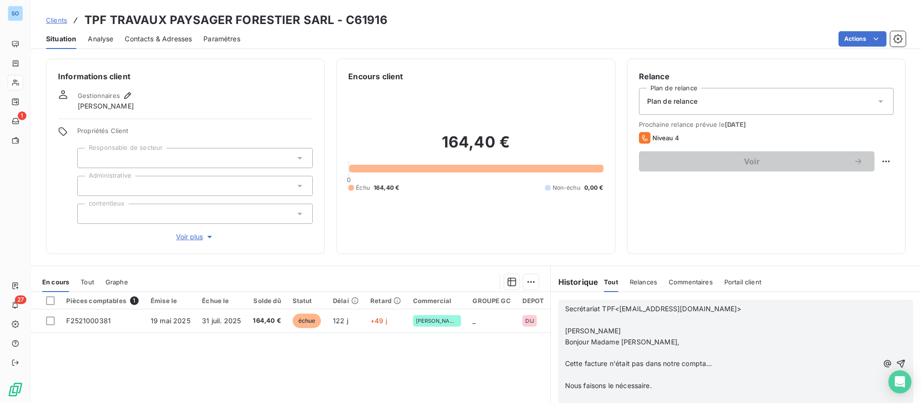
click at [593, 313] on p "Secrétariat TPF<secretariat@tpf21.com>" at bounding box center [721, 308] width 313 height 11
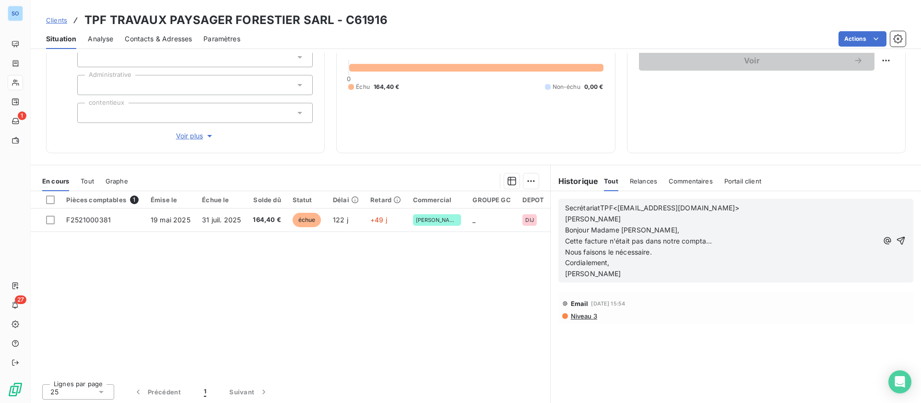
scroll to position [103, 0]
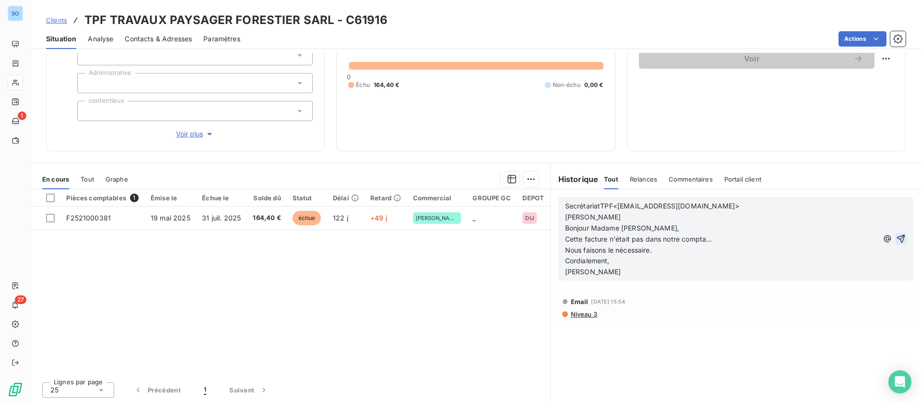
click at [896, 238] on icon "button" at bounding box center [901, 239] width 10 height 10
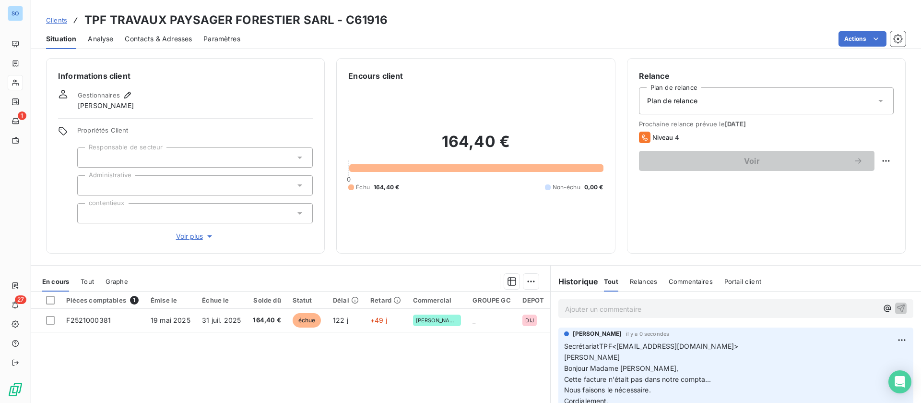
scroll to position [0, 0]
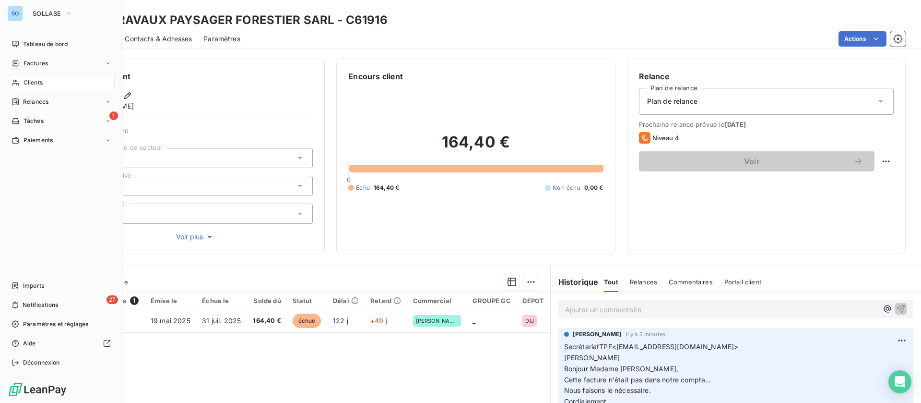
click at [18, 80] on icon at bounding box center [16, 83] width 8 height 8
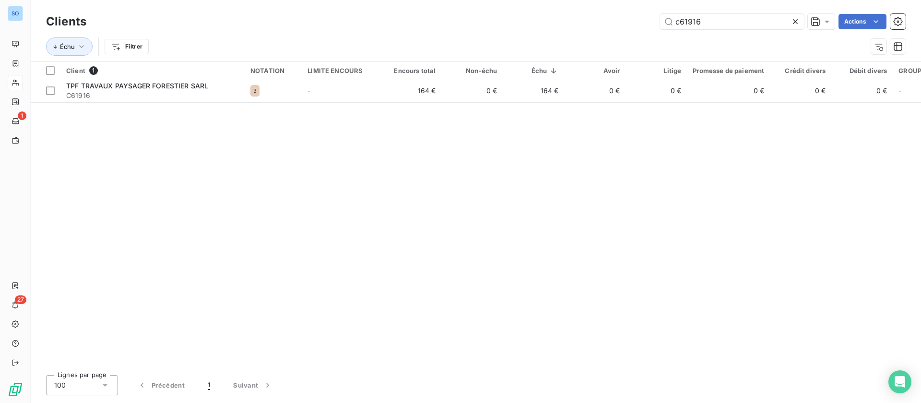
drag, startPoint x: 683, startPoint y: 23, endPoint x: 549, endPoint y: 15, distance: 134.1
click at [548, 17] on div "c61916 Actions" at bounding box center [502, 21] width 808 height 15
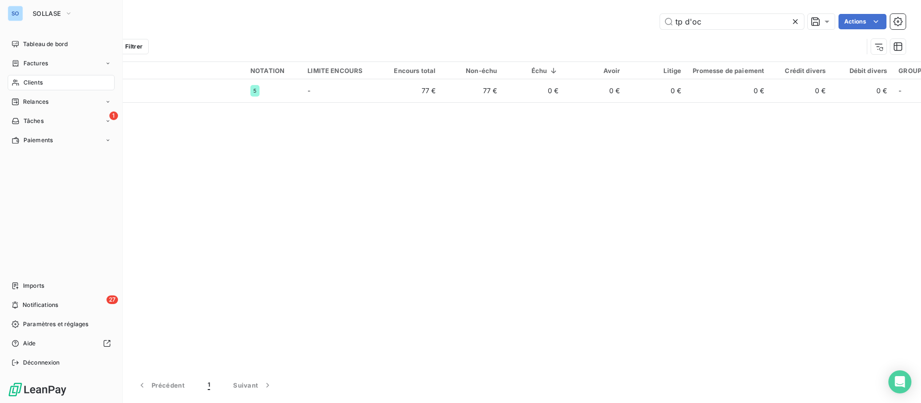
click at [20, 75] on div "Clients" at bounding box center [61, 82] width 107 height 15
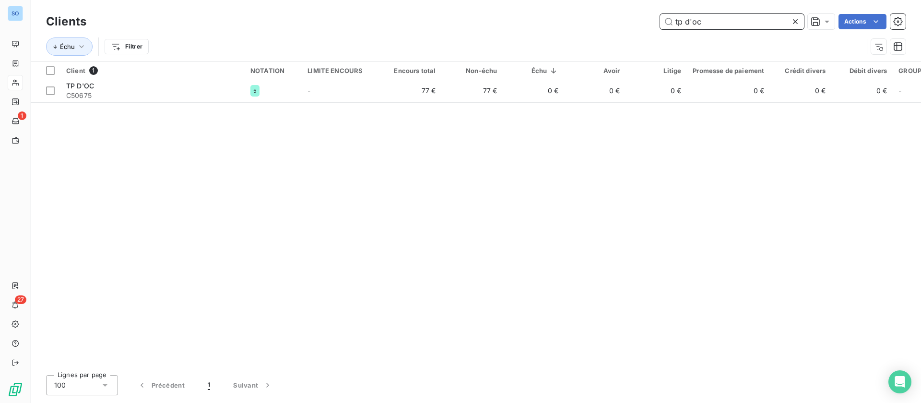
drag, startPoint x: 713, startPoint y: 17, endPoint x: 593, endPoint y: 16, distance: 120.9
click at [593, 16] on div "tp d'oc Actions" at bounding box center [502, 21] width 808 height 15
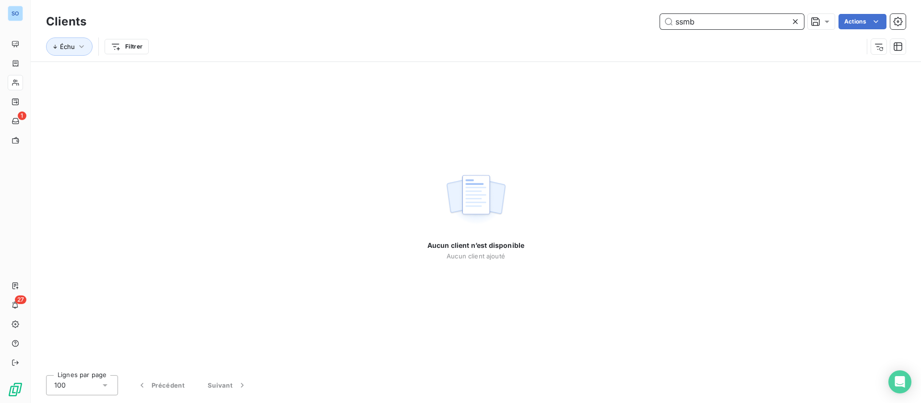
type input "ssmb"
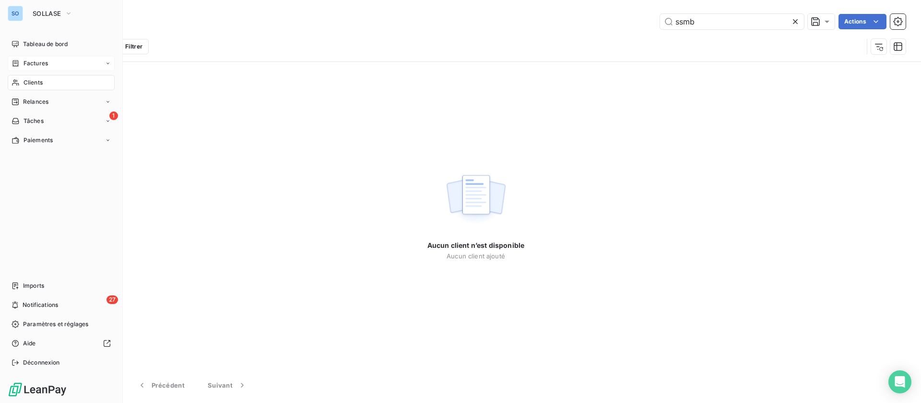
click at [24, 61] on span "Factures" at bounding box center [36, 63] width 24 height 9
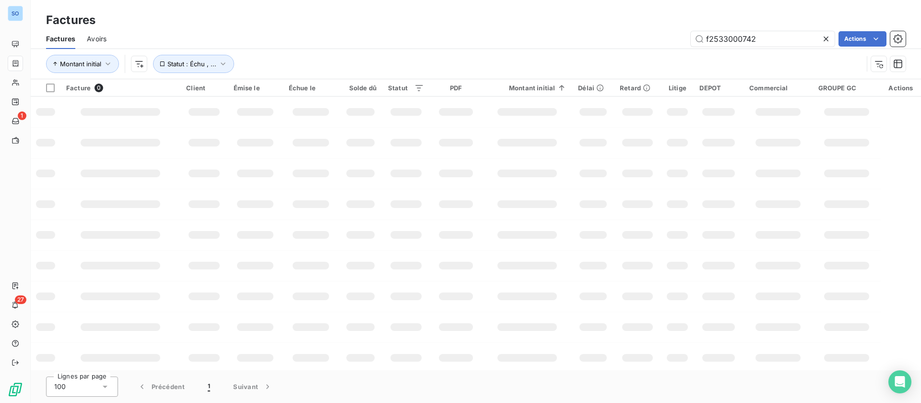
drag, startPoint x: 677, startPoint y: 28, endPoint x: 615, endPoint y: 32, distance: 62.5
click at [615, 32] on div "f2533000742 Actions" at bounding box center [512, 38] width 788 height 15
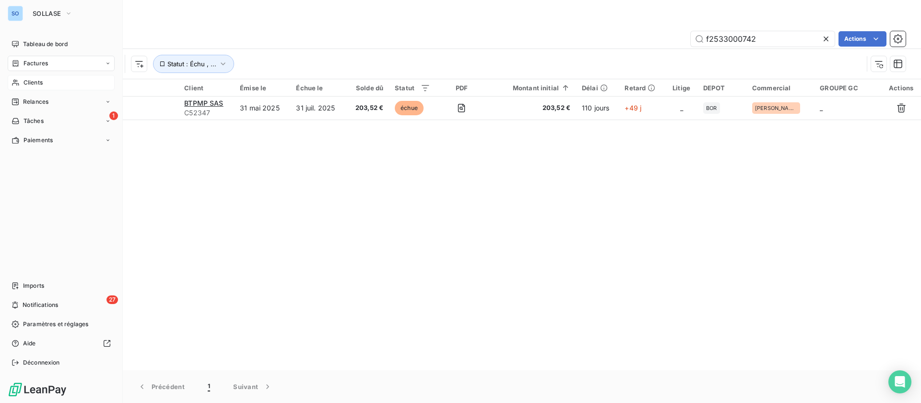
click at [29, 81] on span "Clients" at bounding box center [33, 82] width 19 height 9
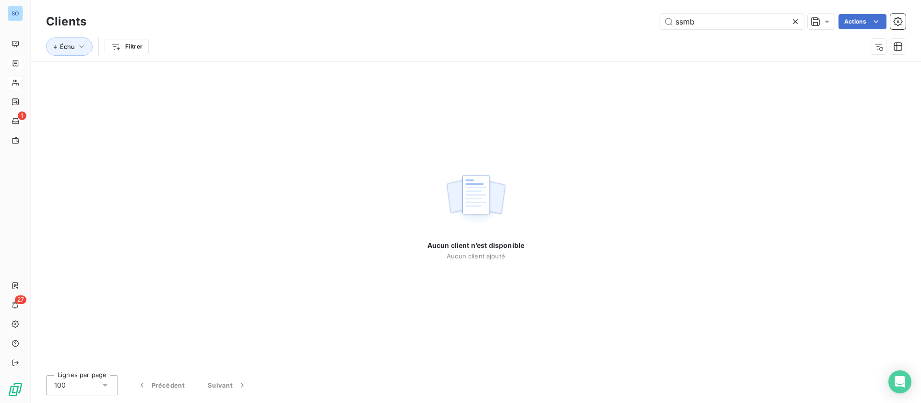
drag, startPoint x: 698, startPoint y: 15, endPoint x: 573, endPoint y: 15, distance: 124.8
click at [574, 17] on div "ssmb Actions" at bounding box center [502, 21] width 808 height 15
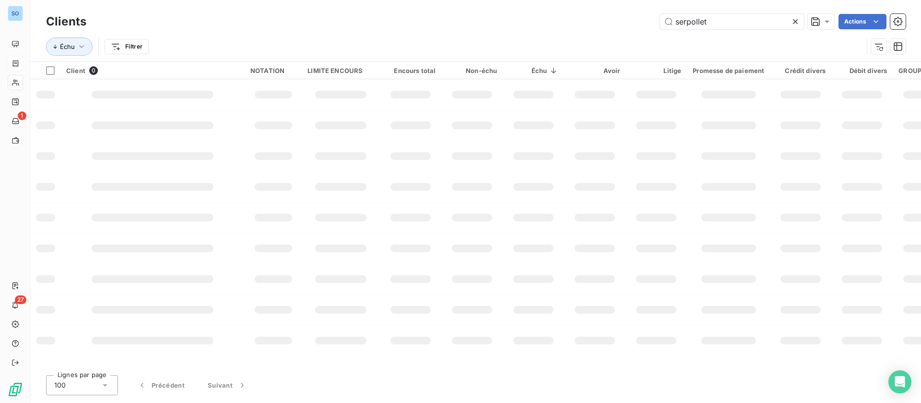
type input "serpollet"
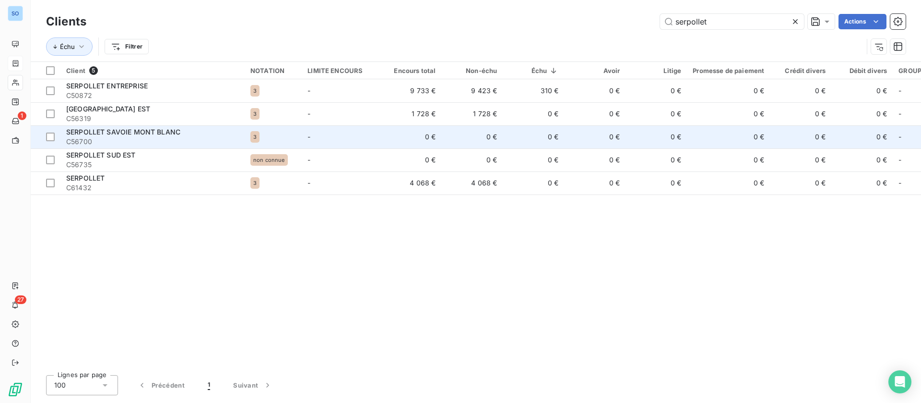
click at [179, 137] on span "C56700" at bounding box center [152, 142] width 173 height 10
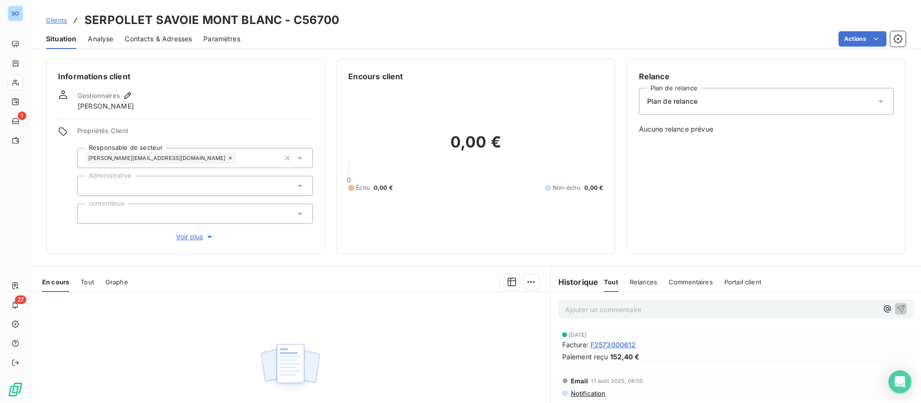
click at [58, 19] on span "Clients" at bounding box center [56, 20] width 21 height 8
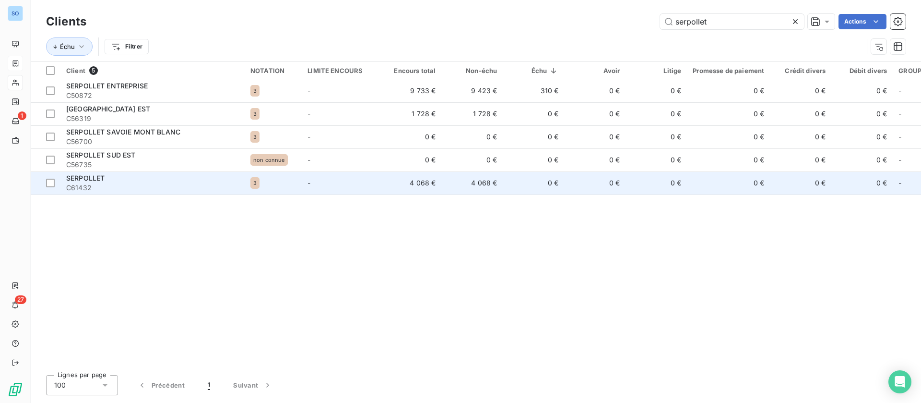
click at [161, 179] on div "SERPOLLET" at bounding box center [152, 178] width 173 height 10
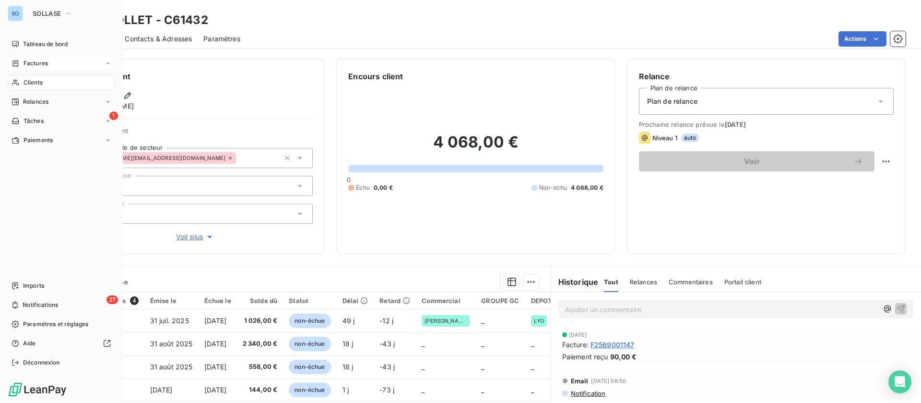
click at [25, 67] on span "Factures" at bounding box center [36, 63] width 24 height 9
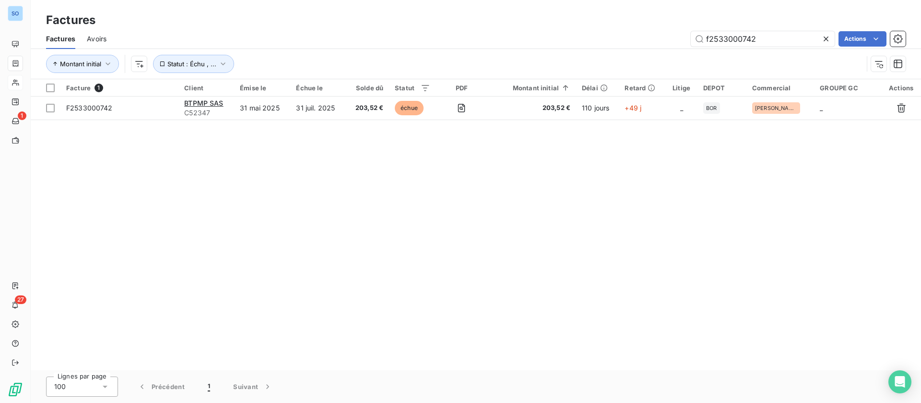
drag, startPoint x: 777, startPoint y: 39, endPoint x: 560, endPoint y: 25, distance: 216.8
click at [560, 25] on div "Factures Factures Avoirs f2533000742 Actions Montant initial Statut : Échu , ..." at bounding box center [476, 39] width 891 height 79
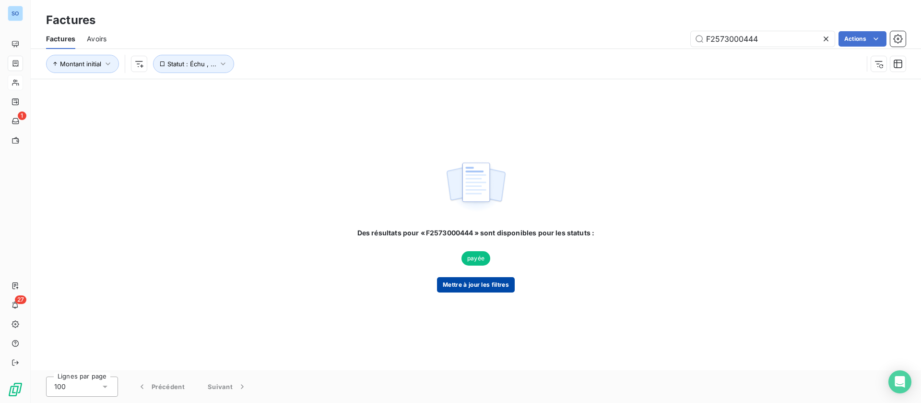
type input "F2573000444"
click at [463, 288] on button "Mettre à jour les filtres" at bounding box center [476, 284] width 78 height 15
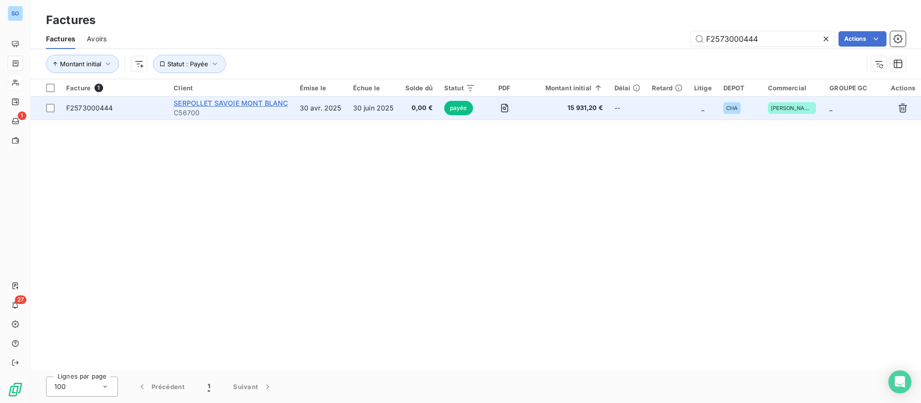
click at [223, 104] on span "SERPOLLET SAVOIE MONT BLANC" at bounding box center [231, 103] width 114 height 8
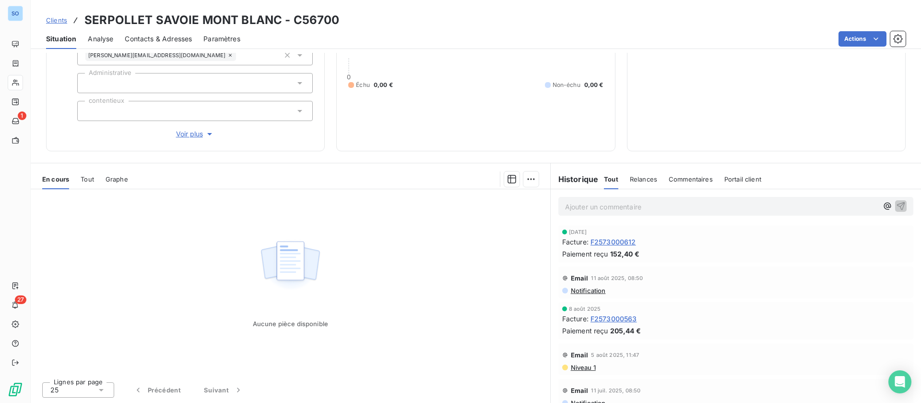
click at [90, 180] on span "Tout" at bounding box center [87, 179] width 13 height 8
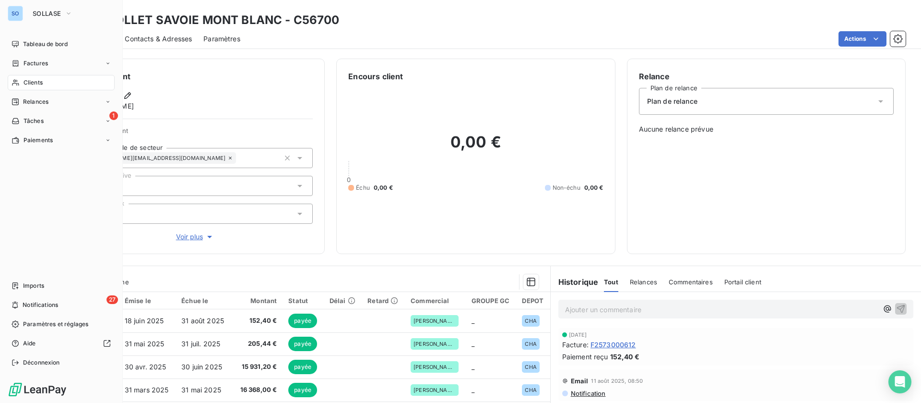
drag, startPoint x: 36, startPoint y: 81, endPoint x: 252, endPoint y: 81, distance: 216.4
click at [36, 81] on span "Clients" at bounding box center [33, 82] width 19 height 9
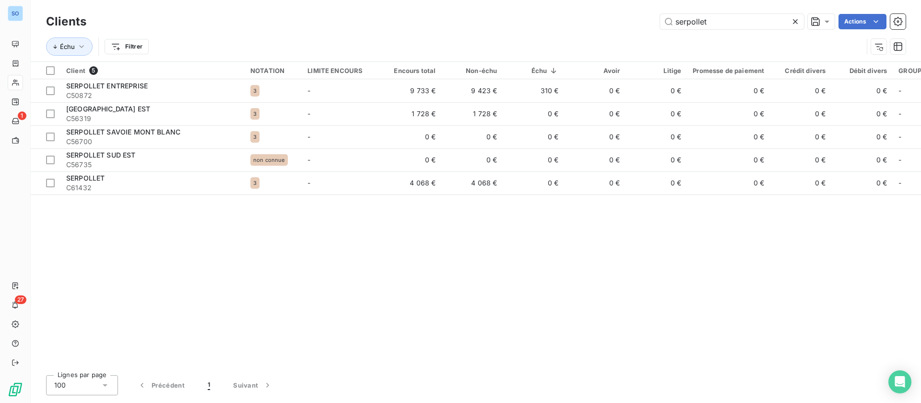
drag, startPoint x: 733, startPoint y: 20, endPoint x: 623, endPoint y: 14, distance: 109.6
click at [623, 14] on div "serpollet Actions" at bounding box center [502, 21] width 808 height 15
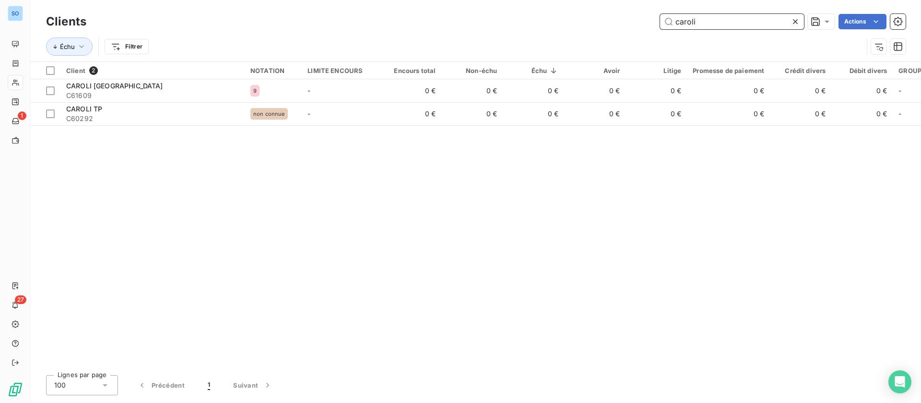
drag, startPoint x: 721, startPoint y: 23, endPoint x: 588, endPoint y: 21, distance: 132.9
click at [588, 21] on div "caroli Actions" at bounding box center [502, 21] width 808 height 15
type input "c51849"
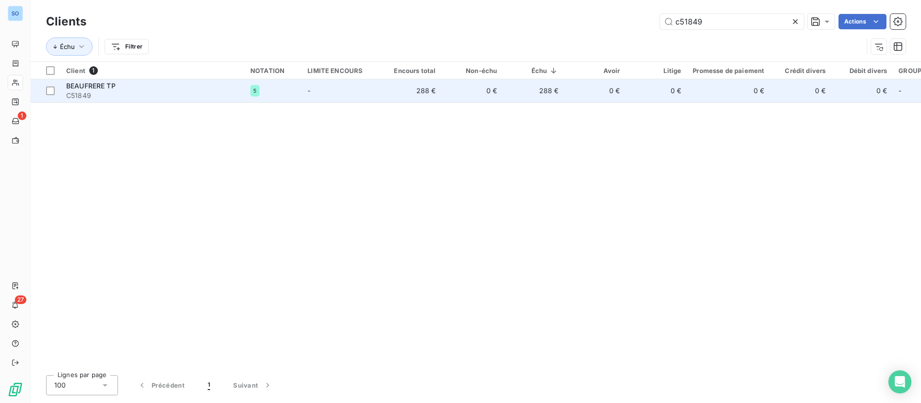
click at [160, 97] on span "C51849" at bounding box center [152, 96] width 173 height 10
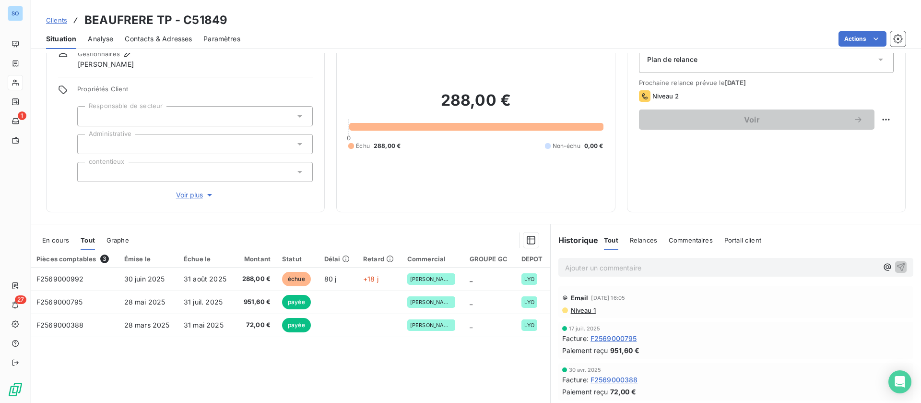
scroll to position [72, 0]
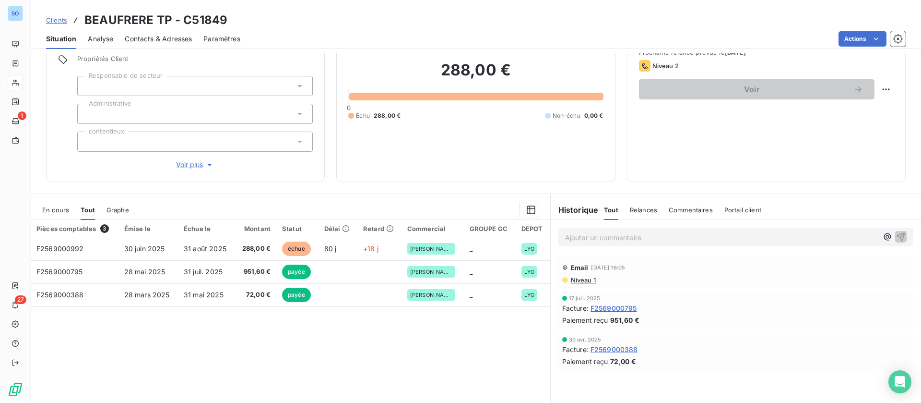
click at [611, 237] on p "Ajouter un commentaire ﻿" at bounding box center [721, 237] width 313 height 12
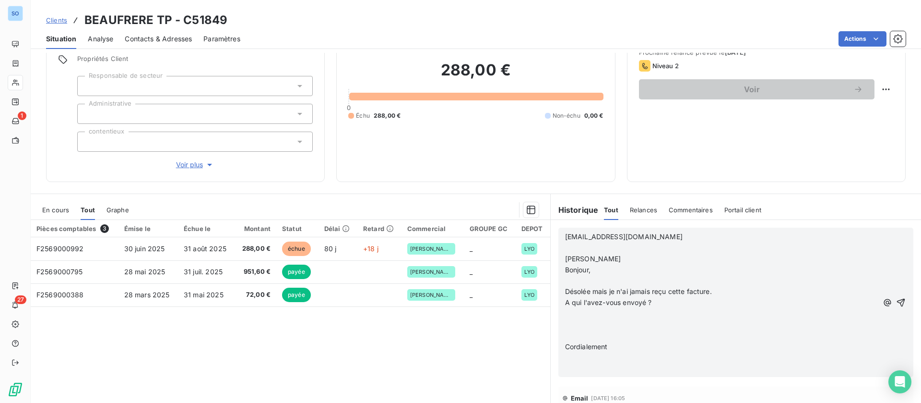
click at [616, 247] on p "​" at bounding box center [721, 247] width 313 height 11
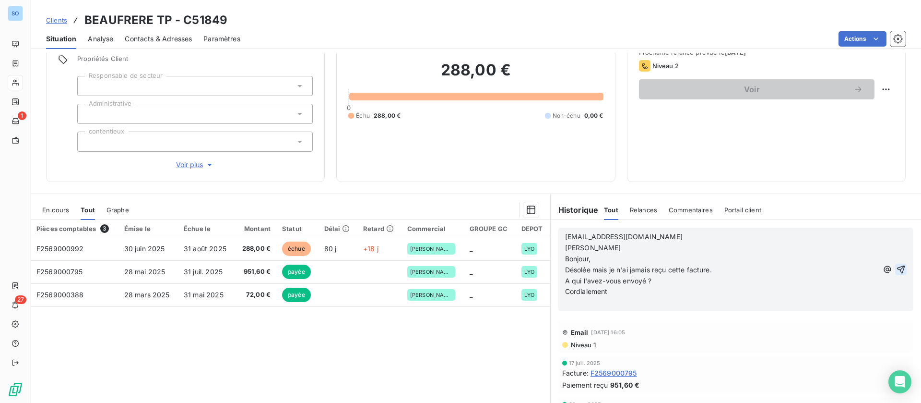
click at [896, 268] on icon "button" at bounding box center [901, 269] width 10 height 10
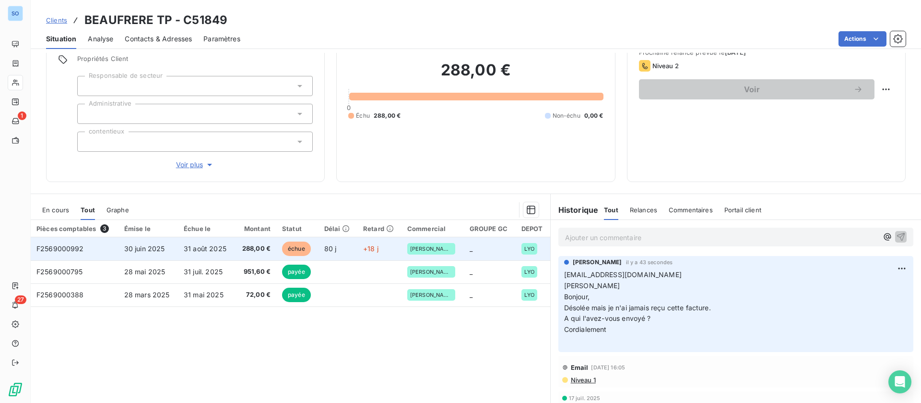
click at [178, 245] on td "31 août 2025" at bounding box center [206, 248] width 57 height 23
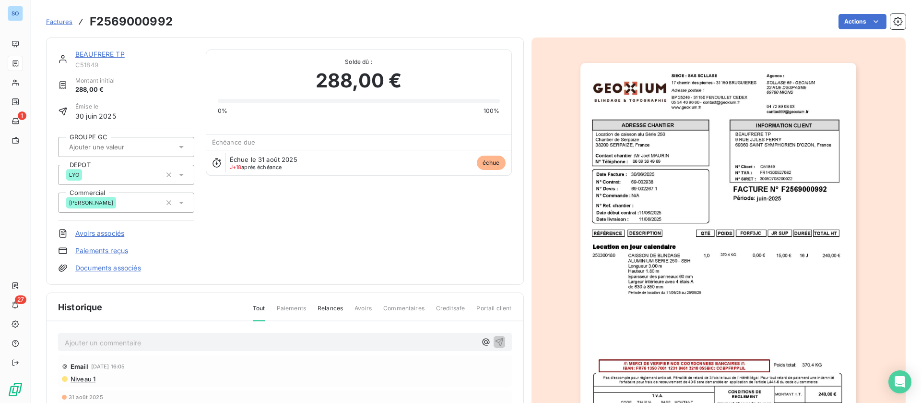
click at [134, 339] on p "Ajouter un commentaire ﻿" at bounding box center [271, 342] width 412 height 12
click at [495, 338] on icon "button" at bounding box center [499, 341] width 8 height 8
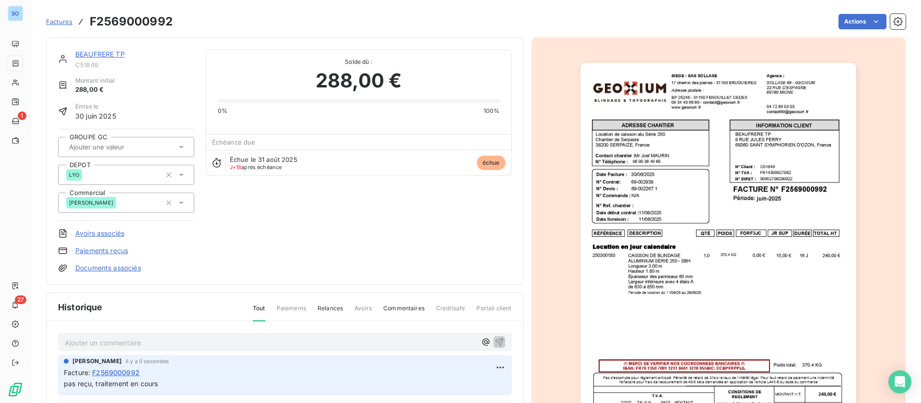
click at [106, 49] on div "BEAUFRERE TP C51849 Montant initial 288,00 € Émise le 30 juin 2025 GROUPE GC DE…" at bounding box center [285, 160] width 478 height 247
click at [106, 50] on link "BEAUFRERE TP" at bounding box center [99, 54] width 49 height 8
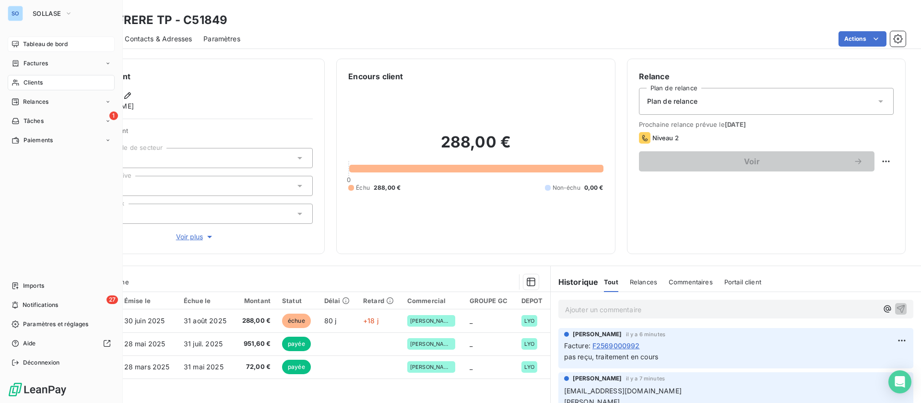
click at [43, 36] on div "Tableau de bord" at bounding box center [61, 43] width 107 height 15
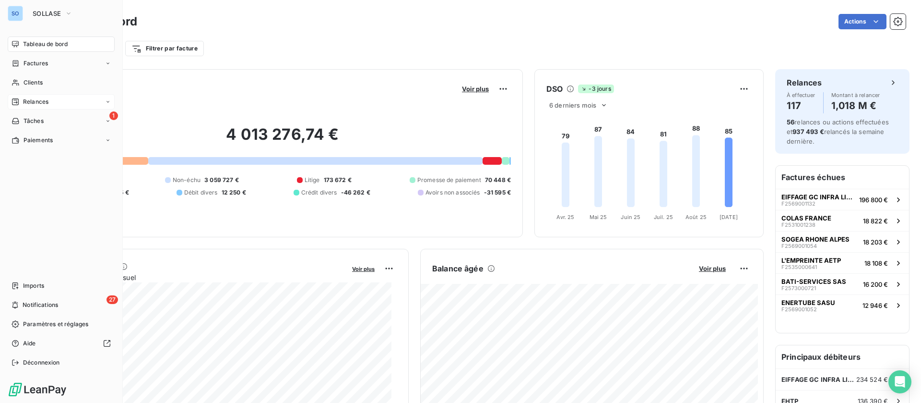
click at [44, 102] on span "Relances" at bounding box center [35, 101] width 25 height 9
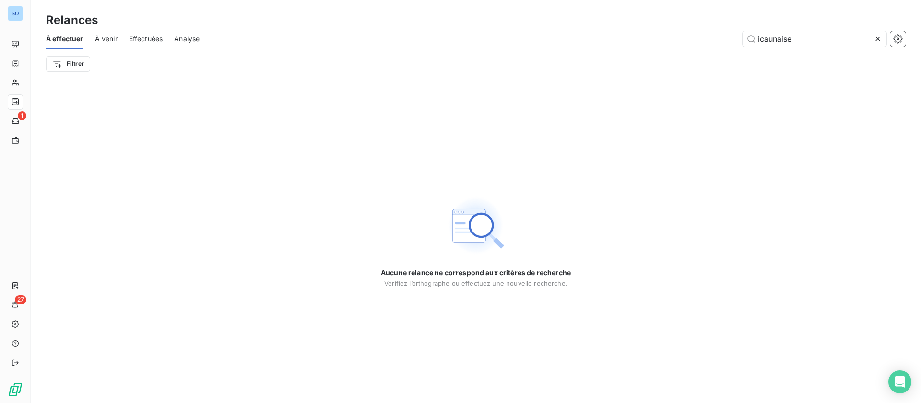
click at [880, 42] on icon at bounding box center [878, 39] width 10 height 10
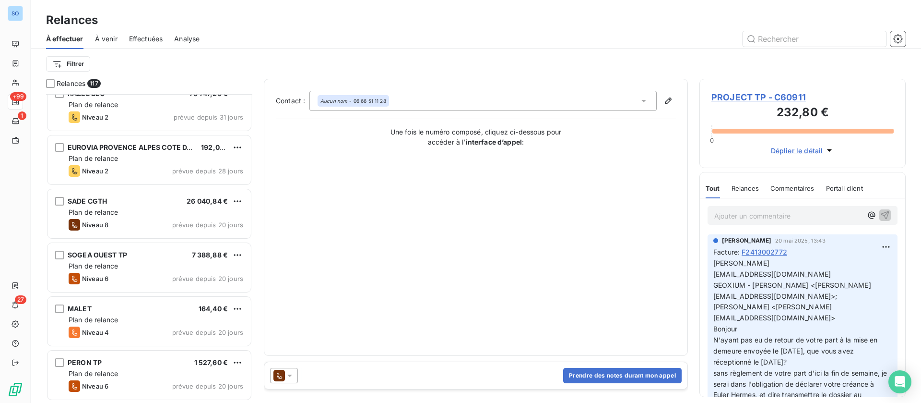
scroll to position [288, 0]
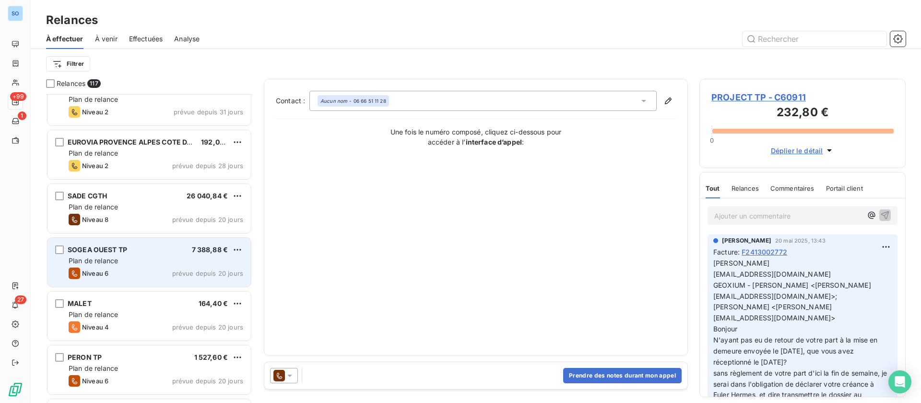
click at [138, 263] on div "Plan de relance" at bounding box center [156, 261] width 175 height 10
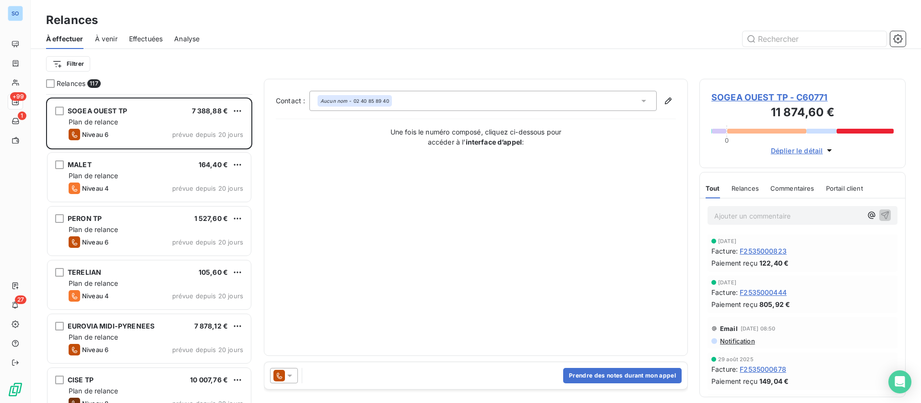
scroll to position [432, 0]
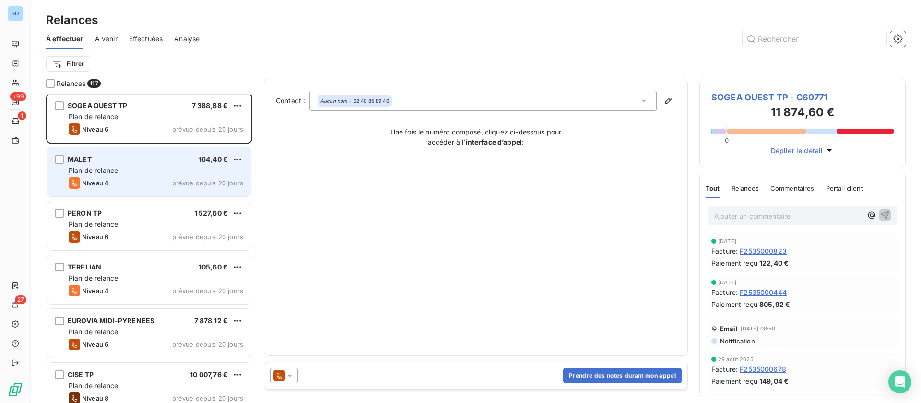
click at [145, 175] on div "MALET 164,40 € Plan de relance Niveau 4 prévue depuis 20 jours" at bounding box center [149, 171] width 203 height 49
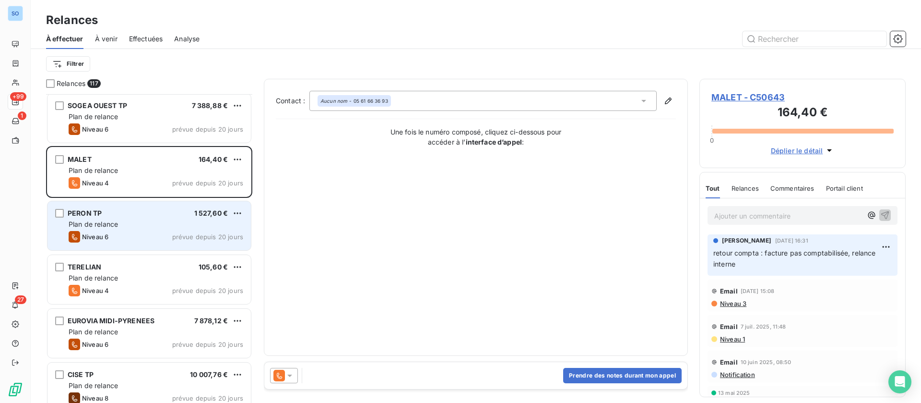
click at [153, 226] on div "Plan de relance" at bounding box center [156, 224] width 175 height 10
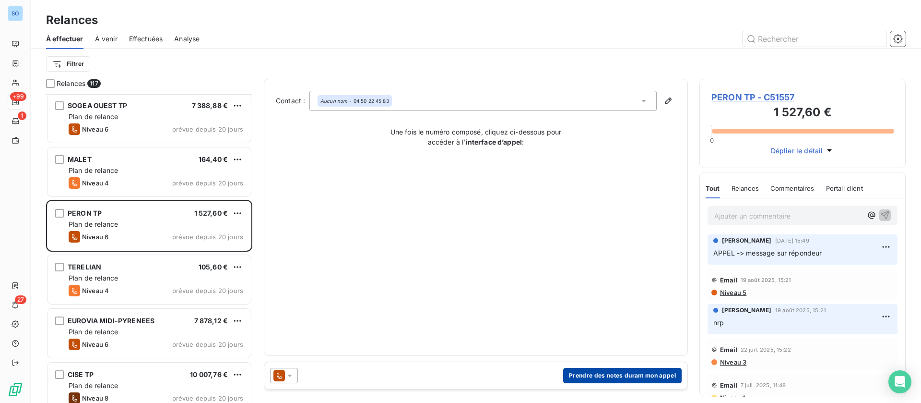
click at [585, 373] on button "Prendre des notes durant mon appel" at bounding box center [622, 375] width 119 height 15
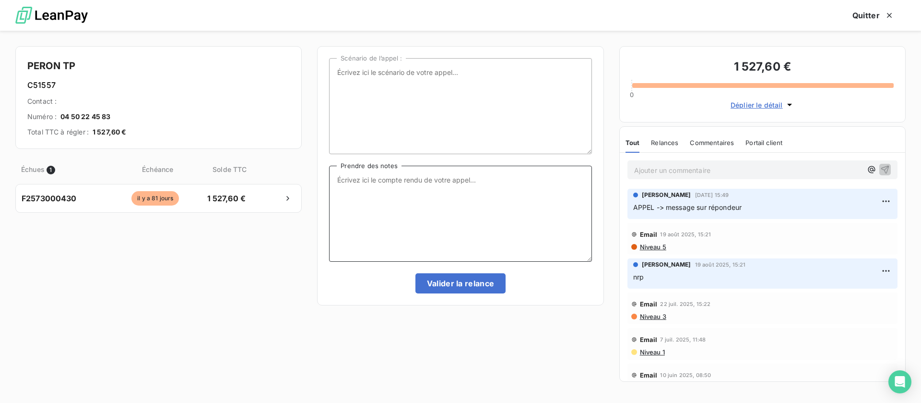
click at [392, 218] on textarea "Prendre des notes" at bounding box center [460, 214] width 262 height 96
type textarea "NRP - > mise en demeure"
click at [472, 289] on button "Valider la relance" at bounding box center [461, 283] width 91 height 20
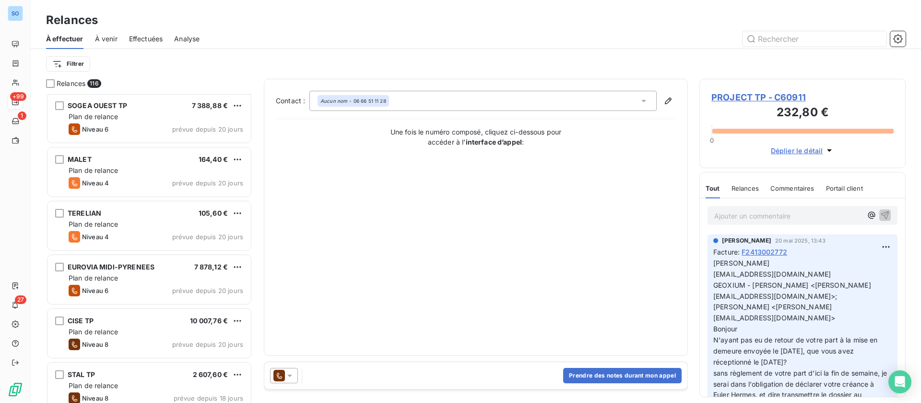
click at [151, 33] on div "Effectuées" at bounding box center [146, 39] width 34 height 20
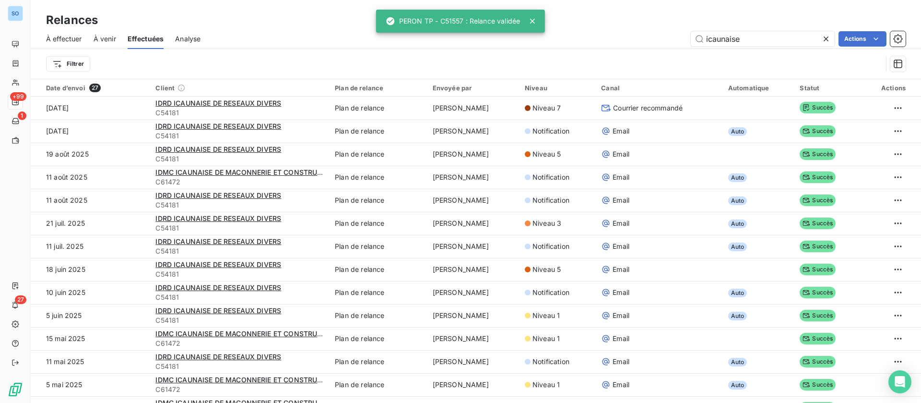
click at [829, 38] on icon at bounding box center [826, 39] width 10 height 10
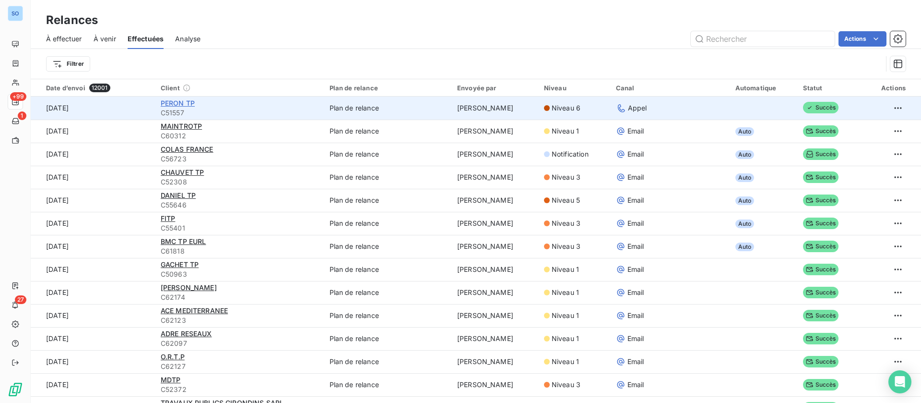
click at [186, 102] on span "PERON TP" at bounding box center [178, 103] width 34 height 8
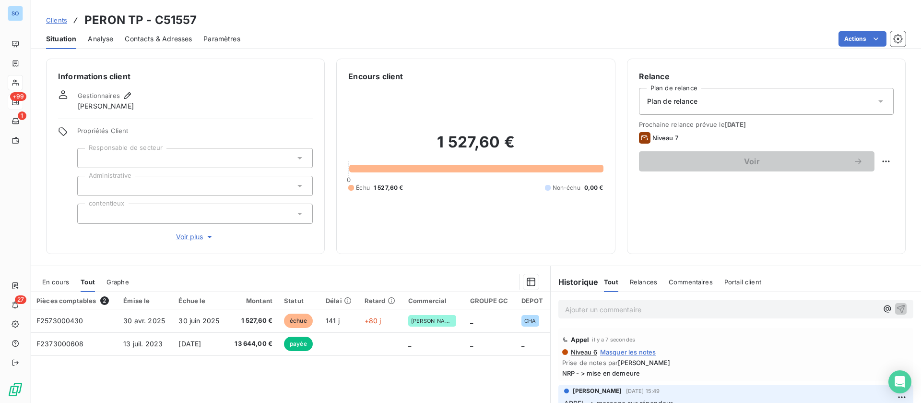
click at [878, 169] on div "Voir" at bounding box center [766, 161] width 255 height 20
click at [877, 162] on html "SO +99 1 27 Clients PERON TP - C51557 Situation Analyse Contacts & Adresses Par…" at bounding box center [460, 201] width 921 height 403
click at [840, 184] on div "Replanifier cette action" at bounding box center [836, 182] width 86 height 15
select select "8"
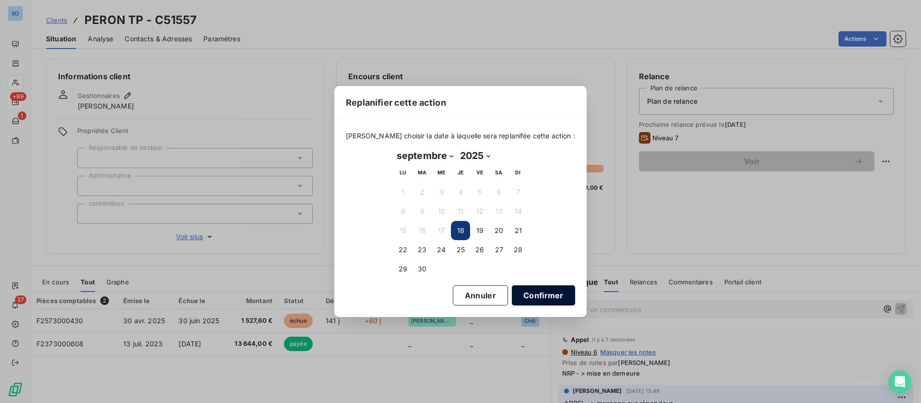
click at [523, 289] on button "Confirmer" at bounding box center [543, 295] width 63 height 20
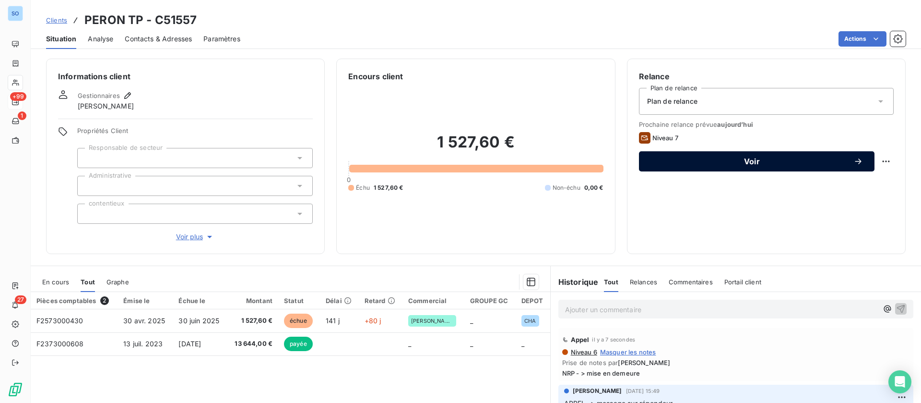
click at [716, 164] on span "Voir" at bounding box center [752, 161] width 203 height 8
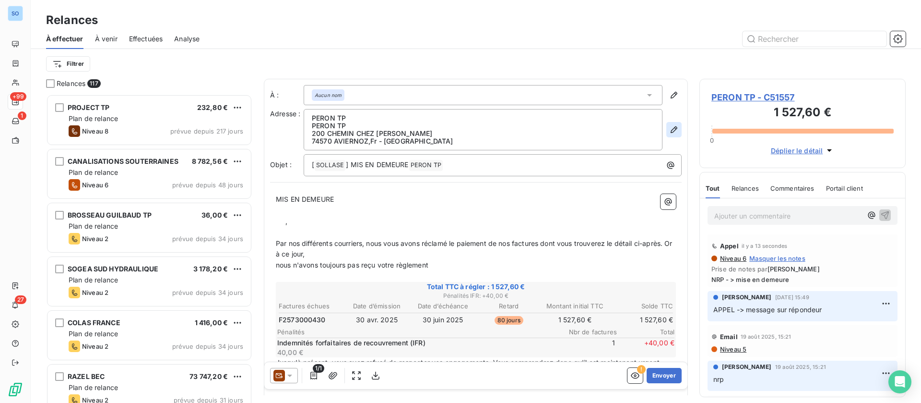
click at [669, 128] on icon "button" at bounding box center [674, 130] width 10 height 10
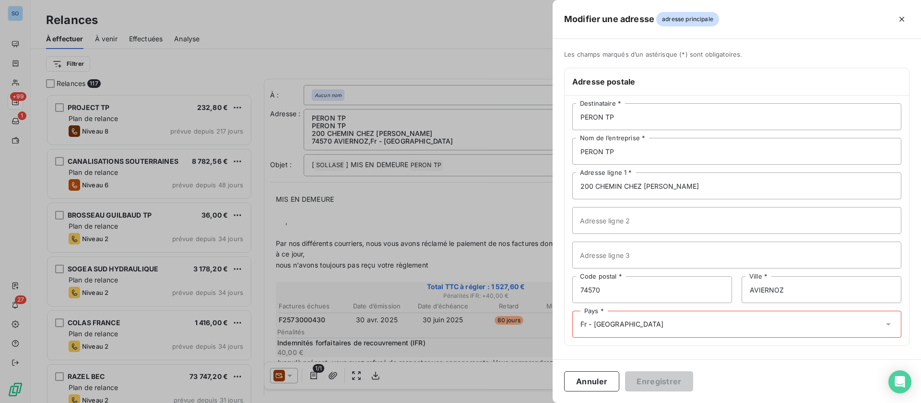
click at [675, 309] on div "PERON TP Destinataire * PERON TP Nom de l’entreprise * 200 CHEMIN CHEZ DANIER A…" at bounding box center [737, 220] width 345 height 250
click at [659, 321] on div "Pays * Fr - France" at bounding box center [736, 323] width 329 height 27
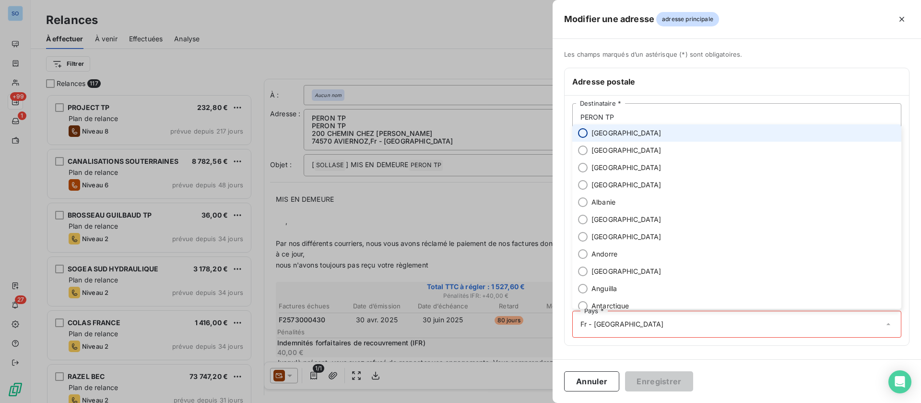
click at [584, 135] on input "radio" at bounding box center [583, 133] width 10 height 10
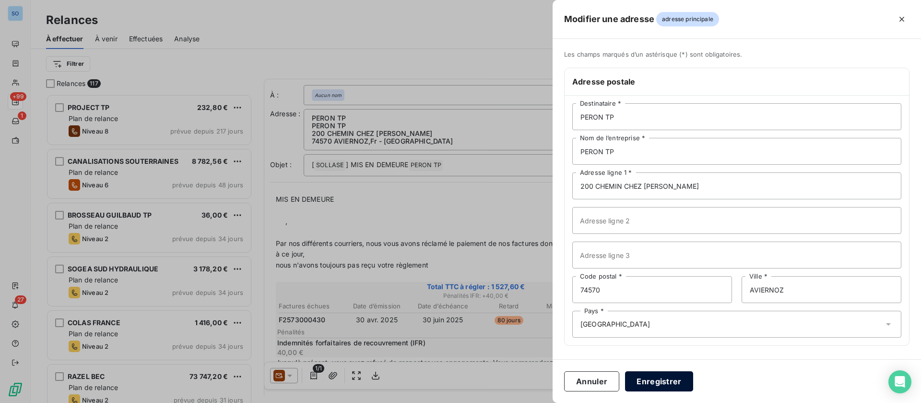
click at [665, 380] on button "Enregistrer" at bounding box center [659, 381] width 68 height 20
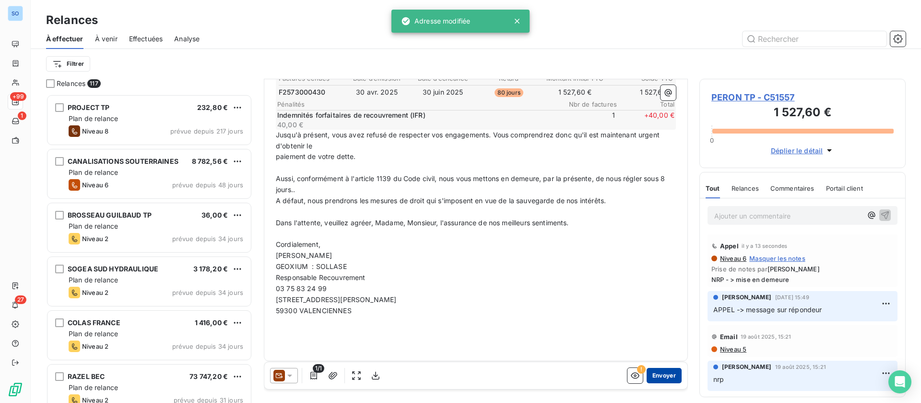
scroll to position [231, 0]
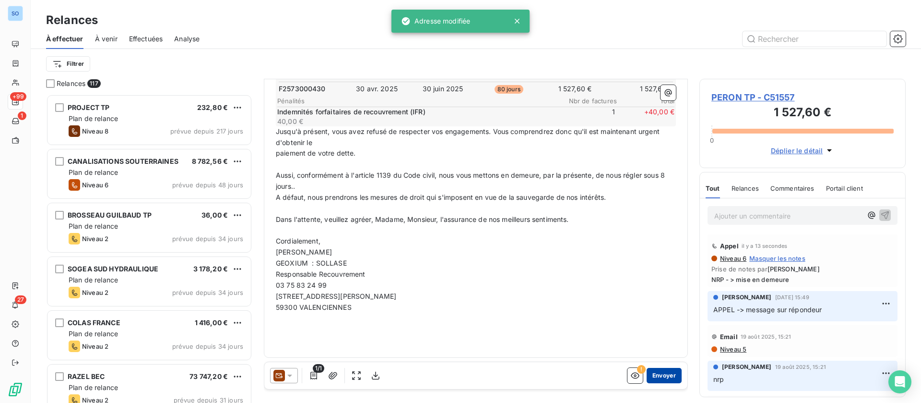
click at [654, 371] on button "Envoyer" at bounding box center [664, 375] width 35 height 15
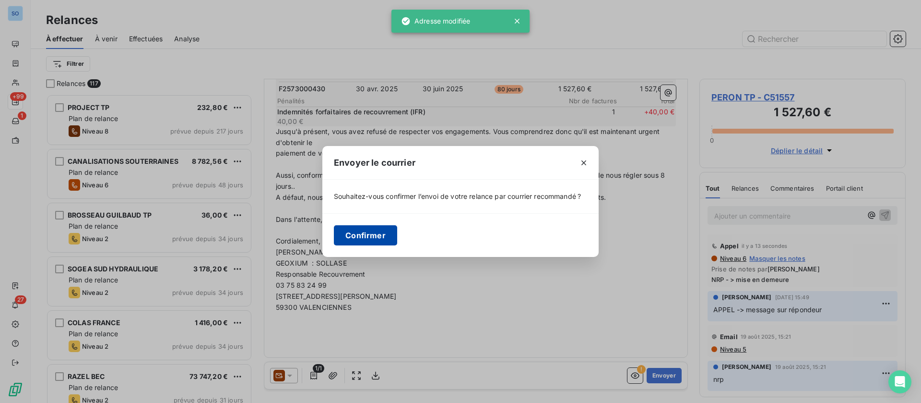
click at [376, 234] on button "Confirmer" at bounding box center [365, 235] width 63 height 20
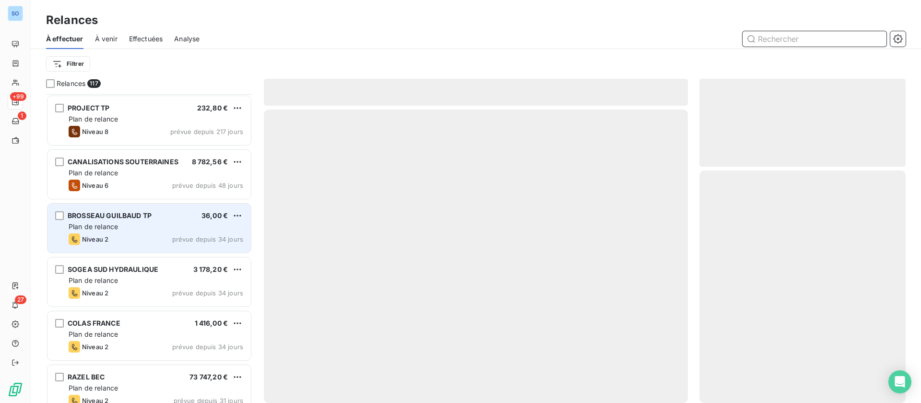
scroll to position [72, 0]
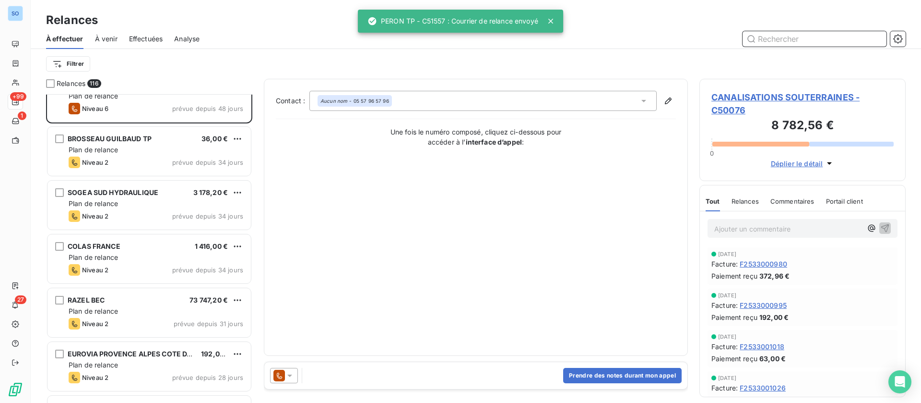
scroll to position [144, 0]
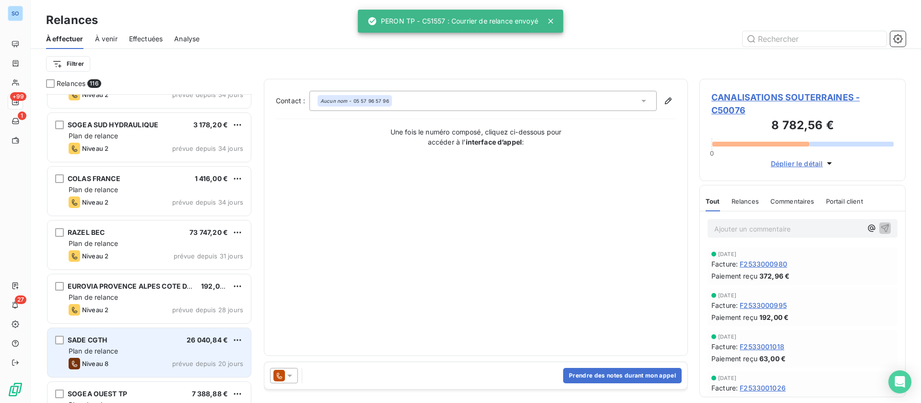
click at [140, 348] on div "Plan de relance" at bounding box center [156, 351] width 175 height 10
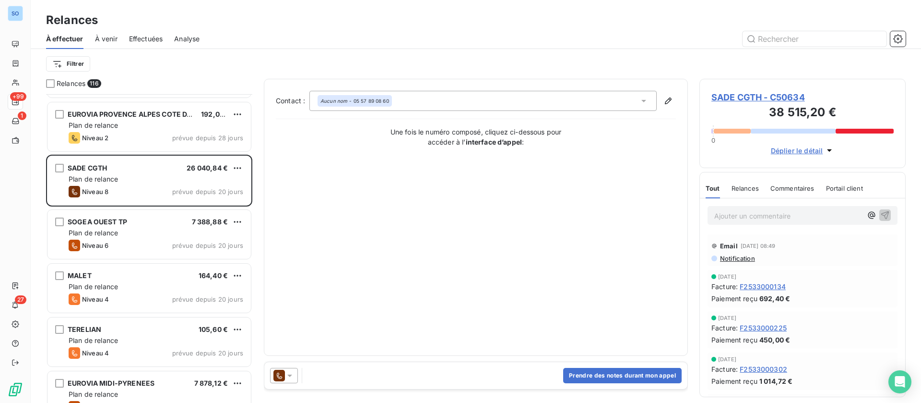
scroll to position [360, 0]
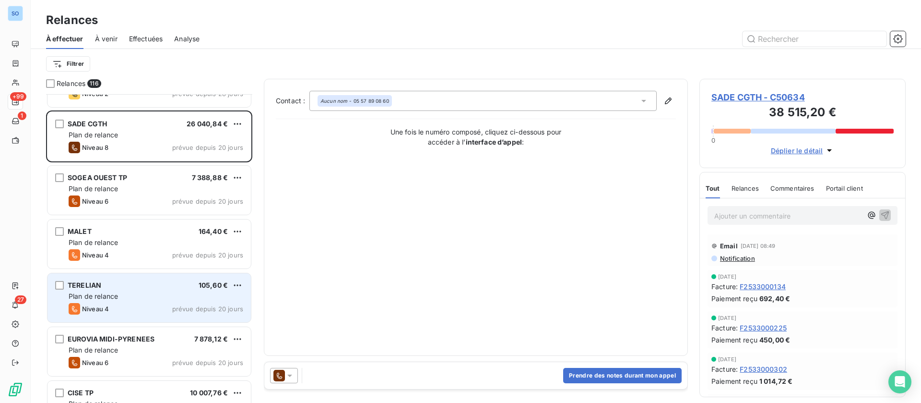
click at [150, 293] on div "Plan de relance" at bounding box center [156, 296] width 175 height 10
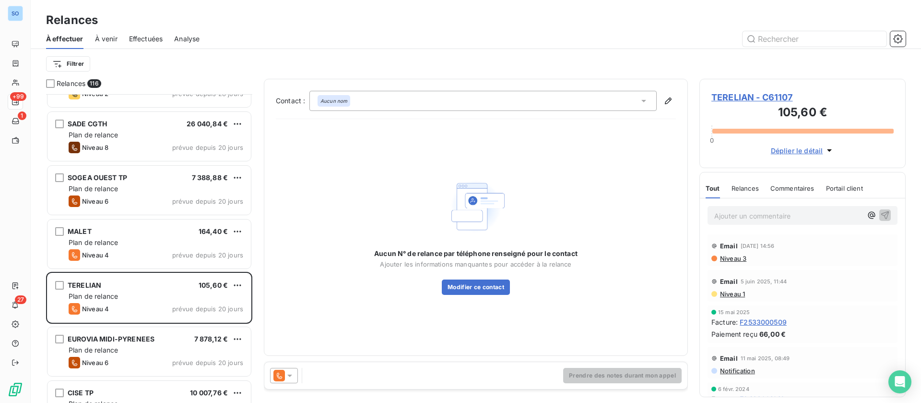
click at [769, 97] on span "TERELIAN - C61107" at bounding box center [803, 97] width 182 height 13
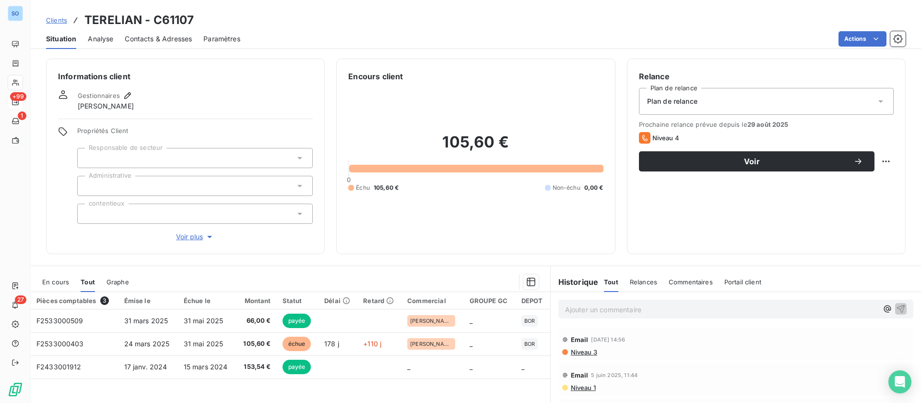
click at [48, 280] on span "En cours" at bounding box center [55, 282] width 27 height 8
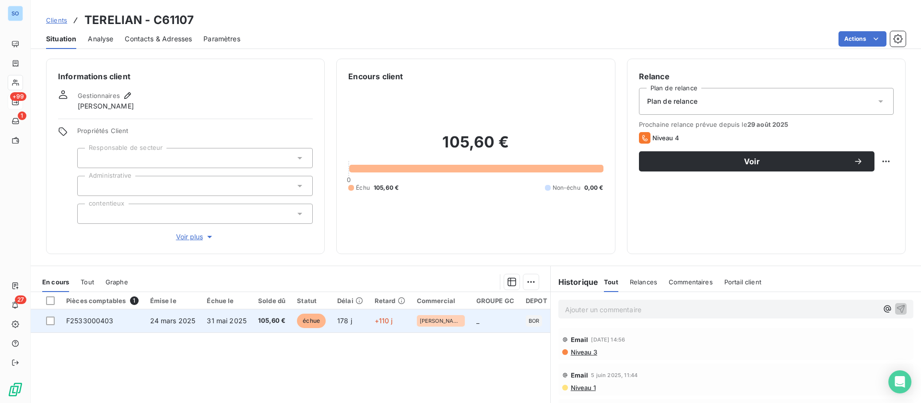
click at [189, 320] on span "24 mars 2025" at bounding box center [173, 320] width 46 height 8
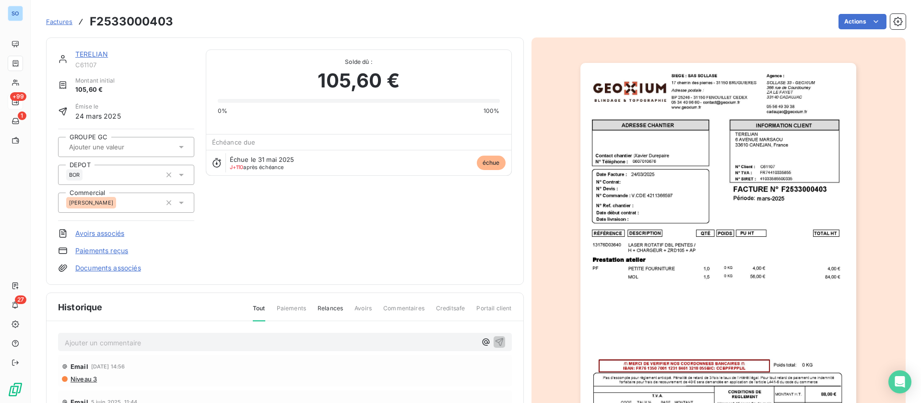
click at [94, 54] on link "TERELIAN" at bounding box center [91, 54] width 33 height 8
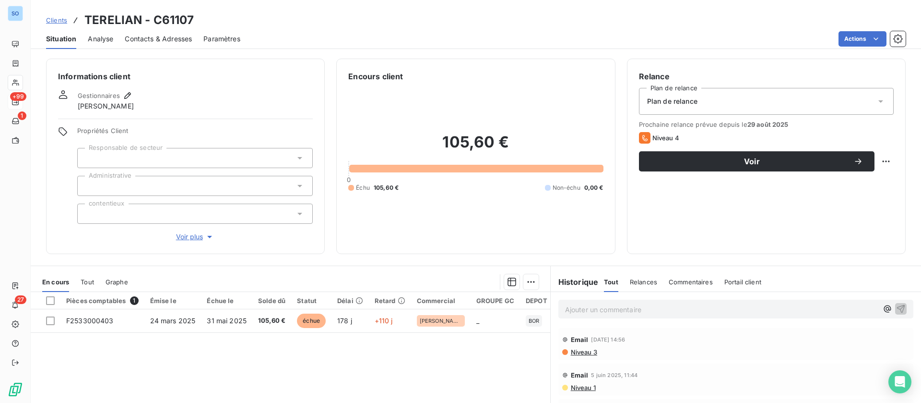
click at [179, 38] on span "Contacts & Adresses" at bounding box center [158, 39] width 67 height 10
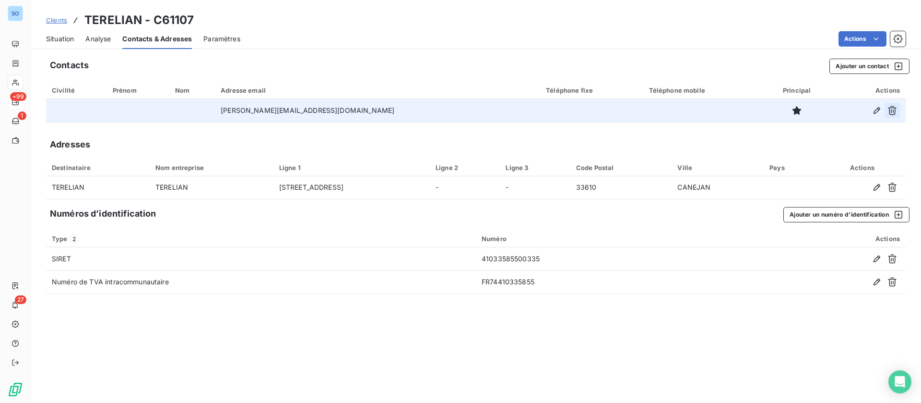
click at [886, 111] on button "button" at bounding box center [892, 110] width 15 height 15
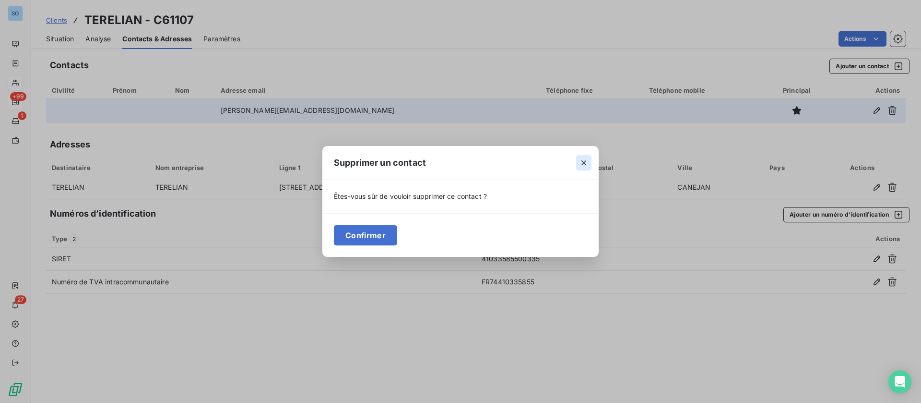
click at [586, 163] on icon "button" at bounding box center [584, 163] width 10 height 10
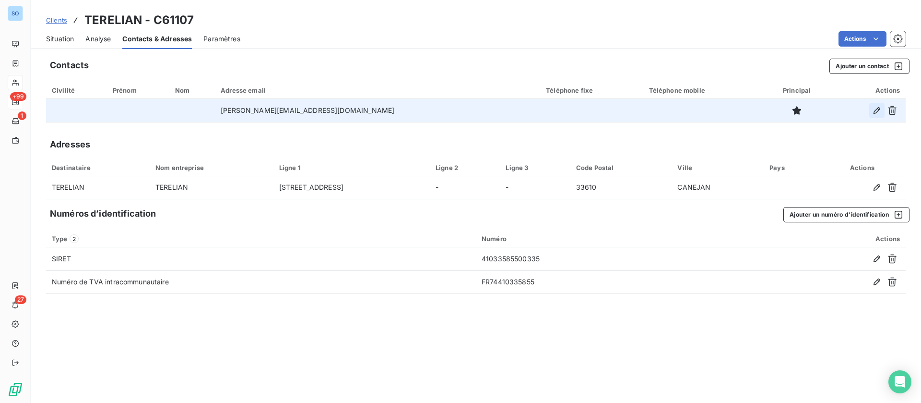
click at [872, 108] on button "button" at bounding box center [876, 110] width 15 height 15
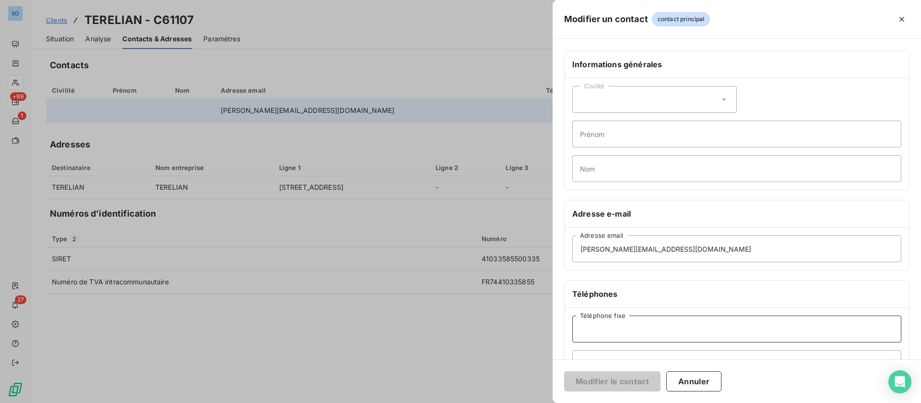
click at [633, 327] on input "Téléphone fixe" at bounding box center [736, 328] width 329 height 27
paste input "05 56 14 27 84"
type input "05 56 14 27 84"
click at [595, 384] on button "Modifier le contact" at bounding box center [612, 381] width 96 height 20
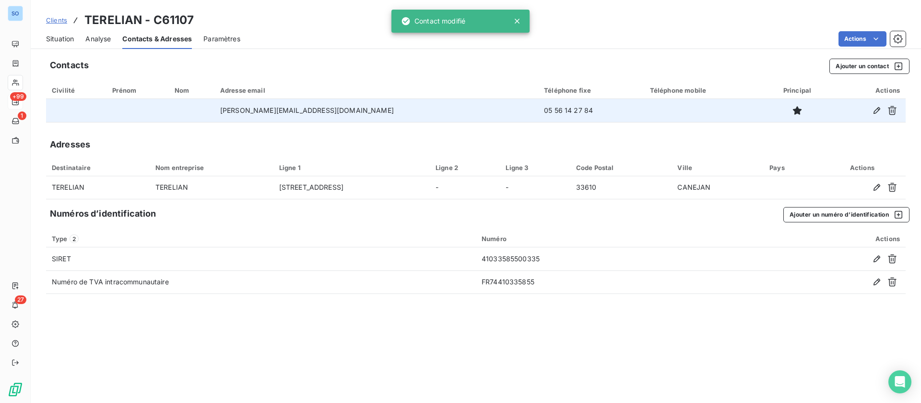
click at [65, 39] on span "Situation" at bounding box center [60, 39] width 28 height 10
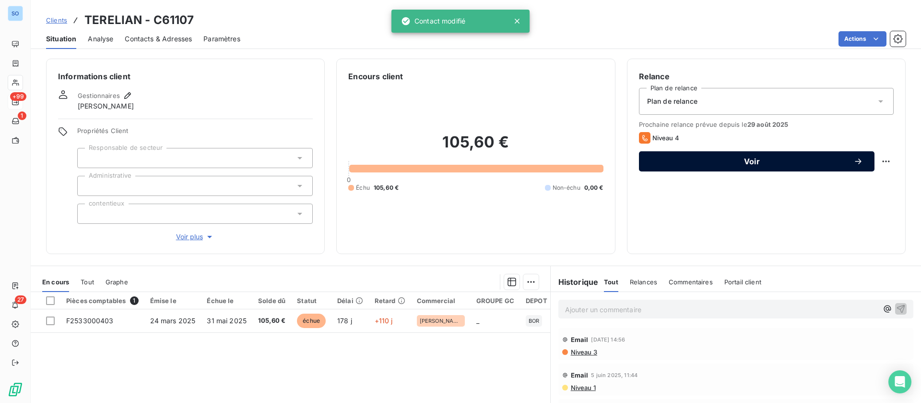
click at [689, 163] on span "Voir" at bounding box center [752, 161] width 203 height 8
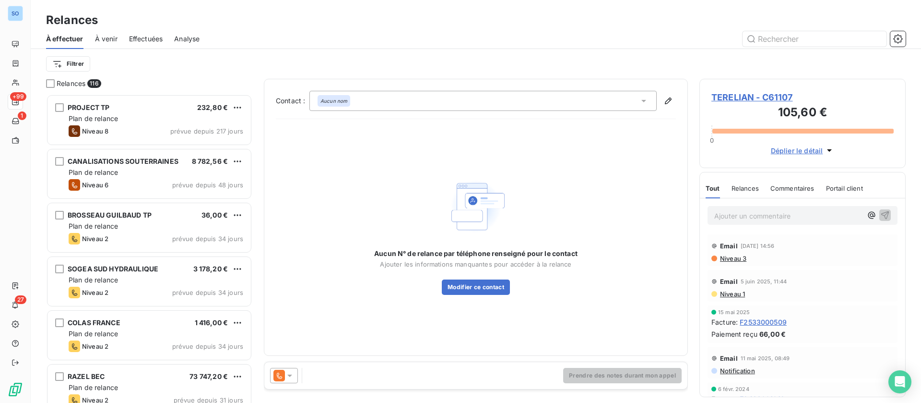
scroll to position [297, 195]
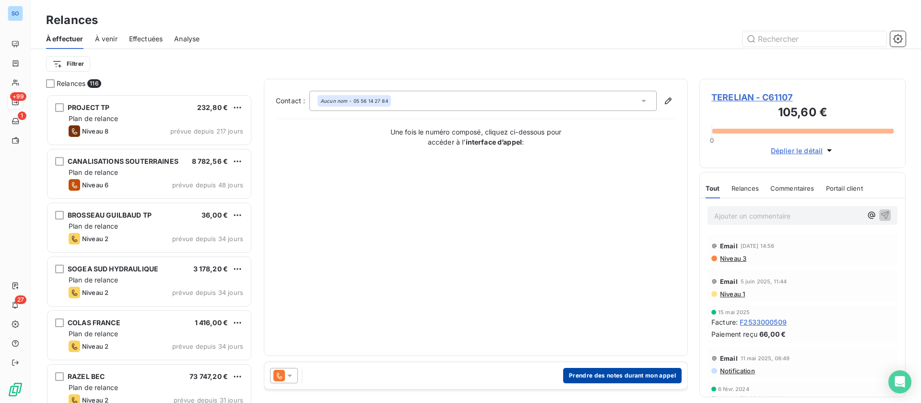
click at [638, 373] on button "Prendre des notes durant mon appel" at bounding box center [622, 375] width 119 height 15
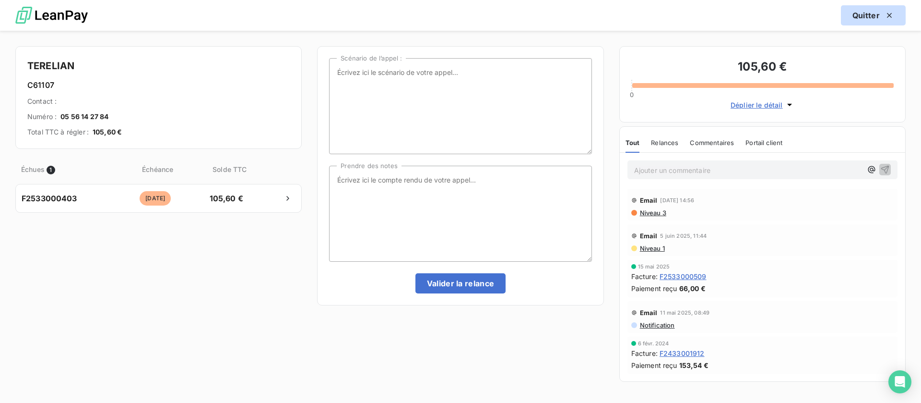
click at [879, 9] on button "Quitter" at bounding box center [873, 15] width 65 height 20
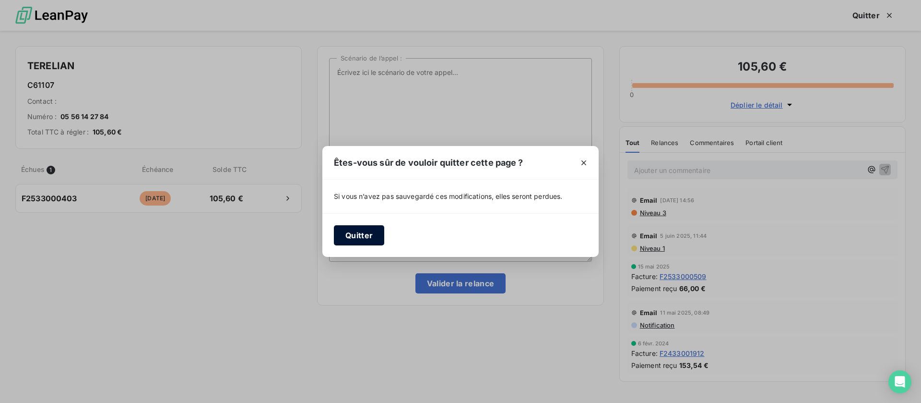
click at [358, 227] on button "Quitter" at bounding box center [359, 235] width 50 height 20
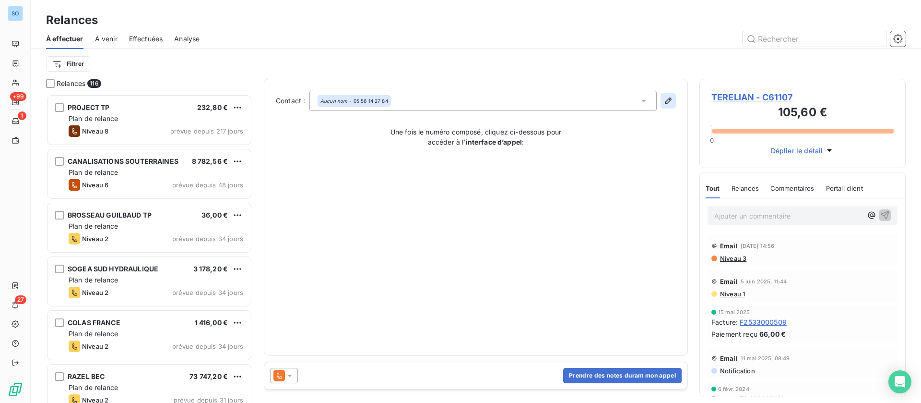
click at [672, 96] on icon "button" at bounding box center [669, 101] width 10 height 10
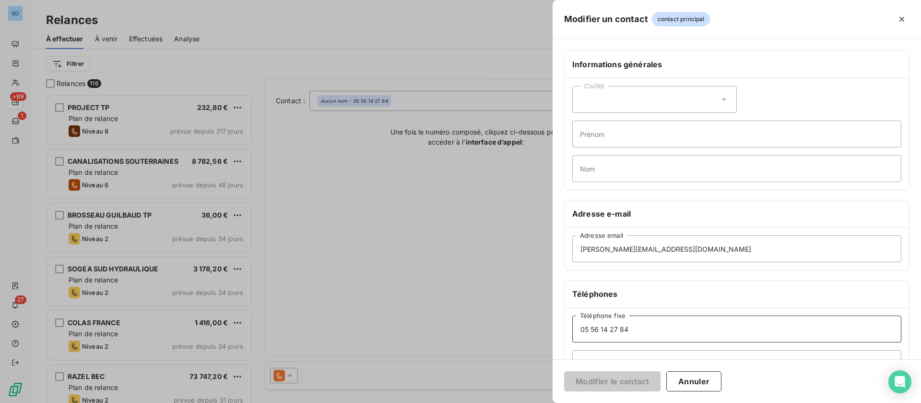
drag, startPoint x: 654, startPoint y: 337, endPoint x: 475, endPoint y: 332, distance: 178.6
click at [476, 402] on div "Modifier un contact contact principal Informations générales Civilité Prénom No…" at bounding box center [460, 403] width 921 height 0
type input "02 41 96 18 90"
click at [609, 384] on button "Modifier le contact" at bounding box center [612, 381] width 96 height 20
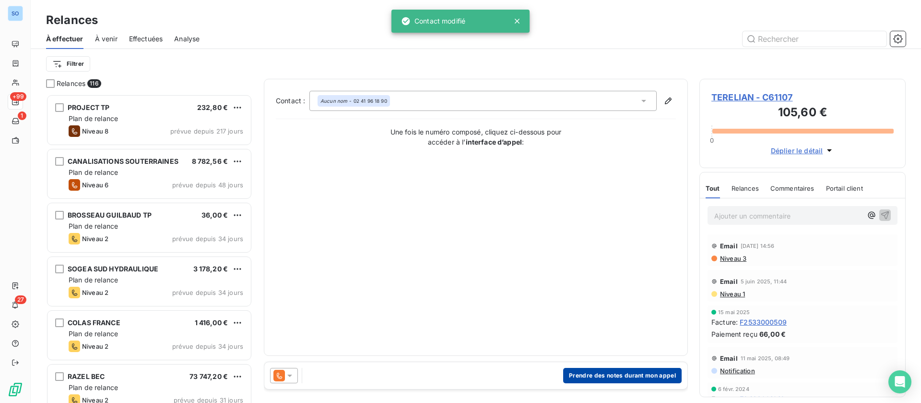
click at [599, 369] on button "Prendre des notes durant mon appel" at bounding box center [622, 375] width 119 height 15
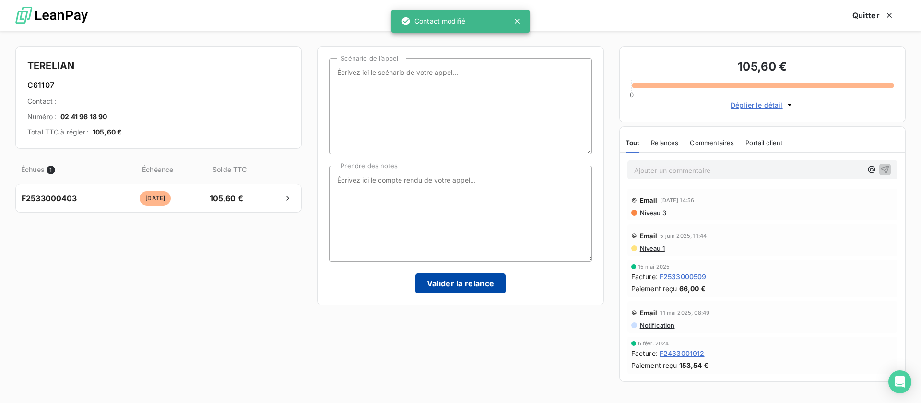
click at [460, 286] on button "Valider la relance" at bounding box center [461, 283] width 91 height 20
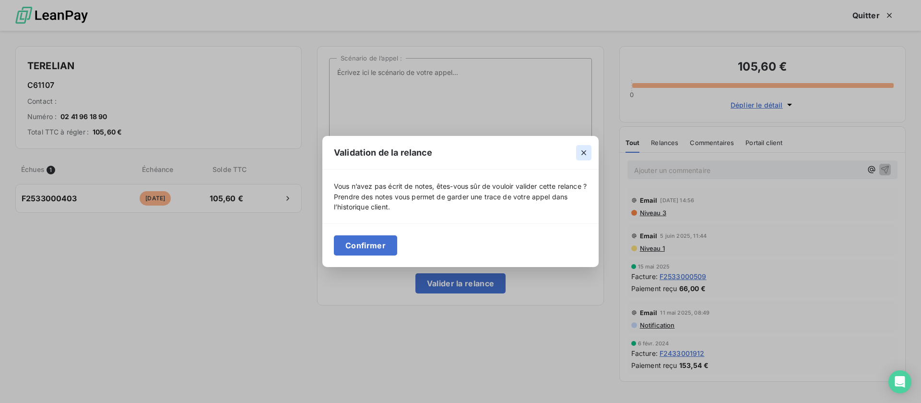
click at [587, 151] on icon "button" at bounding box center [584, 153] width 10 height 10
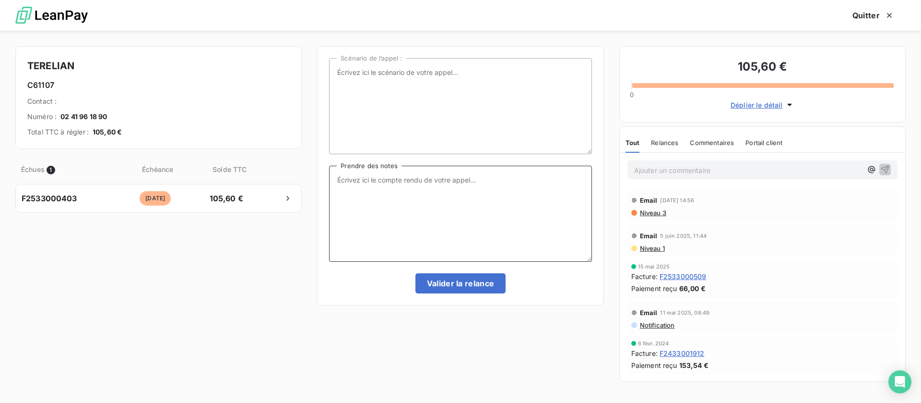
click at [403, 192] on textarea "Prendre des notes" at bounding box center [460, 214] width 262 height 96
type textarea "NRP"
click at [444, 282] on button "Valider la relance" at bounding box center [461, 283] width 91 height 20
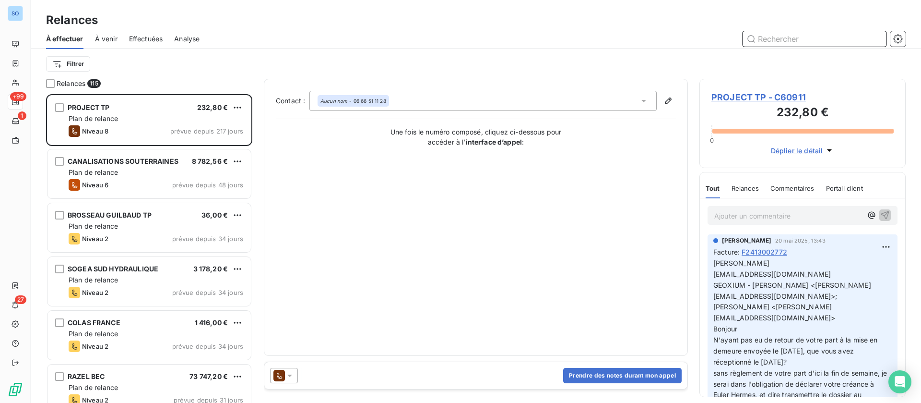
click at [148, 41] on span "Effectuées" at bounding box center [146, 39] width 34 height 10
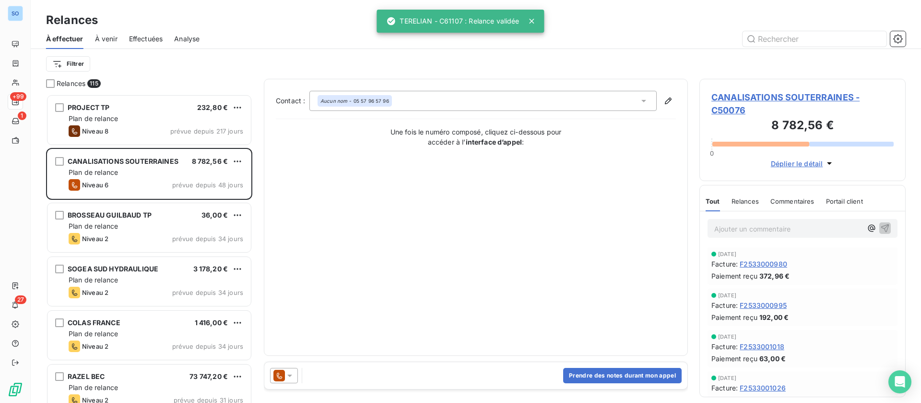
scroll to position [297, 195]
click at [148, 41] on span "Effectuées" at bounding box center [146, 39] width 34 height 10
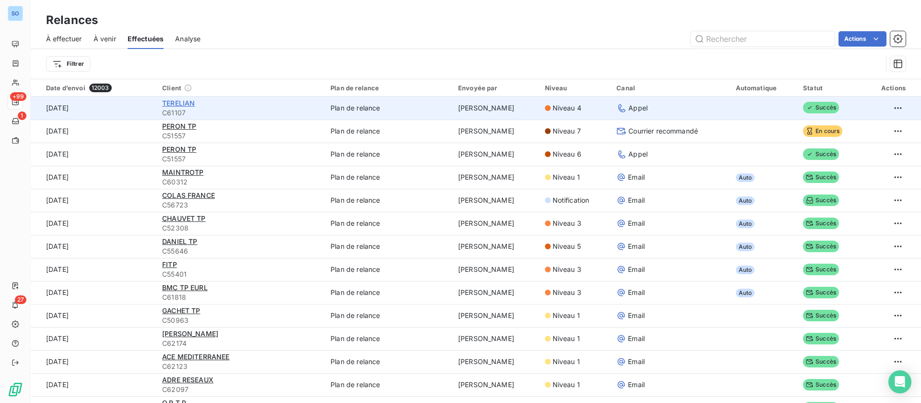
click at [183, 103] on span "TERELIAN" at bounding box center [178, 103] width 33 height 8
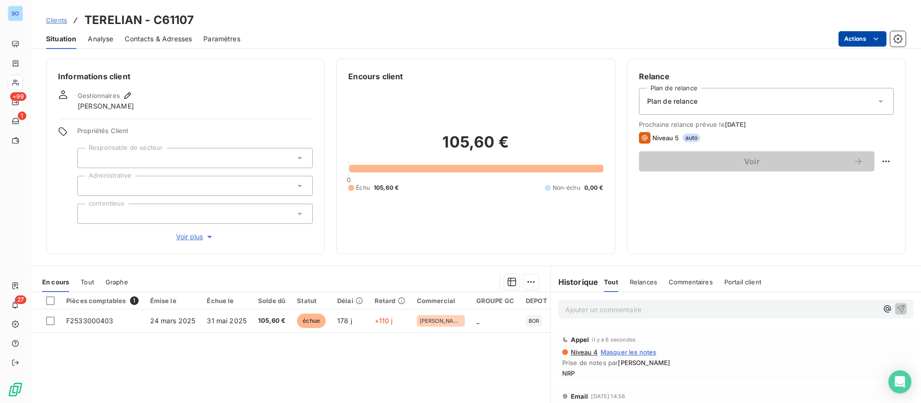
click at [864, 35] on html "SO +99 1 27 Clients TERELIAN - C61107 Situation Analyse Contacts & Adresses Par…" at bounding box center [460, 201] width 921 height 403
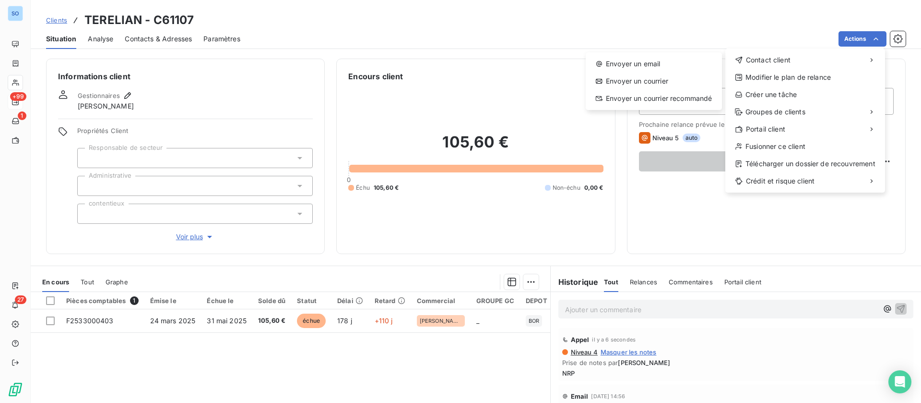
click at [183, 47] on html "SO +99 1 27 Clients TERELIAN - C61107 Situation Analyse Contacts & Adresses Par…" at bounding box center [460, 201] width 921 height 403
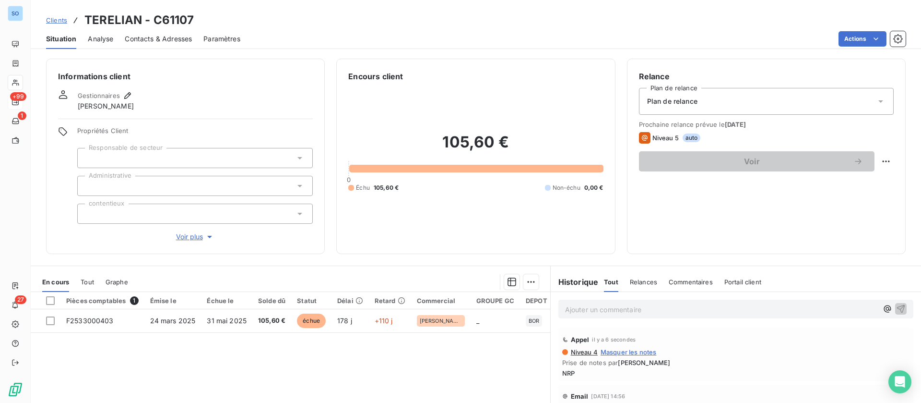
click at [152, 40] on span "Contacts & Adresses" at bounding box center [158, 39] width 67 height 10
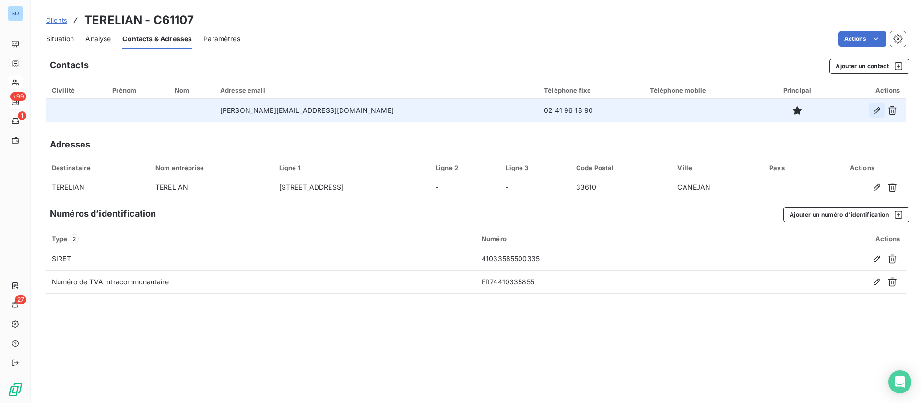
click at [878, 109] on icon "button" at bounding box center [877, 111] width 10 height 10
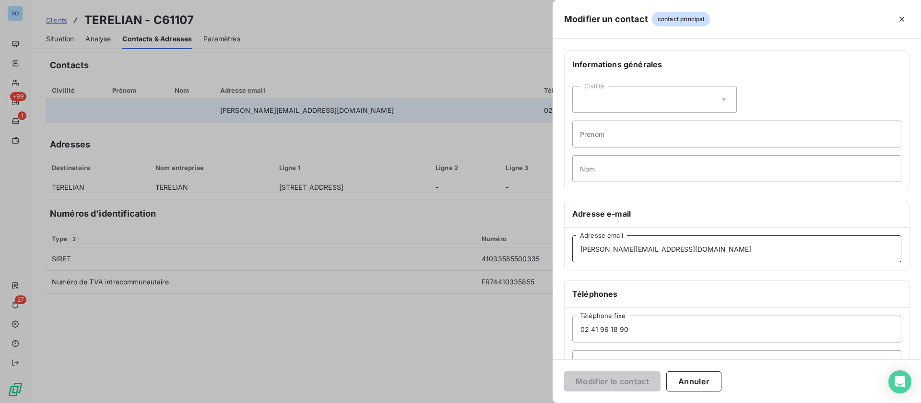
drag, startPoint x: 621, startPoint y: 245, endPoint x: 529, endPoint y: 243, distance: 92.6
click at [529, 402] on div "Modifier un contact contact principal Informations générales Civilité Prénom No…" at bounding box center [460, 403] width 921 height 0
type input "compta.terelian-ana@vinci-construction.com"
click at [596, 380] on button "Modifier le contact" at bounding box center [612, 381] width 96 height 20
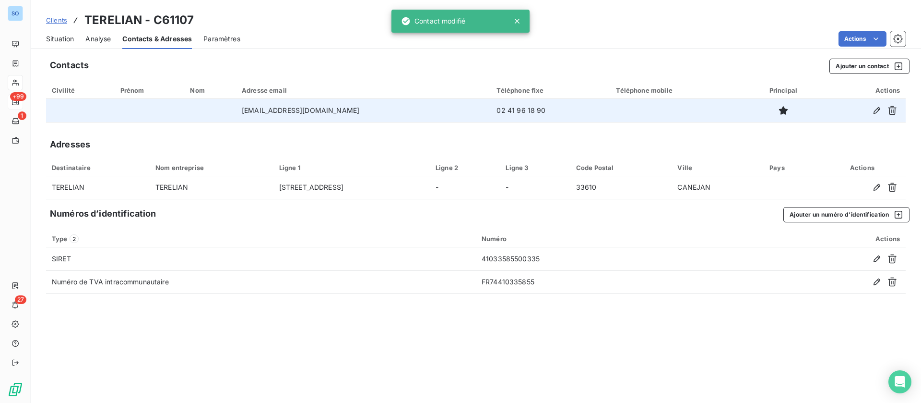
click at [58, 40] on span "Situation" at bounding box center [60, 39] width 28 height 10
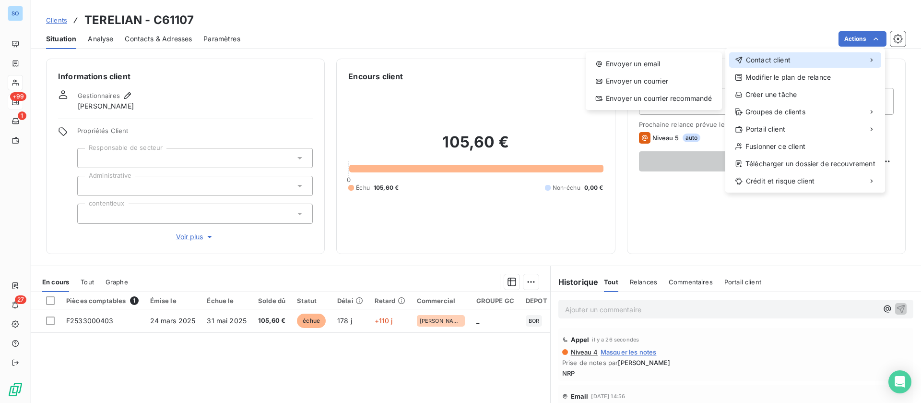
click at [805, 54] on div "Contact client" at bounding box center [805, 59] width 152 height 15
click at [638, 60] on div "Envoyer un email" at bounding box center [654, 63] width 129 height 15
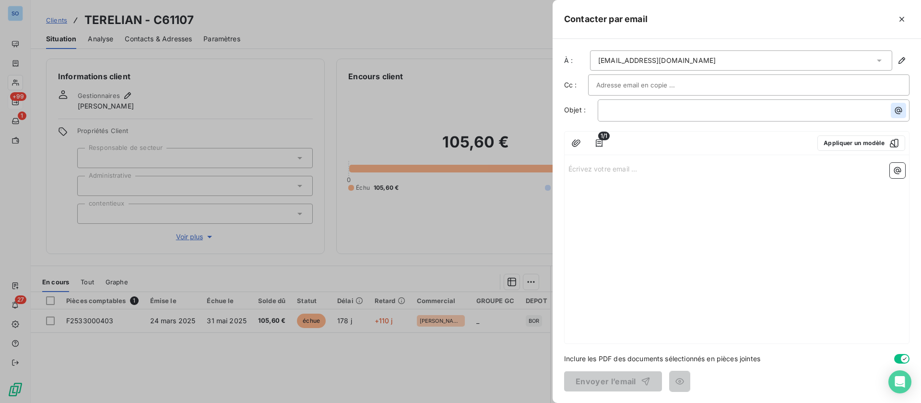
click at [896, 114] on icon "button" at bounding box center [899, 111] width 10 height 10
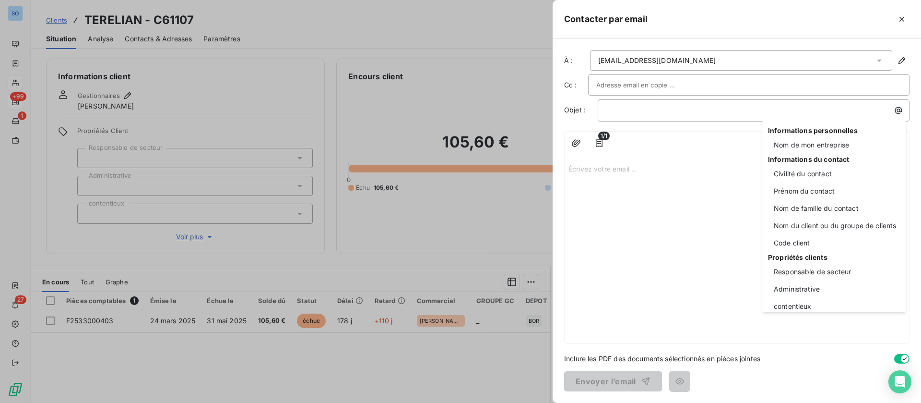
click at [746, 163] on html "SO +99 1 27 Clients TERELIAN - C61107 Situation Analyse Contacts & Adresses Par…" at bounding box center [460, 201] width 921 height 403
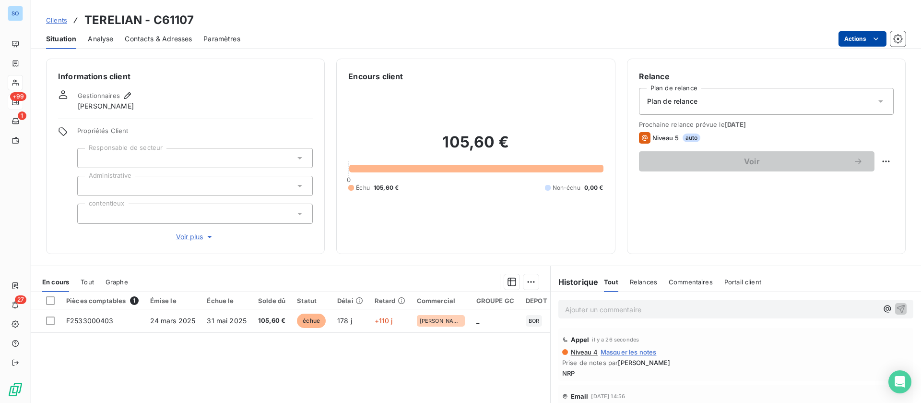
click at [863, 38] on html "SO +99 1 27 Clients TERELIAN - C61107 Situation Analyse Contacts & Adresses Par…" at bounding box center [460, 201] width 921 height 403
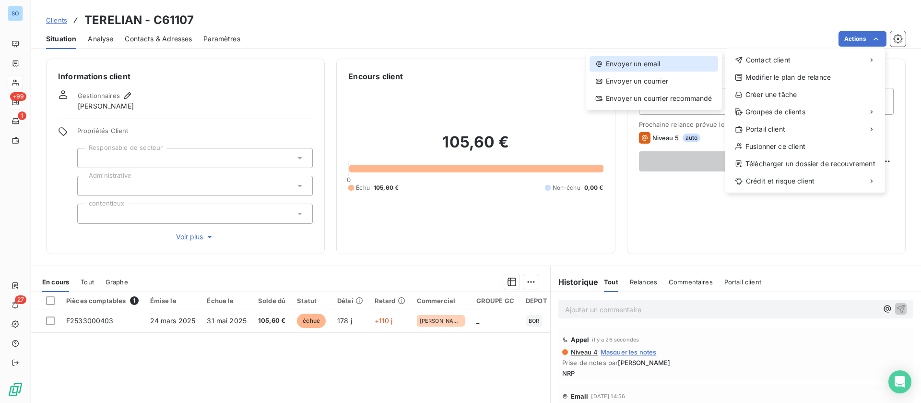
click at [642, 63] on div "Envoyer un email" at bounding box center [654, 63] width 129 height 15
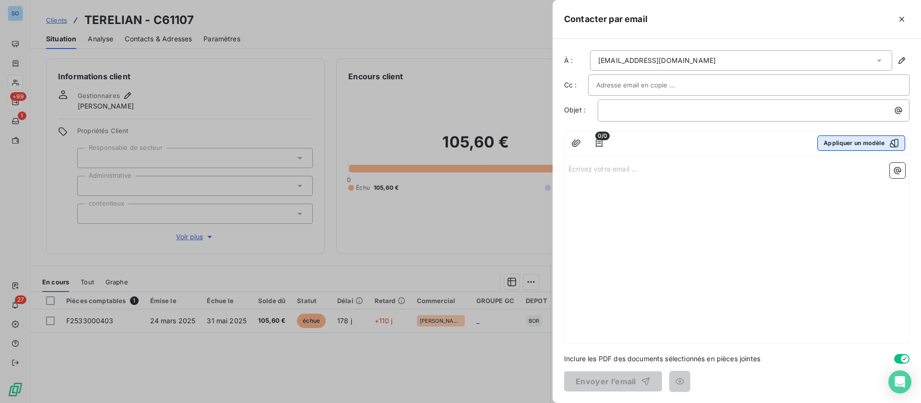
click at [842, 141] on button "Appliquer un modèle" at bounding box center [862, 142] width 88 height 15
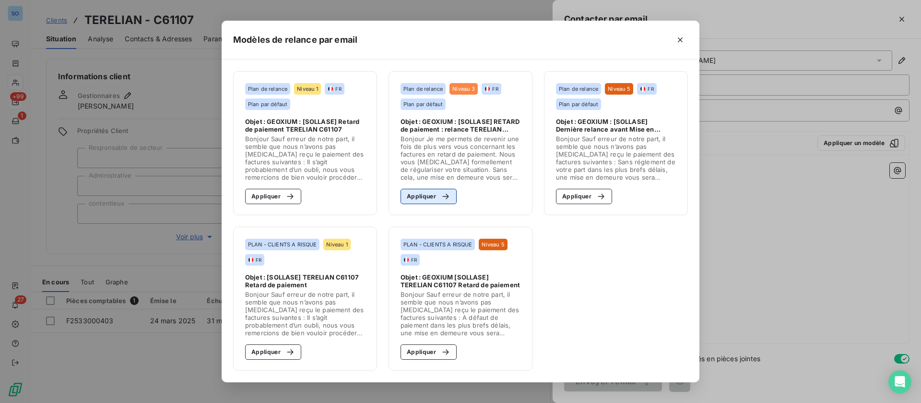
click at [435, 199] on button "Appliquer" at bounding box center [429, 196] width 56 height 15
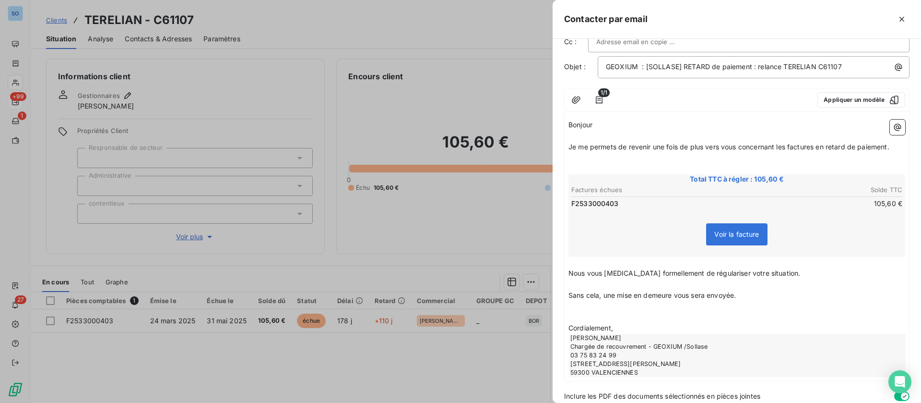
scroll to position [81, 0]
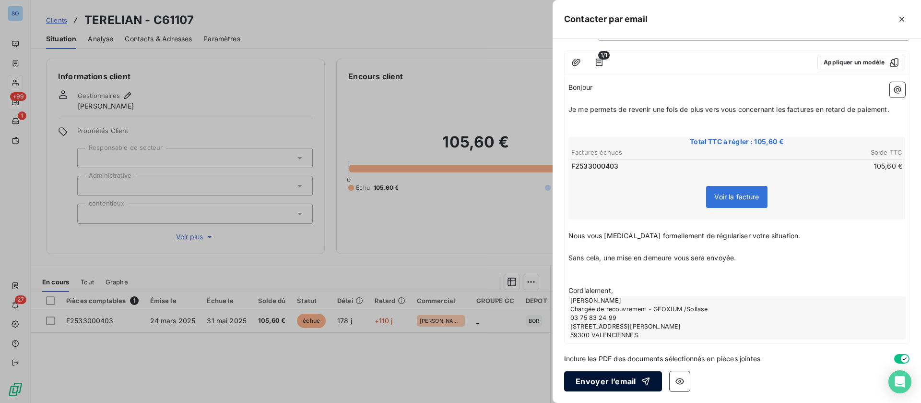
click at [617, 382] on button "Envoyer l’email" at bounding box center [613, 381] width 98 height 20
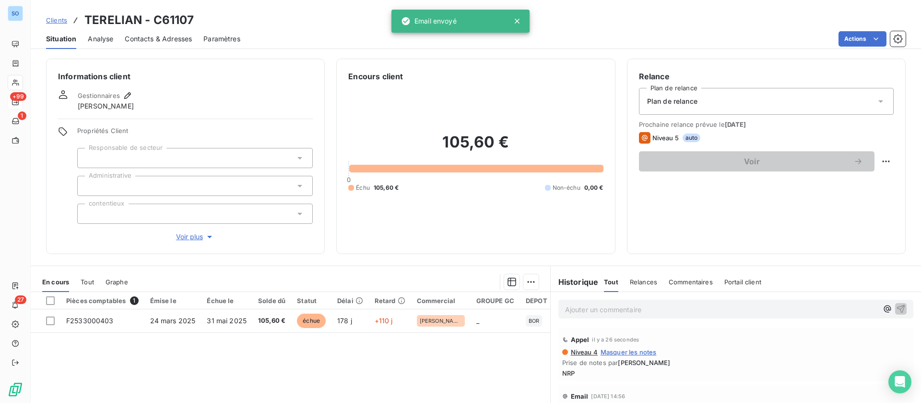
click at [164, 37] on span "Contacts & Adresses" at bounding box center [158, 39] width 67 height 10
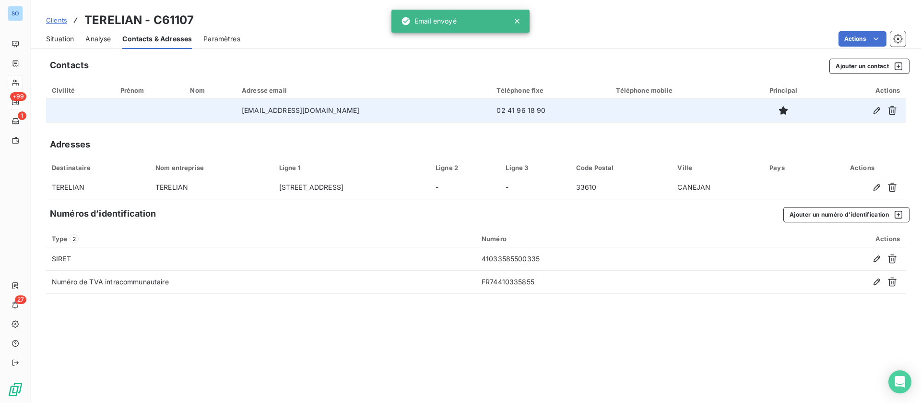
drag, startPoint x: 373, startPoint y: 108, endPoint x: 190, endPoint y: 103, distance: 183.8
click at [190, 103] on tr "compta.terelian-ana@vinci-construction.com 02 41 96 18 90" at bounding box center [476, 110] width 860 height 23
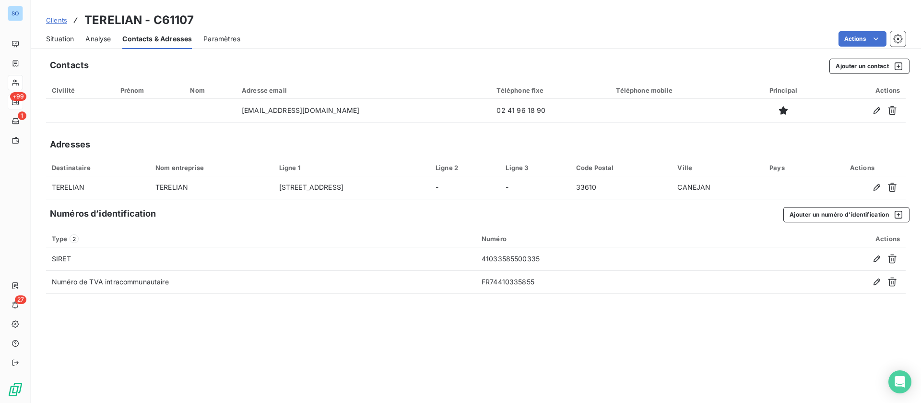
copy tr "compta.terelian-ana@vinci-construction.com"
drag, startPoint x: 70, startPoint y: 38, endPoint x: 64, endPoint y: 51, distance: 13.9
click at [70, 38] on span "Situation" at bounding box center [60, 39] width 28 height 10
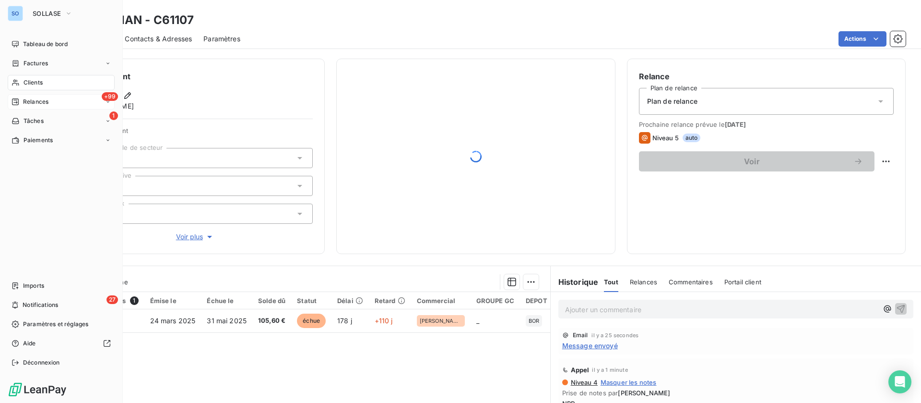
drag, startPoint x: 13, startPoint y: 99, endPoint x: 32, endPoint y: 100, distance: 18.2
click at [26, 99] on div "Relances" at bounding box center [30, 101] width 37 height 9
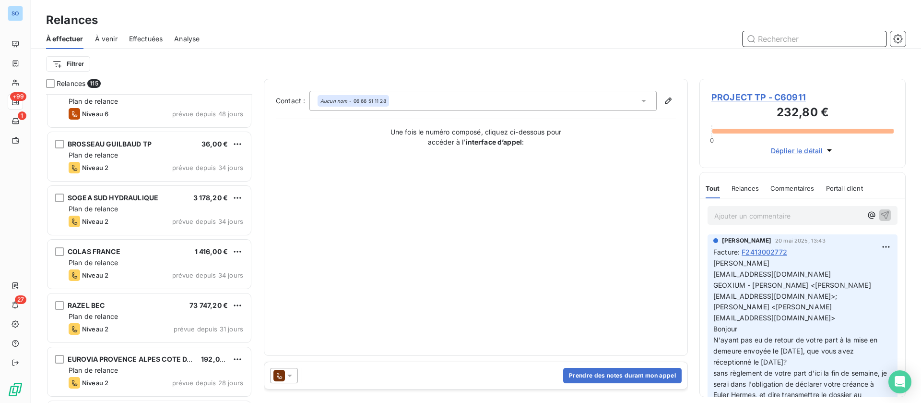
scroll to position [144, 0]
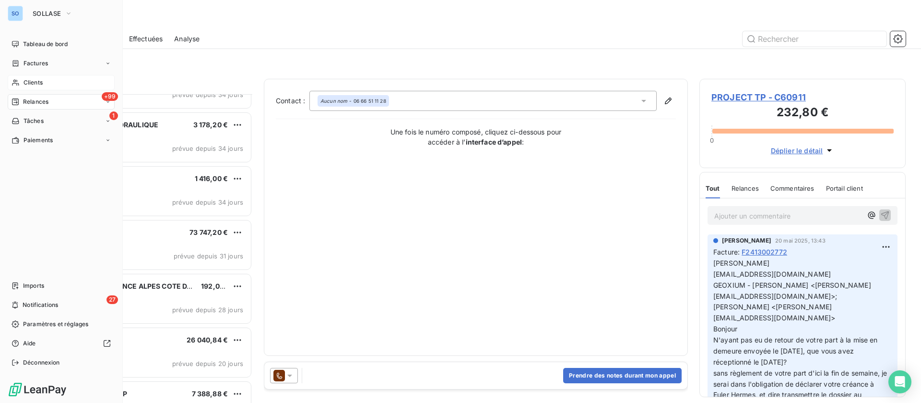
click at [20, 81] on div "Clients" at bounding box center [61, 82] width 107 height 15
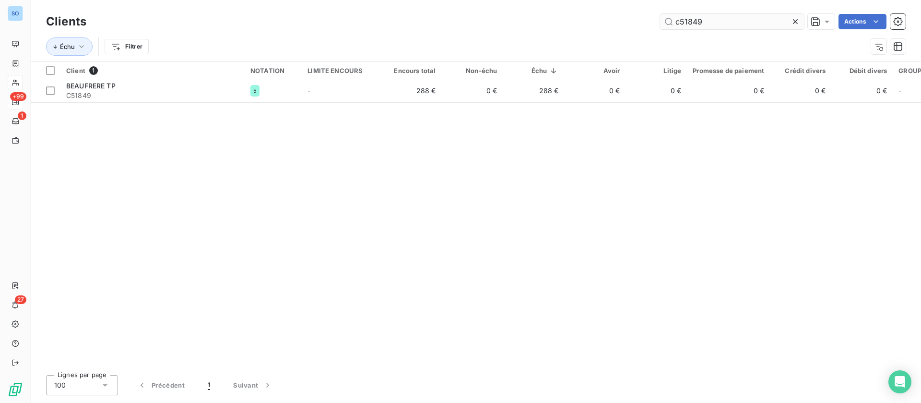
click at [796, 23] on icon at bounding box center [796, 22] width 10 height 10
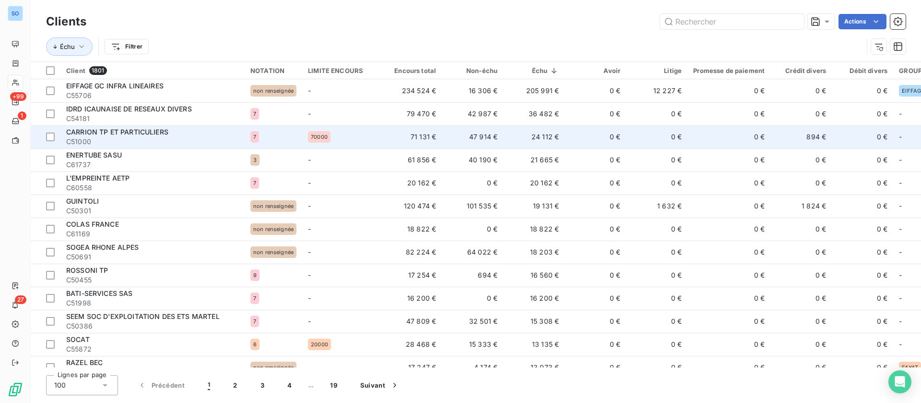
click at [580, 130] on td "0 €" at bounding box center [595, 136] width 61 height 23
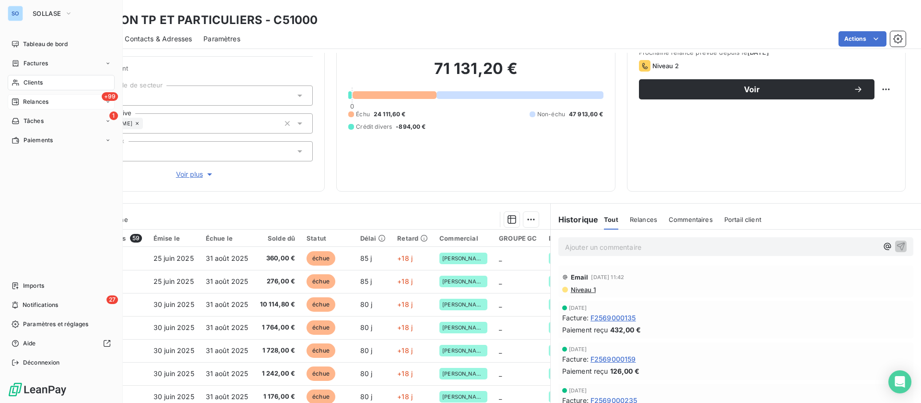
click at [66, 78] on div "Clients" at bounding box center [61, 82] width 107 height 15
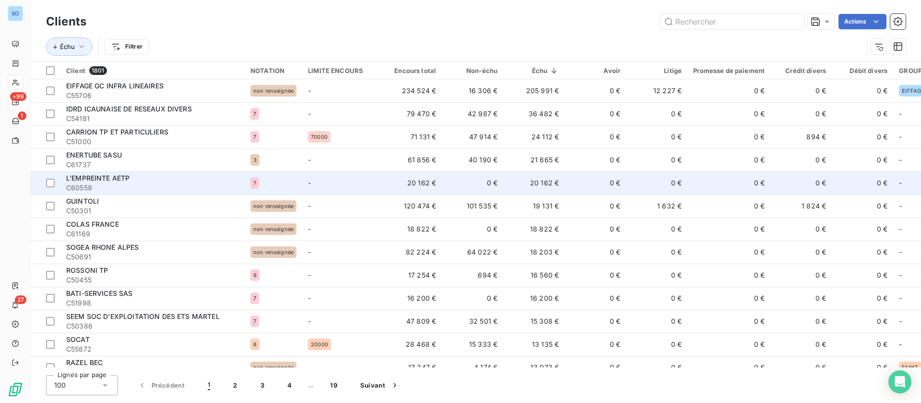
click at [576, 182] on td "0 €" at bounding box center [595, 182] width 61 height 23
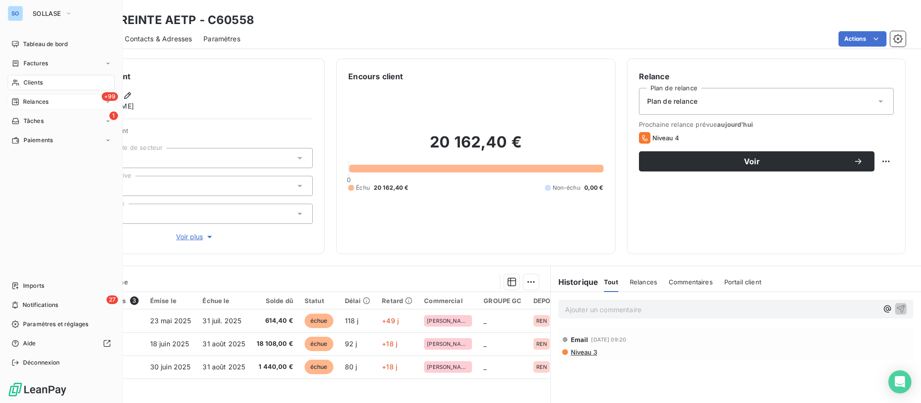
click at [34, 81] on span "Clients" at bounding box center [33, 82] width 19 height 9
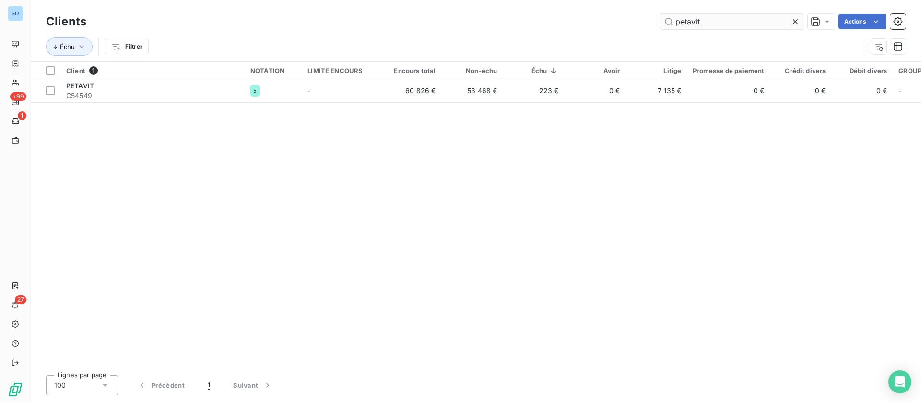
type input "petavit"
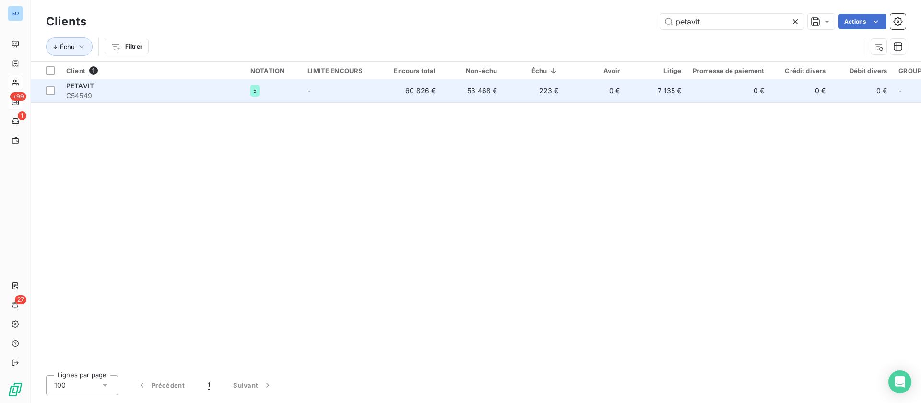
click at [319, 95] on td "-" at bounding box center [341, 90] width 78 height 23
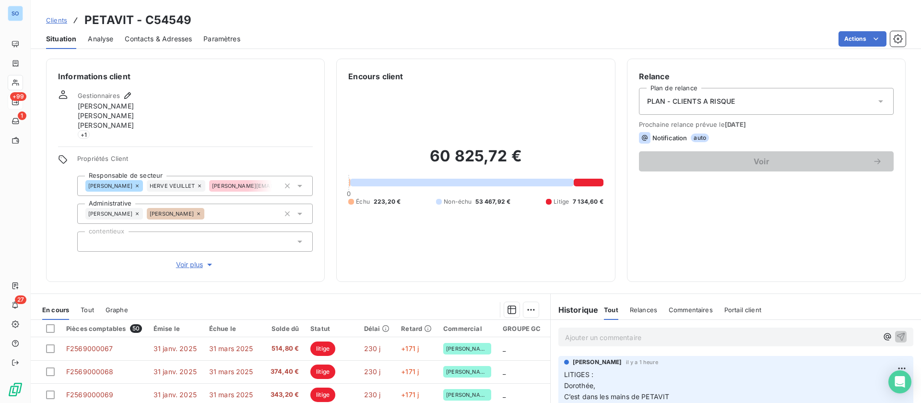
click at [171, 41] on span "Contacts & Adresses" at bounding box center [158, 39] width 67 height 10
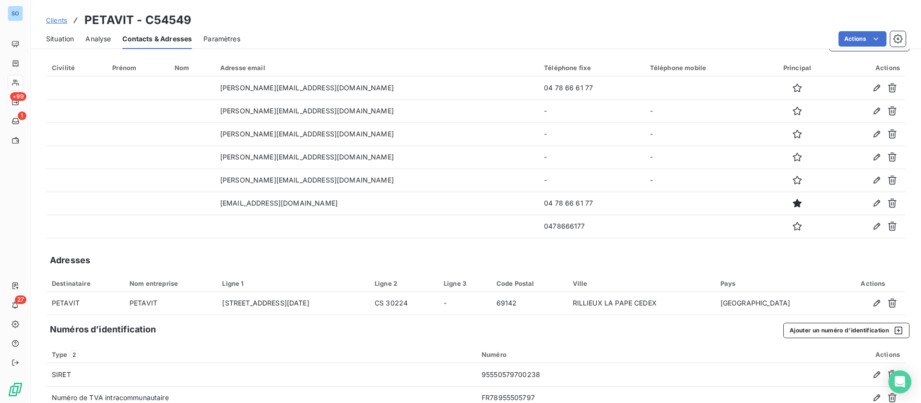
scroll to position [45, 0]
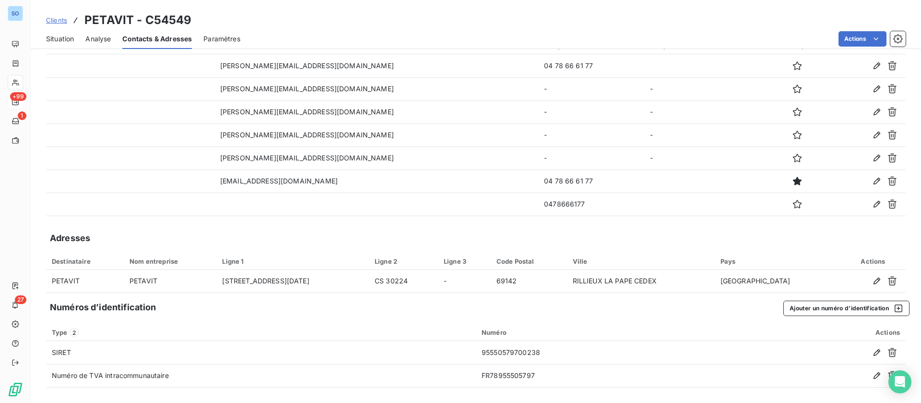
click at [61, 39] on span "Situation" at bounding box center [60, 39] width 28 height 10
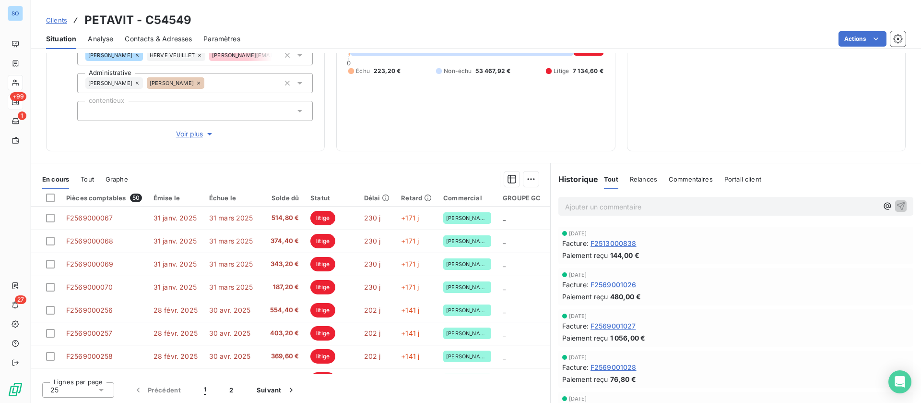
scroll to position [792, 0]
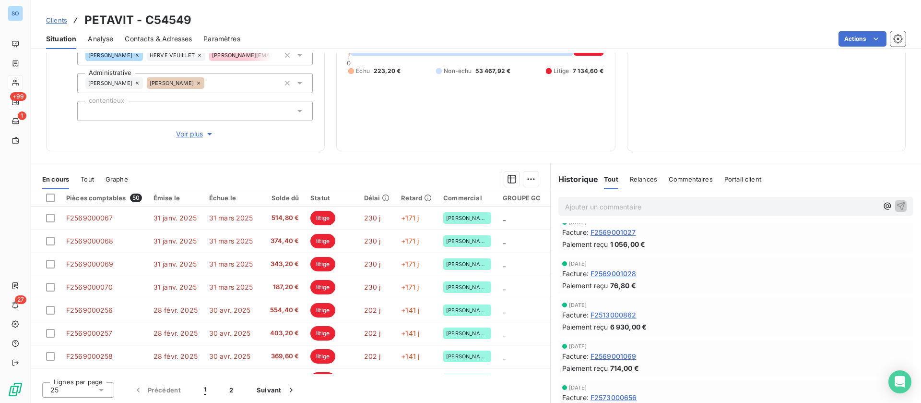
click at [679, 177] on span "Commentaires" at bounding box center [691, 179] width 44 height 8
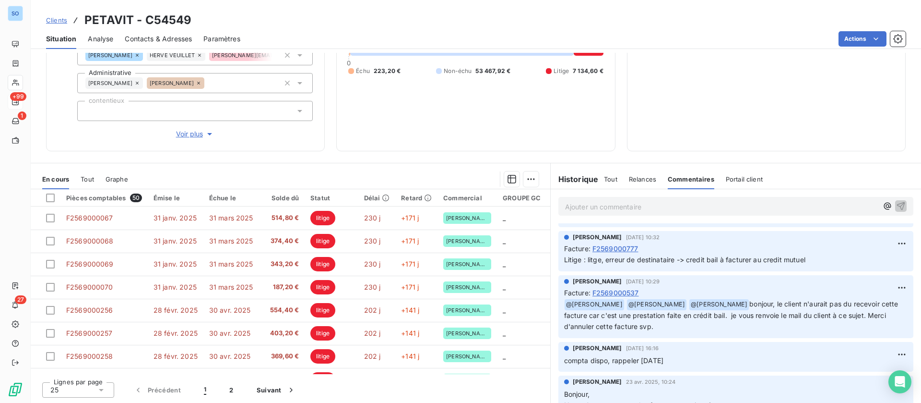
scroll to position [720, 0]
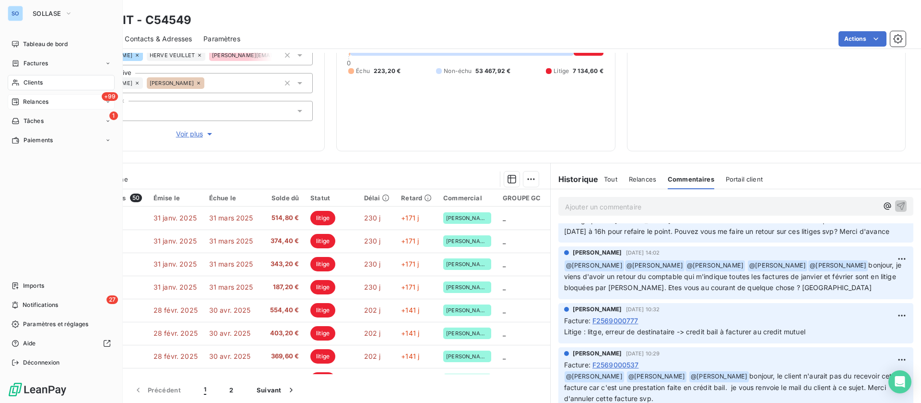
drag, startPoint x: 24, startPoint y: 64, endPoint x: 55, endPoint y: 62, distance: 31.2
click at [24, 64] on span "Factures" at bounding box center [36, 63] width 24 height 9
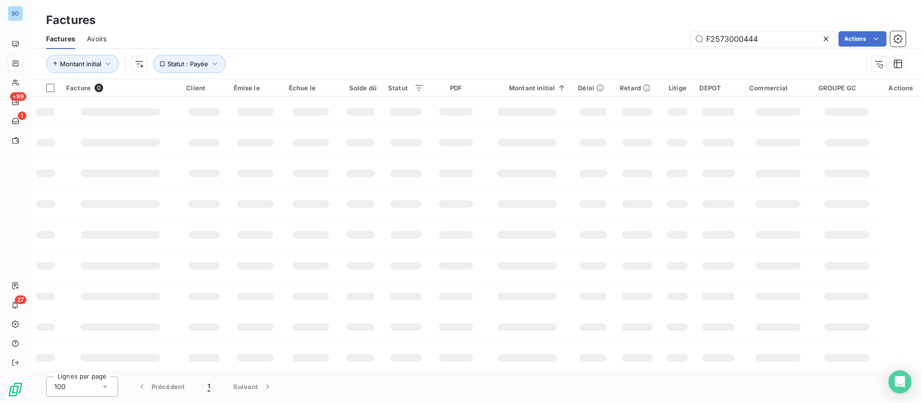
click at [94, 36] on span "Avoirs" at bounding box center [97, 39] width 20 height 10
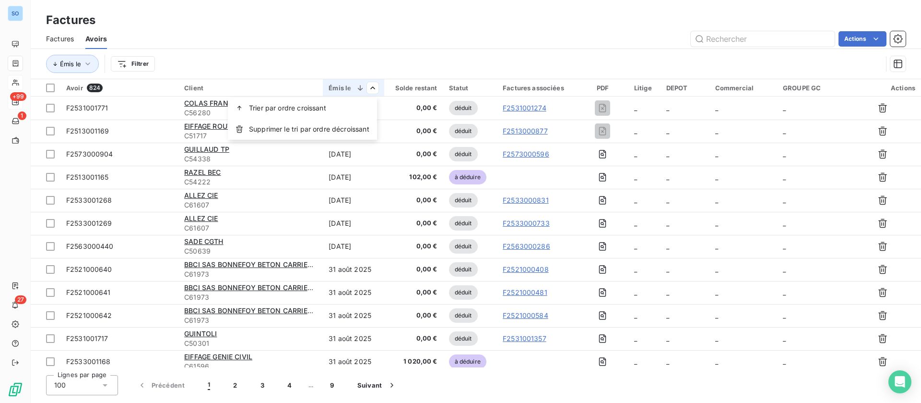
click at [285, 59] on html "SO +99 1 27 Factures Factures Avoirs Actions Émis le Filtrer Avoir 824 Client É…" at bounding box center [460, 201] width 921 height 403
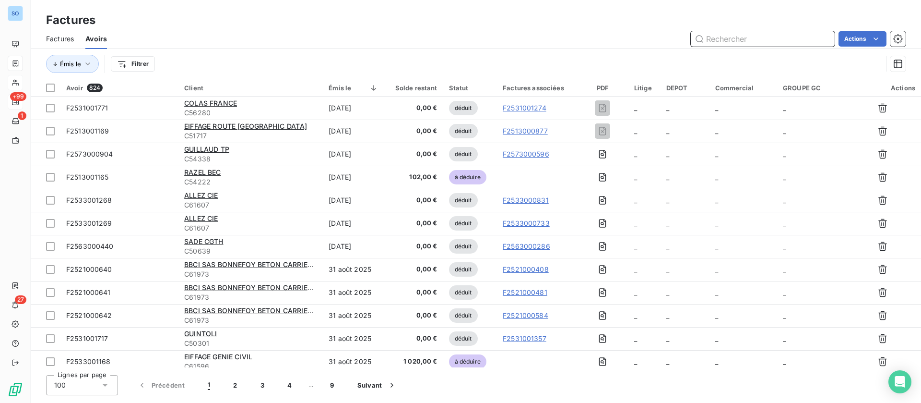
click at [763, 32] on input "text" at bounding box center [763, 38] width 144 height 15
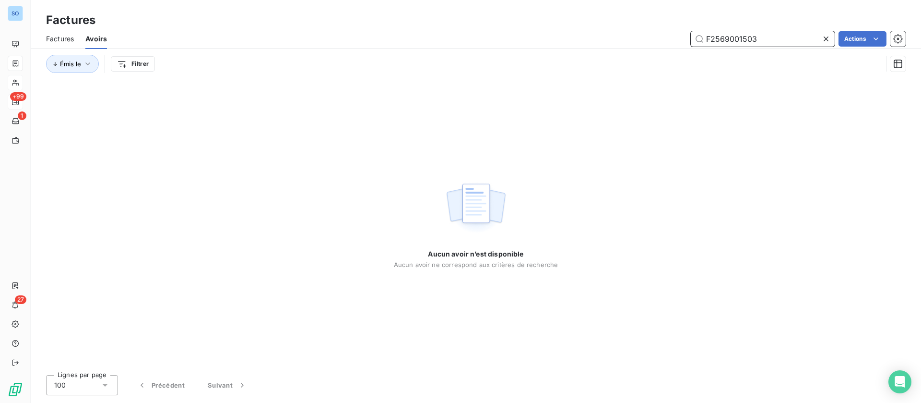
click at [68, 38] on span "Factures" at bounding box center [60, 39] width 28 height 10
type input "F2569001503"
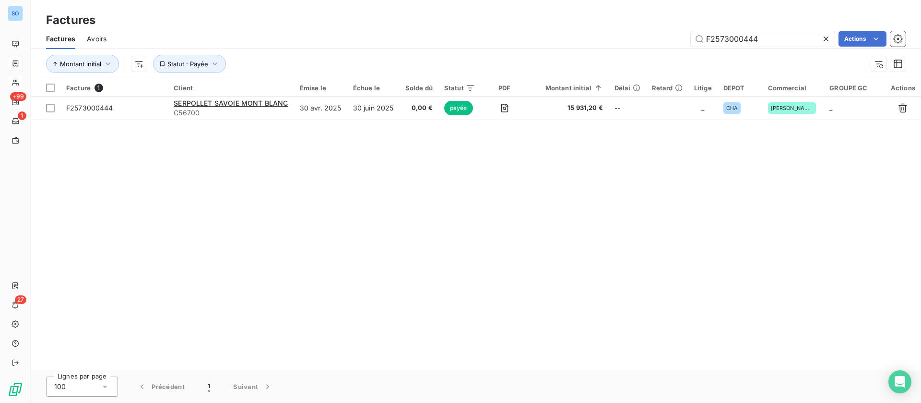
drag, startPoint x: 763, startPoint y: 35, endPoint x: 605, endPoint y: 35, distance: 158.3
click at [605, 35] on div "F2573000444 Actions" at bounding box center [512, 38] width 788 height 15
type input "F2569001503"
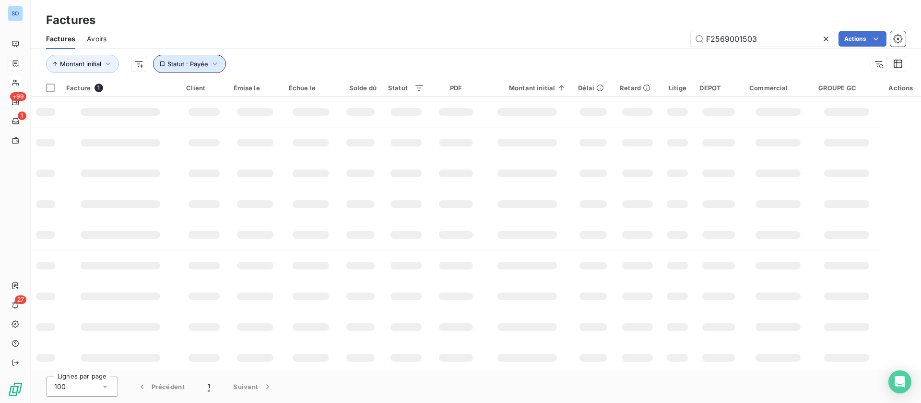
click at [175, 64] on span "Statut : Payée" at bounding box center [187, 64] width 41 height 8
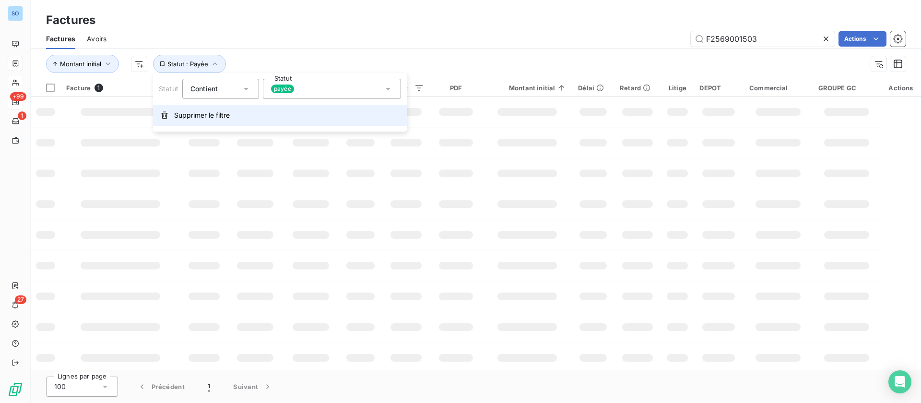
click at [185, 119] on span "Supprimer le filtre" at bounding box center [202, 115] width 56 height 10
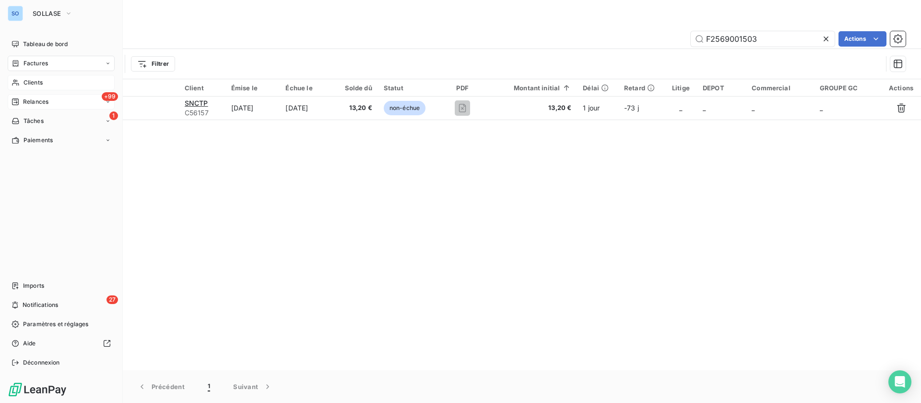
click at [26, 95] on div "+99 Relances" at bounding box center [61, 101] width 107 height 15
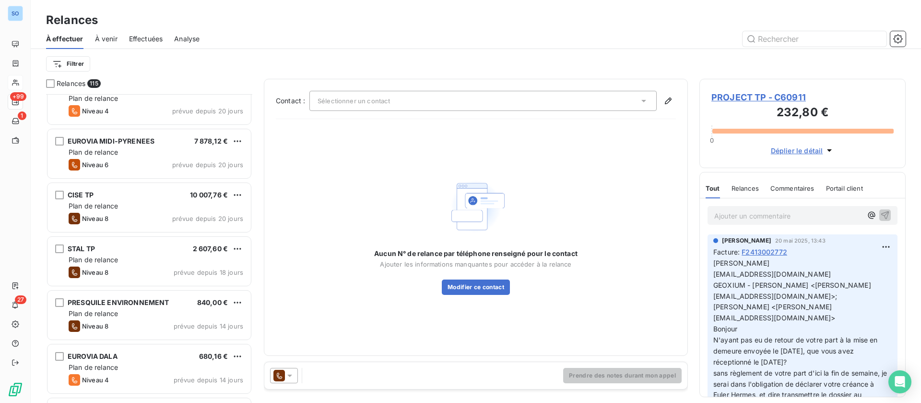
scroll to position [576, 0]
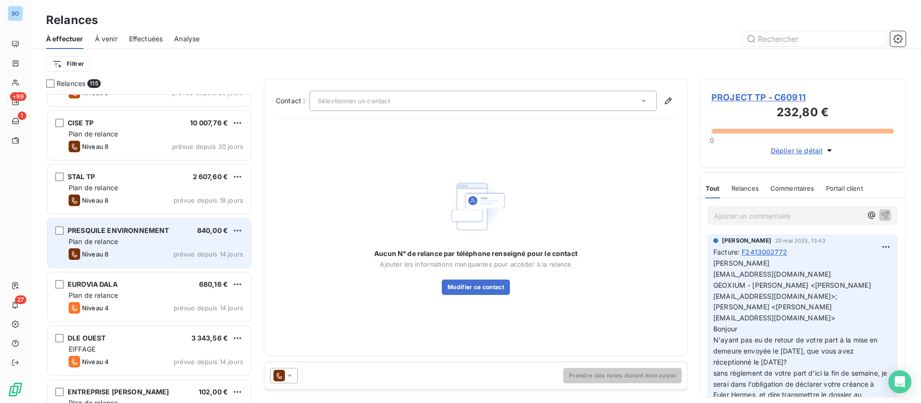
click at [128, 247] on div "PRESQUILE ENVIRONNEMENT 840,00 € Plan de relance Niveau 8 prévue depuis 14 jours" at bounding box center [149, 242] width 203 height 49
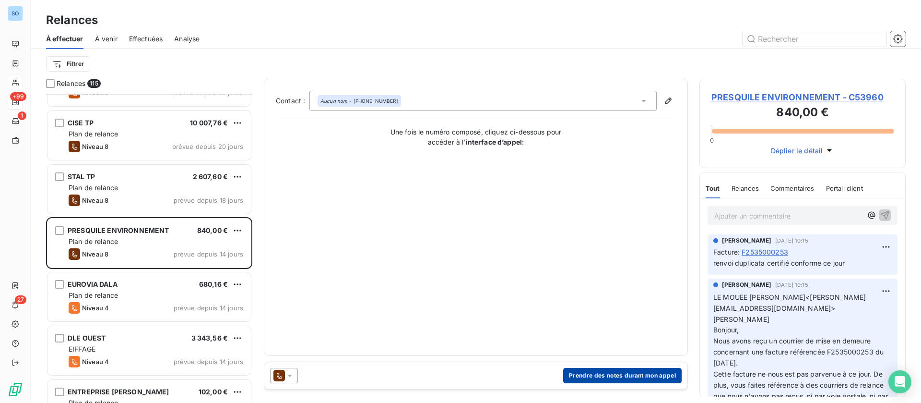
click at [624, 371] on button "Prendre des notes durant mon appel" at bounding box center [622, 375] width 119 height 15
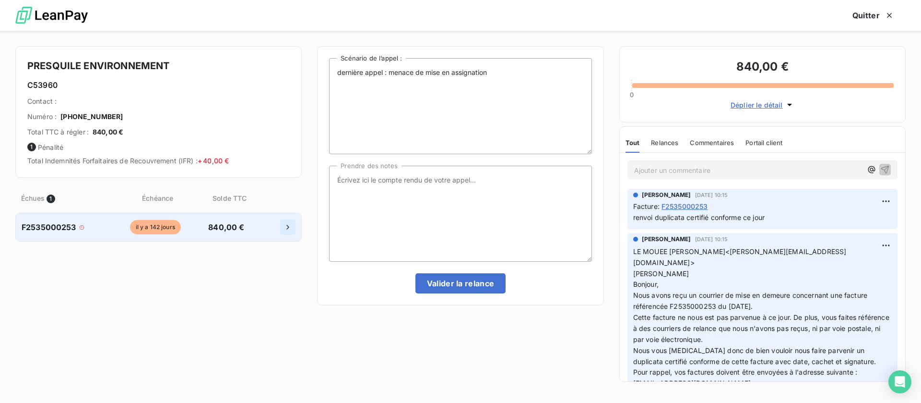
click at [284, 233] on button "button" at bounding box center [287, 226] width 15 height 15
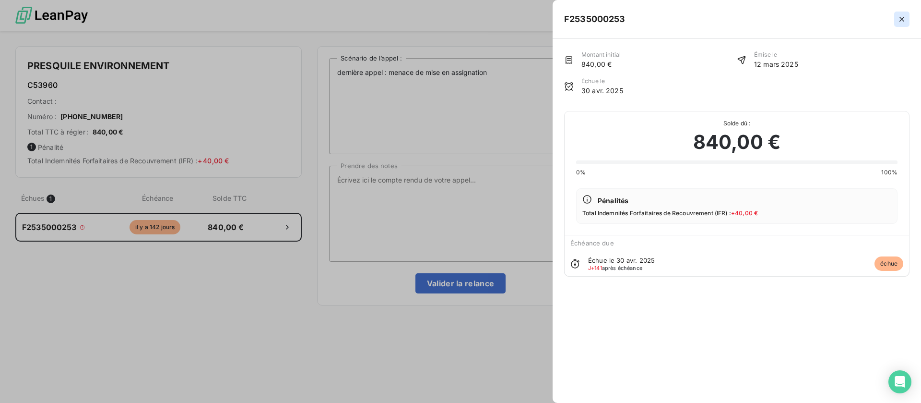
click at [898, 22] on icon "button" at bounding box center [902, 19] width 10 height 10
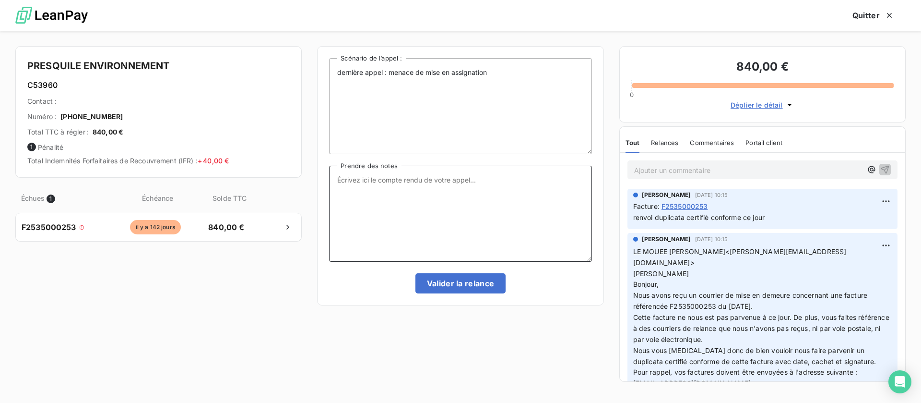
click at [537, 201] on textarea "Prendre des notes" at bounding box center [460, 214] width 262 height 96
type textarea "D"
type textarea "vient juste d'être comptabilisée, mais devrait etre payée pour fin du mois"
click at [431, 280] on button "Valider la relance" at bounding box center [461, 283] width 91 height 20
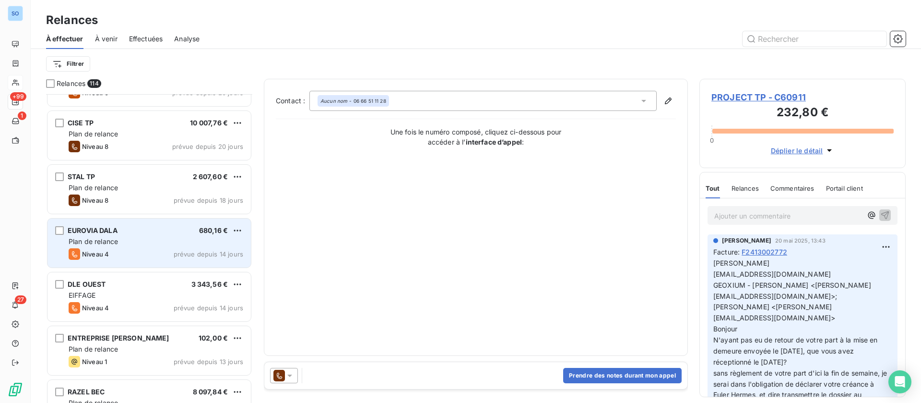
click at [144, 247] on div "EUROVIA DALA 680,16 € Plan de relance Niveau 4 prévue depuis 14 jours" at bounding box center [149, 242] width 203 height 49
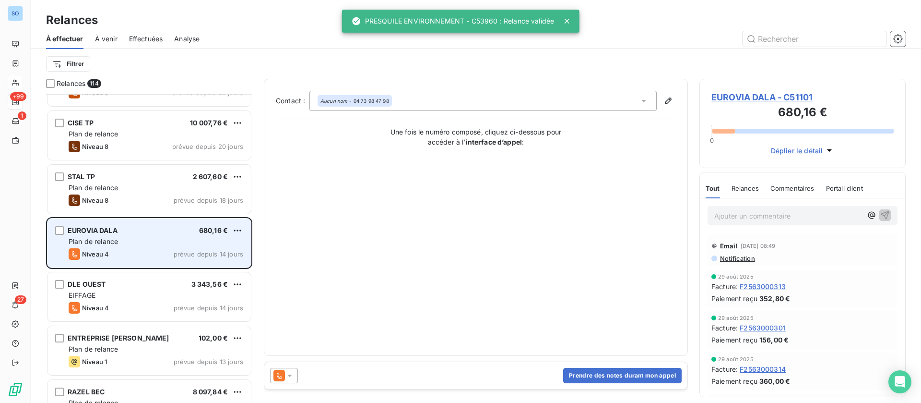
scroll to position [648, 0]
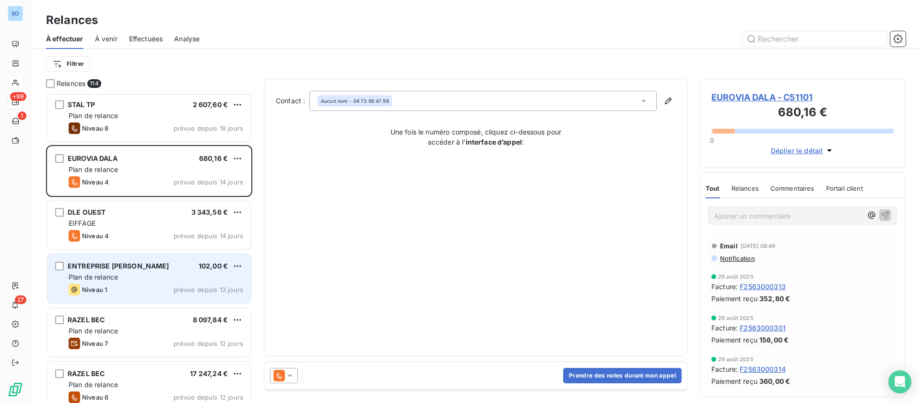
click at [165, 276] on div "Plan de relance" at bounding box center [156, 277] width 175 height 10
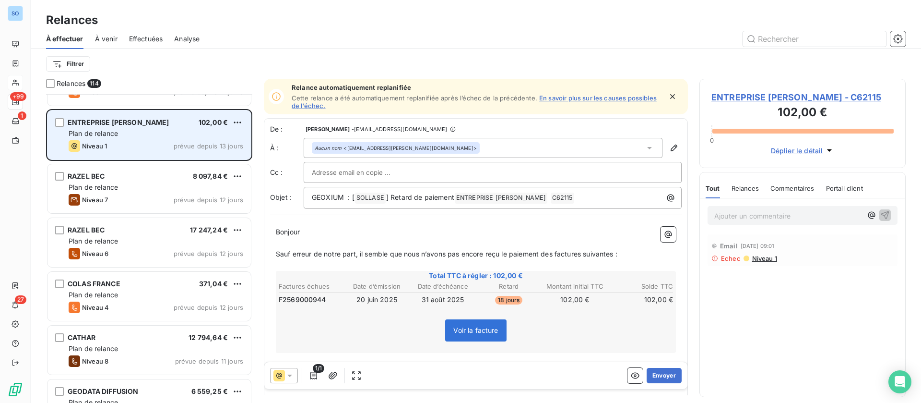
scroll to position [792, 0]
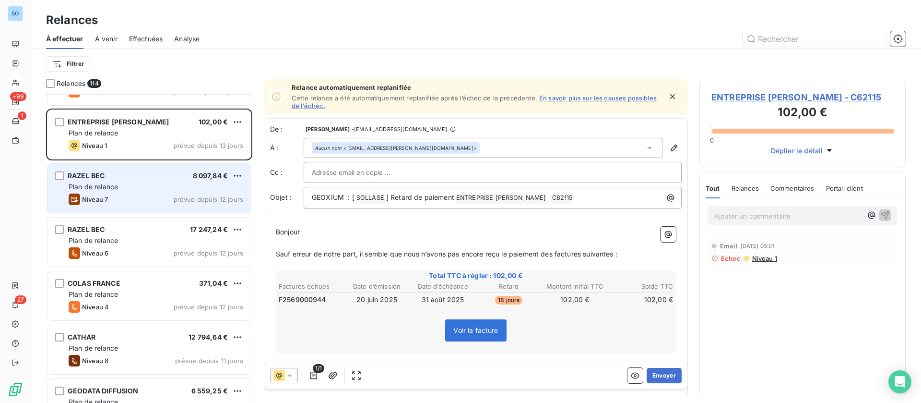
click at [154, 187] on div "Plan de relance" at bounding box center [156, 187] width 175 height 10
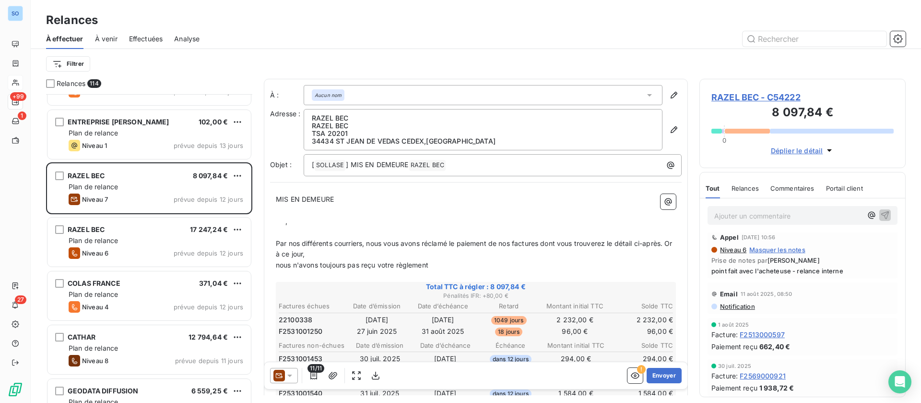
scroll to position [216, 0]
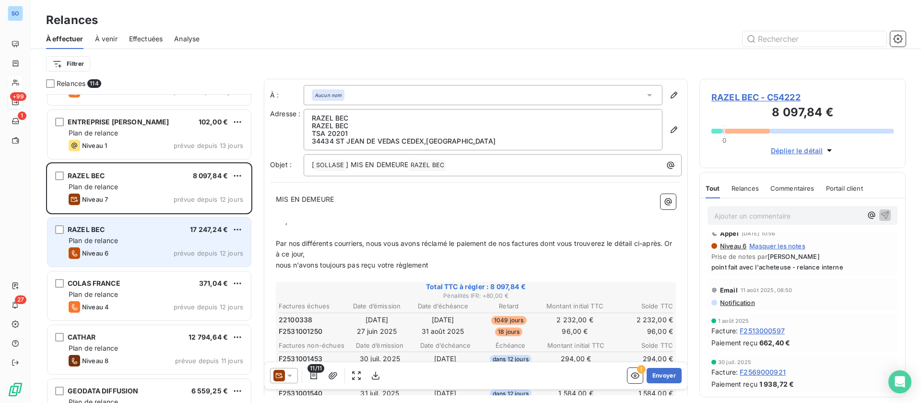
click at [124, 249] on div "Niveau 6 prévue depuis 12 jours" at bounding box center [156, 253] width 175 height 12
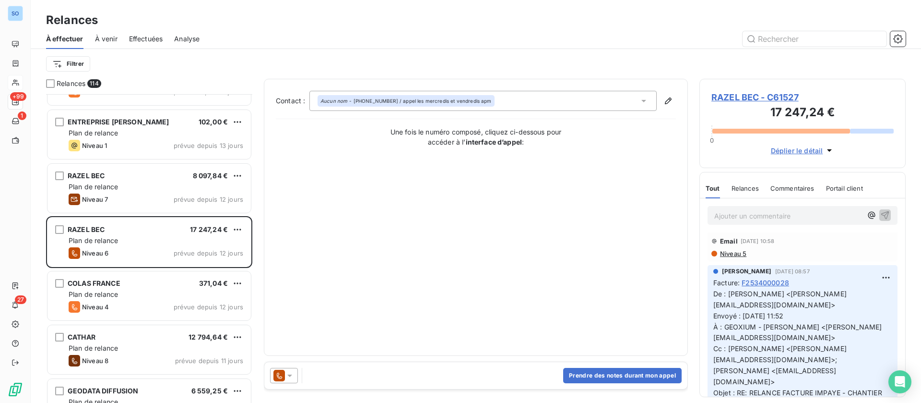
scroll to position [72, 0]
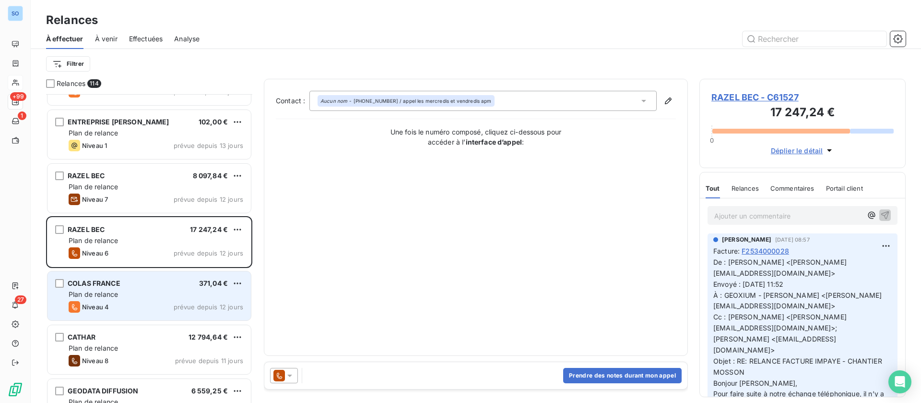
click at [134, 288] on div "COLAS FRANCE 371,04 € Plan de relance Niveau 4 prévue depuis 12 jours" at bounding box center [149, 295] width 203 height 49
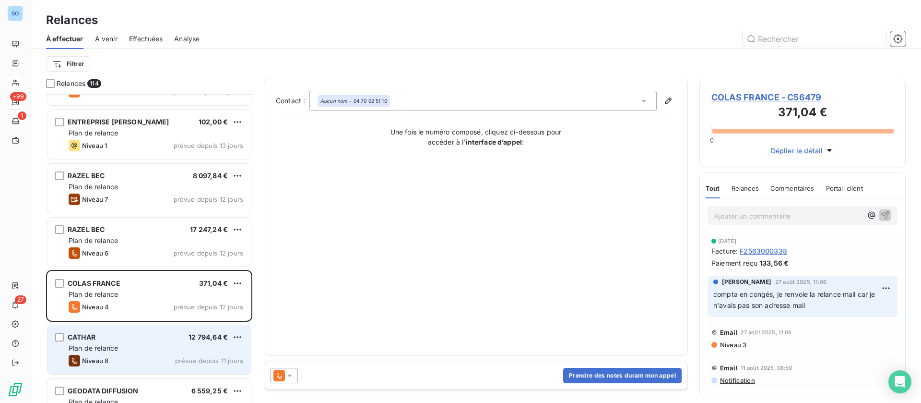
click at [138, 334] on div "CATHAR 12 794,64 €" at bounding box center [156, 337] width 175 height 9
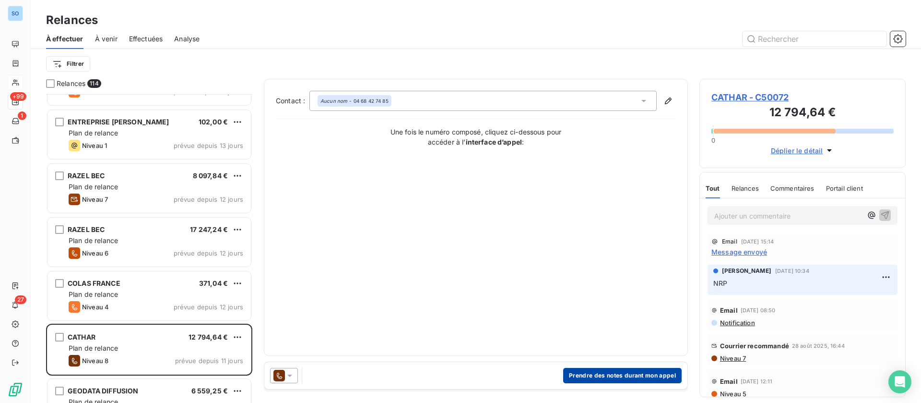
click at [621, 377] on button "Prendre des notes durant mon appel" at bounding box center [622, 375] width 119 height 15
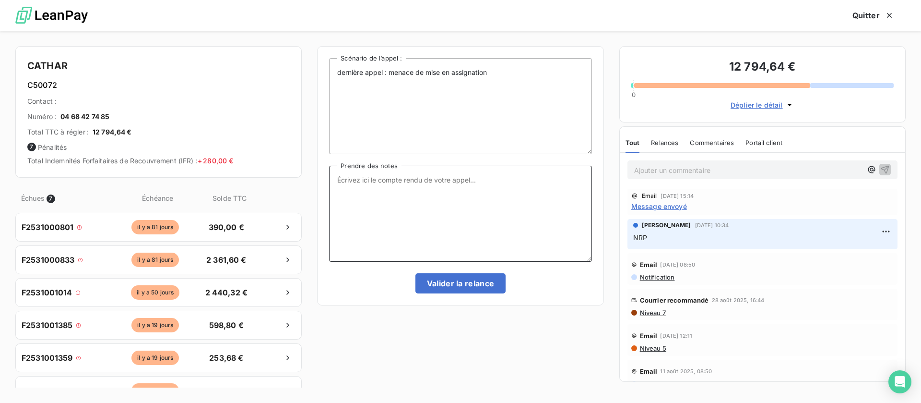
click at [496, 190] on textarea "Prendre des notes" at bounding box center [460, 214] width 262 height 96
type textarea "un virement est prévu semaine prochaine, la comptable me fait un mail avec le d…"
click at [452, 284] on button "Valider la relance" at bounding box center [461, 283] width 91 height 20
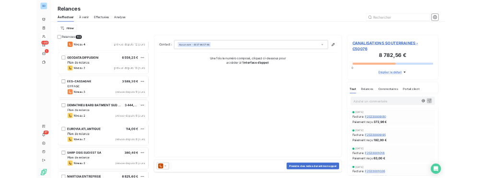
scroll to position [1008, 0]
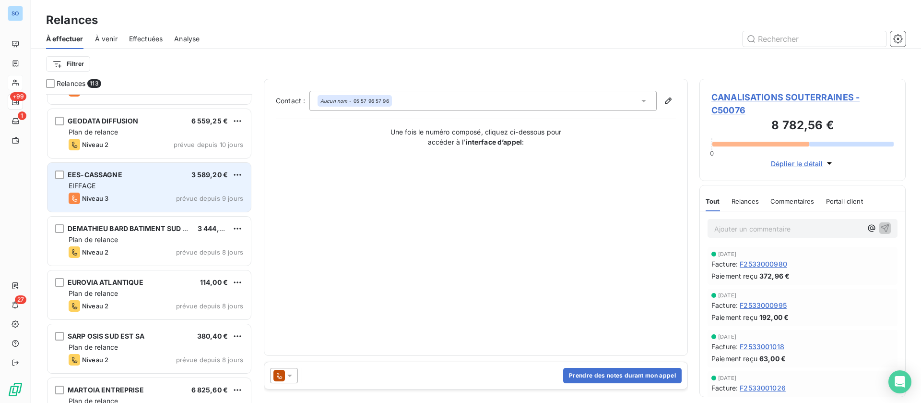
click at [123, 188] on div "EIFFAGE" at bounding box center [156, 186] width 175 height 10
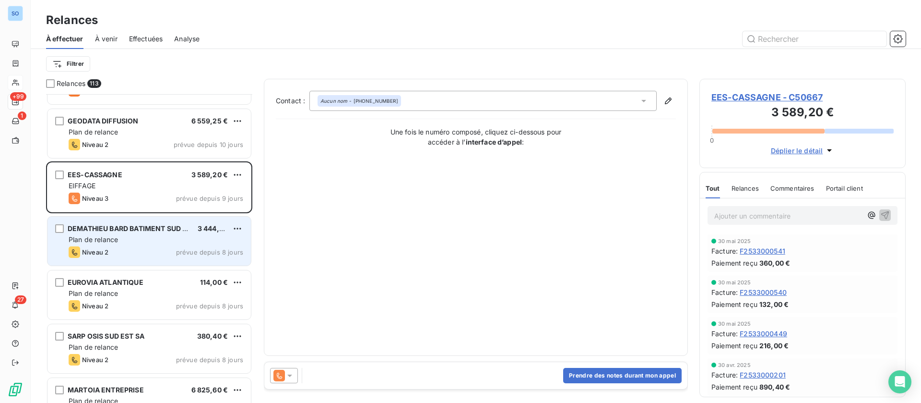
click at [131, 235] on div "Plan de relance" at bounding box center [156, 240] width 175 height 10
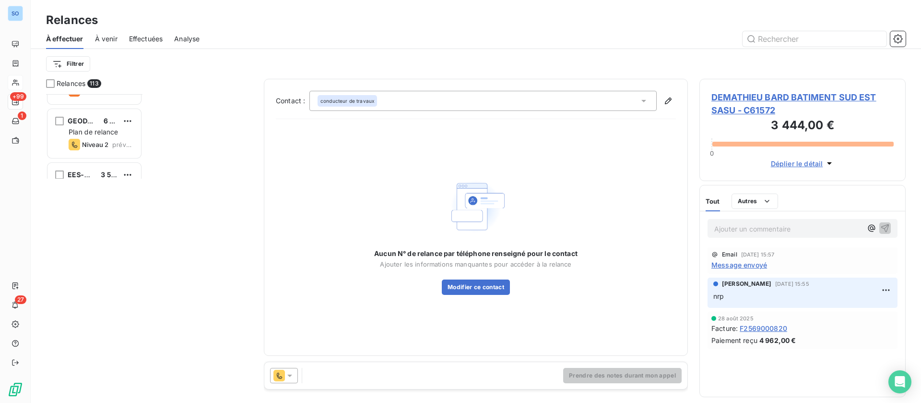
scroll to position [297, 195]
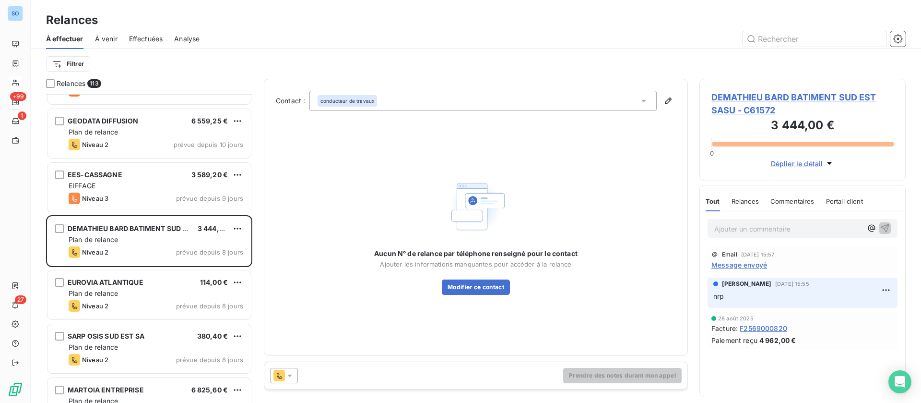
click at [737, 262] on span "Message envoyé" at bounding box center [740, 265] width 56 height 10
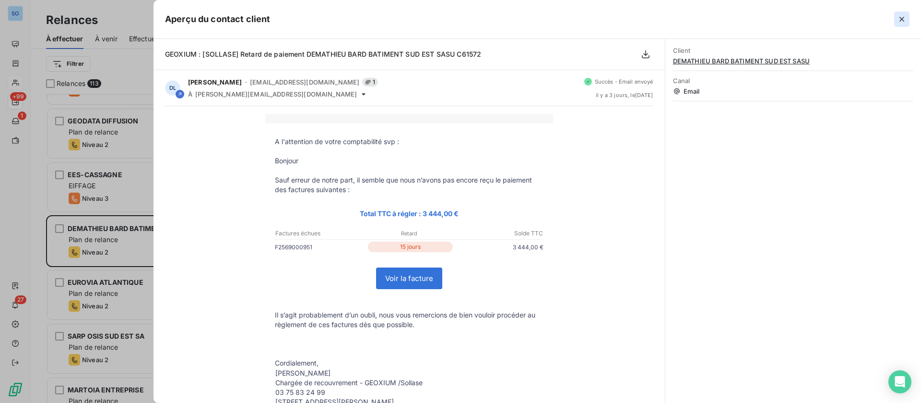
click at [903, 18] on icon "button" at bounding box center [902, 19] width 5 height 5
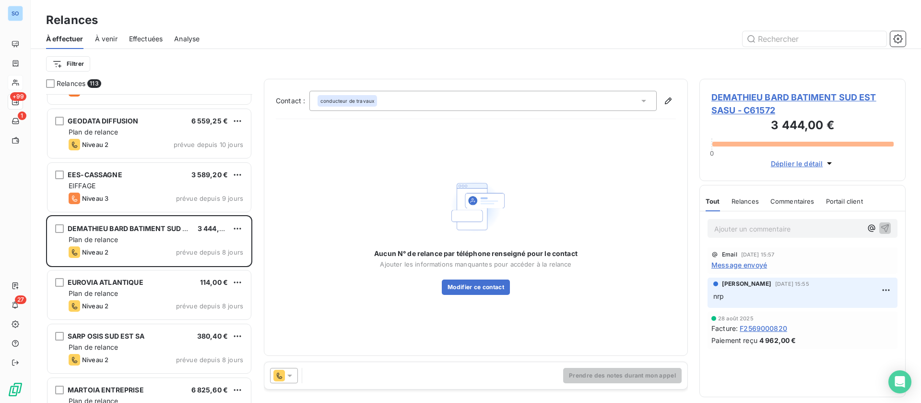
click at [734, 99] on span "DEMATHIEU BARD BATIMENT SUD EST SASU - C61572" at bounding box center [803, 104] width 182 height 26
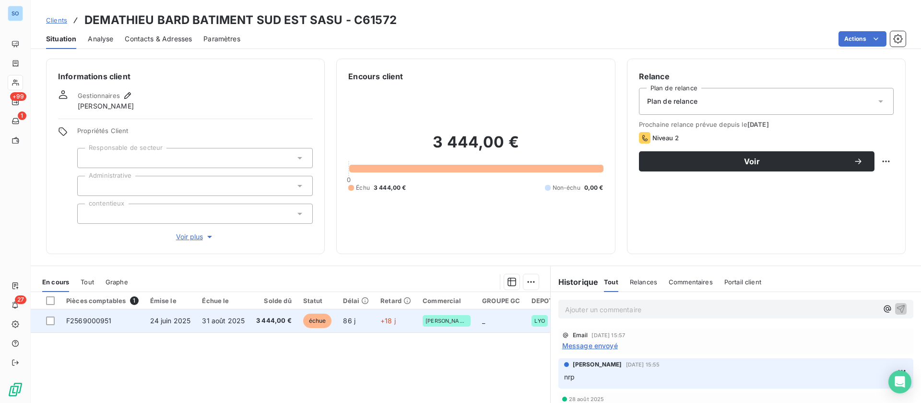
click at [229, 322] on span "31 août 2025" at bounding box center [223, 320] width 43 height 8
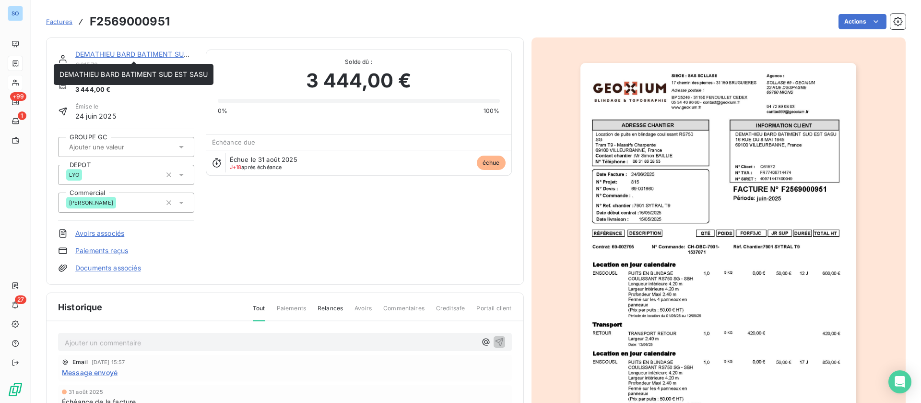
click at [139, 50] on link "DEMATHIEU BARD BATIMENT SUD EST SASU" at bounding box center [149, 54] width 148 height 8
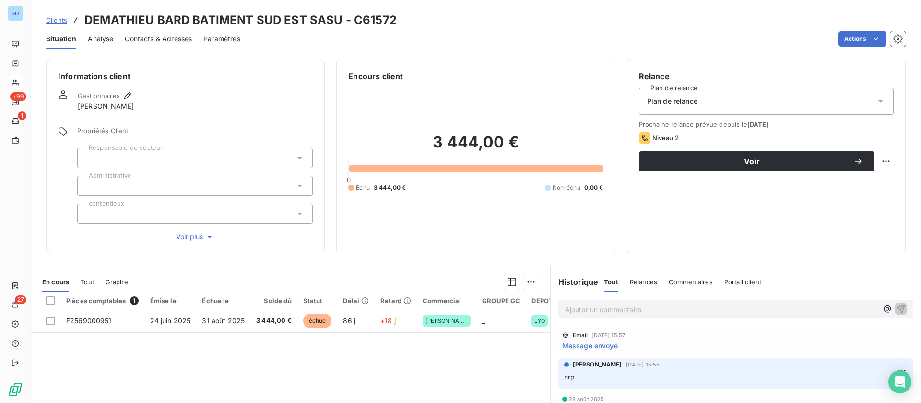
click at [149, 39] on span "Contacts & Adresses" at bounding box center [158, 39] width 67 height 10
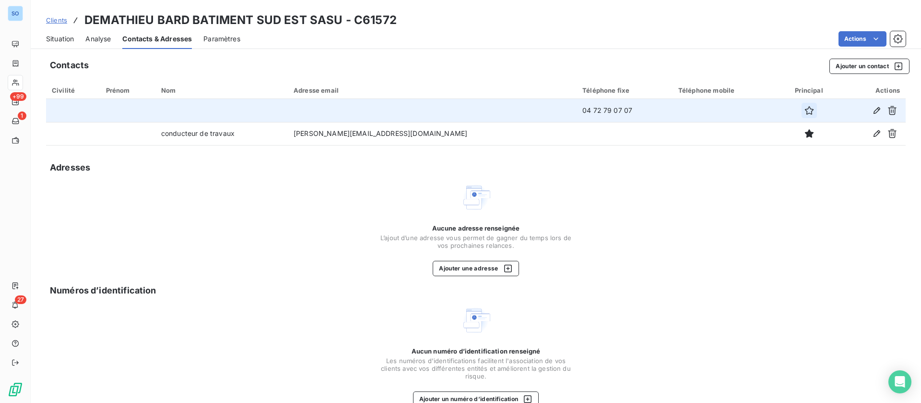
click at [805, 106] on icon "button" at bounding box center [810, 111] width 10 height 10
click at [850, 66] on button "Ajouter un contact" at bounding box center [870, 66] width 80 height 15
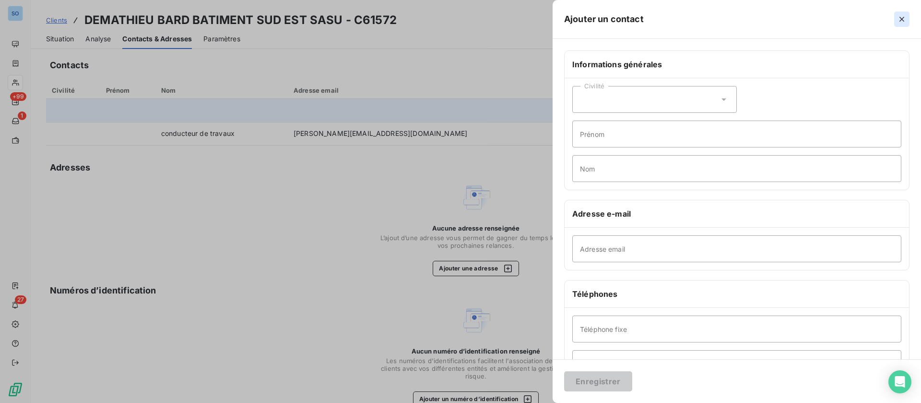
click at [903, 19] on icon "button" at bounding box center [902, 19] width 5 height 5
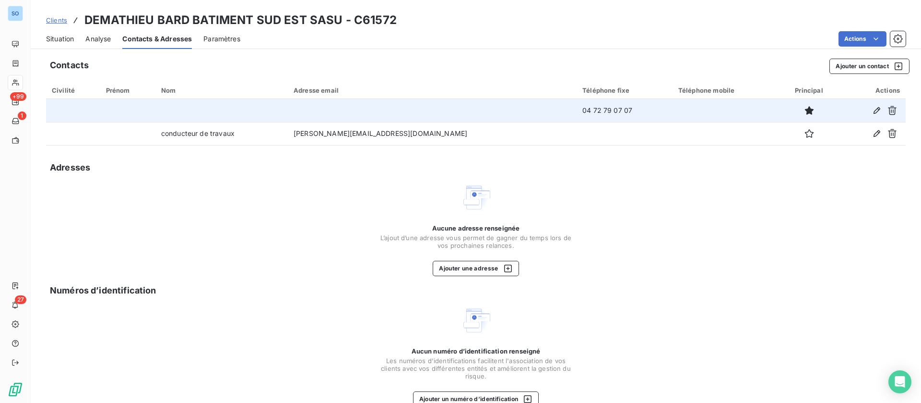
click at [67, 38] on span "Situation" at bounding box center [60, 39] width 28 height 10
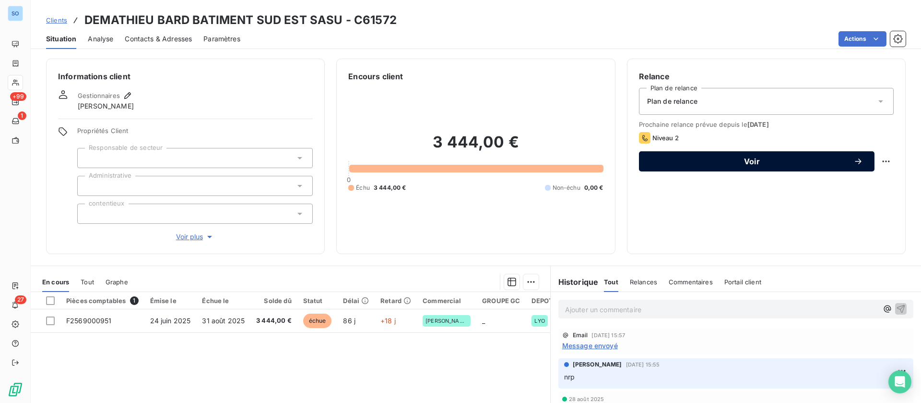
drag, startPoint x: 677, startPoint y: 159, endPoint x: 635, endPoint y: 162, distance: 42.4
click at [677, 162] on span "Voir" at bounding box center [752, 161] width 203 height 8
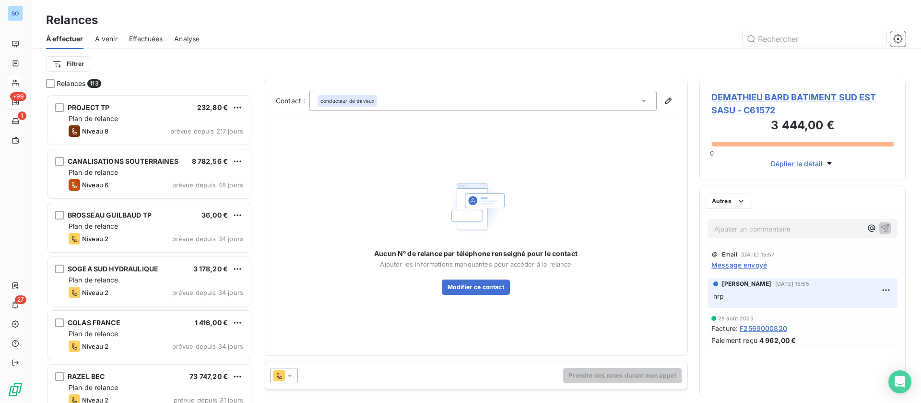
scroll to position [297, 195]
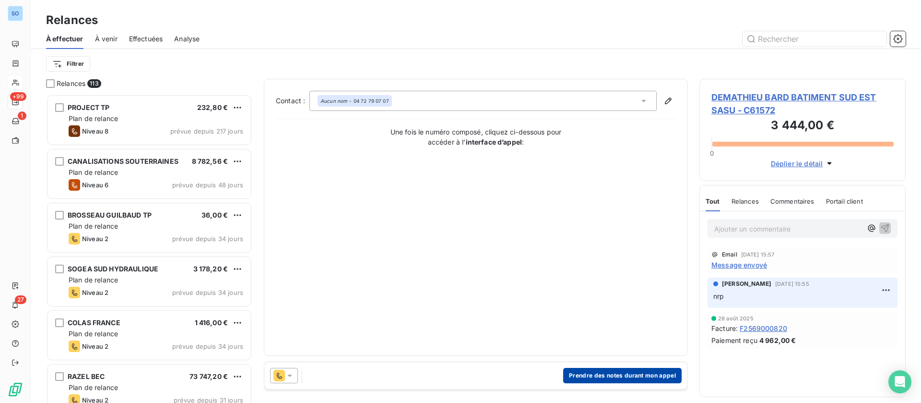
click at [612, 373] on button "Prendre des notes durant mon appel" at bounding box center [622, 375] width 119 height 15
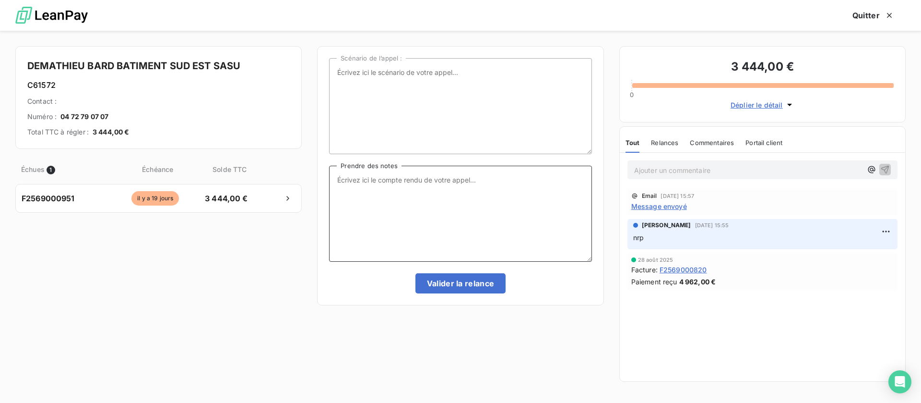
click at [433, 201] on textarea "Prendre des notes" at bounding box center [460, 214] width 262 height 96
click at [677, 172] on p "Ajouter un commentaire ﻿" at bounding box center [748, 170] width 228 height 12
click at [886, 168] on icon "button" at bounding box center [885, 169] width 8 height 8
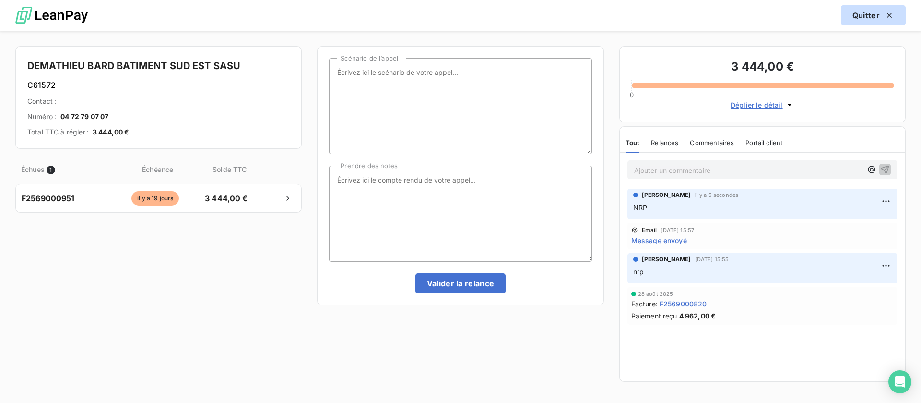
click at [879, 20] on button "Quitter" at bounding box center [873, 15] width 65 height 20
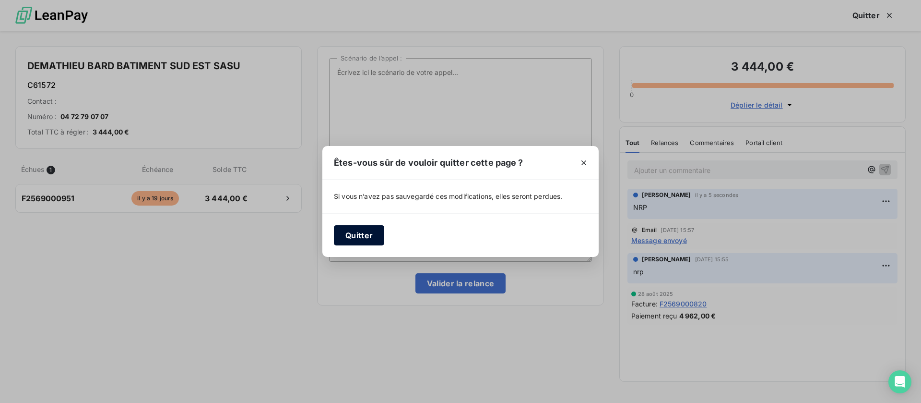
click at [360, 239] on button "Quitter" at bounding box center [359, 235] width 50 height 20
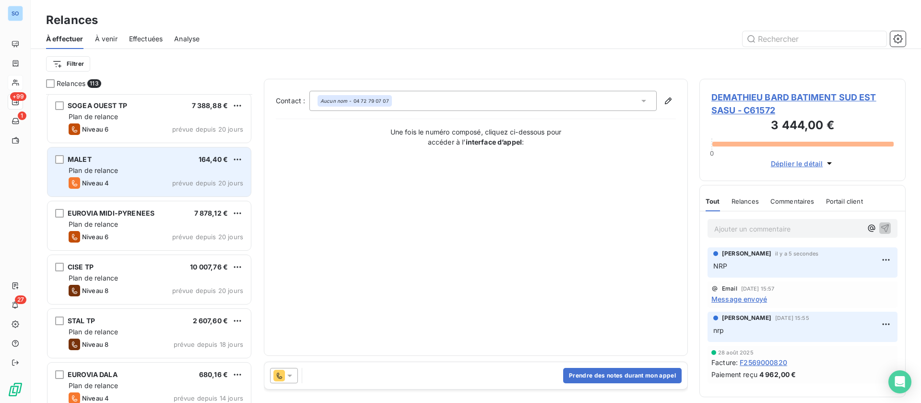
scroll to position [504, 0]
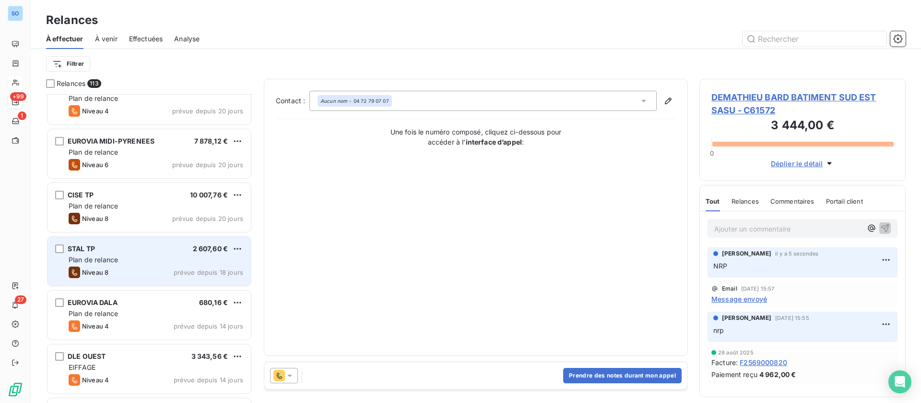
click at [146, 254] on div "STAL TP 2 607,60 € Plan de relance Niveau 8 prévue depuis 18 jours" at bounding box center [149, 261] width 203 height 49
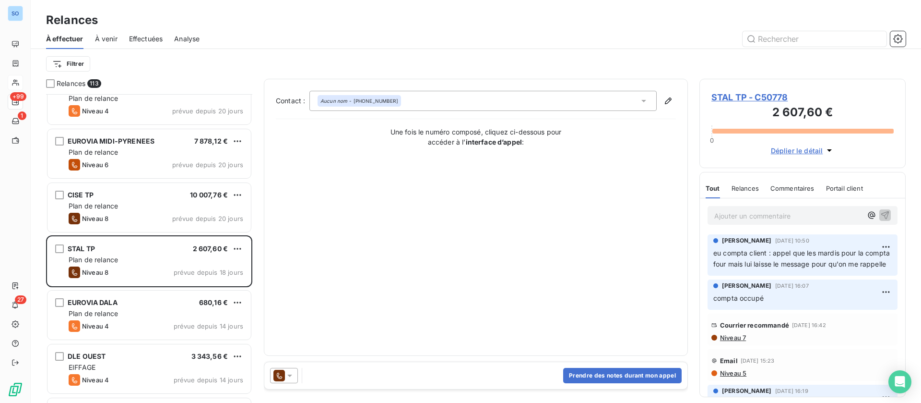
scroll to position [576, 0]
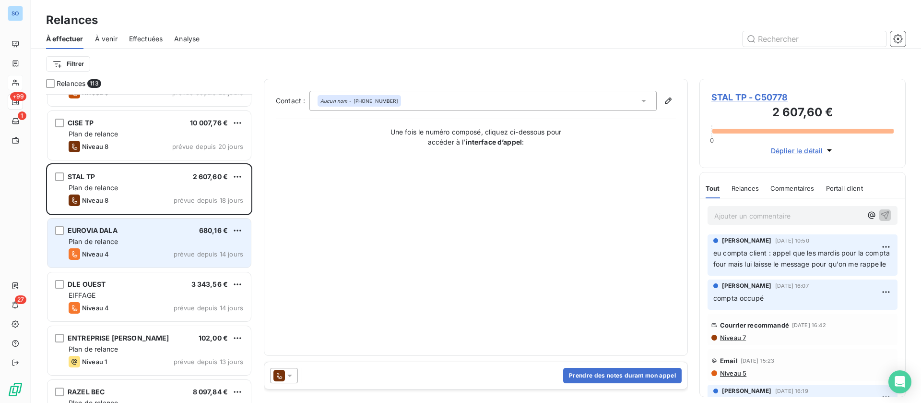
click at [122, 233] on div "EUROVIA DALA 680,16 €" at bounding box center [156, 230] width 175 height 9
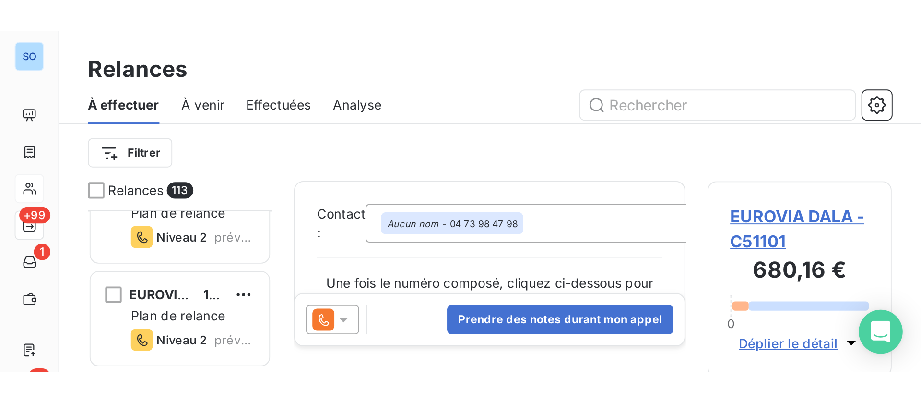
scroll to position [297, 195]
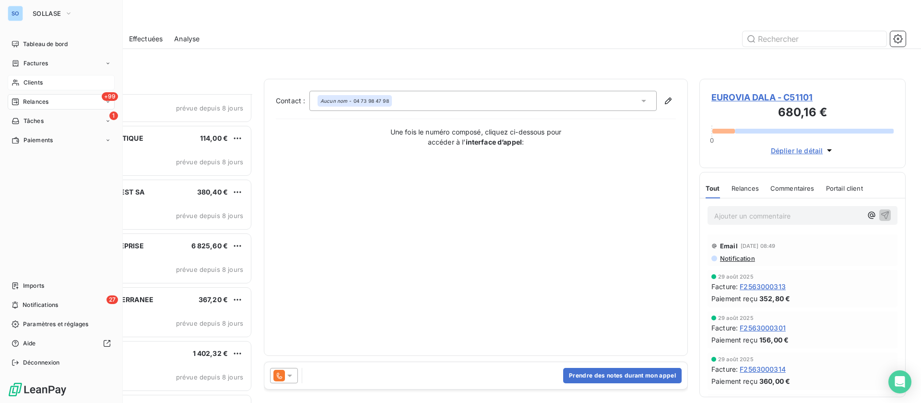
click at [20, 79] on div "Clients" at bounding box center [61, 82] width 107 height 15
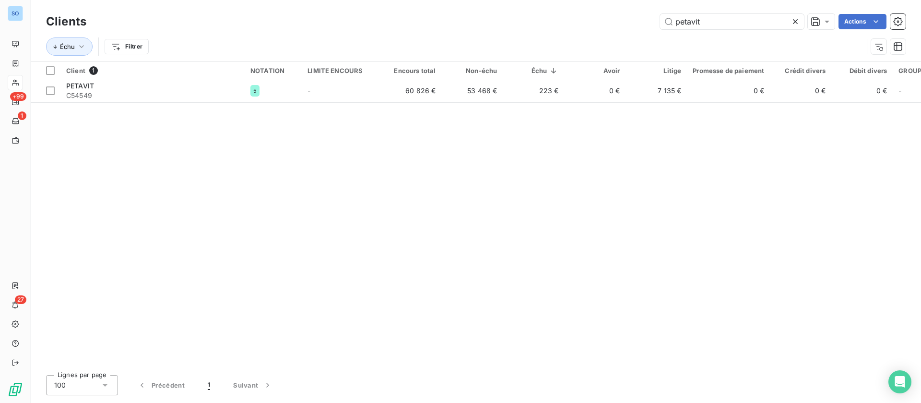
drag, startPoint x: 699, startPoint y: 23, endPoint x: 492, endPoint y: 27, distance: 206.8
click at [492, 27] on div "petavit Actions" at bounding box center [502, 21] width 808 height 15
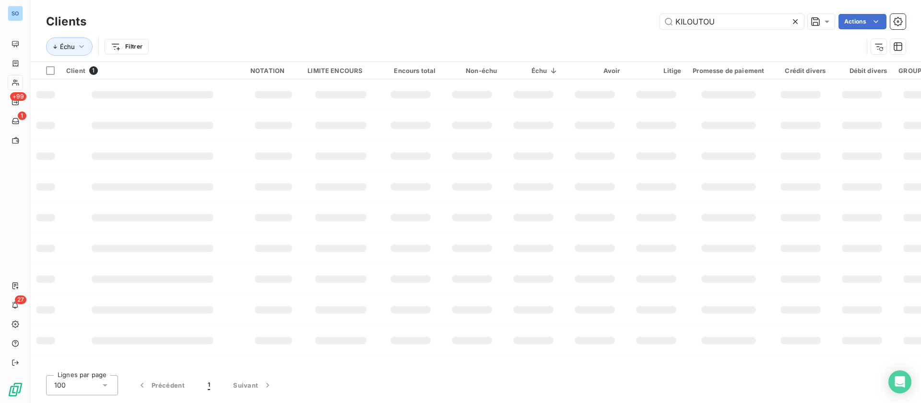
type input "KILOUTOU"
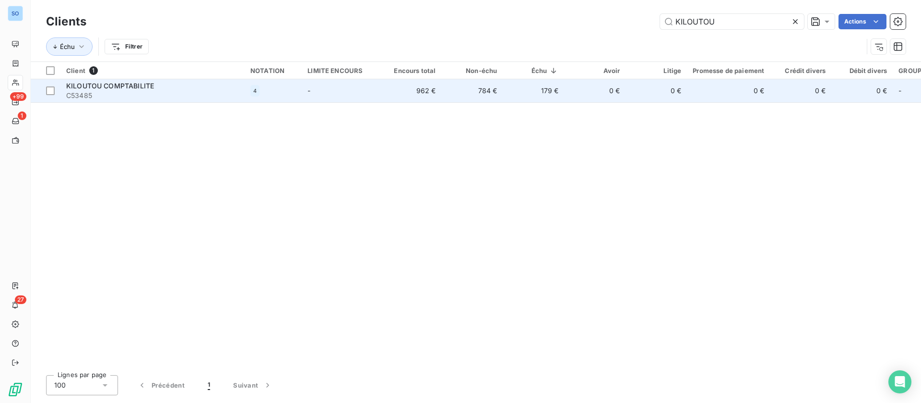
click at [406, 100] on td "962 €" at bounding box center [410, 90] width 61 height 23
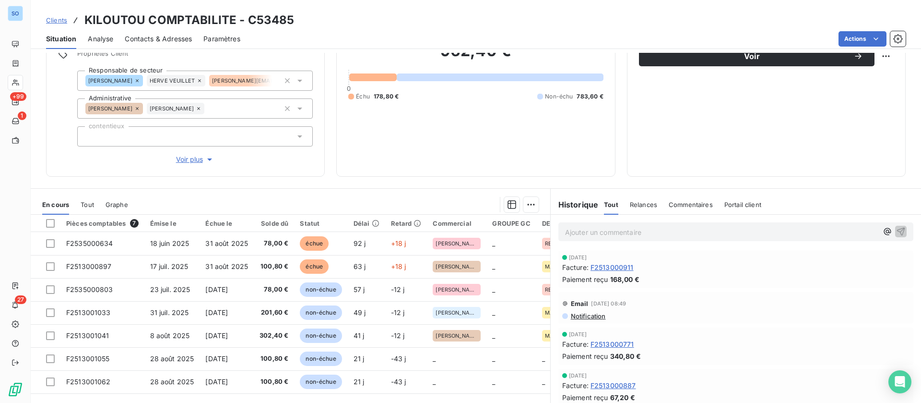
scroll to position [131, 0]
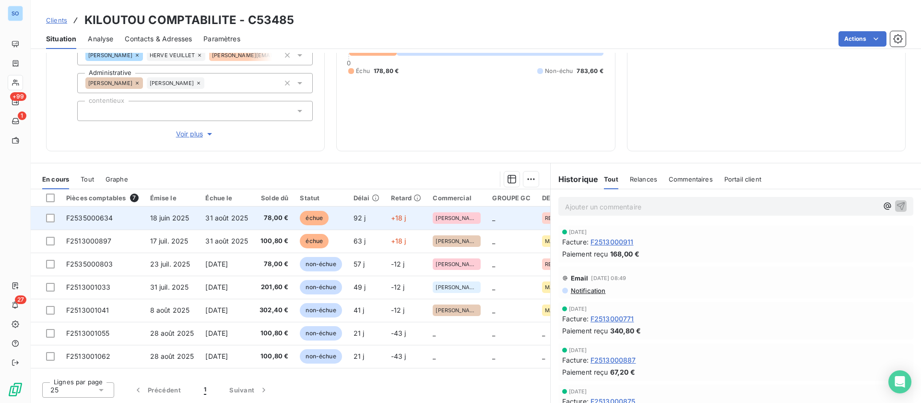
click at [205, 218] on span "31 août 2025" at bounding box center [226, 218] width 43 height 8
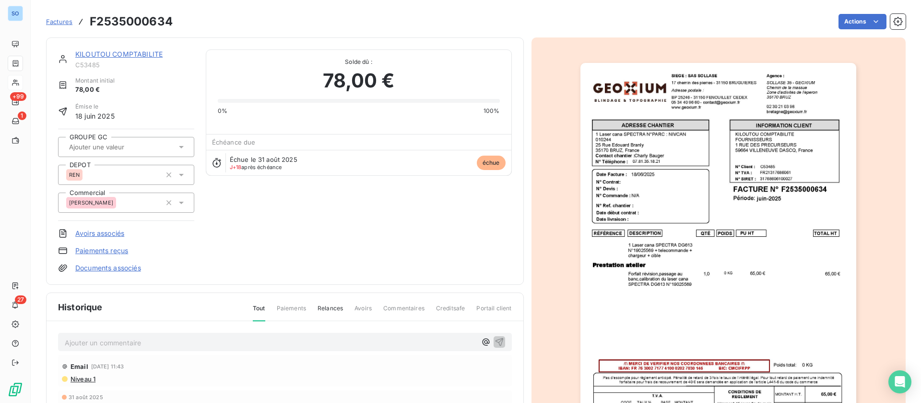
click at [127, 345] on p "Ajouter un commentaire ﻿" at bounding box center [271, 342] width 412 height 12
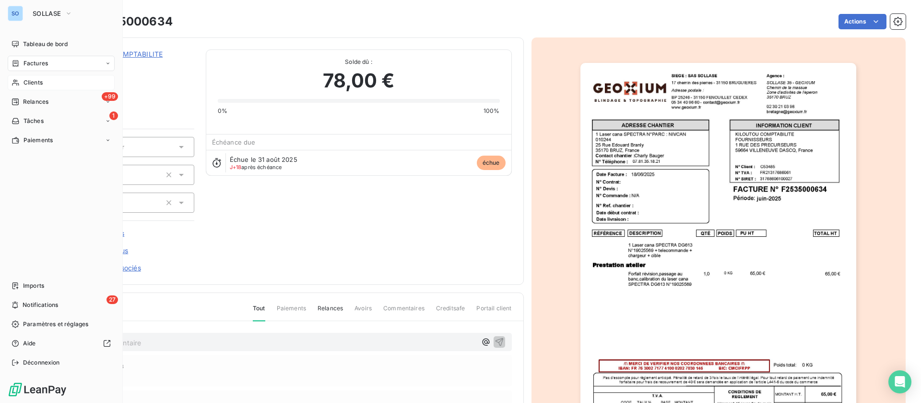
click at [26, 86] on span "Clients" at bounding box center [33, 82] width 19 height 9
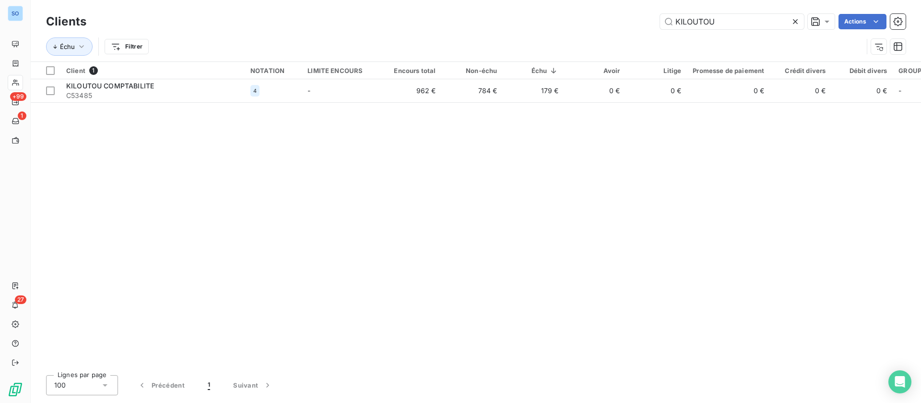
drag, startPoint x: 732, startPoint y: 20, endPoint x: 471, endPoint y: 7, distance: 261.4
click at [471, 7] on div "Clients KILOUTOU Actions Échu Filtrer" at bounding box center [476, 30] width 891 height 61
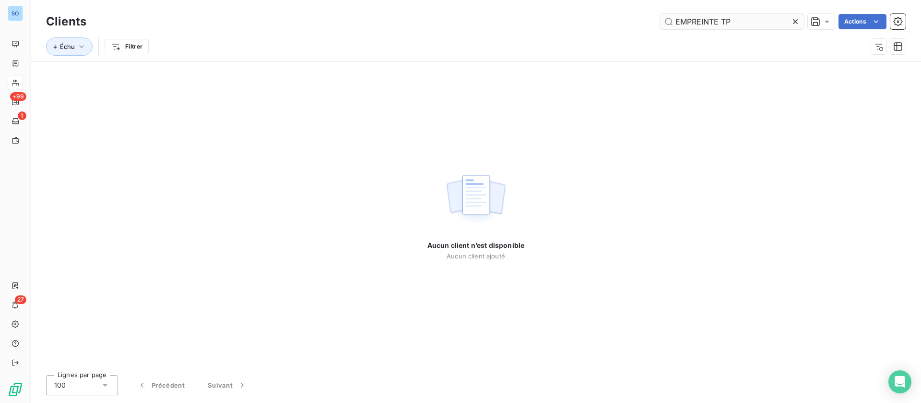
click at [745, 21] on input "EMPREINTE TP" at bounding box center [732, 21] width 144 height 15
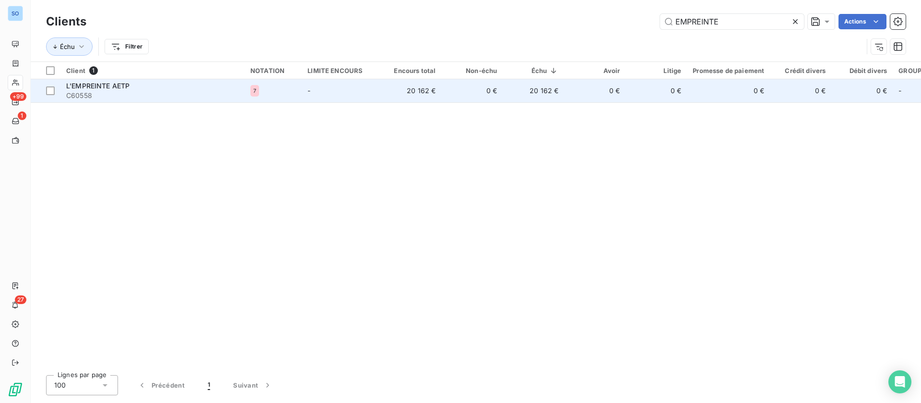
type input "EMPREINTE"
click at [173, 91] on span "C60558" at bounding box center [152, 96] width 173 height 10
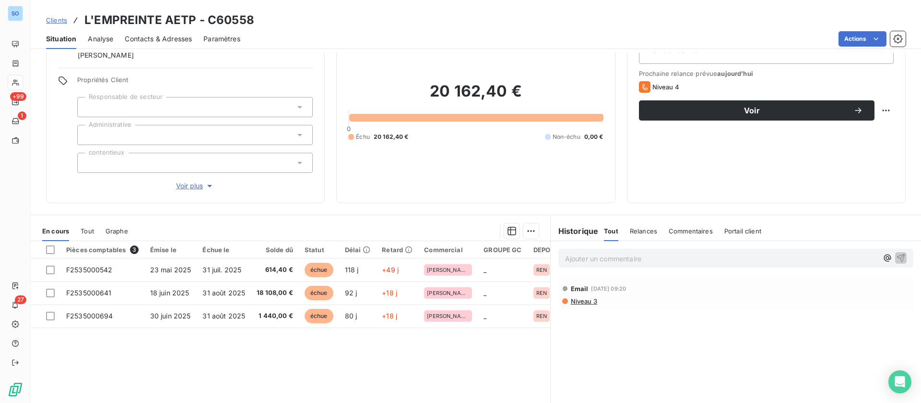
scroll to position [72, 0]
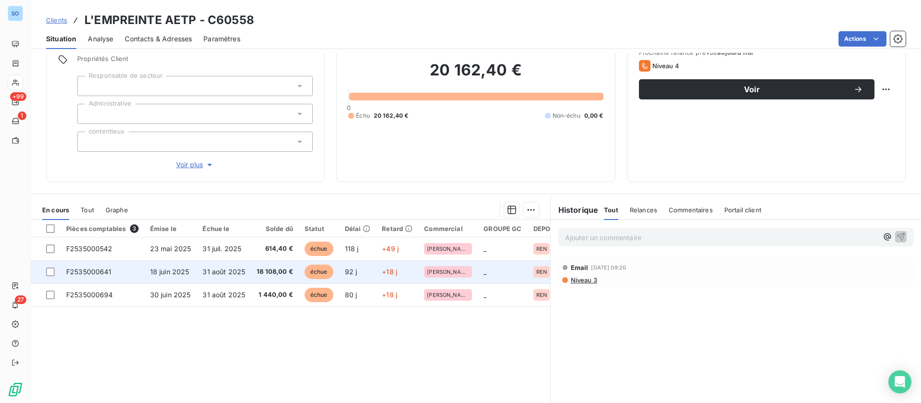
click at [259, 270] on span "18 108,00 €" at bounding box center [275, 272] width 36 height 10
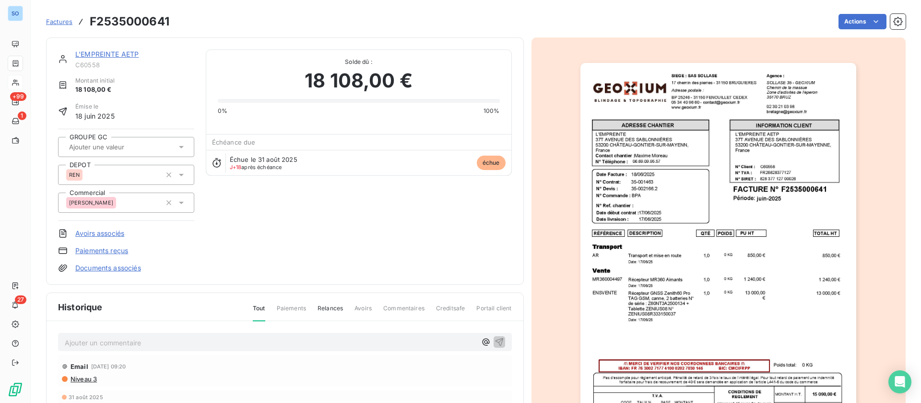
click at [117, 342] on p "Ajouter un commentaire ﻿" at bounding box center [271, 342] width 412 height 12
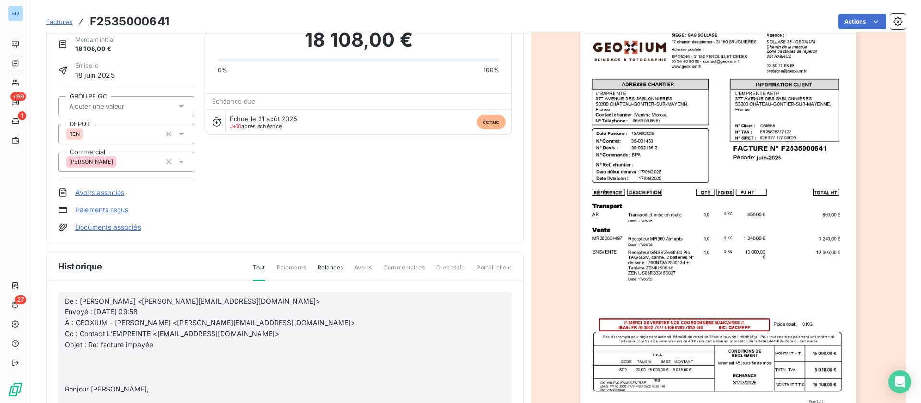
scroll to position [129, 0]
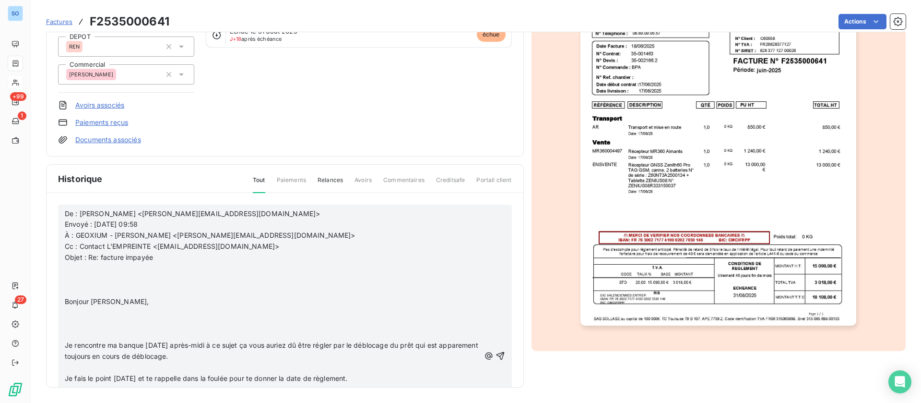
click at [112, 273] on p "﻿" at bounding box center [273, 268] width 416 height 11
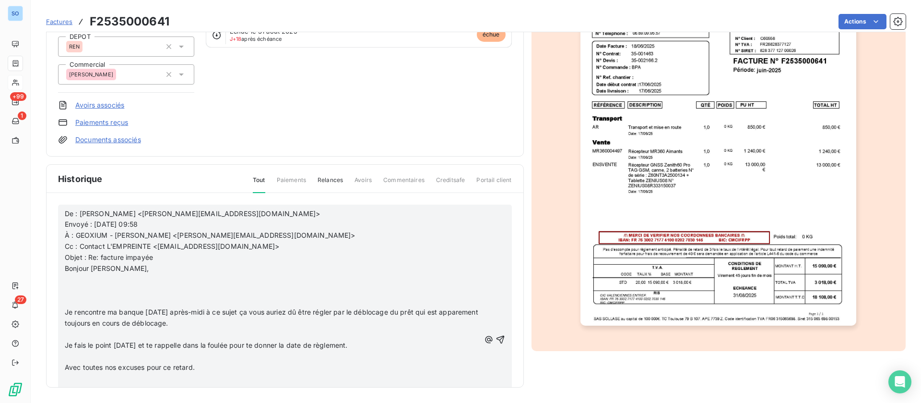
click at [96, 284] on p "﻿" at bounding box center [273, 279] width 416 height 11
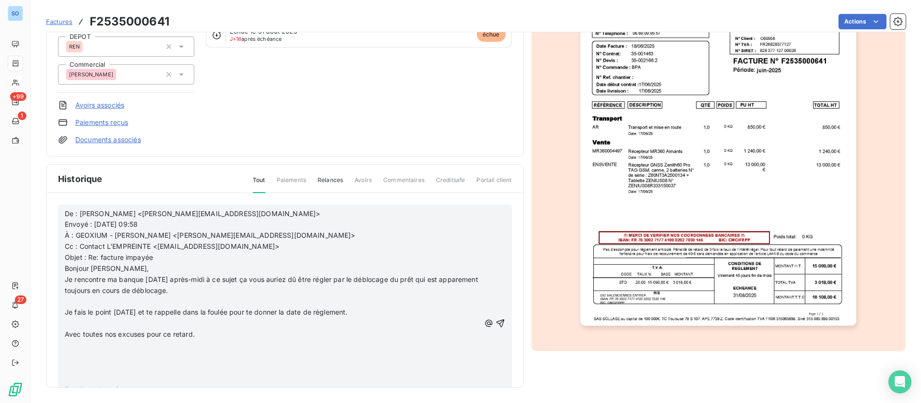
click at [96, 303] on p "﻿" at bounding box center [273, 301] width 416 height 11
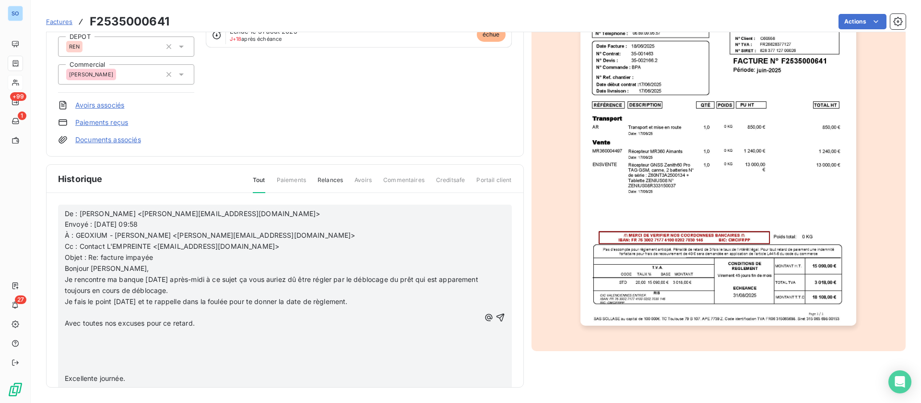
click at [93, 316] on p "﻿" at bounding box center [273, 312] width 416 height 11
click at [88, 326] on p "﻿" at bounding box center [273, 323] width 416 height 11
click at [87, 338] on p "﻿" at bounding box center [273, 334] width 416 height 11
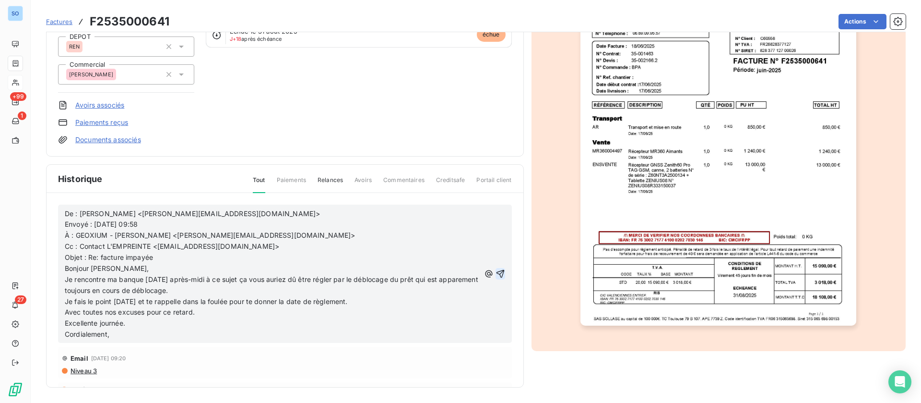
click at [496, 271] on icon "button" at bounding box center [500, 273] width 8 height 8
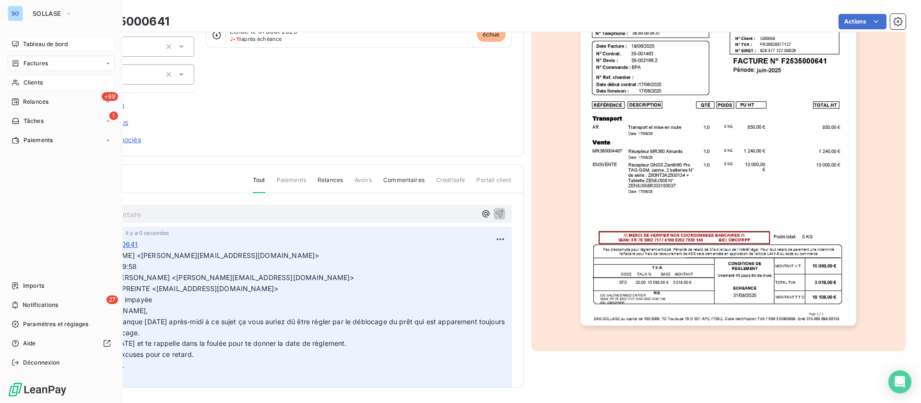
click at [22, 46] on div "Tableau de bord" at bounding box center [61, 43] width 107 height 15
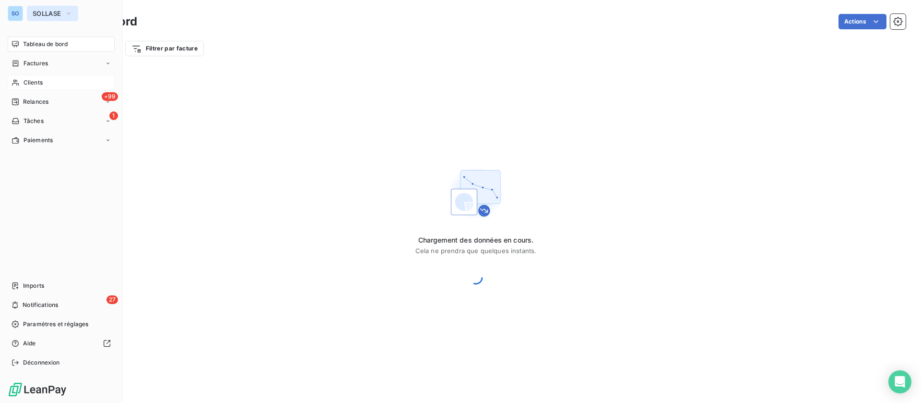
click at [54, 13] on span "SOLLASE" at bounding box center [47, 14] width 28 height 8
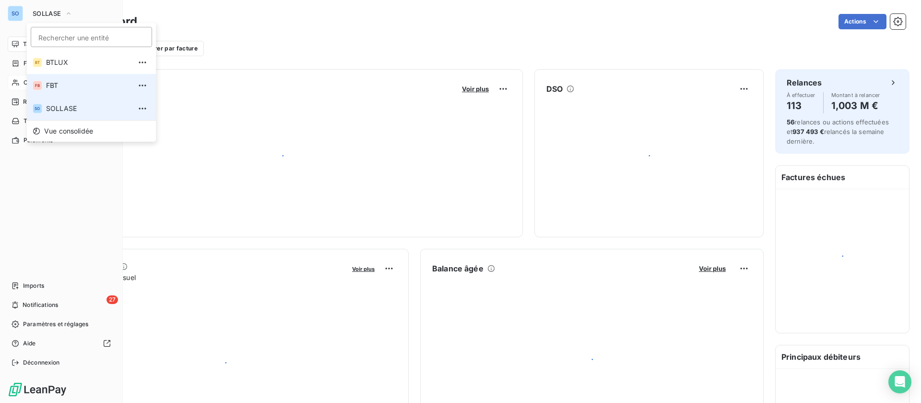
click at [59, 86] on span "FBT" at bounding box center [88, 86] width 85 height 10
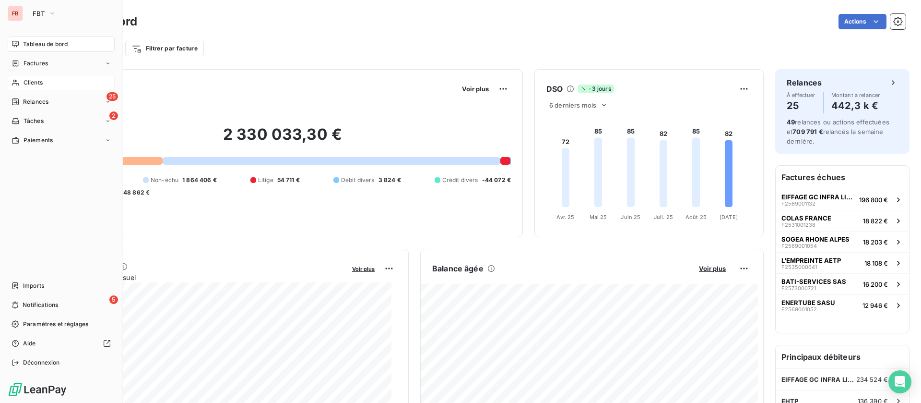
click at [34, 81] on span "Clients" at bounding box center [33, 82] width 19 height 9
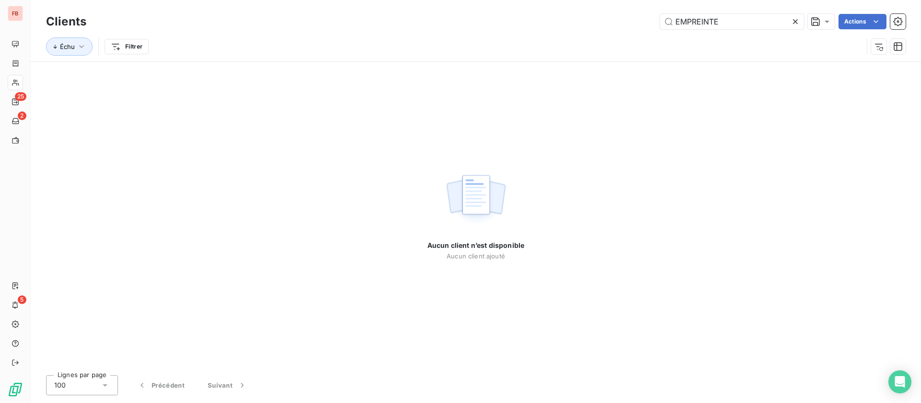
drag, startPoint x: 750, startPoint y: 19, endPoint x: 500, endPoint y: 6, distance: 250.3
click at [497, 15] on div "EMPREINTE Actions" at bounding box center [502, 21] width 808 height 15
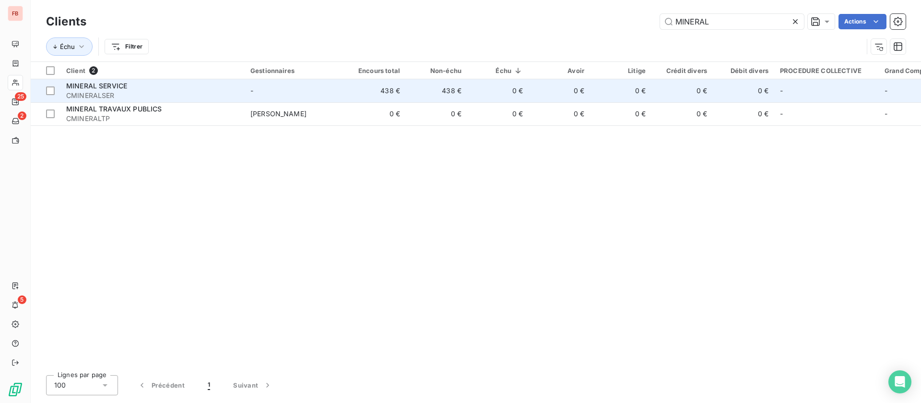
type input "MINERAL"
click at [185, 91] on span "CMINERALSER" at bounding box center [152, 96] width 173 height 10
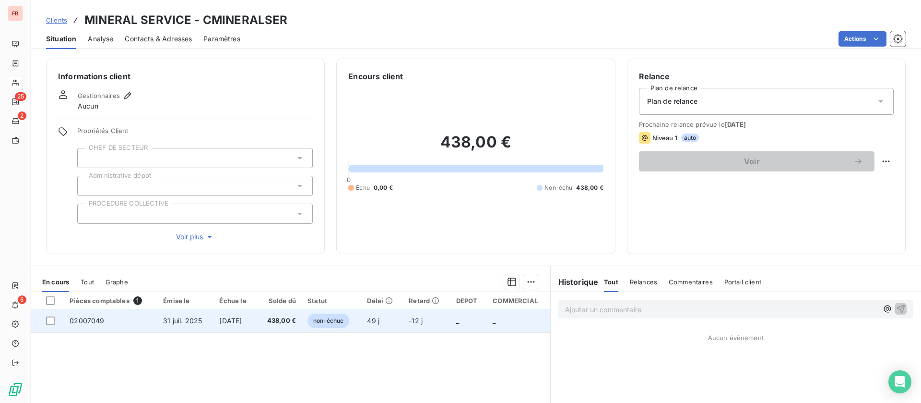
click at [225, 316] on span "[DATE]" at bounding box center [230, 320] width 23 height 8
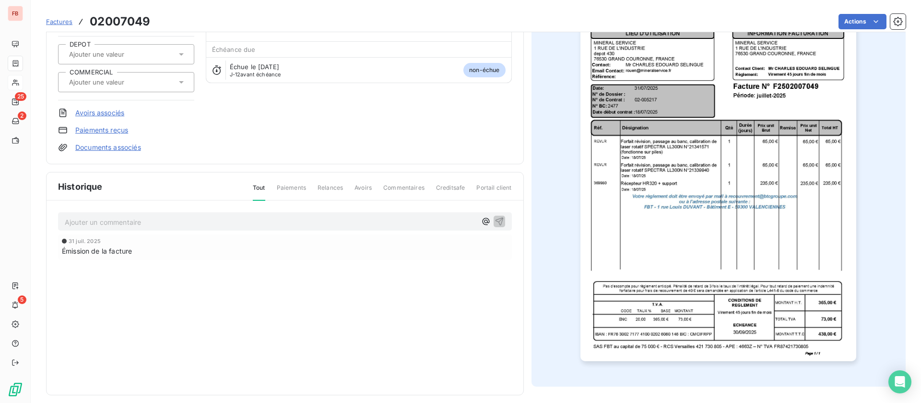
scroll to position [101, 0]
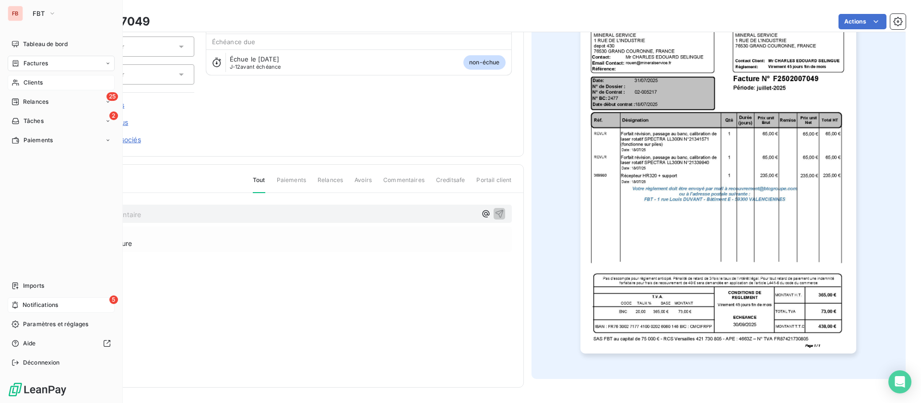
click at [32, 305] on span "Notifications" at bounding box center [41, 304] width 36 height 9
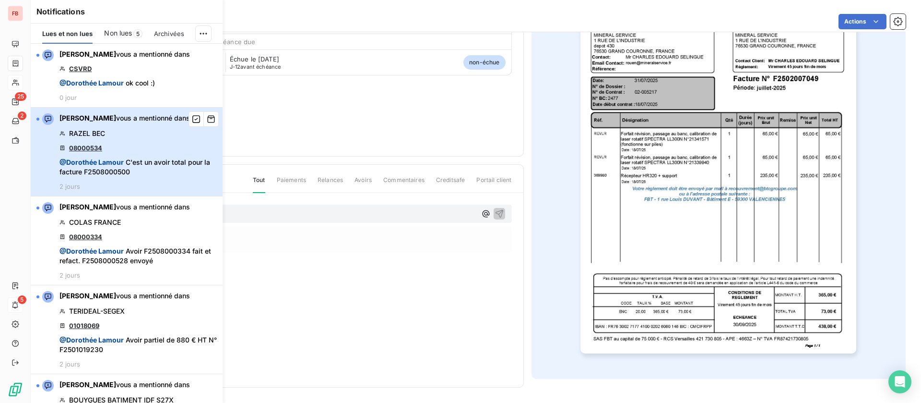
click at [152, 162] on span "@ Dorothée Lamour C'est un avoir total pour la facture F2508000500" at bounding box center [137, 166] width 157 height 19
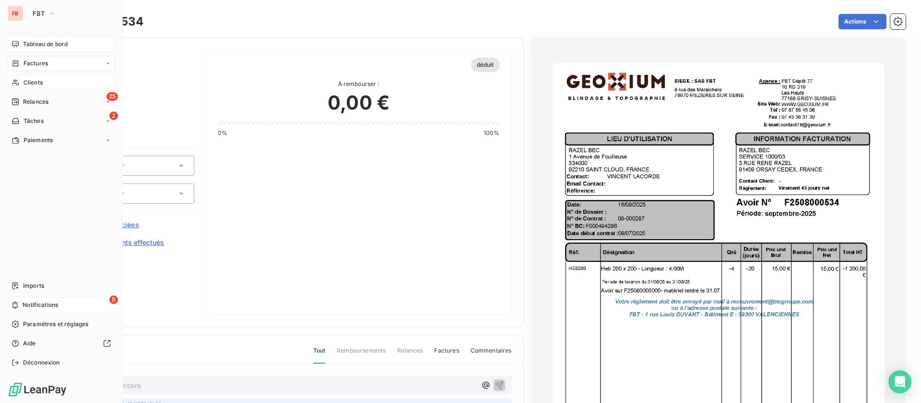
click at [24, 40] on span "Tableau de bord" at bounding box center [45, 44] width 45 height 9
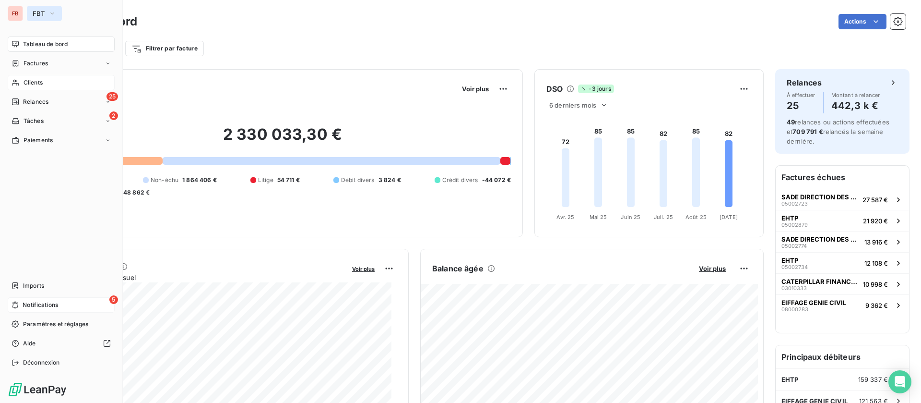
click at [38, 13] on span "FBT" at bounding box center [39, 14] width 12 height 8
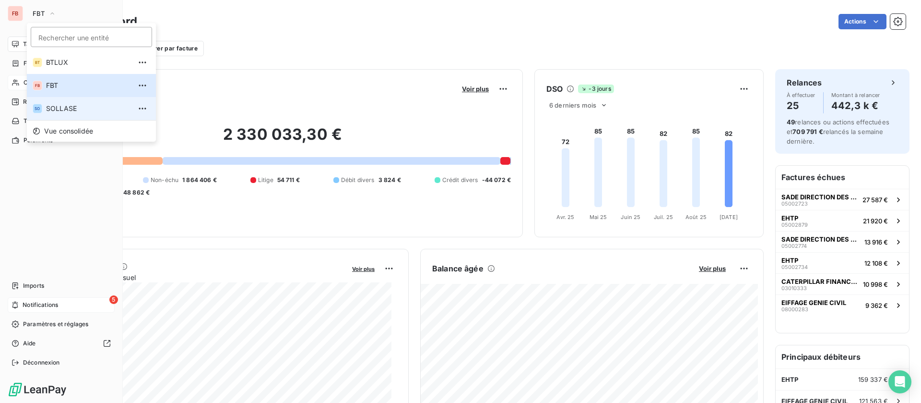
click at [60, 105] on span "SOLLASE" at bounding box center [88, 109] width 85 height 10
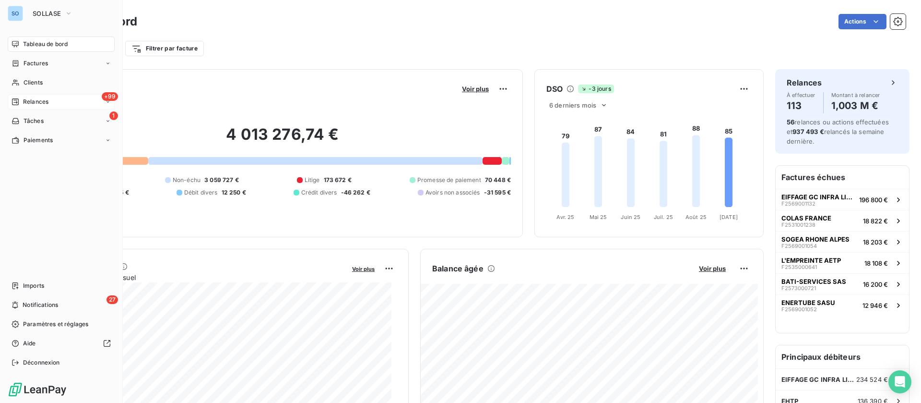
click at [23, 102] on span "Relances" at bounding box center [35, 101] width 25 height 9
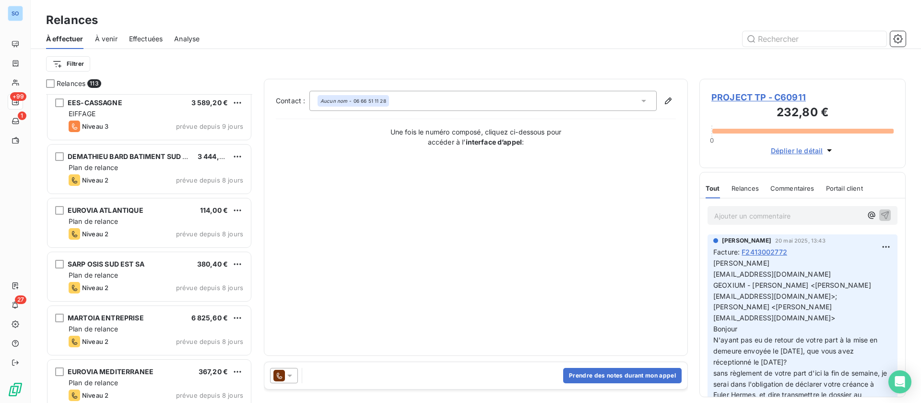
scroll to position [1224, 0]
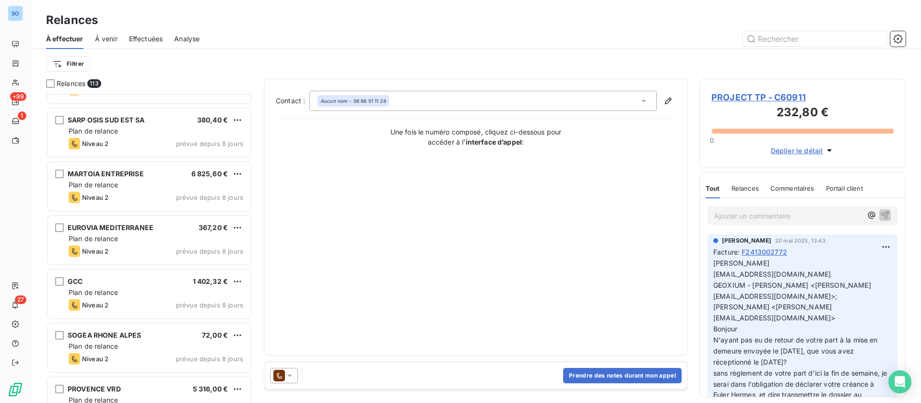
click at [77, 63] on html "SO +99 1 27 Relances À effectuer À venir Effectuées Analyse Filtrer Relances 11…" at bounding box center [460, 201] width 921 height 403
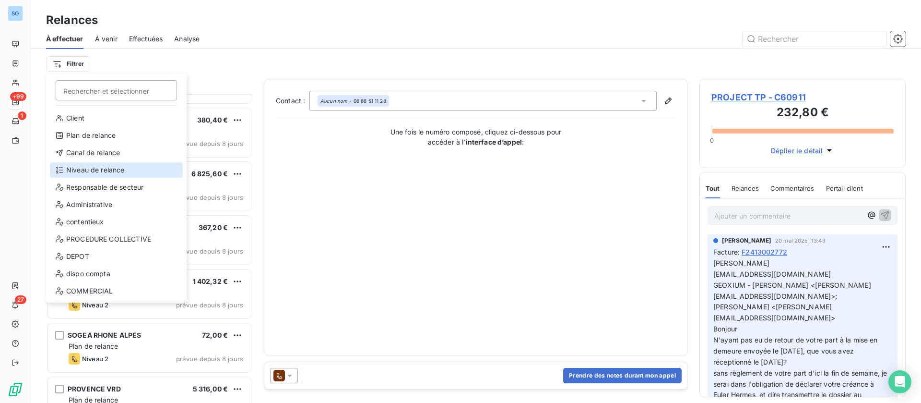
click at [107, 165] on div "Niveau de relance" at bounding box center [116, 169] width 133 height 15
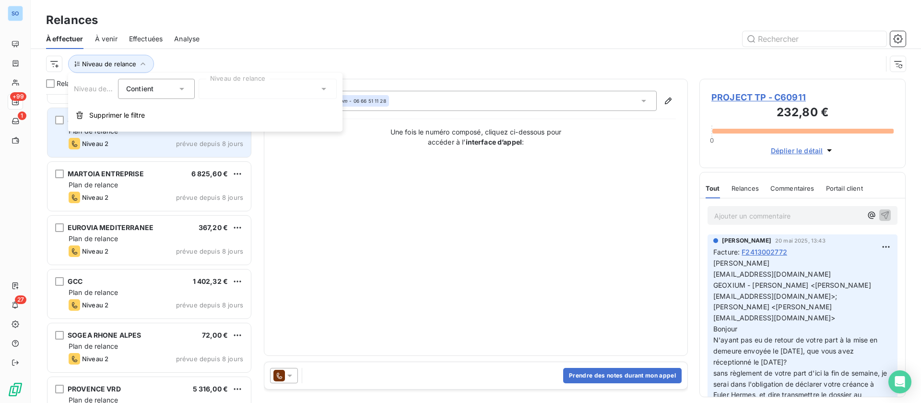
click at [109, 114] on span "Supprimer le filtre" at bounding box center [117, 115] width 56 height 10
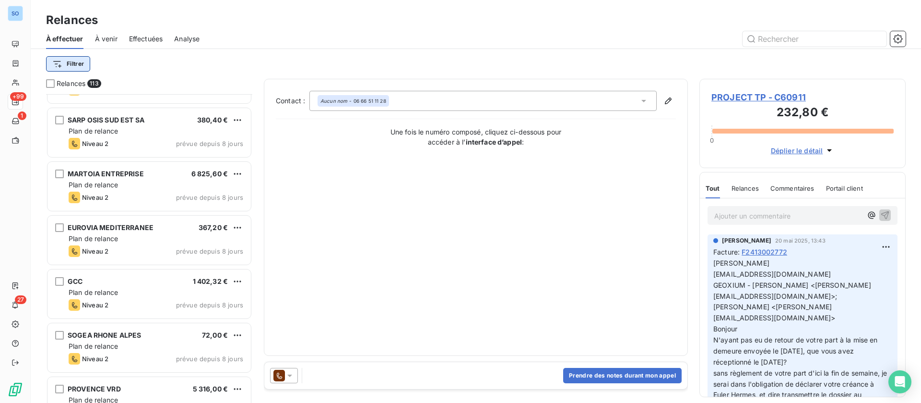
click at [72, 63] on html "SO +99 1 27 Relances À effectuer À venir Effectuées Analyse Filtrer Relances 11…" at bounding box center [460, 201] width 921 height 403
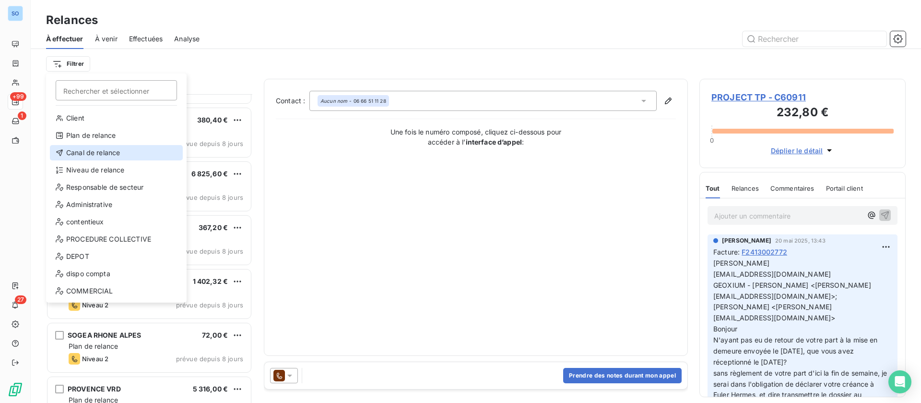
click at [99, 148] on div "Canal de relance" at bounding box center [116, 152] width 133 height 15
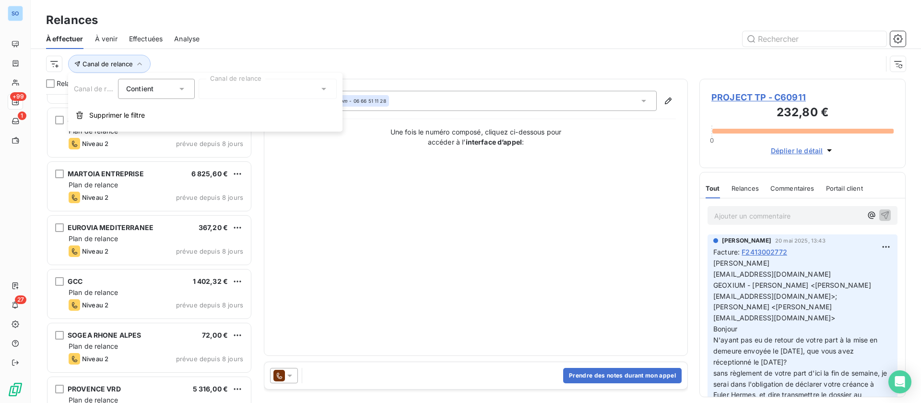
click at [238, 95] on div at bounding box center [268, 89] width 138 height 20
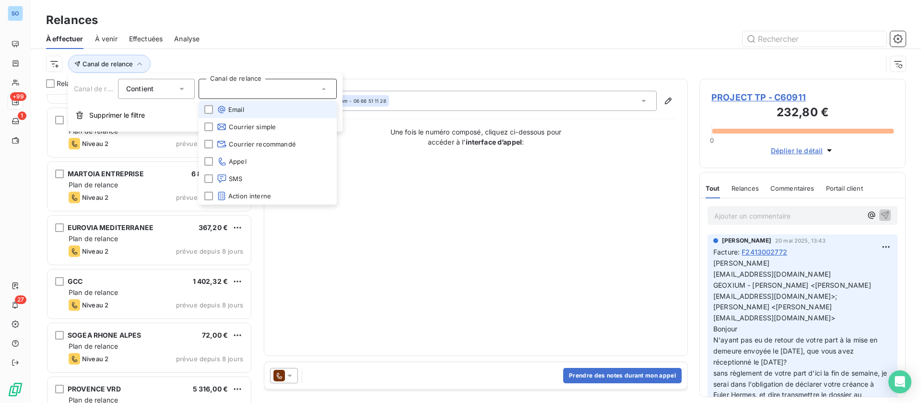
click at [241, 107] on span "Email" at bounding box center [230, 110] width 27 height 10
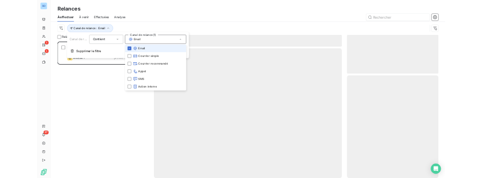
scroll to position [297, 195]
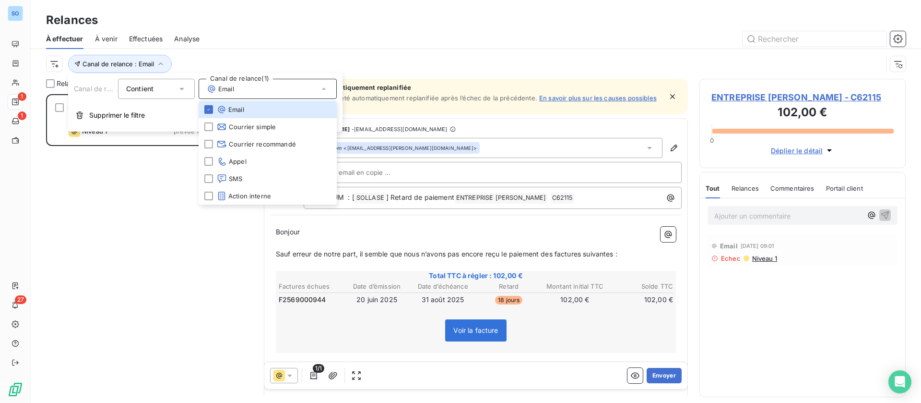
click at [148, 236] on div "ENTREPRISE DEBRUN JEREMY SARL 102,00 € Plan de relance Niveau 1 prévue depuis 1…" at bounding box center [149, 248] width 206 height 309
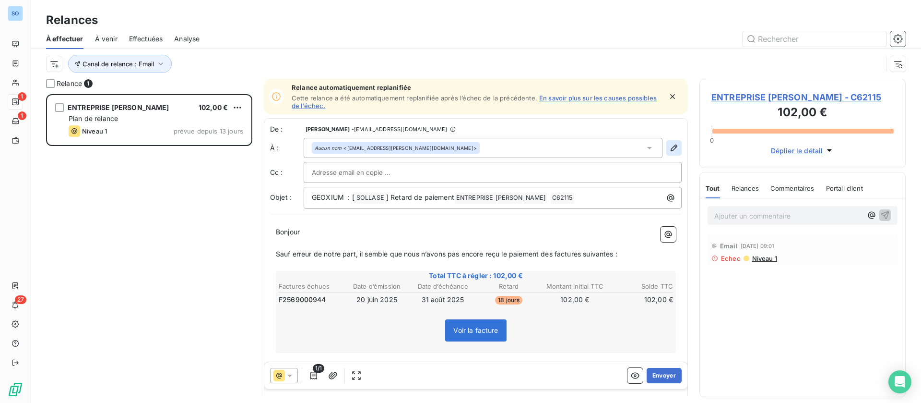
click at [669, 144] on icon "button" at bounding box center [674, 148] width 10 height 10
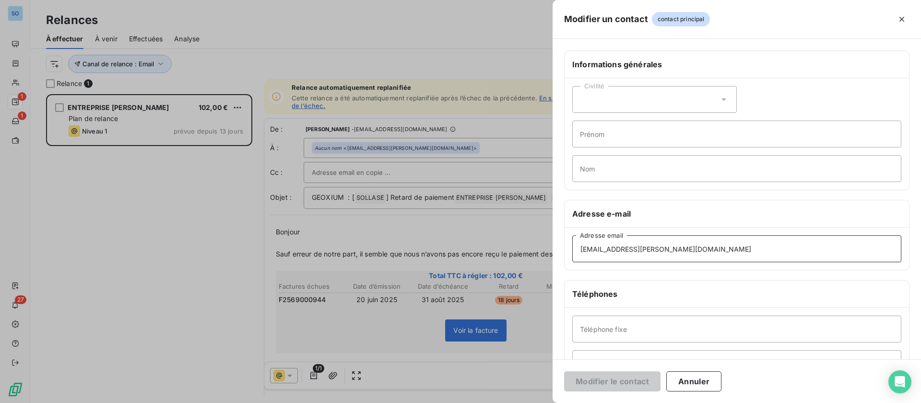
click at [606, 254] on input "debrun-jeremy@outlook.fr" at bounding box center [736, 248] width 329 height 27
type input "debrun_jeremy@outlook.fr"
click at [603, 380] on button "Modifier le contact" at bounding box center [612, 381] width 96 height 20
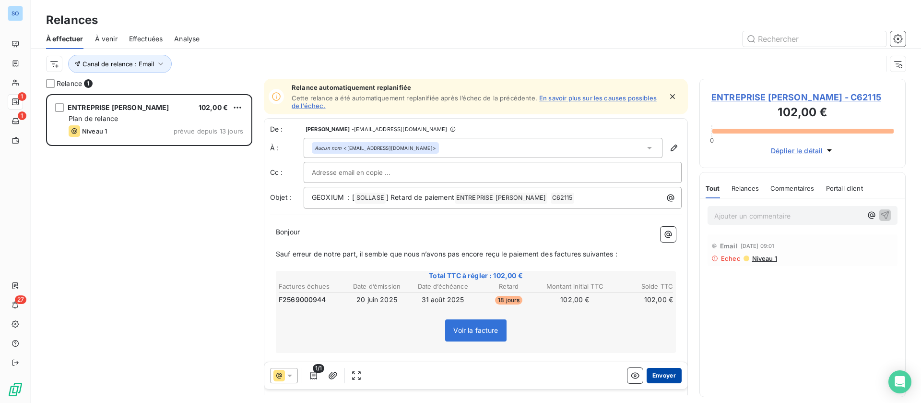
click at [653, 378] on button "Envoyer" at bounding box center [664, 375] width 35 height 15
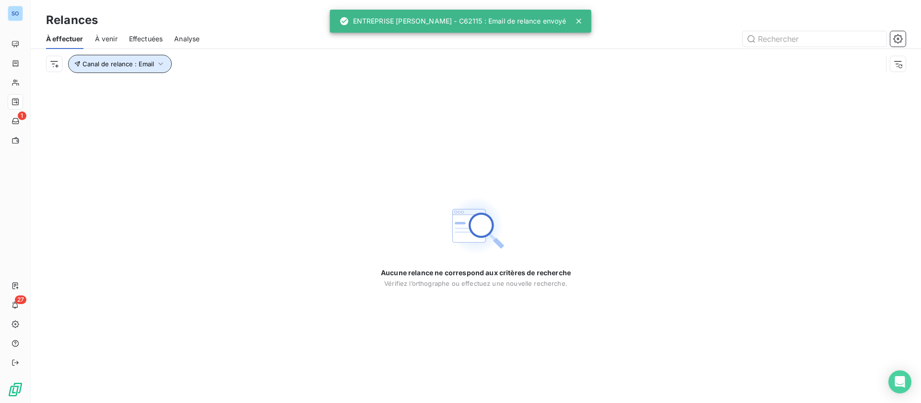
click at [151, 71] on button "Canal de relance : Email" at bounding box center [120, 64] width 104 height 18
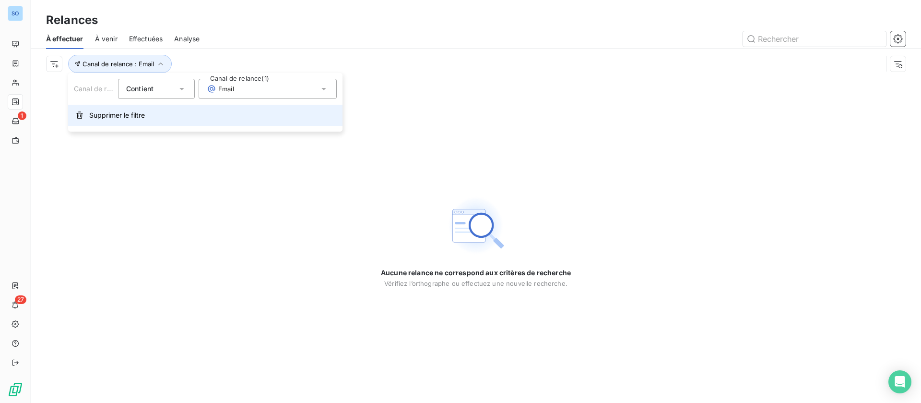
click at [122, 122] on button "Supprimer le filtre" at bounding box center [205, 115] width 274 height 21
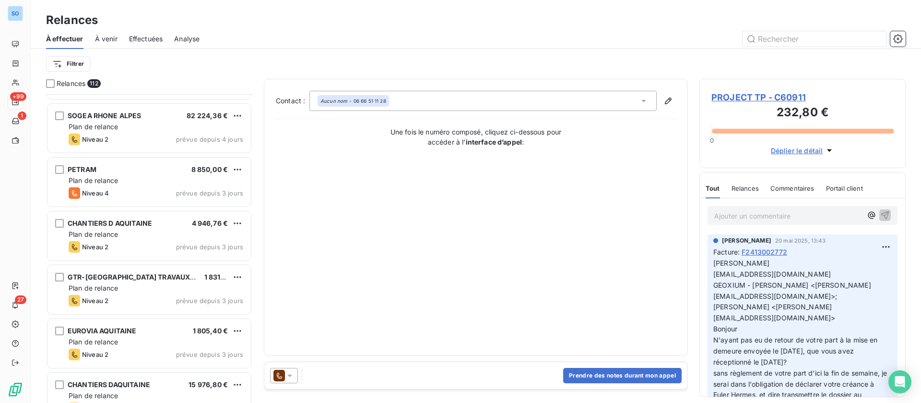
scroll to position [2376, 0]
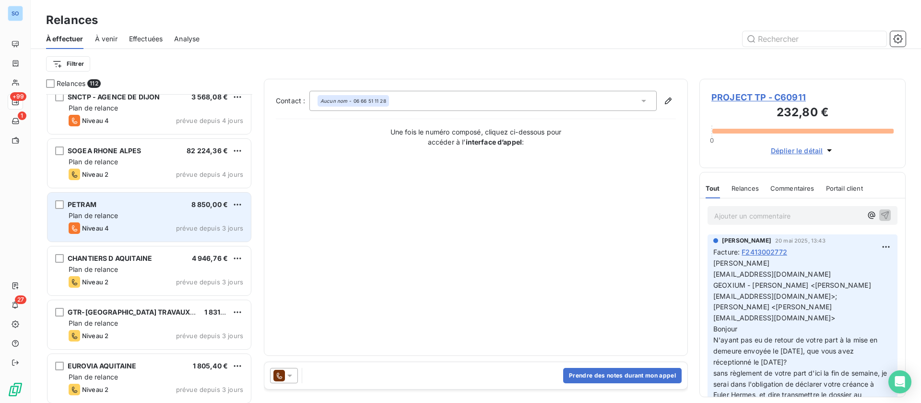
click at [160, 224] on div "Niveau 4 prévue depuis 3 jours" at bounding box center [156, 228] width 175 height 12
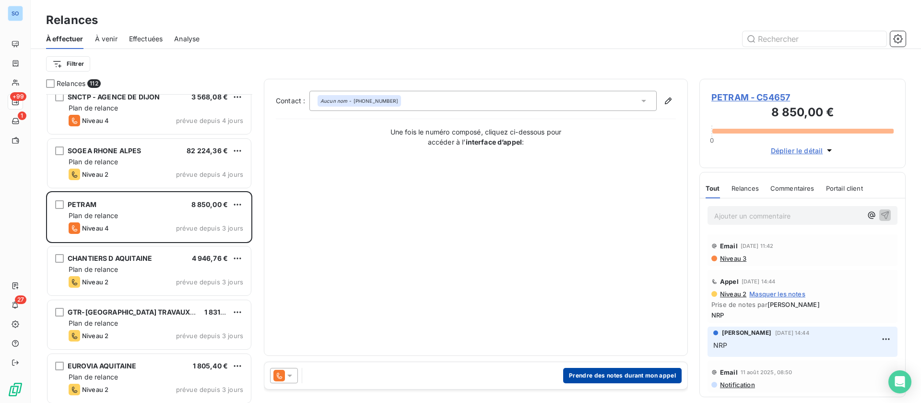
click at [576, 369] on button "Prendre des notes durant mon appel" at bounding box center [622, 375] width 119 height 15
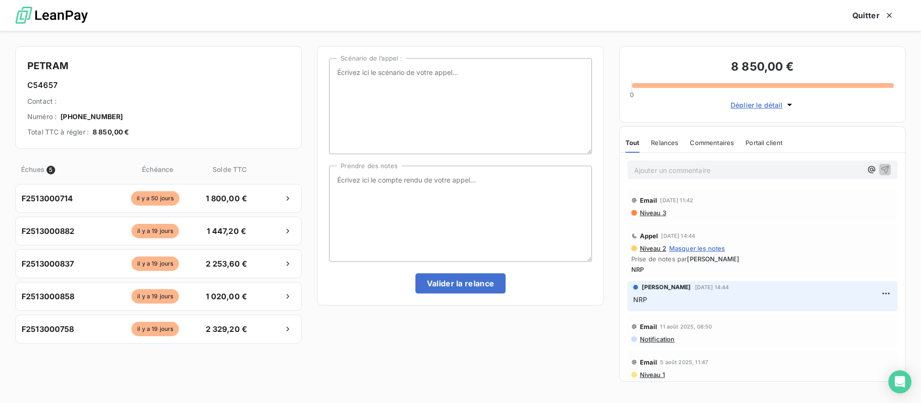
click at [714, 174] on p "Ajouter un commentaire ﻿" at bounding box center [748, 170] width 228 height 12
click at [880, 170] on icon "button" at bounding box center [885, 169] width 10 height 10
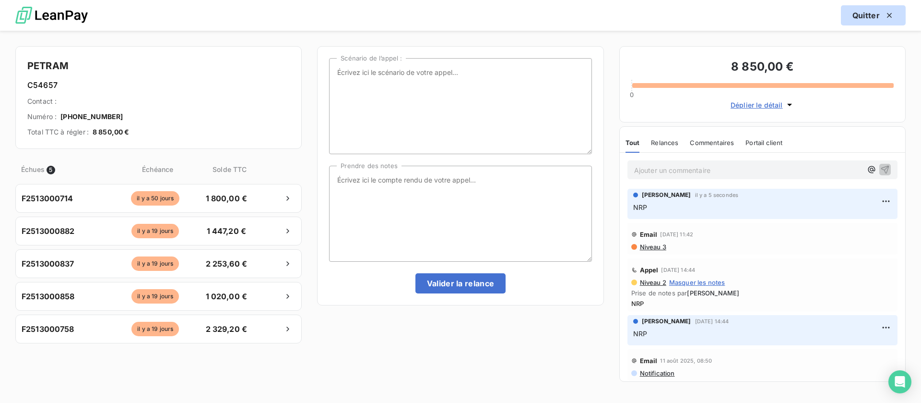
click at [868, 17] on button "Quitter" at bounding box center [873, 15] width 65 height 20
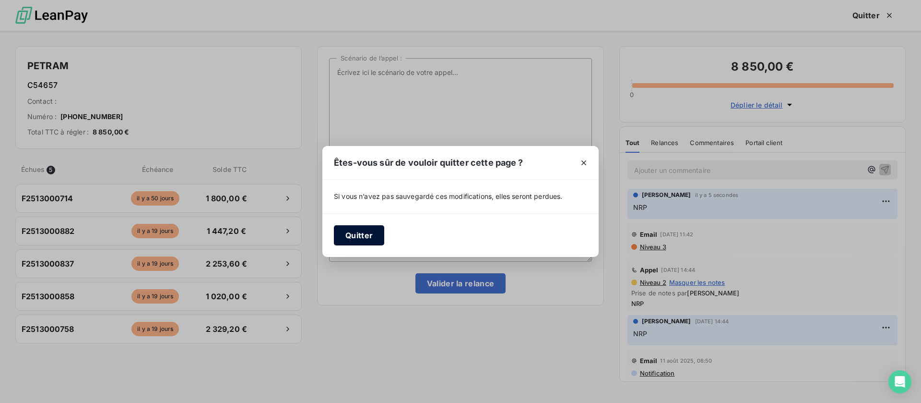
click at [355, 235] on button "Quitter" at bounding box center [359, 235] width 50 height 20
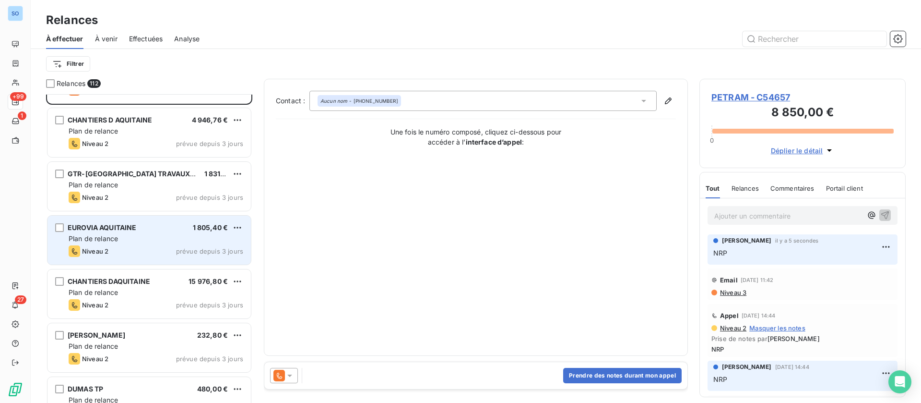
scroll to position [2520, 0]
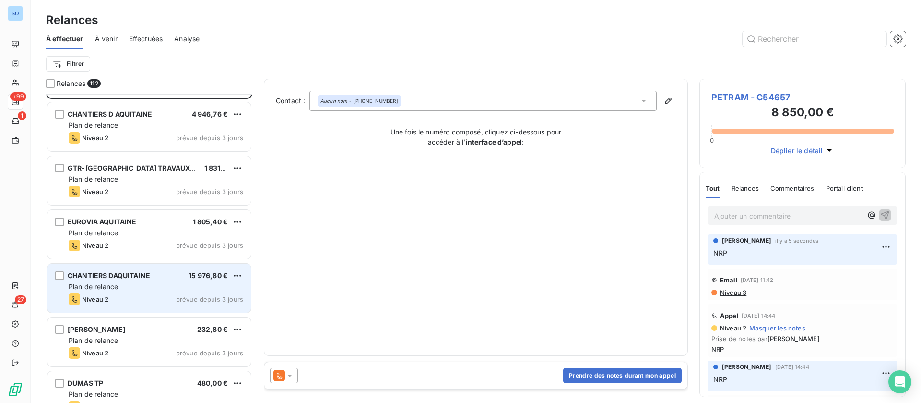
click at [158, 285] on div "Plan de relance" at bounding box center [156, 287] width 175 height 10
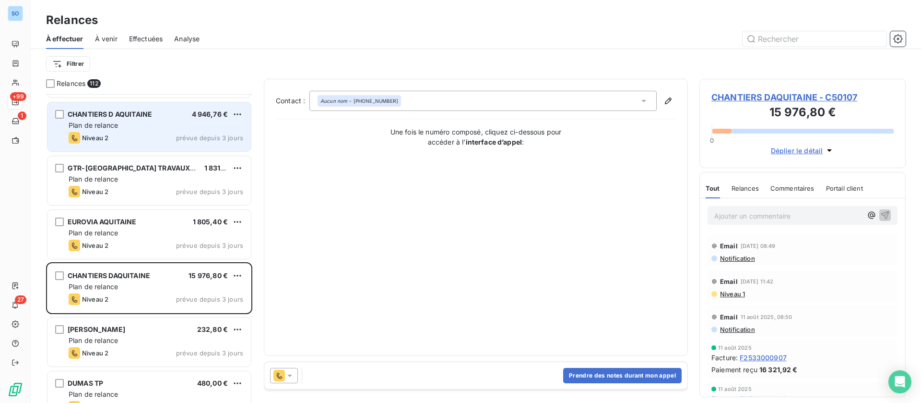
click at [153, 128] on div "Plan de relance" at bounding box center [156, 125] width 175 height 10
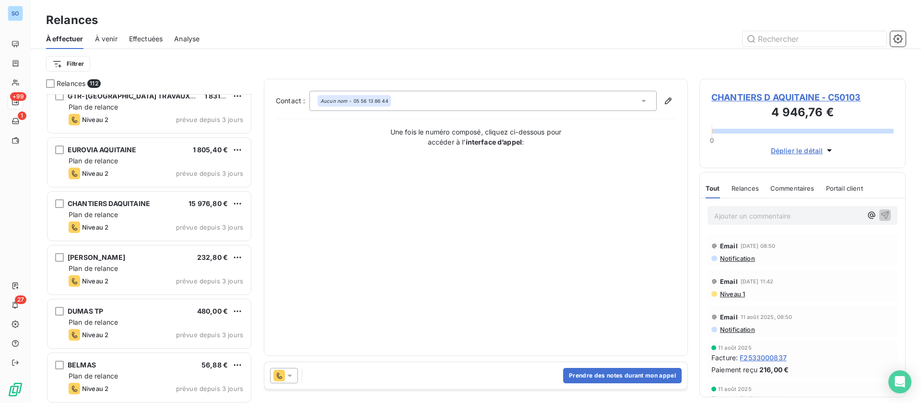
scroll to position [2520, 0]
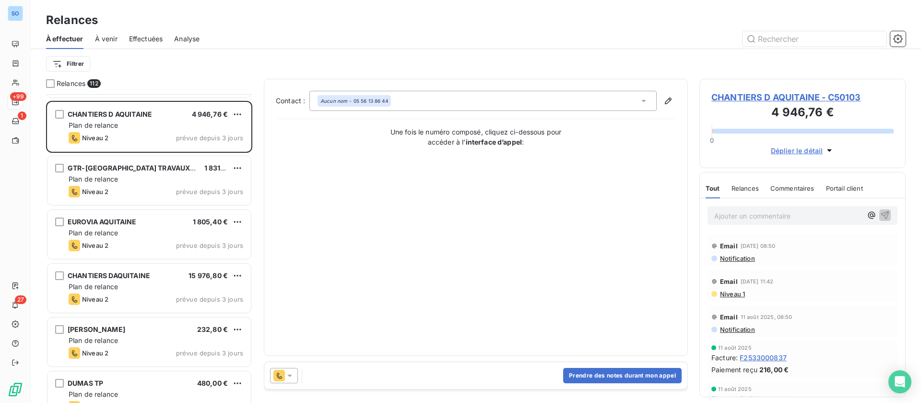
click at [796, 101] on span "CHANTIERS D AQUITAINE - C50103" at bounding box center [803, 97] width 182 height 13
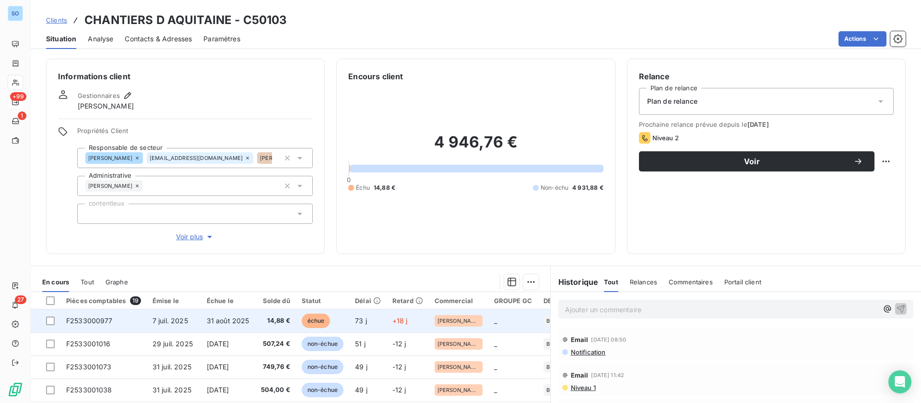
click at [253, 319] on td "31 août 2025" at bounding box center [228, 320] width 54 height 23
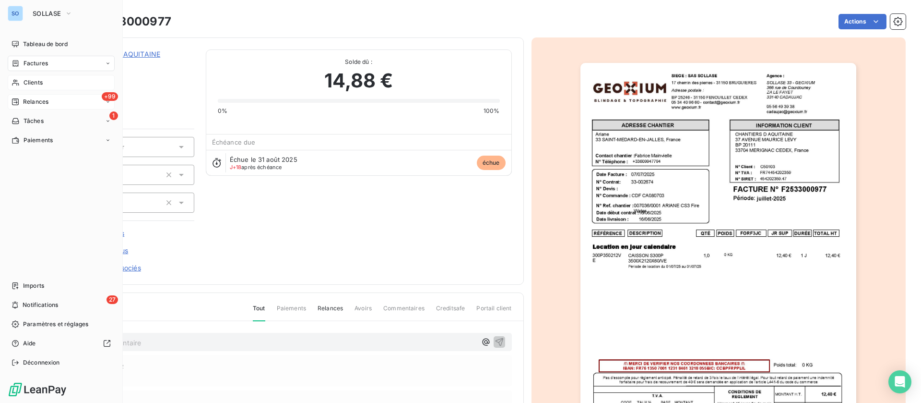
click at [20, 84] on div "Clients" at bounding box center [61, 82] width 107 height 15
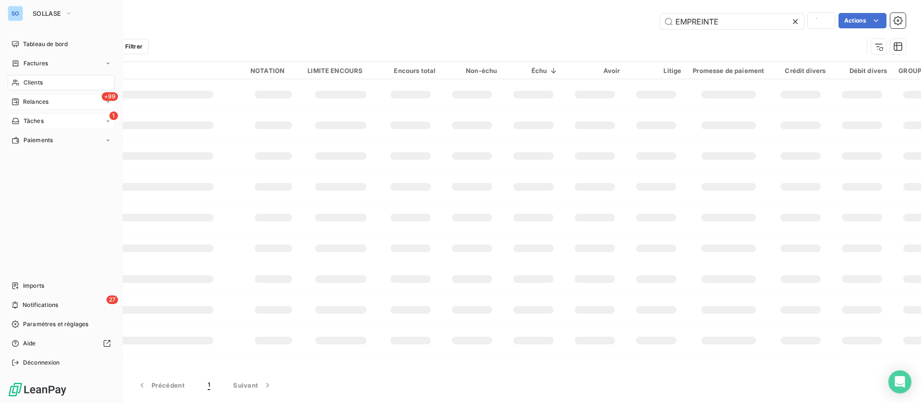
type input "MINERAL"
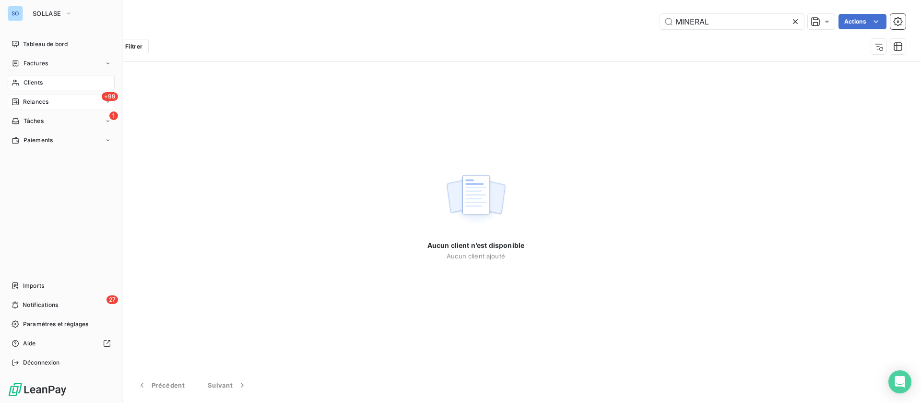
click at [36, 100] on span "Relances" at bounding box center [35, 101] width 25 height 9
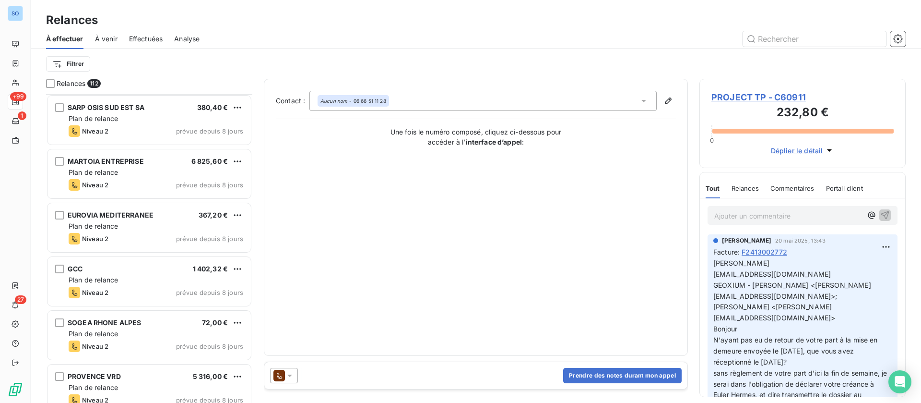
scroll to position [1224, 0]
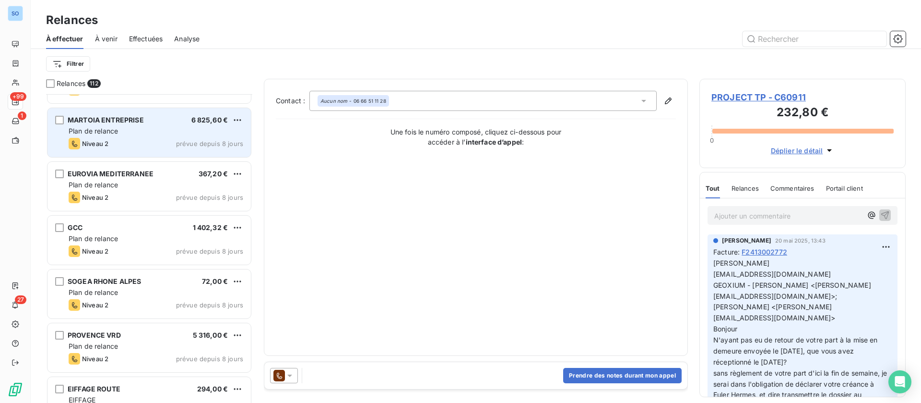
click at [141, 136] on div "MARTOIA ENTREPRISE 6 825,60 € Plan de relance Niveau 2 prévue depuis 8 jours" at bounding box center [149, 132] width 203 height 49
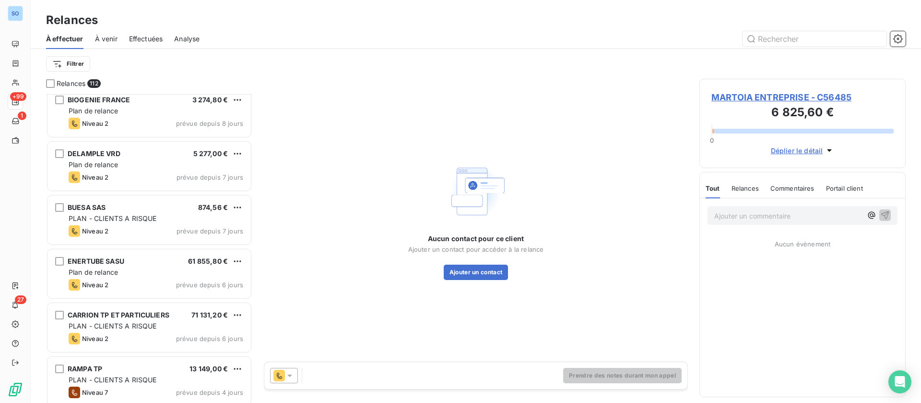
scroll to position [1872, 0]
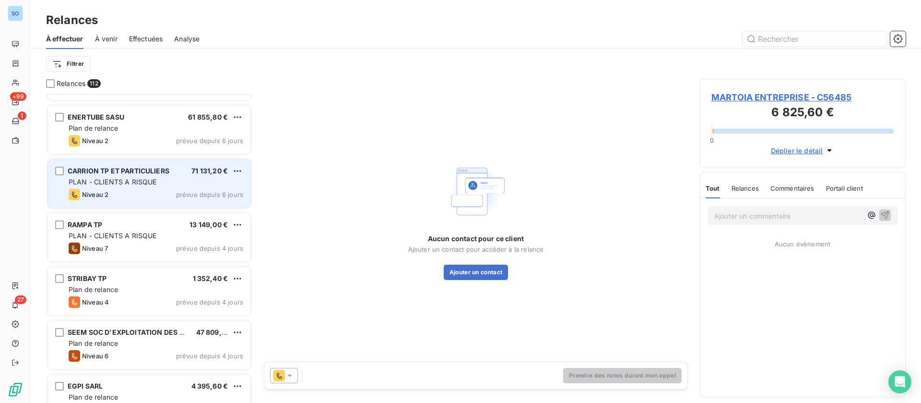
click at [160, 180] on div "PLAN - CLIENTS A RISQUE" at bounding box center [156, 182] width 175 height 10
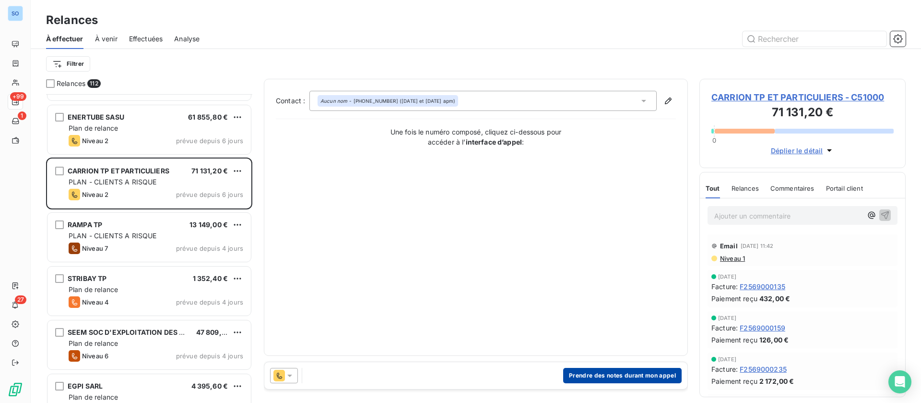
click at [629, 376] on button "Prendre des notes durant mon appel" at bounding box center [622, 375] width 119 height 15
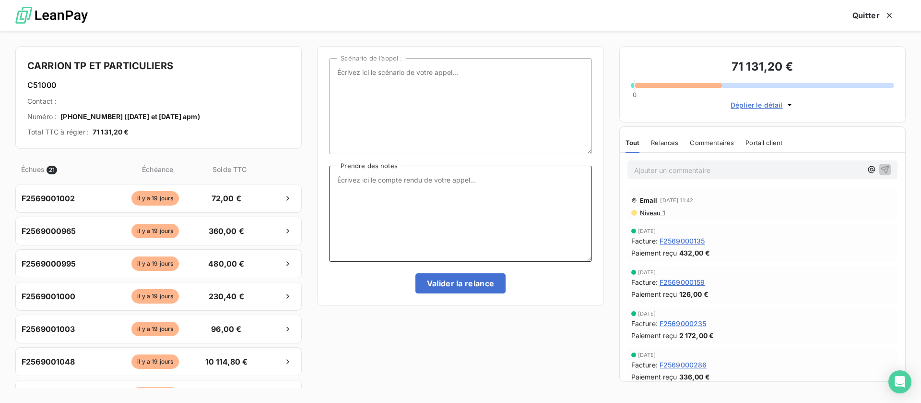
click at [400, 218] on textarea "Prendre des notes" at bounding box center [460, 214] width 262 height 96
click at [752, 102] on span "Déplier le détail" at bounding box center [757, 105] width 52 height 10
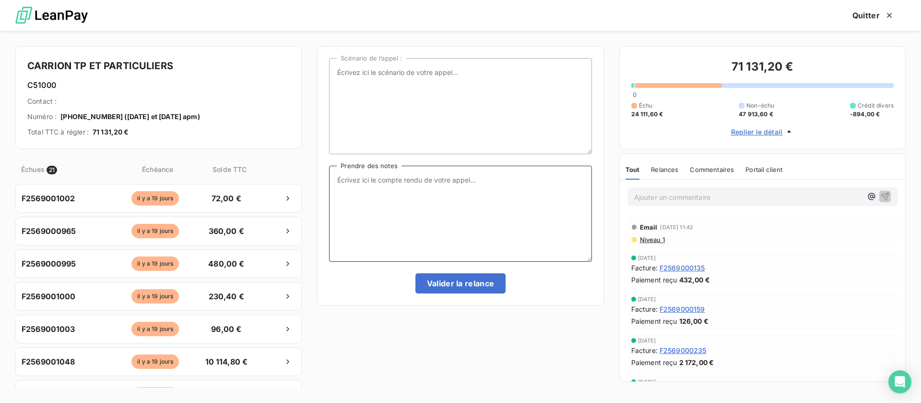
click at [502, 209] on textarea "Prendre des notes" at bounding box center [460, 214] width 262 height 96
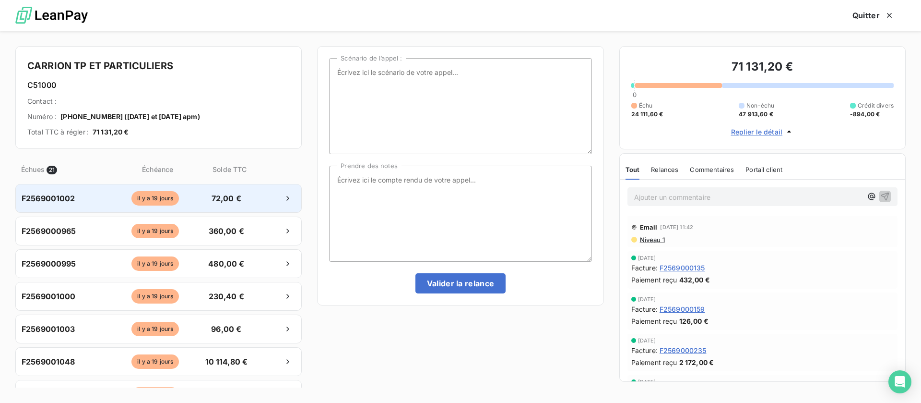
click at [225, 198] on span "72,00 €" at bounding box center [226, 198] width 50 height 12
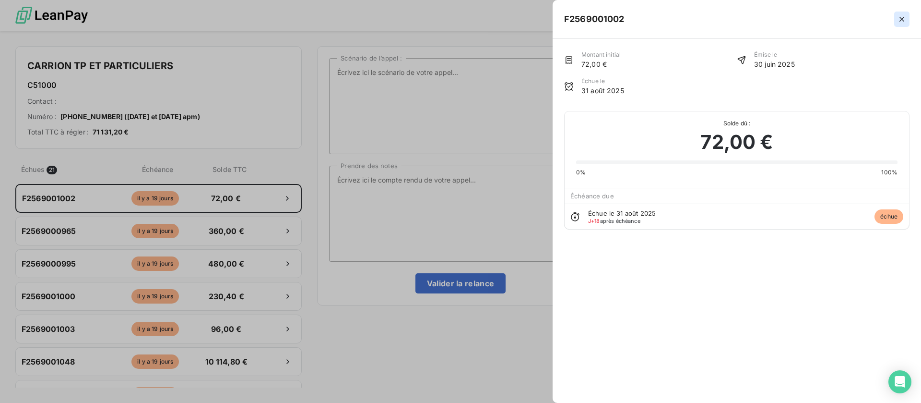
click at [902, 20] on icon "button" at bounding box center [902, 19] width 5 height 5
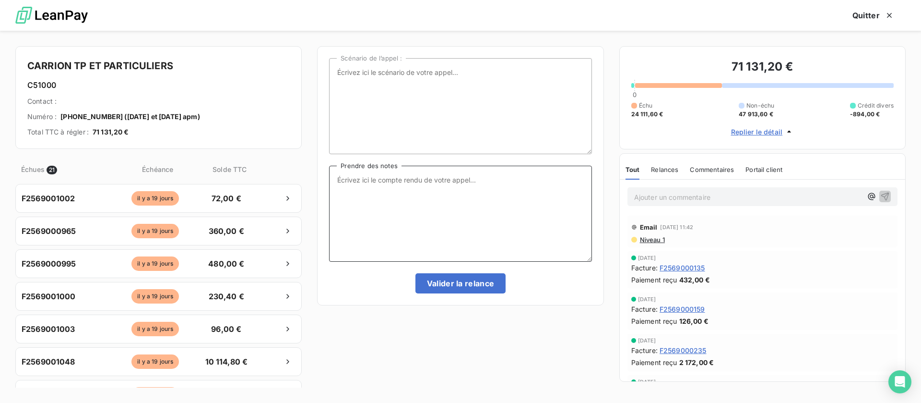
click at [434, 207] on textarea "Prendre des notes" at bounding box center [460, 214] width 262 height 96
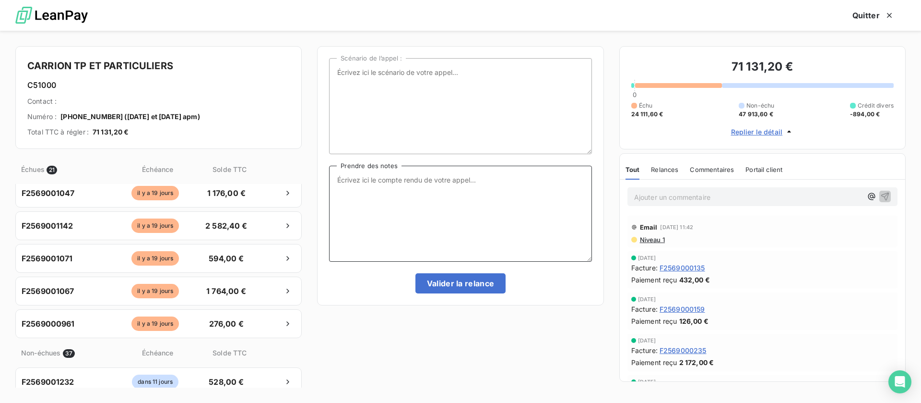
scroll to position [576, 0]
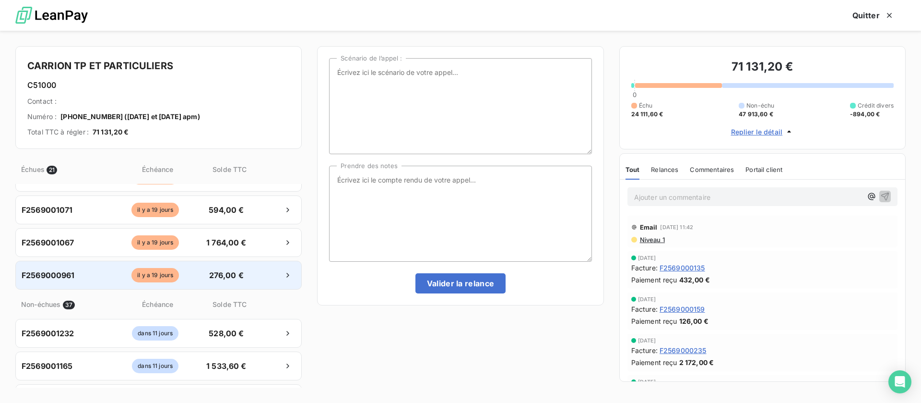
click at [196, 265] on div "F2569000961 il y a 19 jours 276,00 €" at bounding box center [158, 275] width 286 height 29
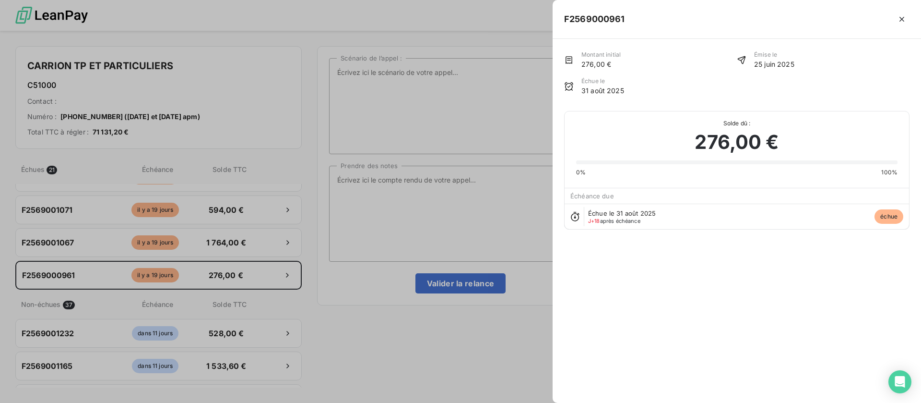
click at [444, 202] on div at bounding box center [460, 201] width 921 height 403
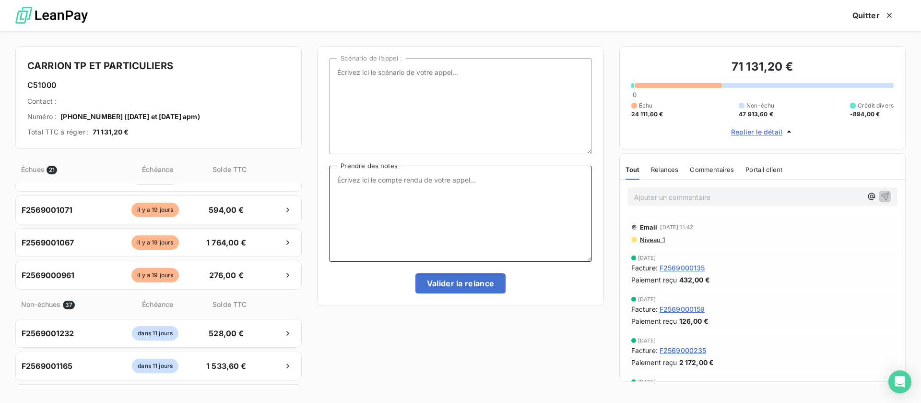
click at [444, 221] on textarea "Prendre des notes" at bounding box center [460, 214] width 262 height 96
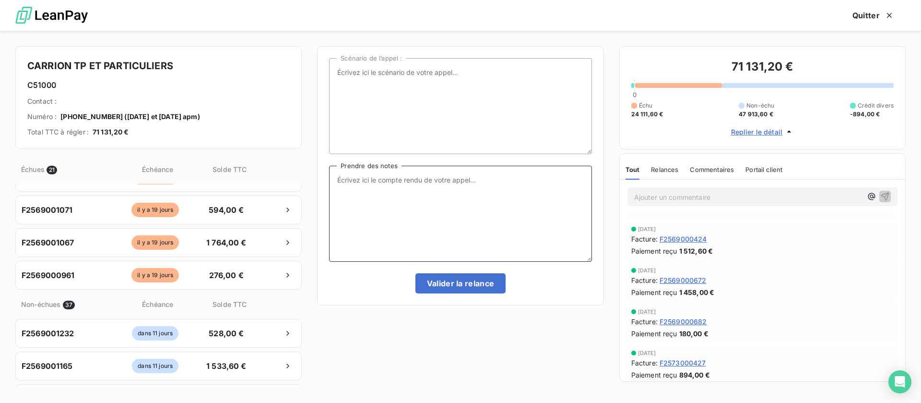
scroll to position [432, 0]
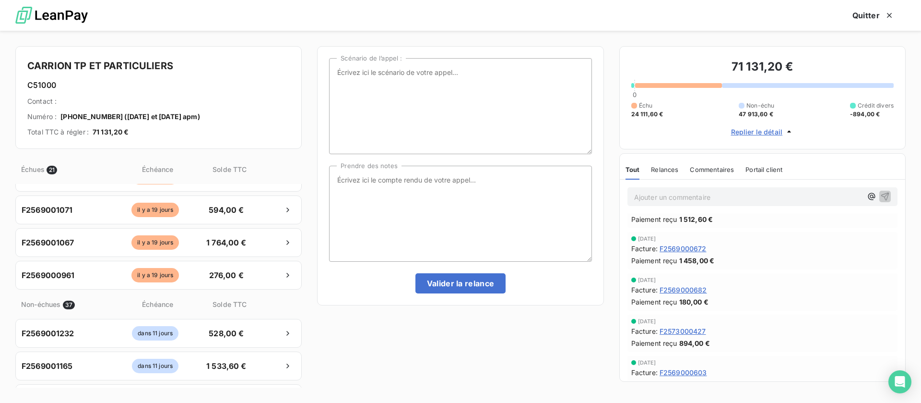
click at [684, 292] on span "F2569000682" at bounding box center [684, 290] width 48 height 10
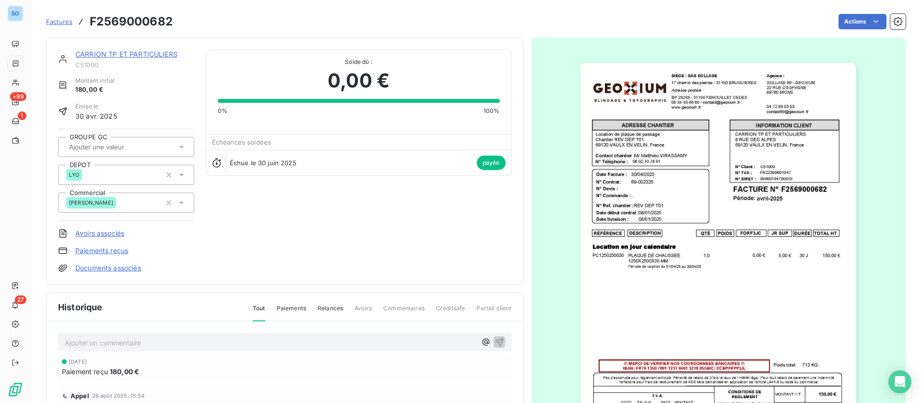
click at [113, 52] on link "CARRION TP ET PARTICULIERS" at bounding box center [126, 54] width 102 height 8
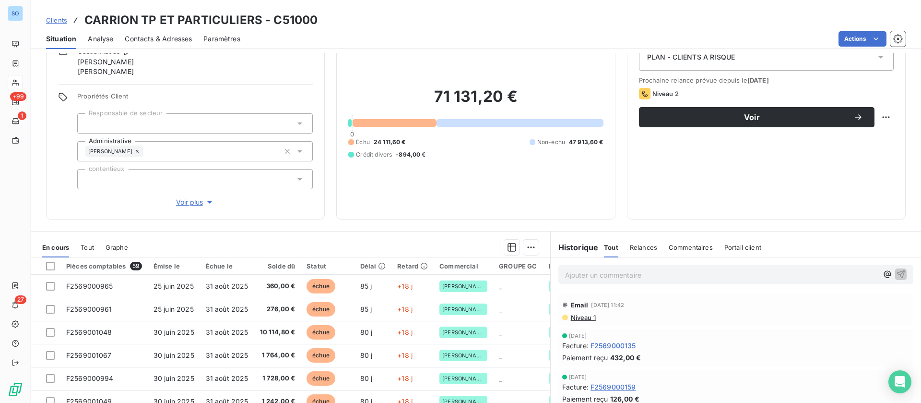
scroll to position [72, 0]
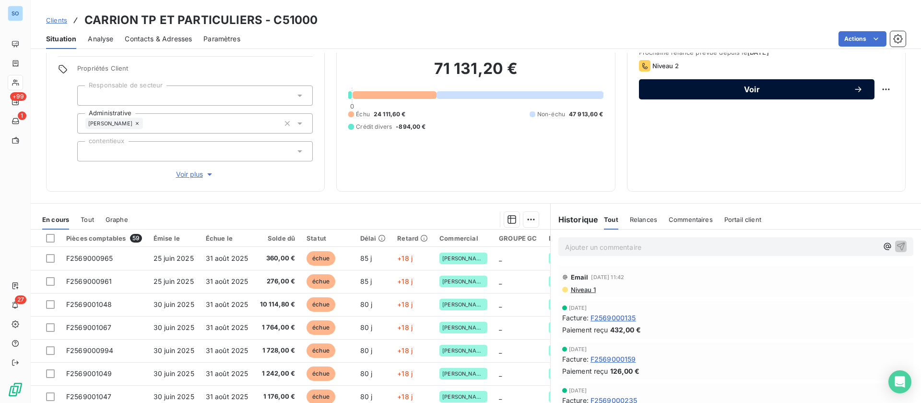
click at [734, 92] on span "Voir" at bounding box center [752, 89] width 203 height 8
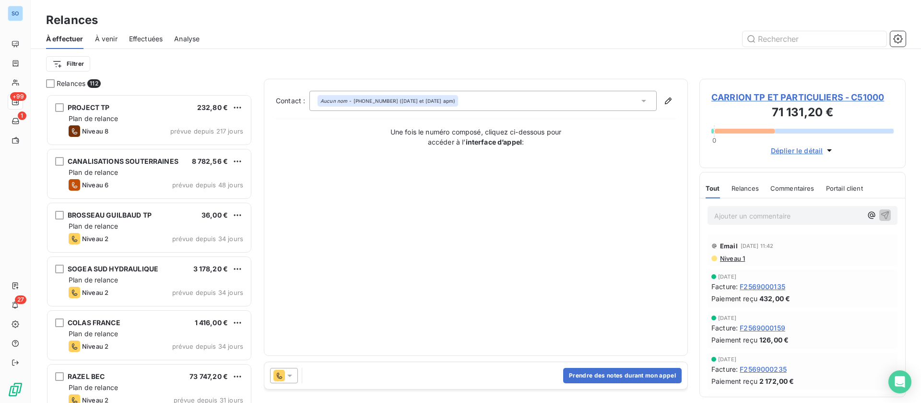
scroll to position [297, 195]
click at [641, 372] on button "Prendre des notes durant mon appel" at bounding box center [622, 375] width 119 height 15
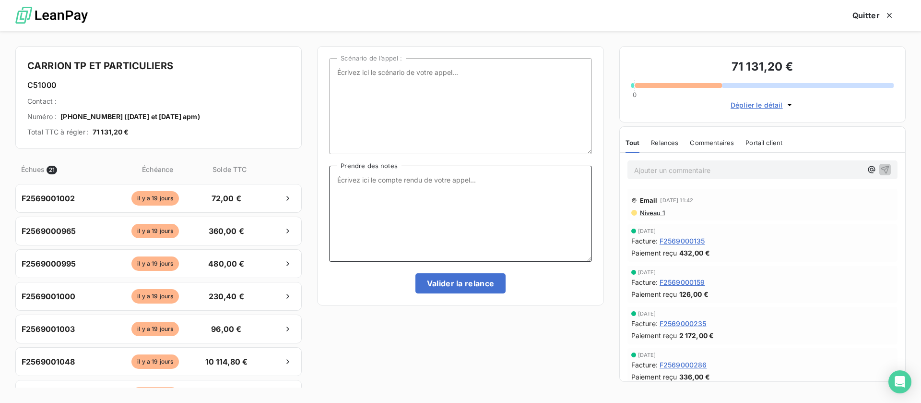
click at [413, 188] on textarea "Prendre des notes" at bounding box center [460, 214] width 262 height 96
click at [759, 104] on span "Déplier le détail" at bounding box center [757, 105] width 52 height 10
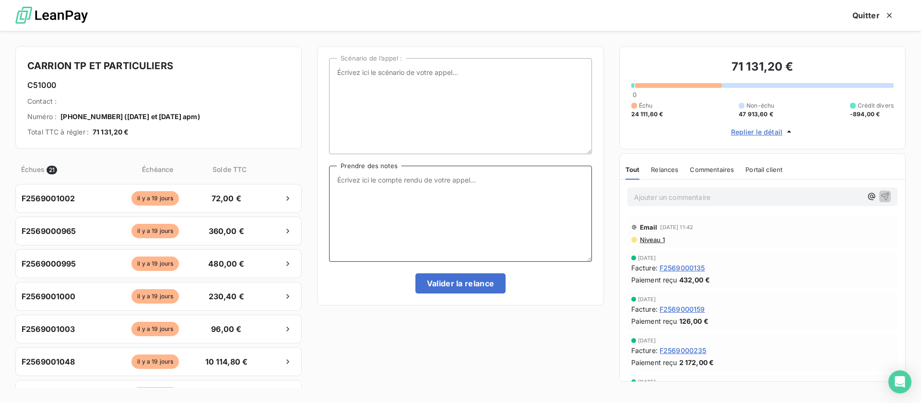
click at [418, 200] on textarea "Prendre des notes" at bounding box center [460, 214] width 262 height 96
type textarea "R"
type textarea "relance la compta qui fait les réglements et me tient au courant"
click at [471, 277] on button "Valider la relance" at bounding box center [461, 283] width 91 height 20
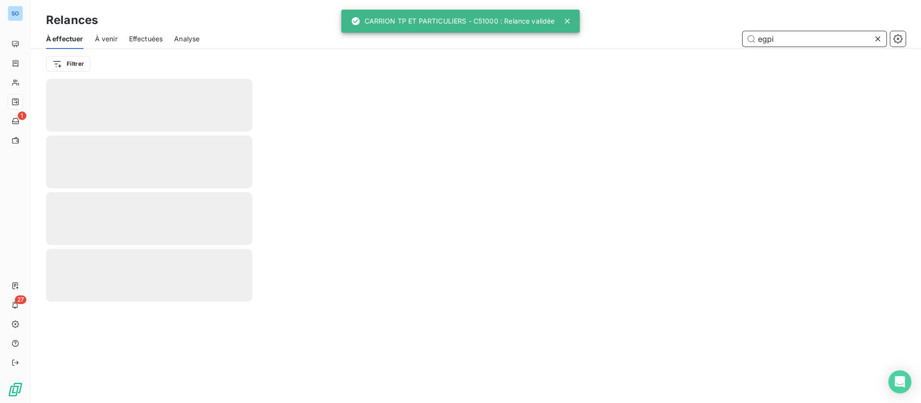
type input "egpi"
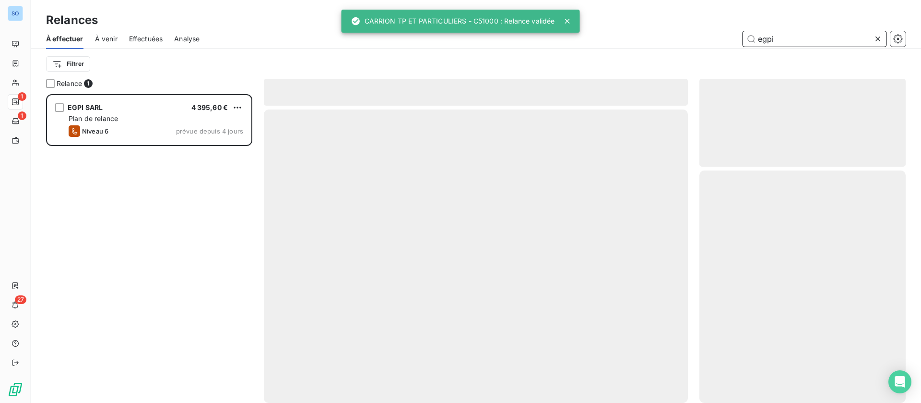
scroll to position [297, 195]
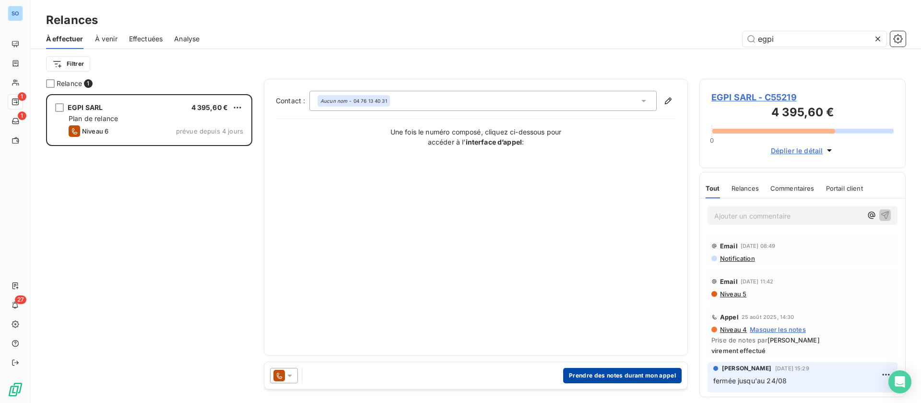
click at [601, 372] on button "Prendre des notes durant mon appel" at bounding box center [622, 375] width 119 height 15
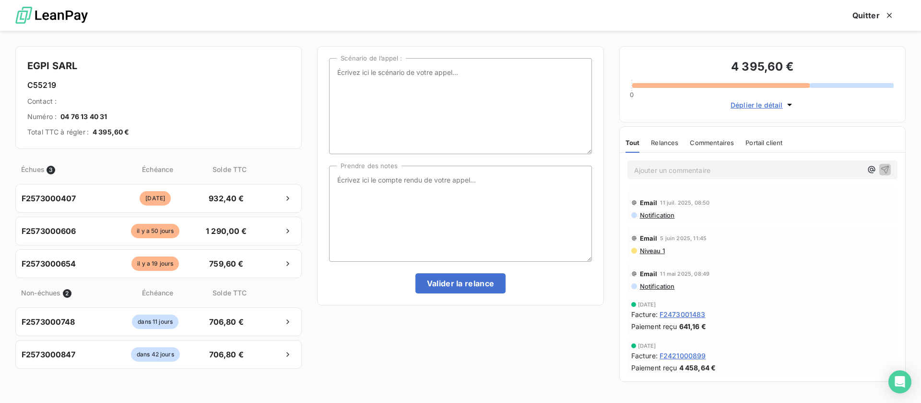
scroll to position [288, 0]
click at [464, 285] on button "Valider la relance" at bounding box center [461, 283] width 91 height 20
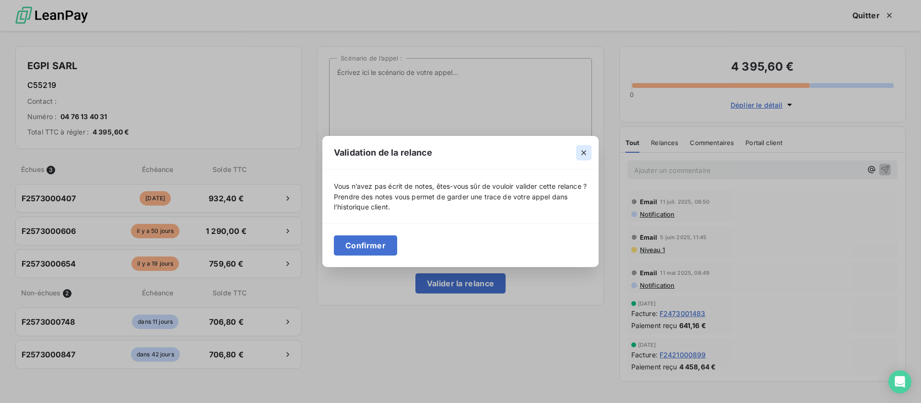
click at [583, 150] on icon "button" at bounding box center [584, 153] width 10 height 10
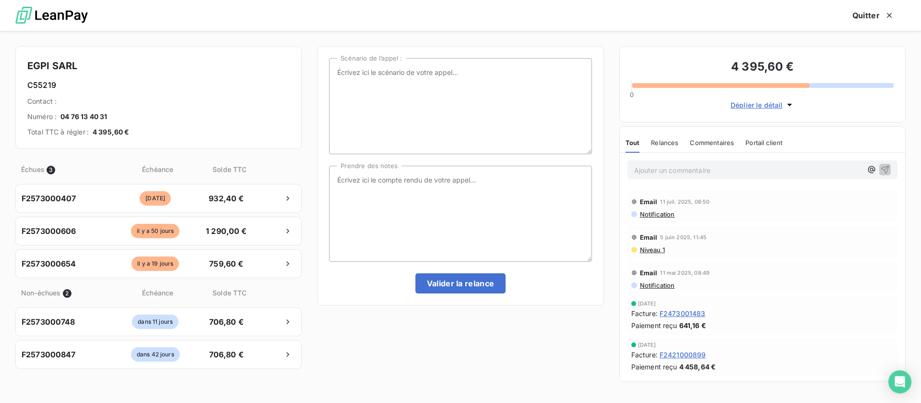
click at [583, 151] on icon "button" at bounding box center [577, 155] width 9 height 9
click at [449, 214] on textarea "Prendre des notes" at bounding box center [460, 214] width 262 height 96
